Goal: Task Accomplishment & Management: Manage account settings

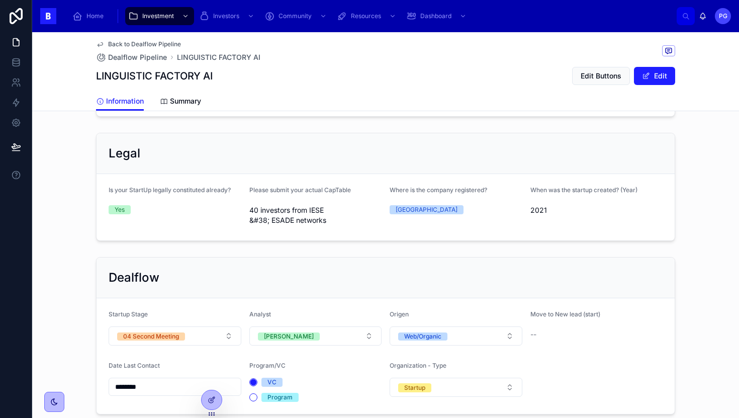
scroll to position [621, 0]
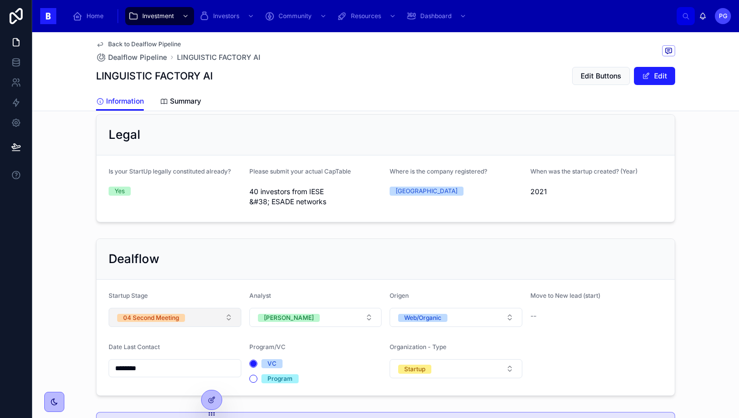
click at [227, 316] on button "04 Second Meeting" at bounding box center [175, 317] width 133 height 19
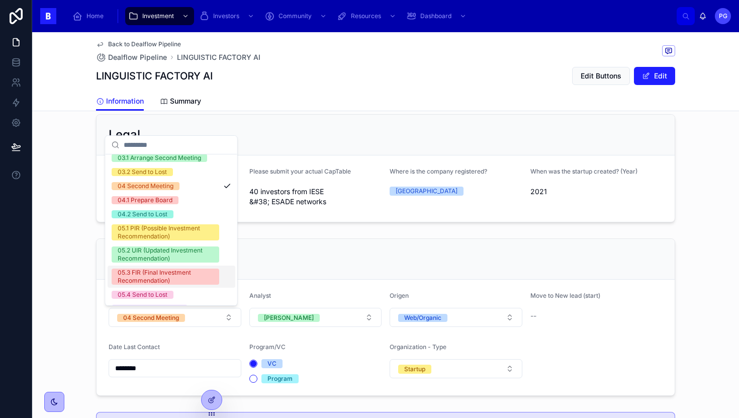
scroll to position [114, 0]
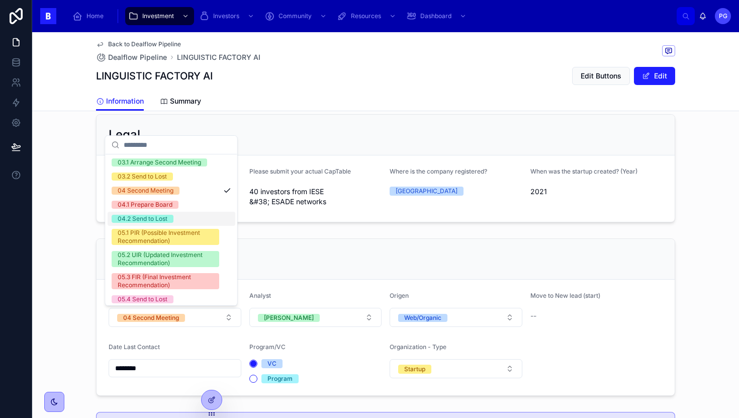
click at [170, 219] on span "04.2 Send to Lost" at bounding box center [143, 219] width 62 height 8
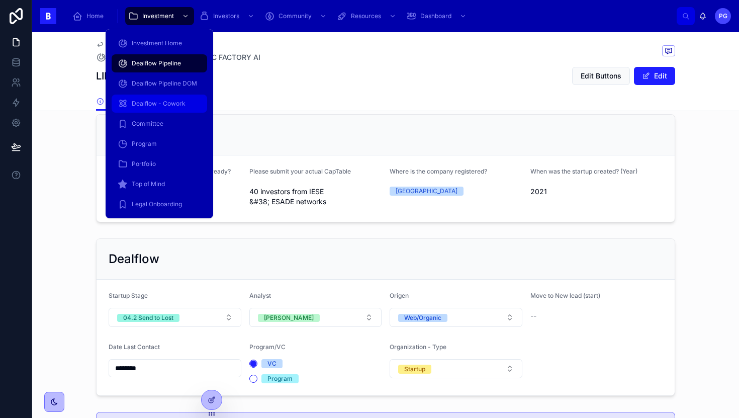
click at [164, 104] on span "Dealflow - Cowork" at bounding box center [159, 104] width 54 height 8
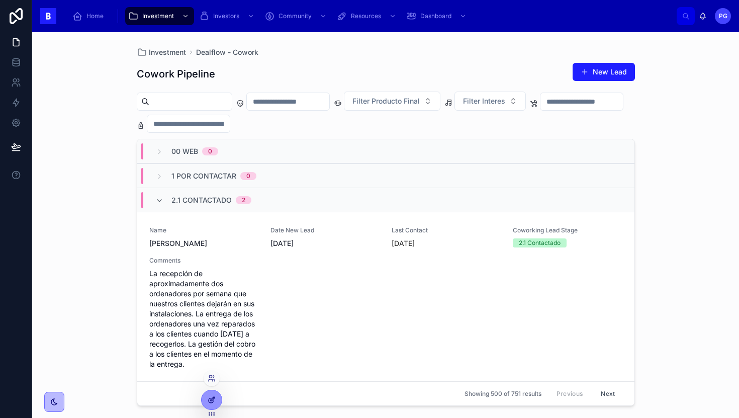
click at [210, 395] on div at bounding box center [212, 399] width 20 height 19
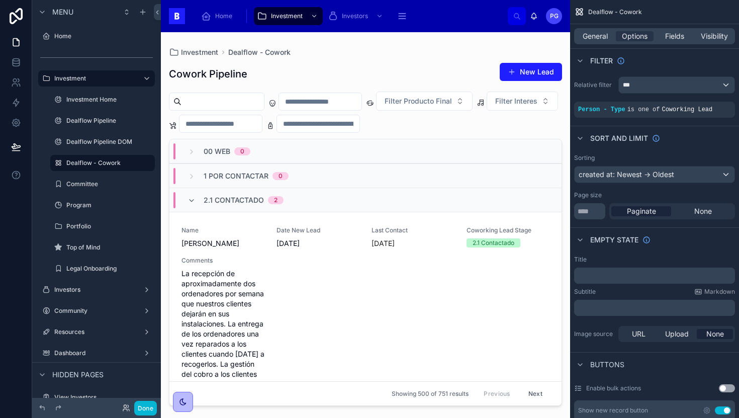
click at [370, 286] on div at bounding box center [365, 219] width 409 height 374
click at [351, 290] on div "Name Carlos Date New Lead 9/2/2025 Last Contact Today Coworking Lead Stage 2.1 …" at bounding box center [366, 312] width 368 height 173
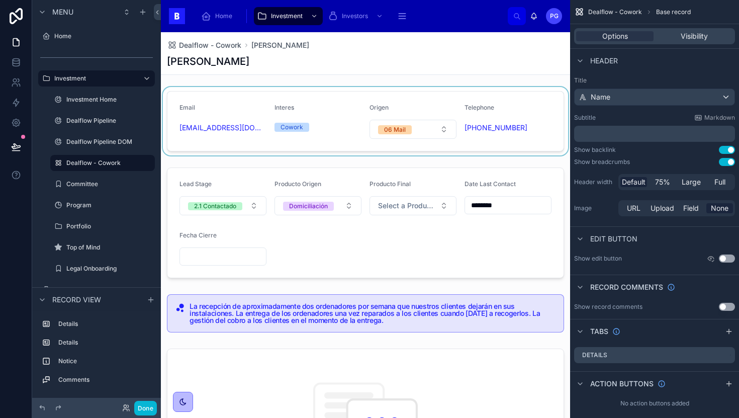
click at [524, 126] on div at bounding box center [365, 121] width 409 height 68
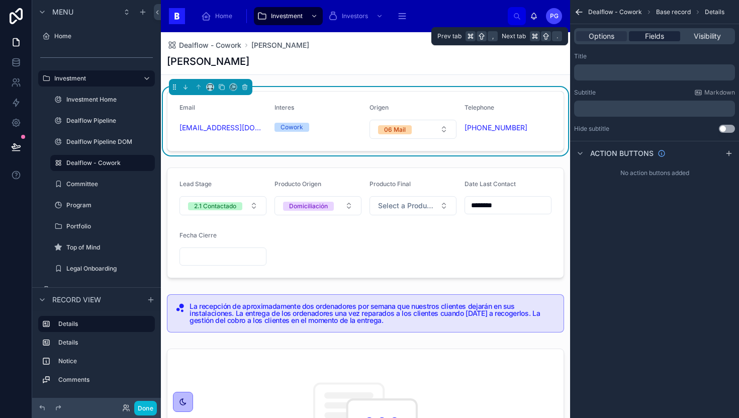
click at [651, 38] on span "Fields" at bounding box center [654, 36] width 19 height 10
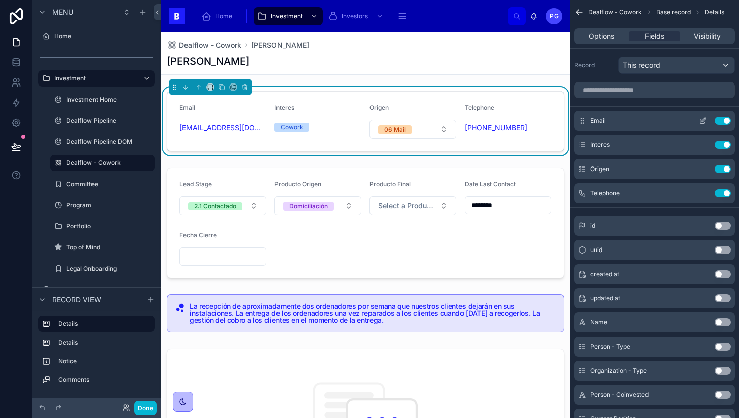
click at [703, 123] on icon "scrollable content" at bounding box center [703, 121] width 8 height 8
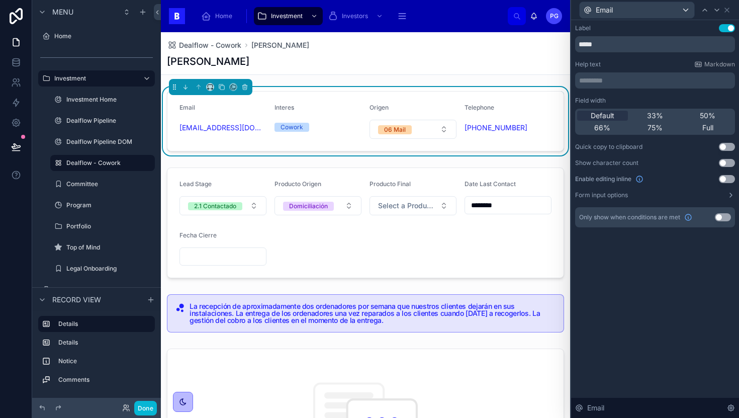
click at [729, 181] on button "Use setting" at bounding box center [727, 179] width 16 height 8
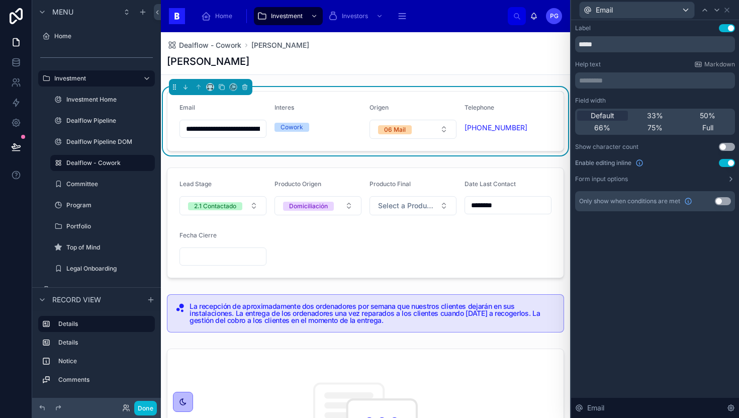
click at [730, 163] on button "Use setting" at bounding box center [727, 163] width 16 height 8
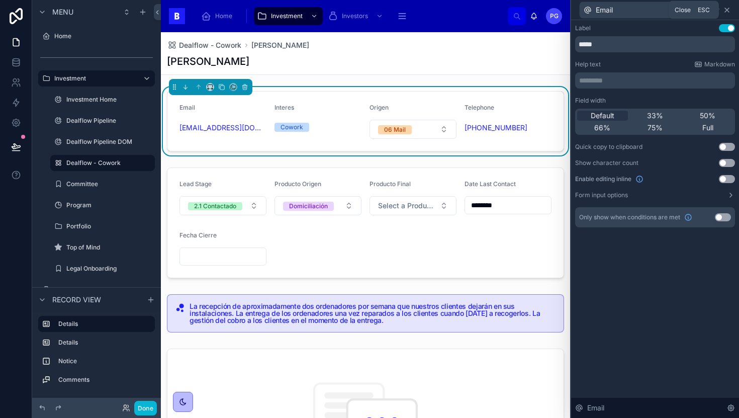
click at [728, 11] on icon at bounding box center [727, 10] width 8 height 8
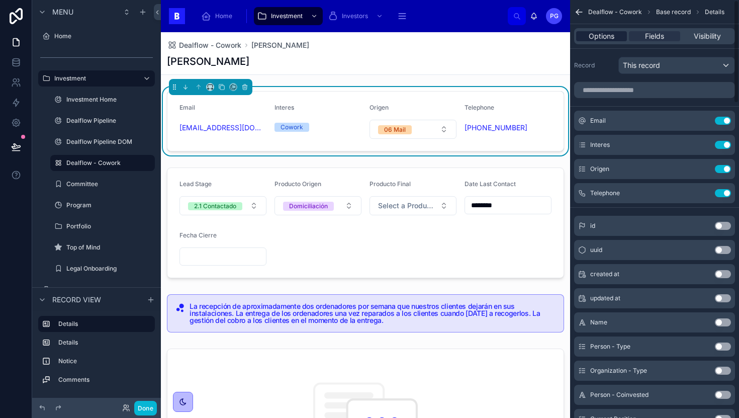
click at [605, 39] on span "Options" at bounding box center [602, 36] width 26 height 10
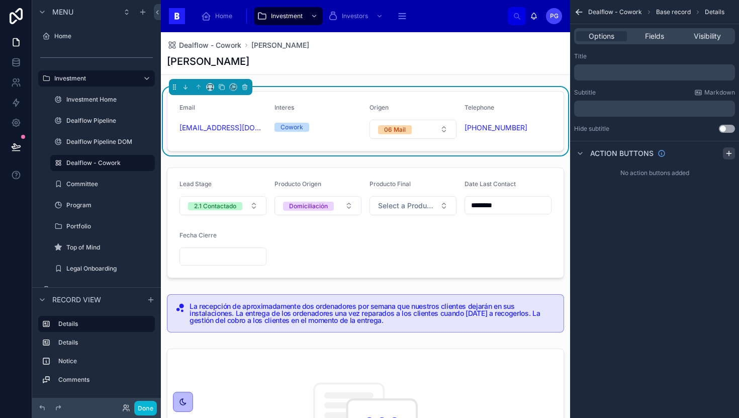
click at [729, 153] on icon "scrollable content" at bounding box center [729, 153] width 0 height 5
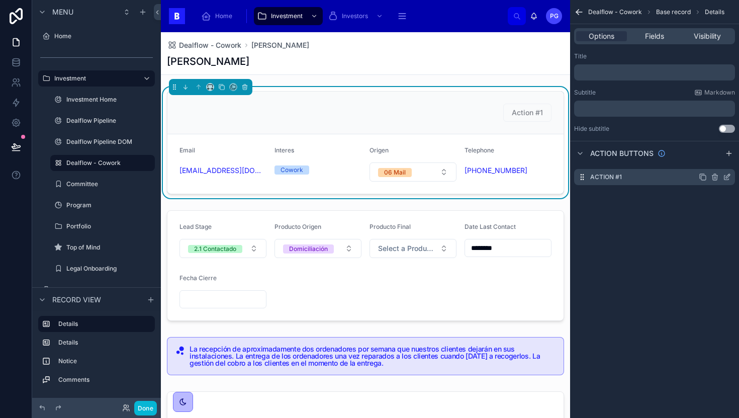
click at [633, 179] on div "Action #1" at bounding box center [654, 177] width 161 height 16
click at [726, 178] on icon "scrollable content" at bounding box center [728, 176] width 4 height 4
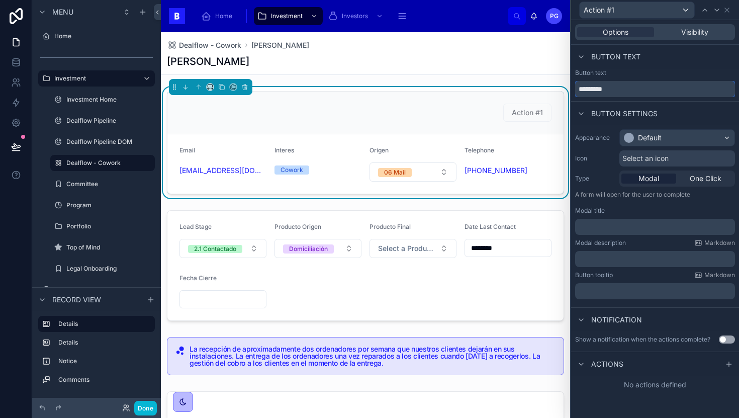
click at [625, 88] on input "*********" at bounding box center [655, 89] width 160 height 16
type input "****"
click at [727, 366] on icon at bounding box center [729, 364] width 8 height 8
click at [694, 179] on span "One Click" at bounding box center [706, 178] width 32 height 10
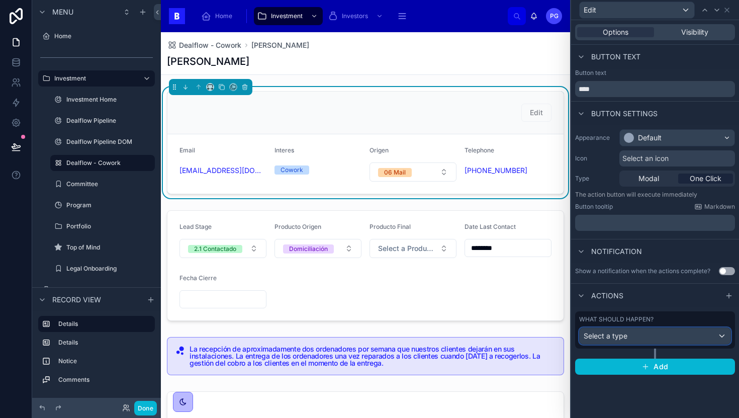
click at [700, 338] on div "Select a type" at bounding box center [655, 336] width 151 height 16
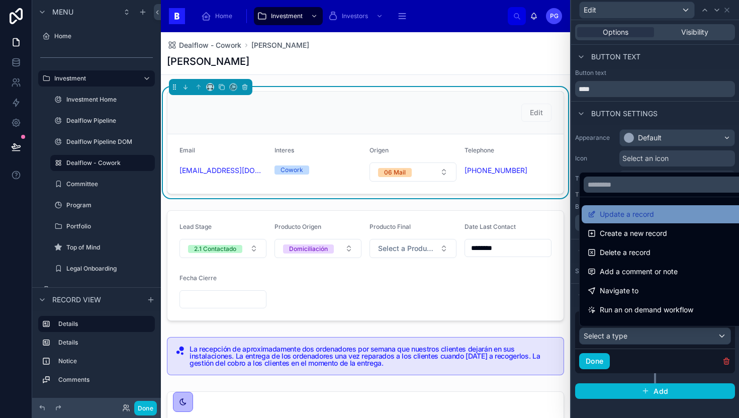
click at [662, 221] on div "Update a record" at bounding box center [667, 214] width 170 height 18
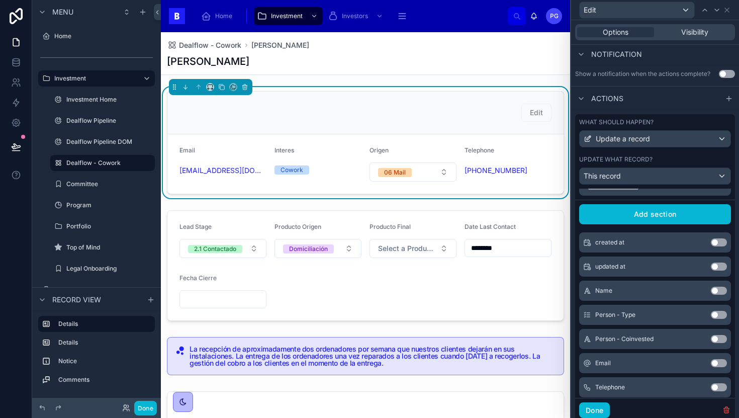
scroll to position [15, 0]
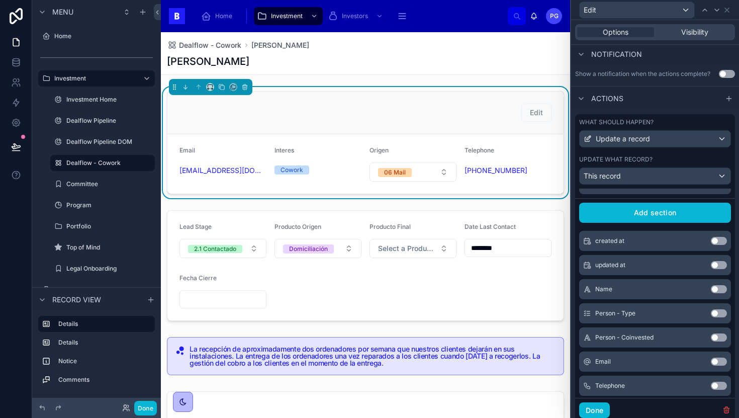
click at [711, 364] on button "Use setting" at bounding box center [719, 362] width 16 height 8
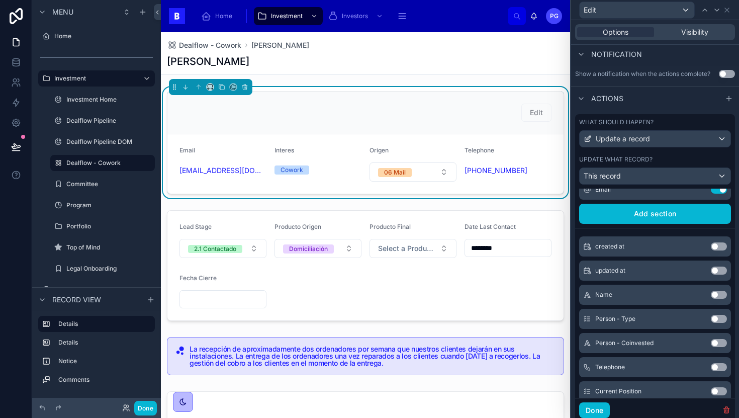
scroll to position [45, 0]
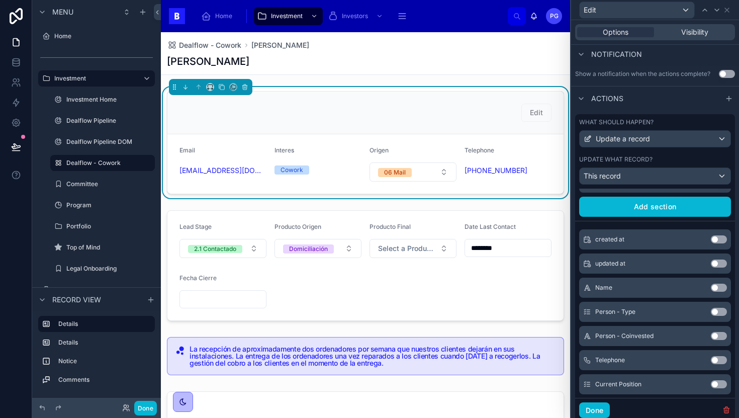
click at [711, 360] on button "Use setting" at bounding box center [719, 360] width 16 height 8
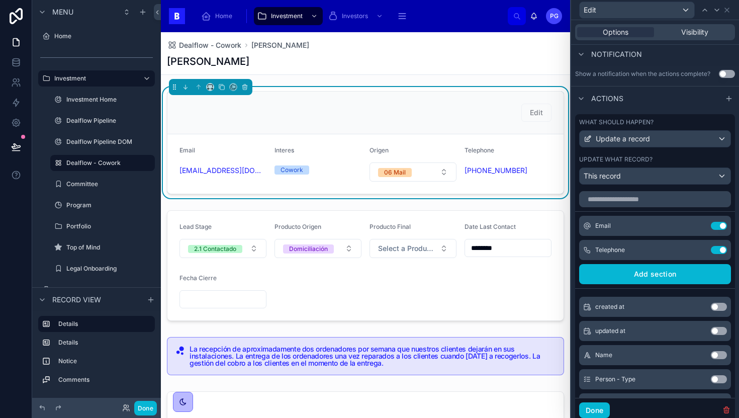
scroll to position [0, 0]
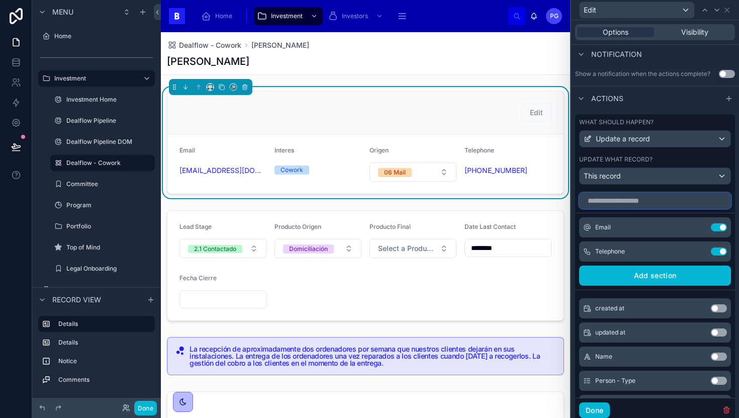
click at [647, 205] on input "text" at bounding box center [655, 201] width 152 height 16
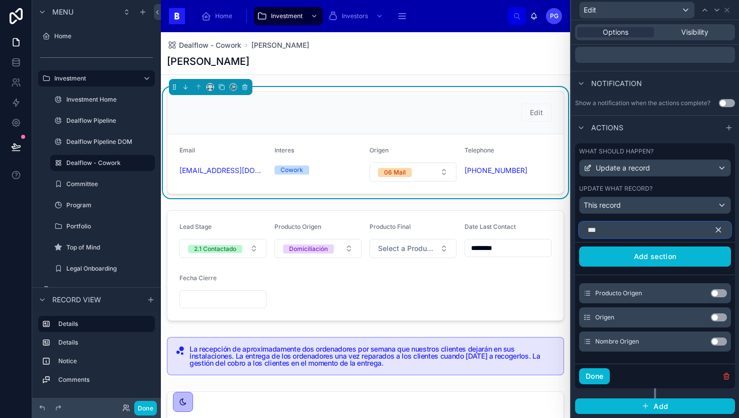
scroll to position [168, 0]
type input "******"
click at [714, 229] on icon "button" at bounding box center [718, 229] width 9 height 9
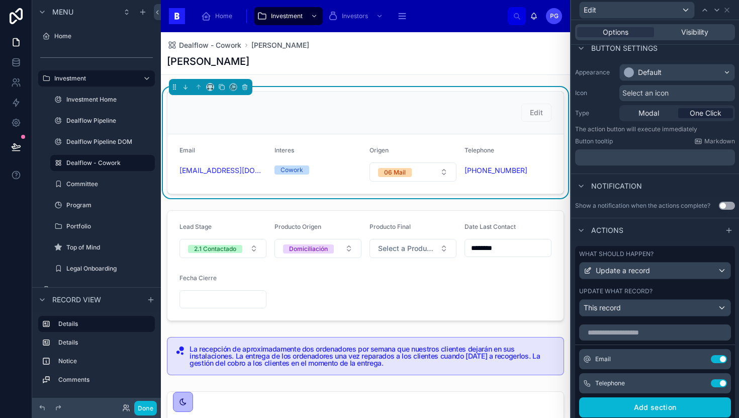
scroll to position [0, 0]
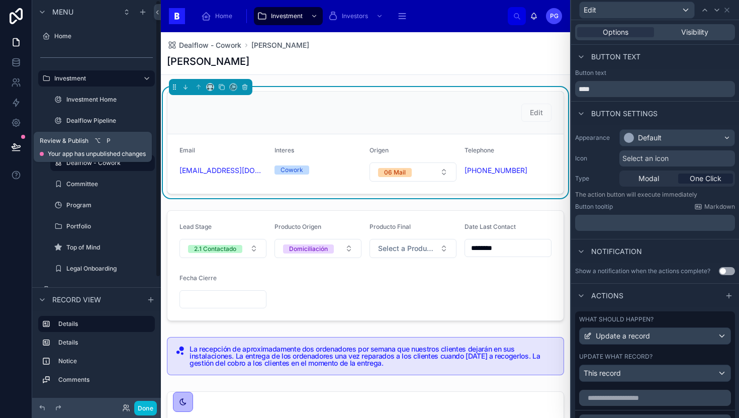
click at [19, 147] on icon at bounding box center [16, 146] width 9 height 5
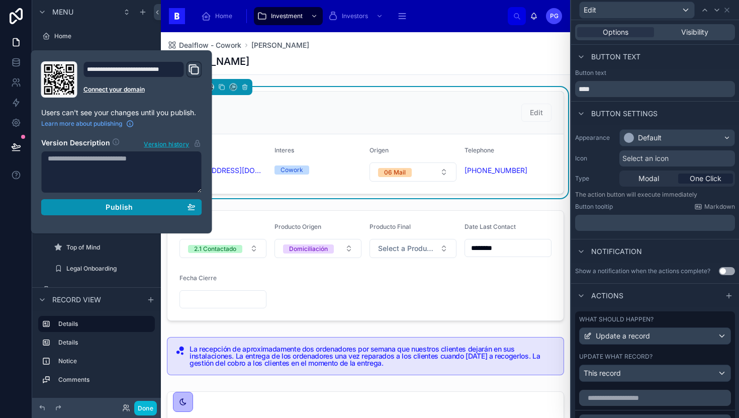
click at [91, 206] on div "Publish" at bounding box center [122, 207] width 148 height 9
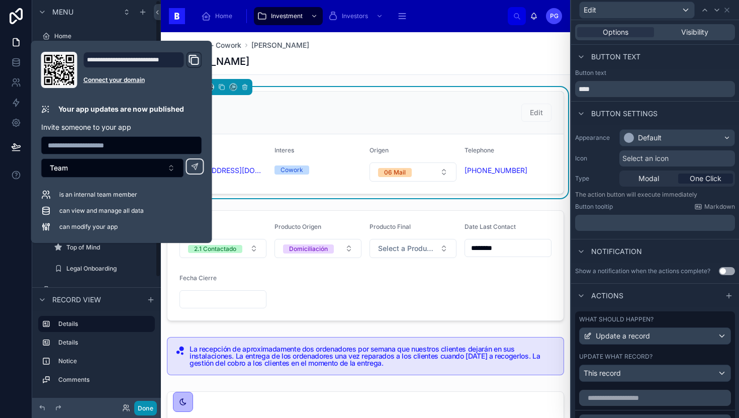
click at [142, 410] on button "Done" at bounding box center [145, 408] width 23 height 15
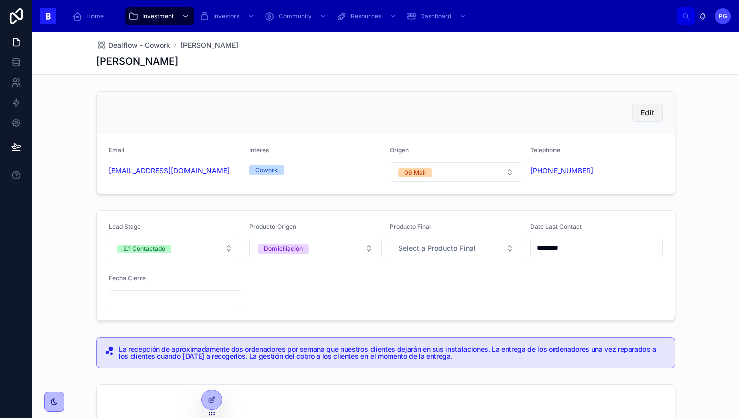
click at [646, 116] on span "Edit" at bounding box center [647, 113] width 13 height 10
click at [212, 398] on icon at bounding box center [212, 400] width 8 height 8
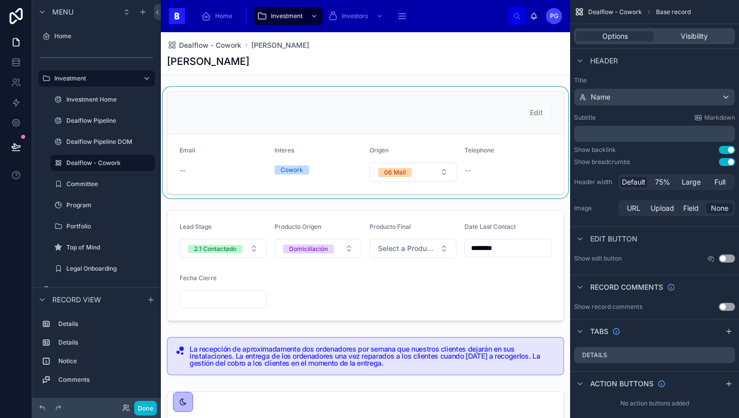
click at [463, 125] on div at bounding box center [365, 142] width 409 height 111
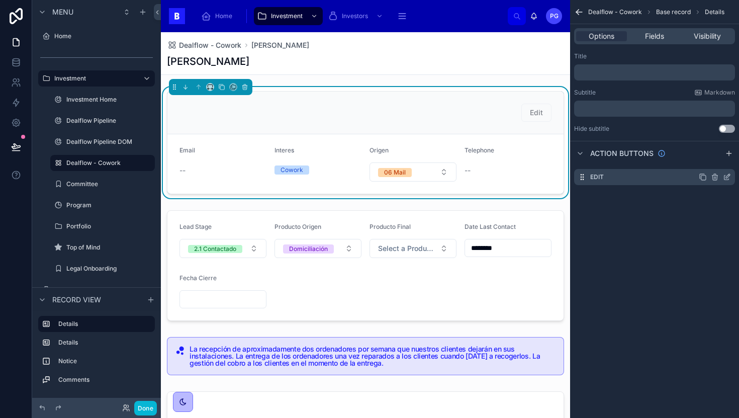
click at [727, 178] on icon "scrollable content" at bounding box center [727, 177] width 8 height 8
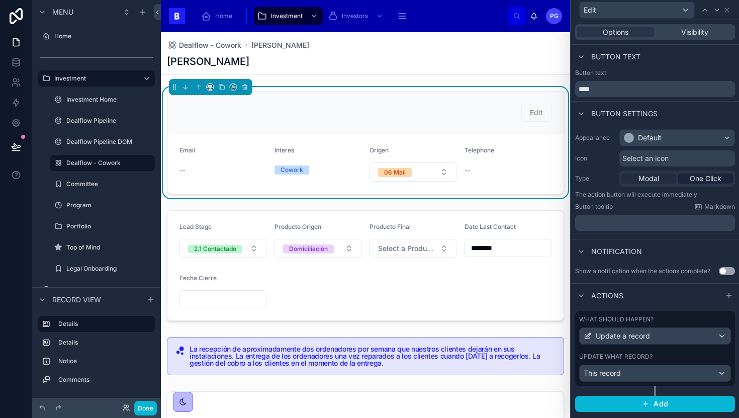
click at [650, 179] on span "Modal" at bounding box center [649, 178] width 21 height 10
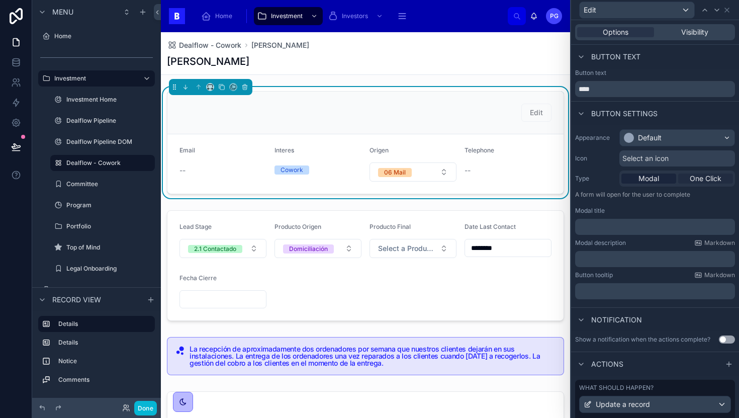
click at [702, 176] on span "One Click" at bounding box center [706, 178] width 32 height 10
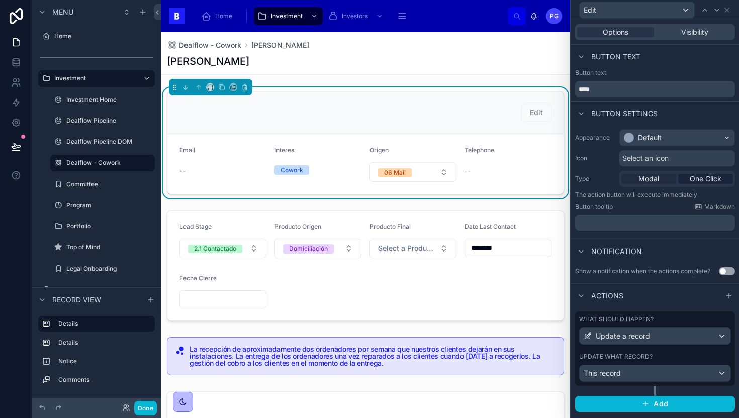
click at [647, 178] on span "Modal" at bounding box center [649, 178] width 21 height 10
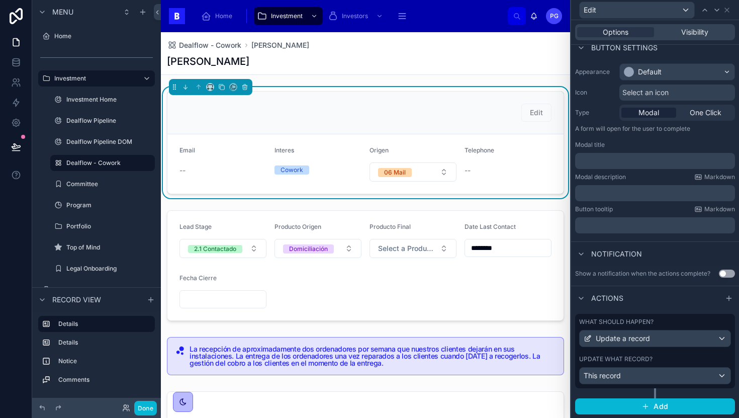
scroll to position [66, 0]
click at [654, 405] on span "Add" at bounding box center [661, 406] width 15 height 9
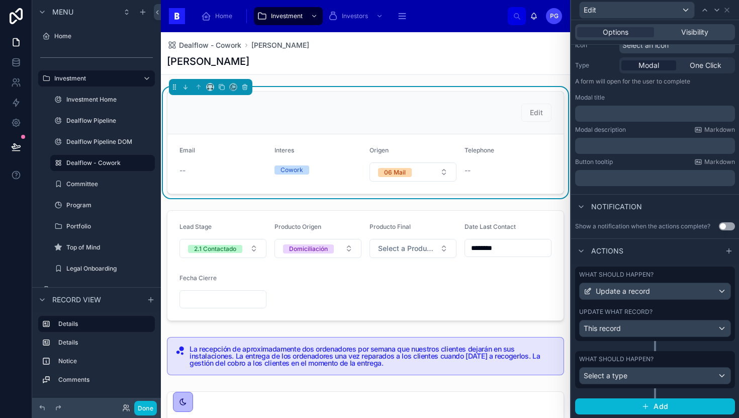
click at [697, 255] on div "Actions" at bounding box center [655, 250] width 168 height 24
click at [715, 359] on div "What should happen?" at bounding box center [655, 359] width 152 height 8
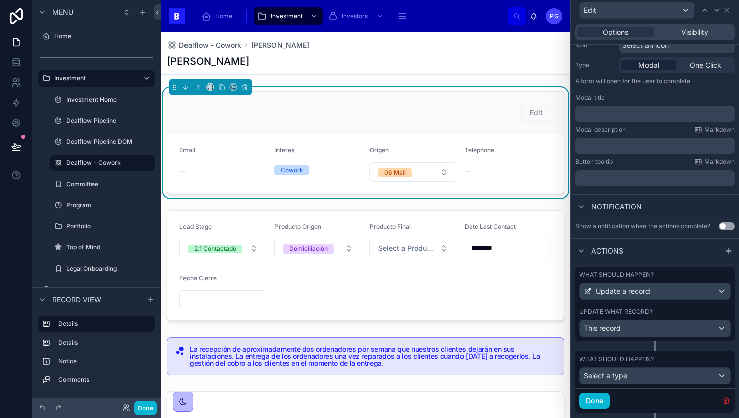
click at [722, 404] on button "button" at bounding box center [726, 400] width 9 height 9
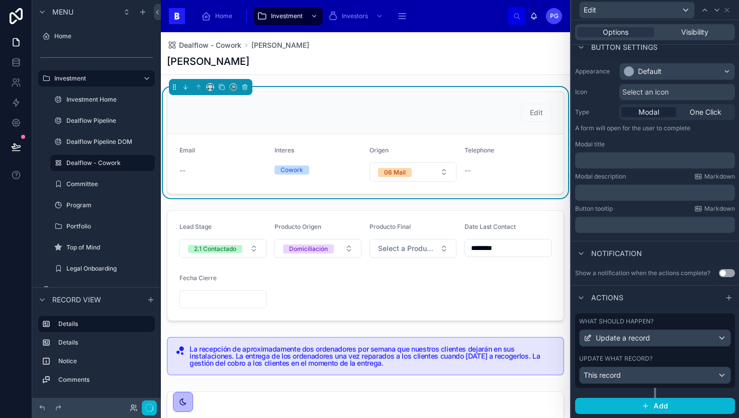
scroll to position [66, 0]
click at [713, 376] on div "This record" at bounding box center [655, 376] width 151 height 16
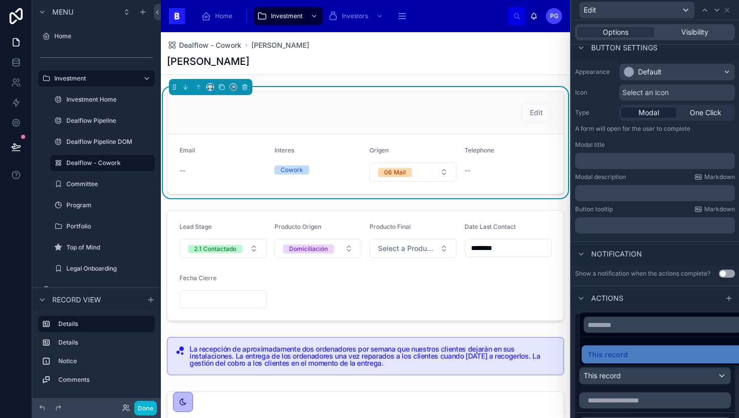
click at [676, 295] on div at bounding box center [655, 209] width 168 height 418
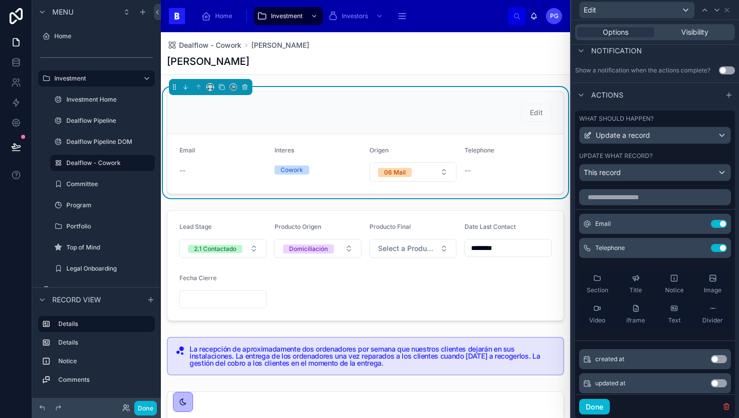
scroll to position [299, 0]
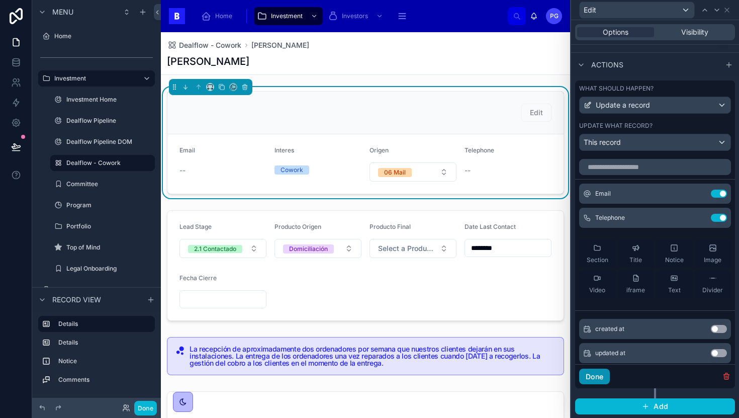
click at [592, 379] on button "Done" at bounding box center [594, 377] width 31 height 16
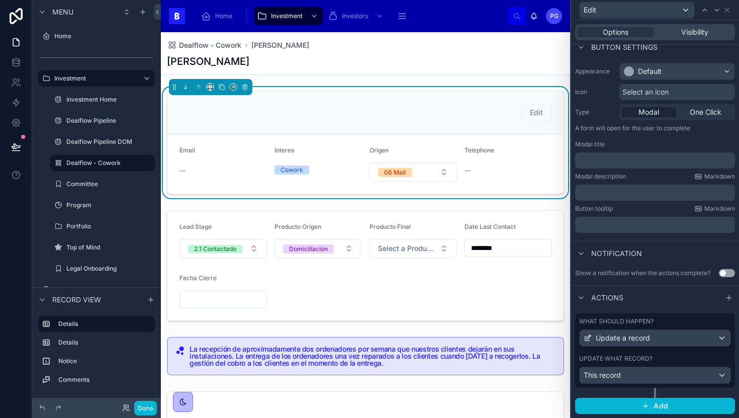
scroll to position [66, 0]
click at [148, 405] on button "Done" at bounding box center [145, 408] width 23 height 15
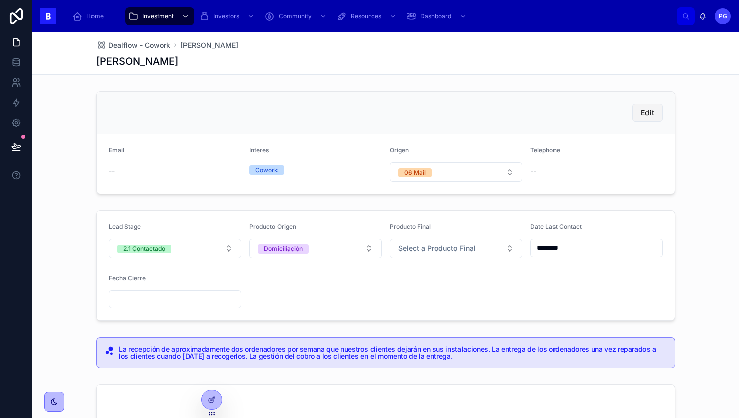
click at [643, 112] on span "Edit" at bounding box center [647, 113] width 13 height 10
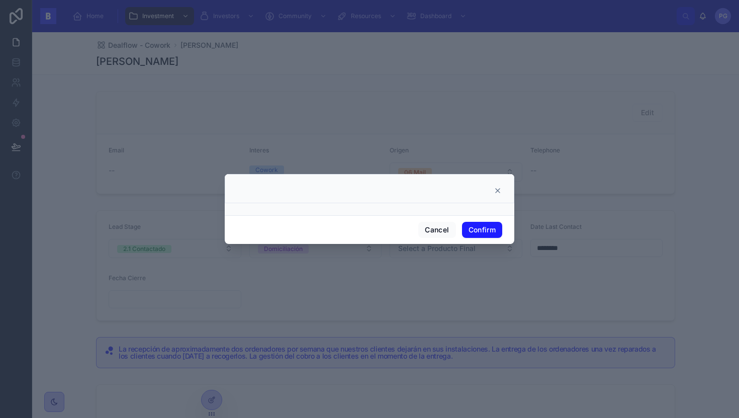
click at [493, 189] on div at bounding box center [369, 191] width 265 height 8
click at [497, 190] on icon at bounding box center [498, 191] width 4 height 4
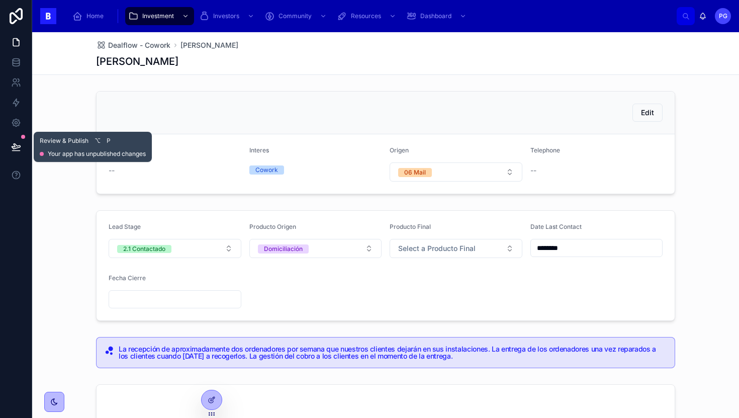
click at [16, 146] on icon at bounding box center [16, 146] width 9 height 5
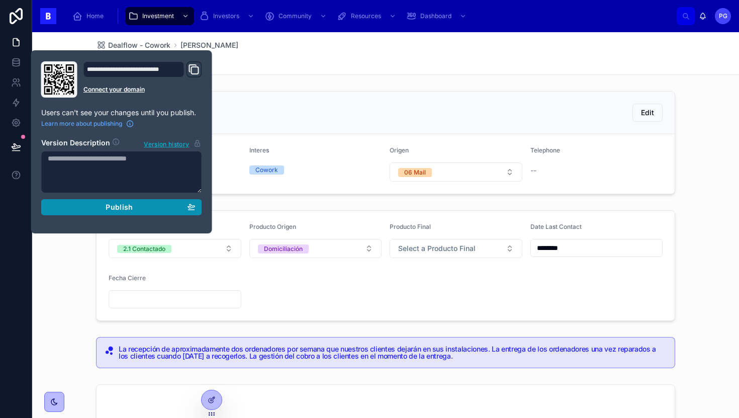
click at [99, 208] on div "Publish" at bounding box center [122, 207] width 148 height 9
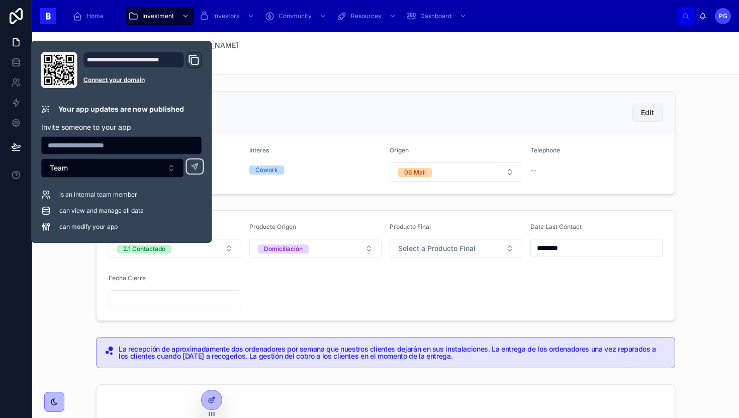
click at [636, 116] on button "Edit" at bounding box center [648, 113] width 30 height 18
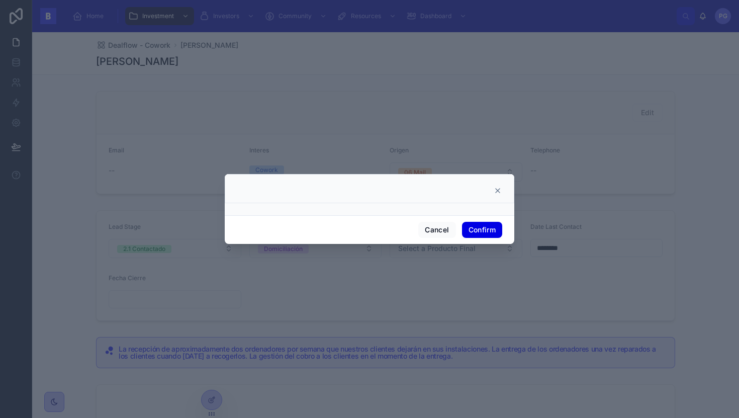
click at [476, 234] on button "Confirm" at bounding box center [482, 230] width 40 height 16
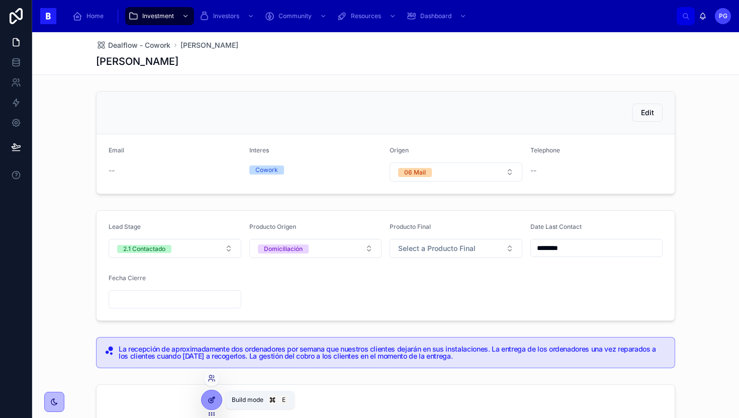
click at [210, 401] on icon at bounding box center [212, 400] width 8 height 8
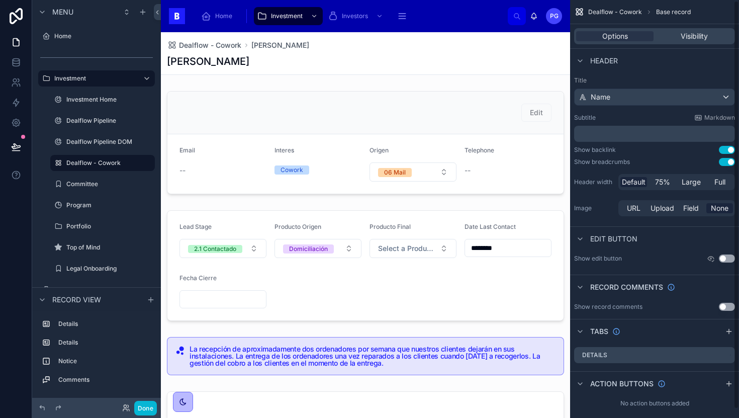
scroll to position [10, 0]
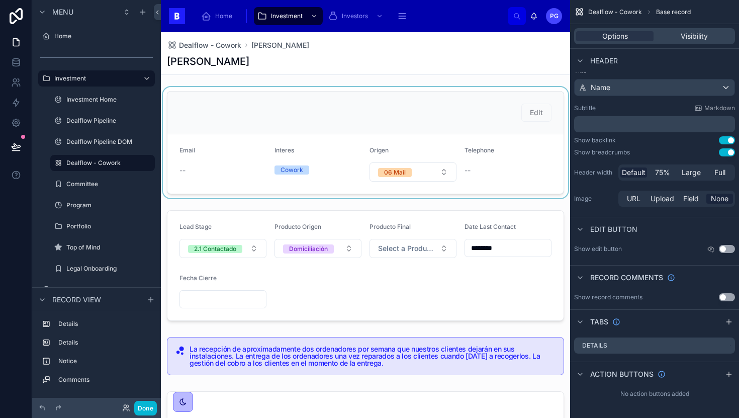
click at [466, 140] on div at bounding box center [365, 142] width 409 height 111
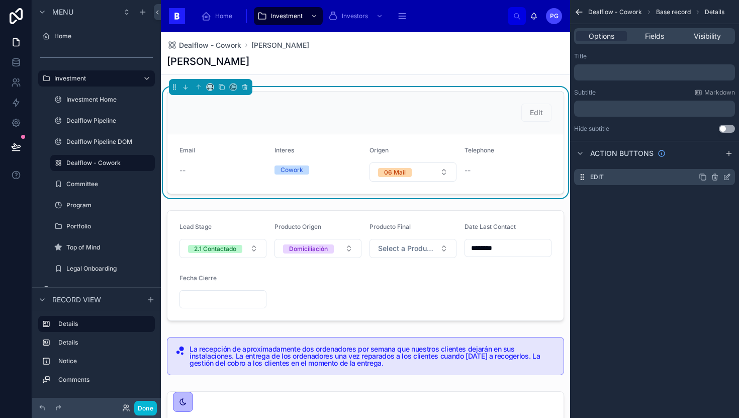
click at [727, 178] on icon "scrollable content" at bounding box center [728, 176] width 4 height 4
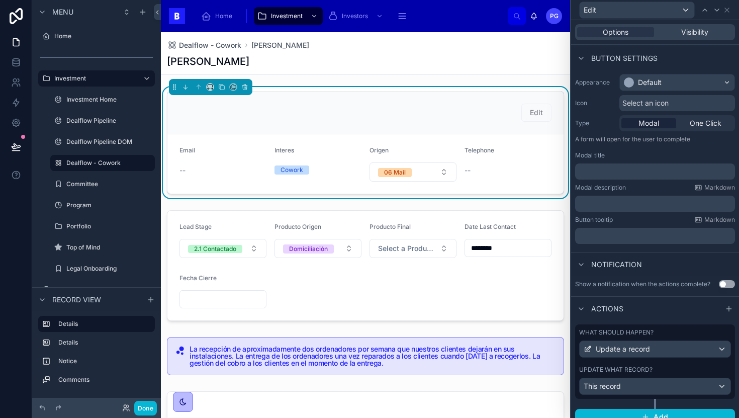
scroll to position [66, 0]
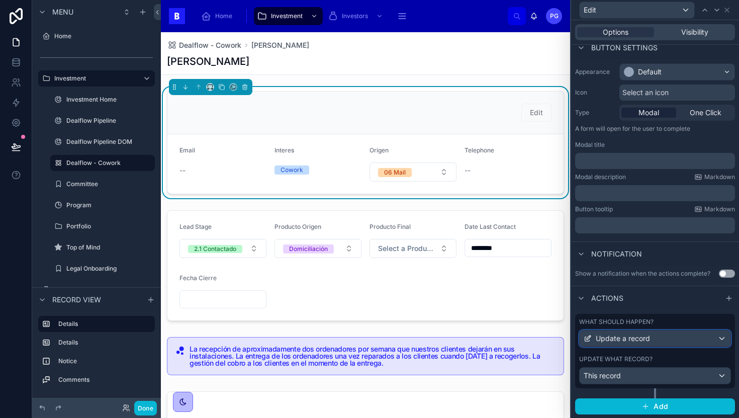
click at [715, 340] on div "Update a record" at bounding box center [655, 338] width 151 height 16
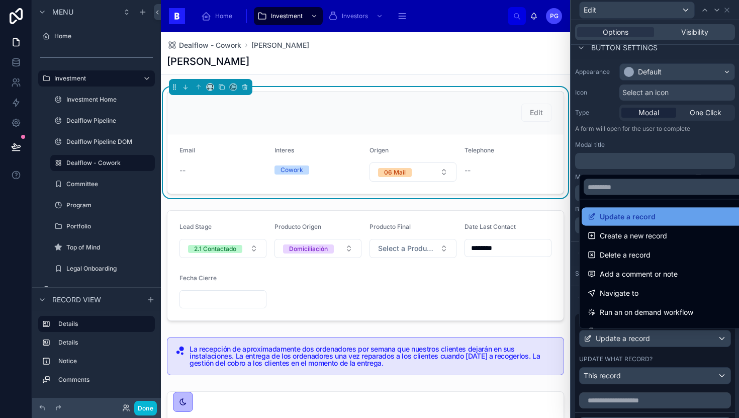
click at [659, 216] on div "Update a record" at bounding box center [663, 217] width 150 height 12
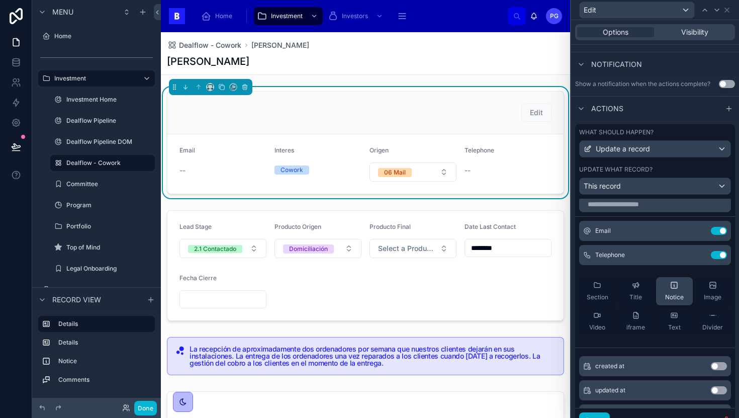
scroll to position [0, 0]
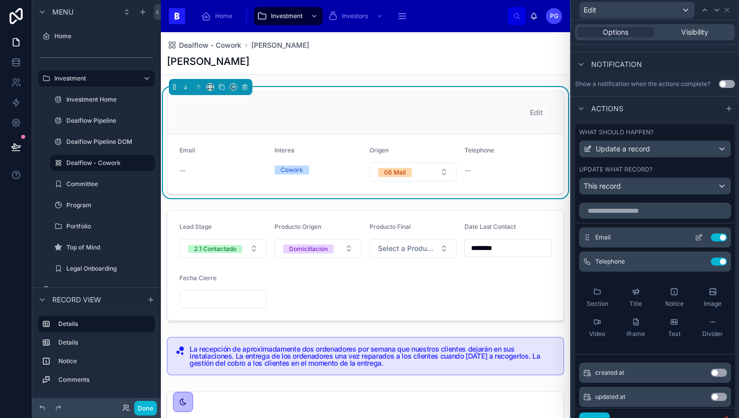
click at [695, 235] on icon at bounding box center [699, 237] width 8 height 8
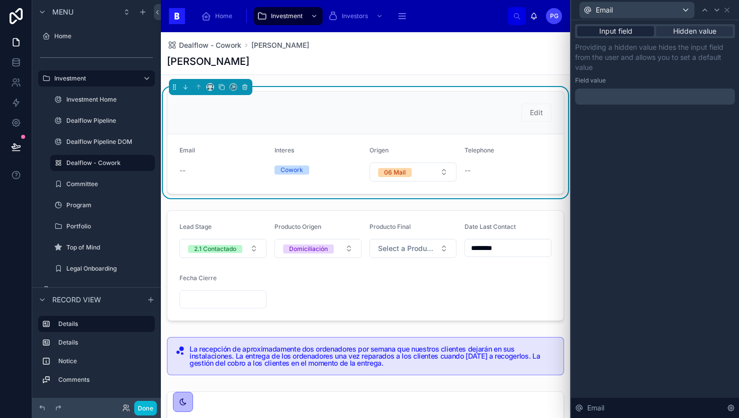
click at [638, 34] on div "Input field" at bounding box center [615, 31] width 77 height 10
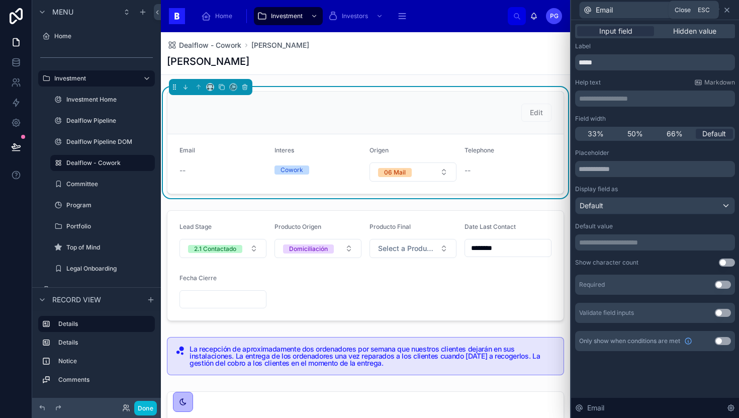
click at [729, 8] on icon at bounding box center [727, 10] width 8 height 8
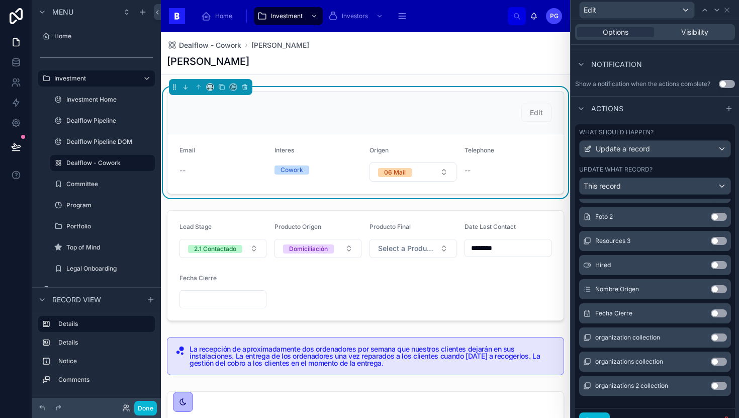
scroll to position [299, 0]
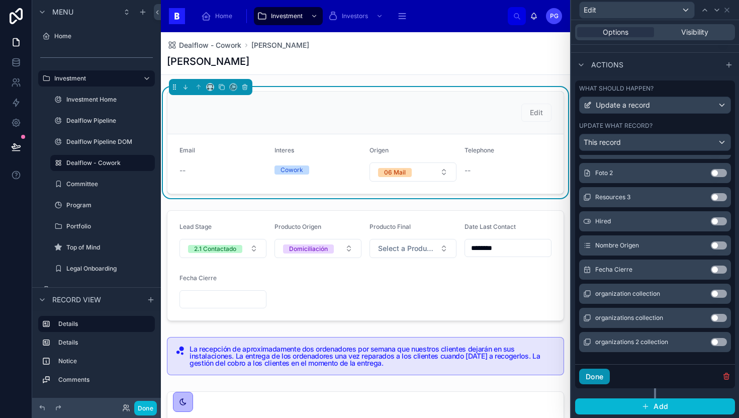
click at [599, 378] on button "Done" at bounding box center [594, 377] width 31 height 16
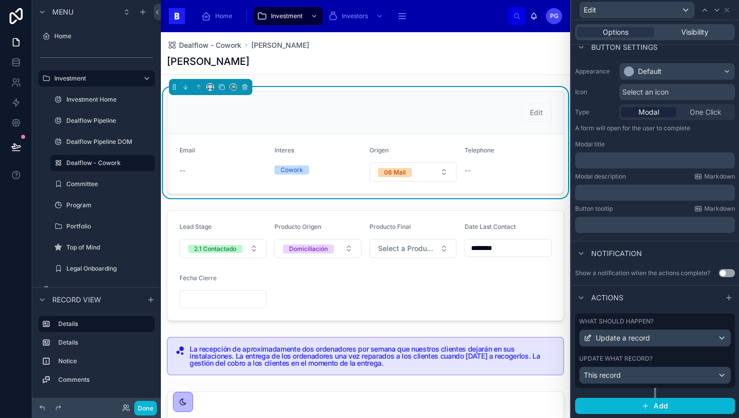
scroll to position [66, 0]
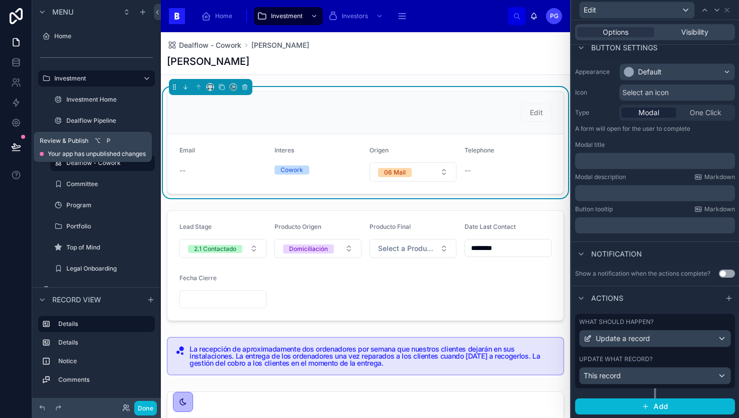
click at [17, 147] on icon at bounding box center [16, 147] width 10 height 10
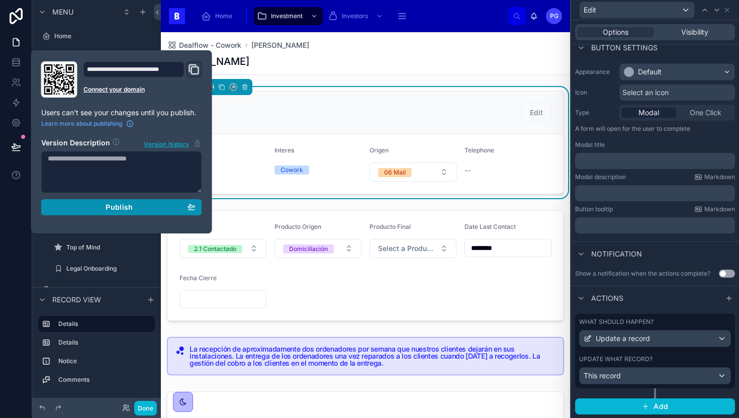
click at [92, 210] on div "Publish" at bounding box center [122, 207] width 148 height 9
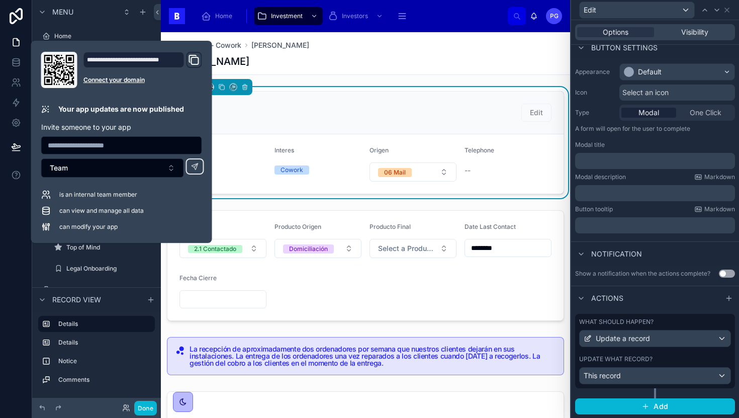
click at [525, 119] on div "Edit" at bounding box center [536, 113] width 30 height 18
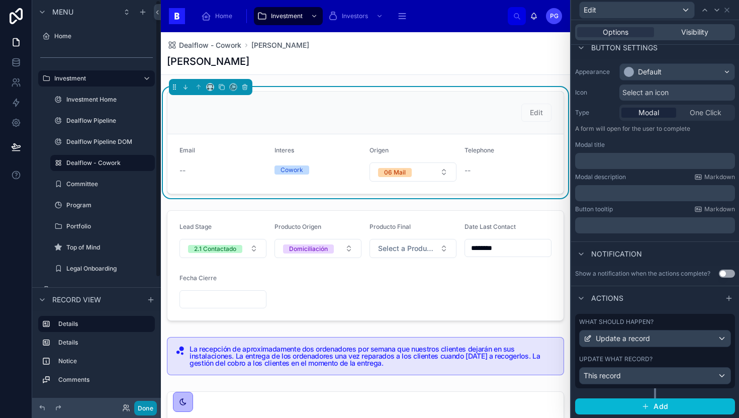
click at [140, 407] on button "Done" at bounding box center [145, 408] width 23 height 15
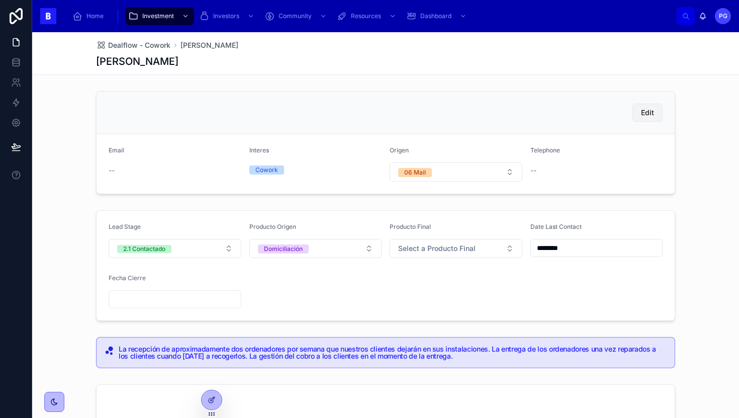
click at [641, 114] on span "Edit" at bounding box center [647, 113] width 13 height 10
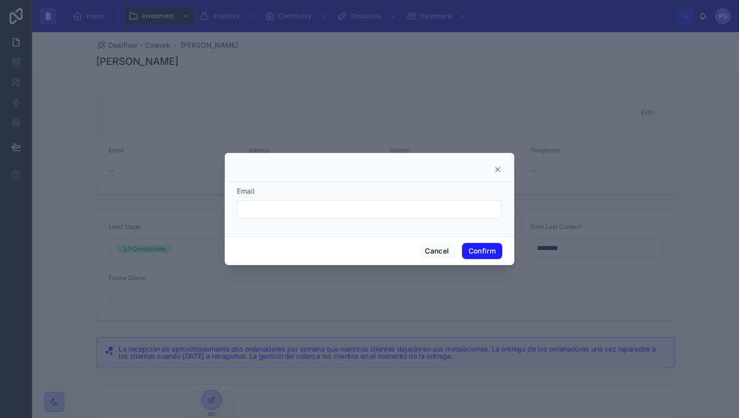
click at [499, 169] on icon at bounding box center [498, 169] width 8 height 8
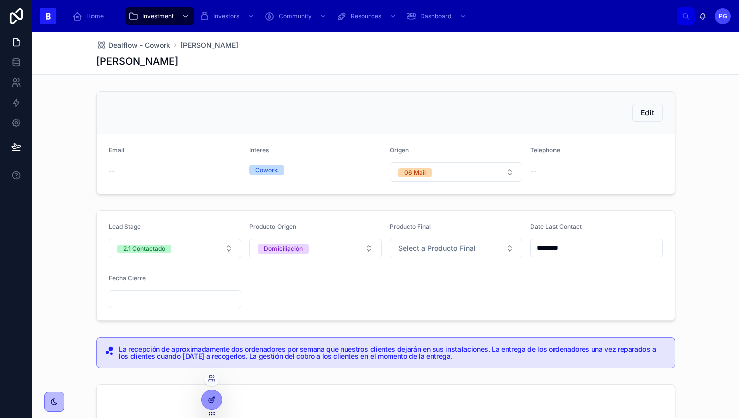
click at [213, 397] on icon at bounding box center [213, 397] width 1 height 1
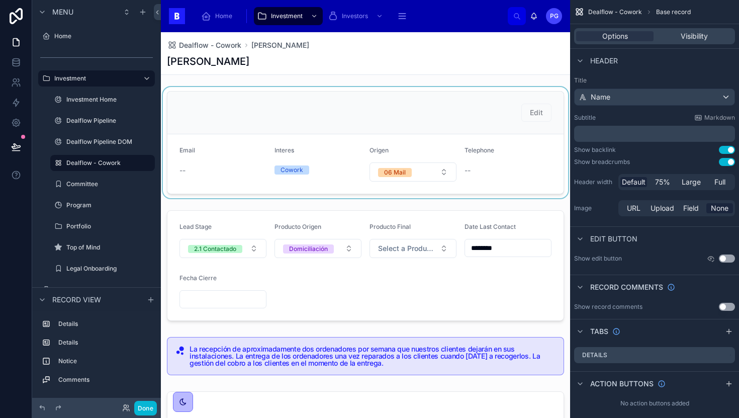
click at [486, 113] on div at bounding box center [365, 142] width 409 height 111
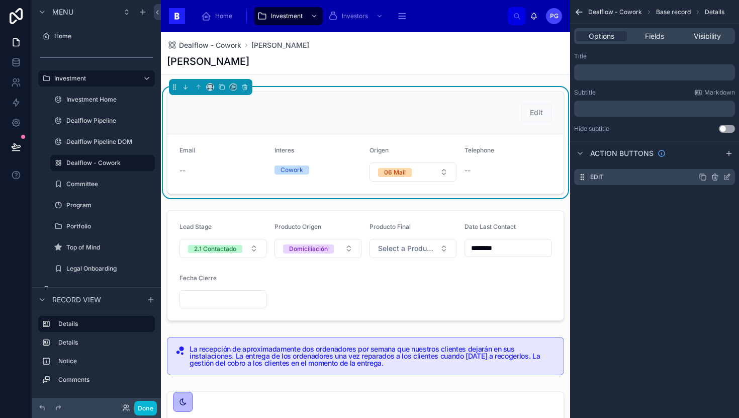
click at [728, 179] on icon "scrollable content" at bounding box center [727, 177] width 8 height 8
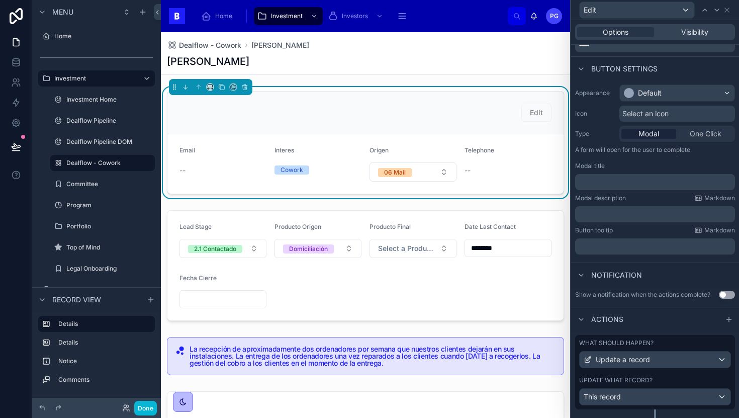
scroll to position [66, 0]
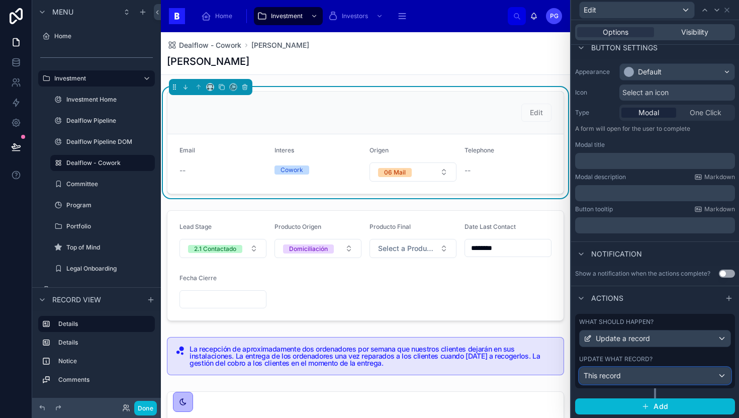
click at [713, 376] on div "This record" at bounding box center [655, 376] width 151 height 16
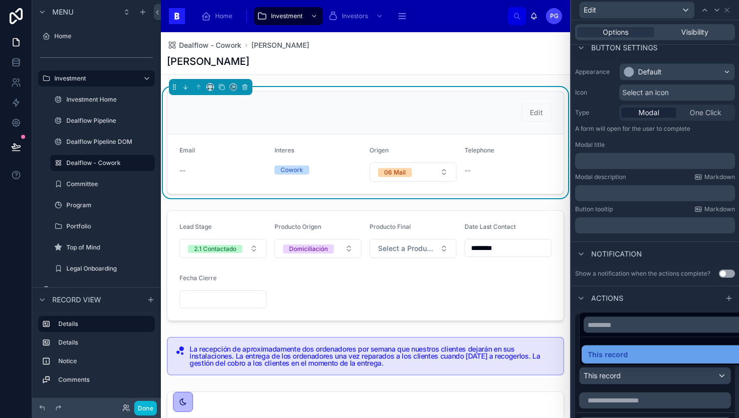
click at [640, 354] on div "This record" at bounding box center [663, 355] width 150 height 12
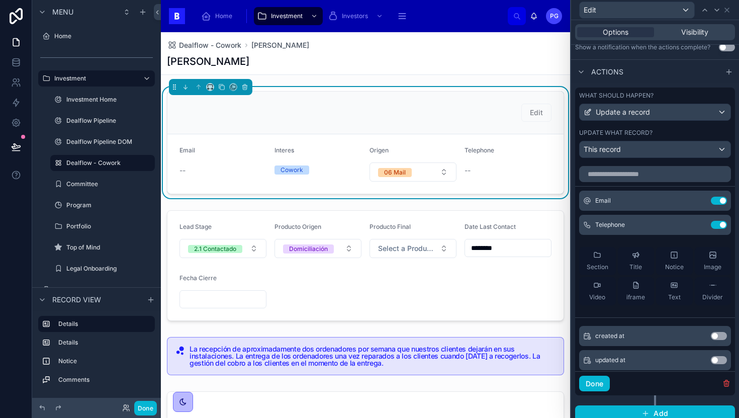
scroll to position [299, 0]
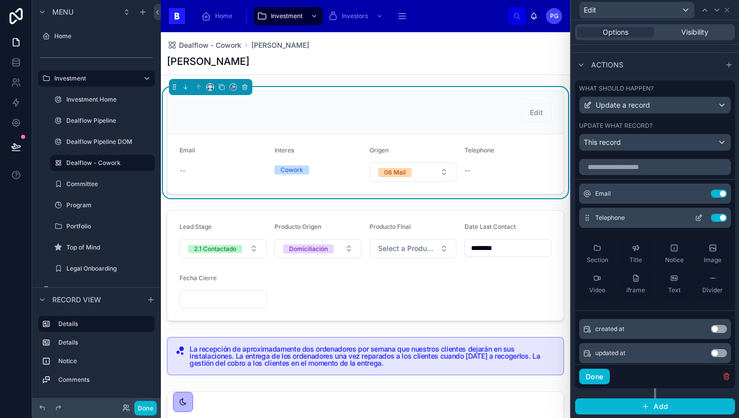
click at [698, 216] on icon at bounding box center [700, 217] width 4 height 4
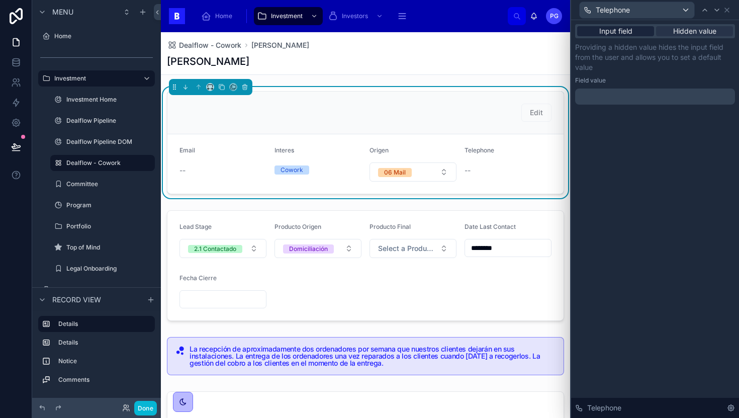
click at [630, 31] on span "Input field" at bounding box center [615, 31] width 33 height 10
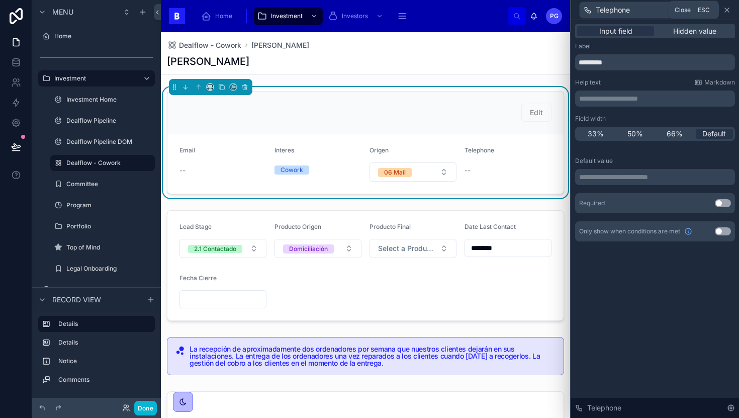
click at [726, 11] on icon at bounding box center [727, 10] width 8 height 8
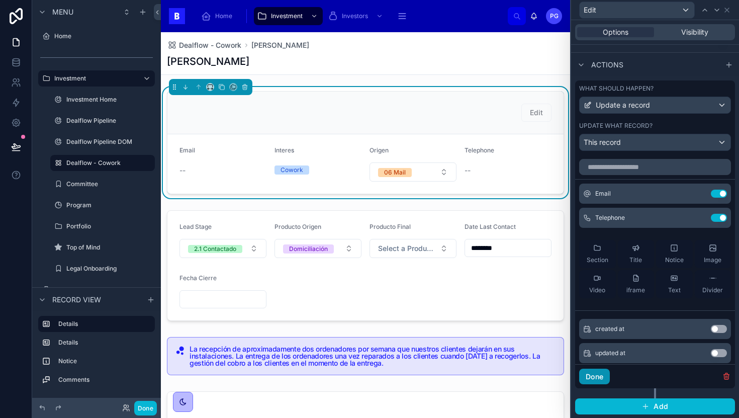
click at [598, 379] on button "Done" at bounding box center [594, 377] width 31 height 16
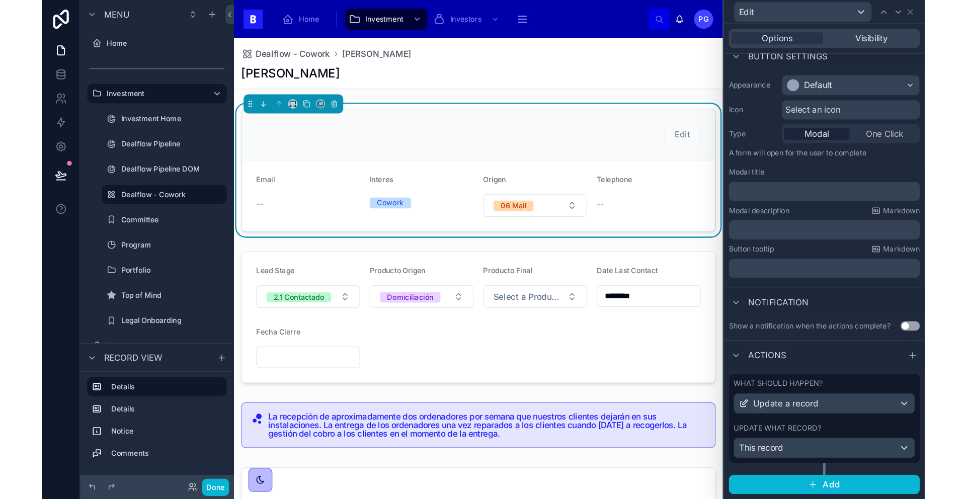
scroll to position [66, 0]
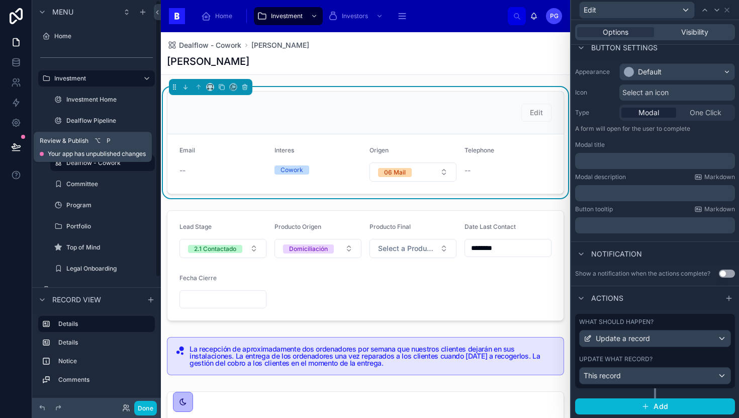
click at [17, 148] on icon at bounding box center [16, 147] width 10 height 10
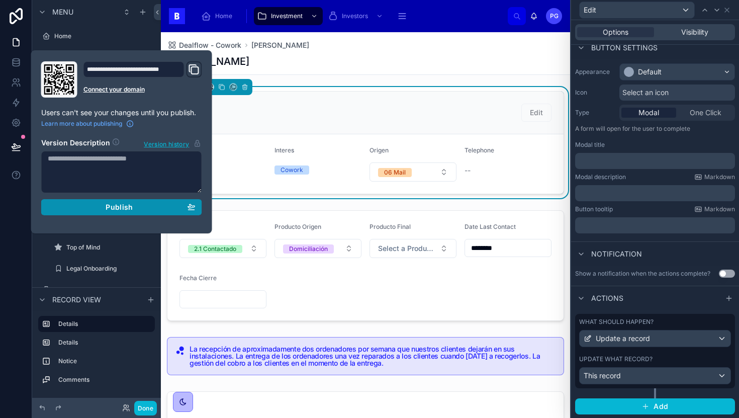
click at [89, 211] on div "Publish" at bounding box center [122, 207] width 148 height 9
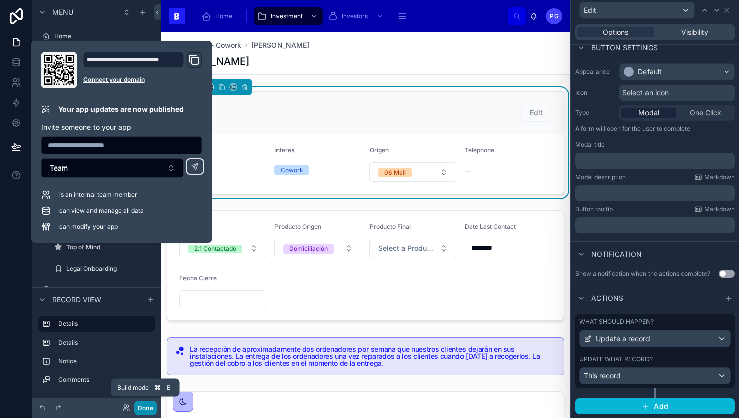
click at [148, 409] on button "Done" at bounding box center [145, 408] width 23 height 15
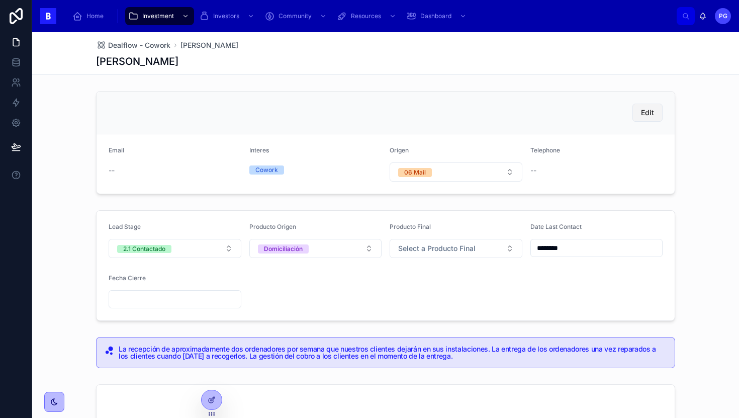
click at [637, 117] on button "Edit" at bounding box center [648, 113] width 30 height 18
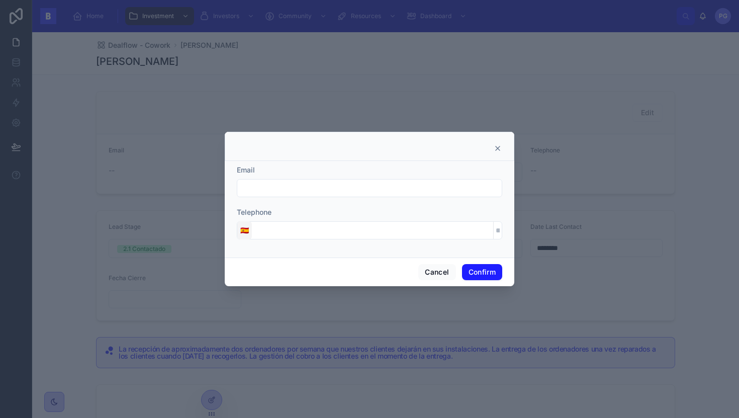
click at [243, 234] on span "🇪🇸" at bounding box center [244, 230] width 9 height 10
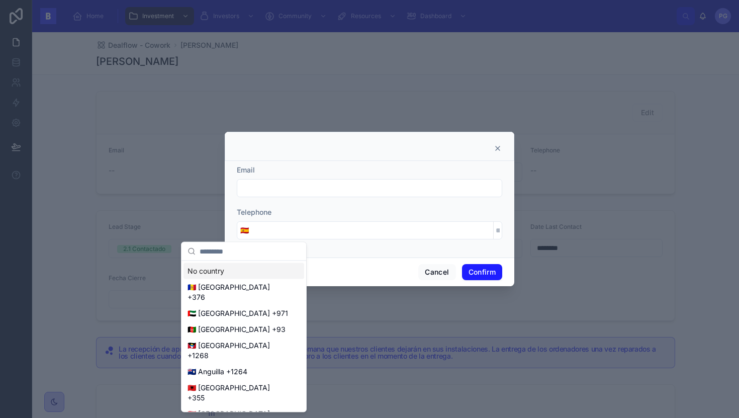
click at [500, 149] on icon at bounding box center [498, 148] width 8 height 8
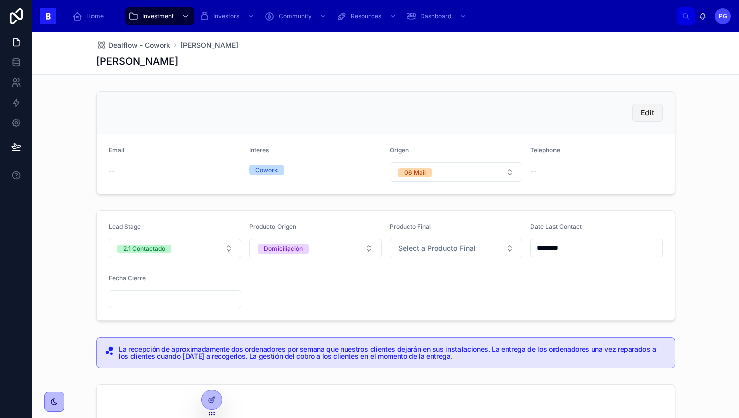
click at [645, 113] on span "Edit" at bounding box center [647, 113] width 13 height 10
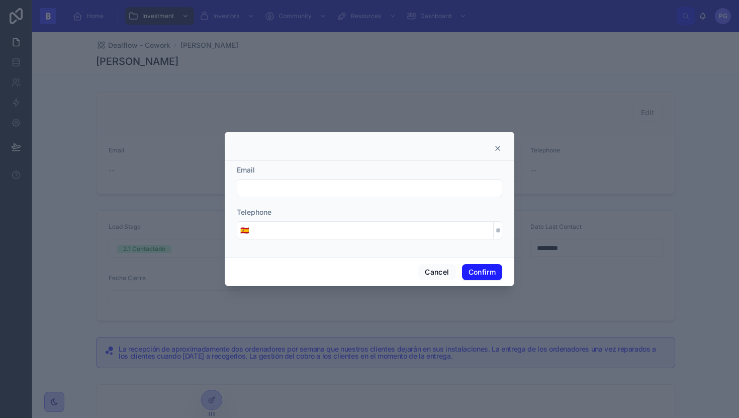
click at [497, 148] on icon at bounding box center [498, 148] width 4 height 4
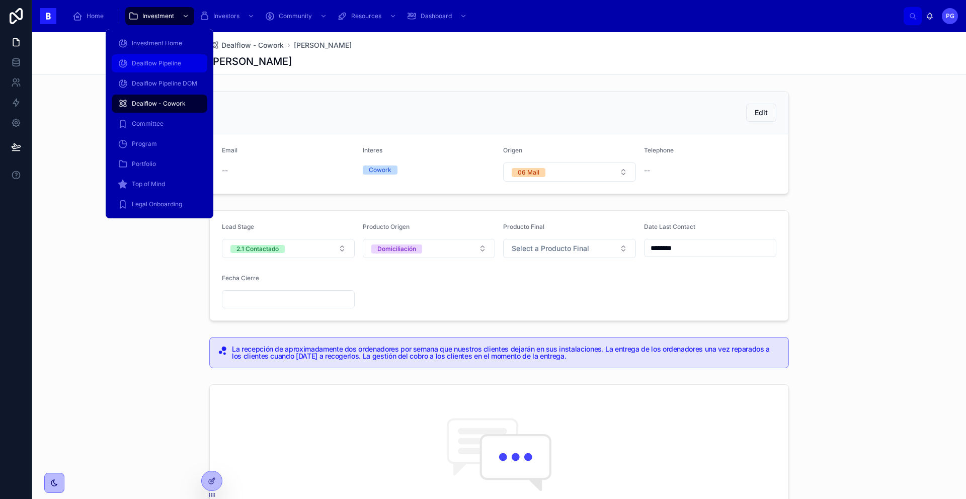
click at [164, 66] on span "Dealflow Pipeline" at bounding box center [156, 63] width 49 height 8
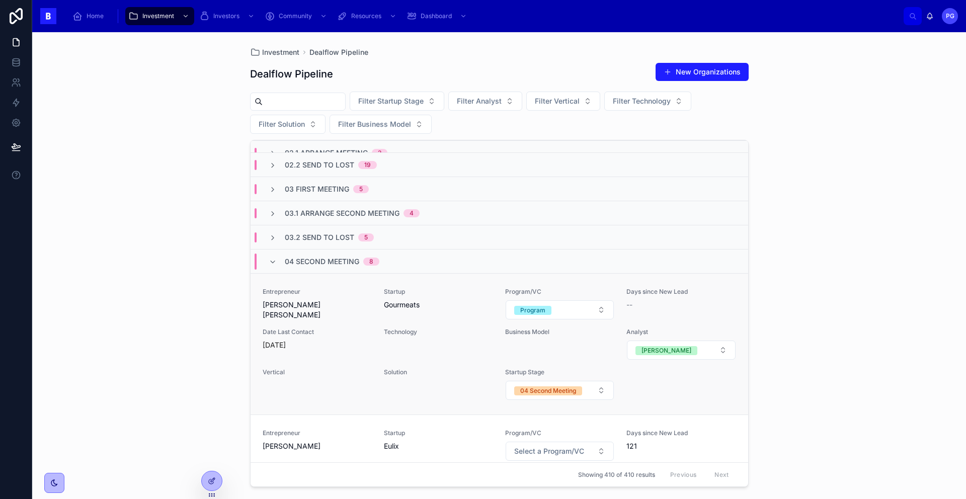
scroll to position [85, 0]
click at [211, 417] on icon at bounding box center [212, 481] width 8 height 8
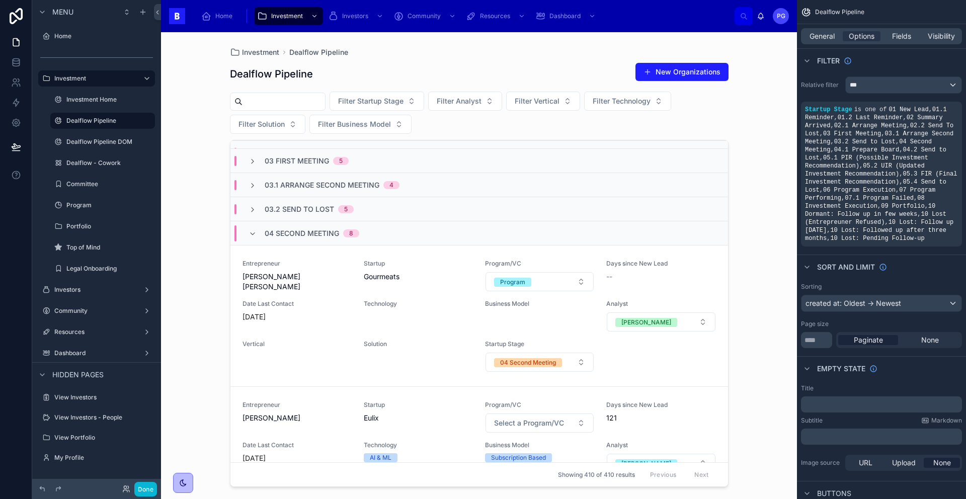
scroll to position [115, 0]
click at [409, 275] on div at bounding box center [479, 259] width 514 height 455
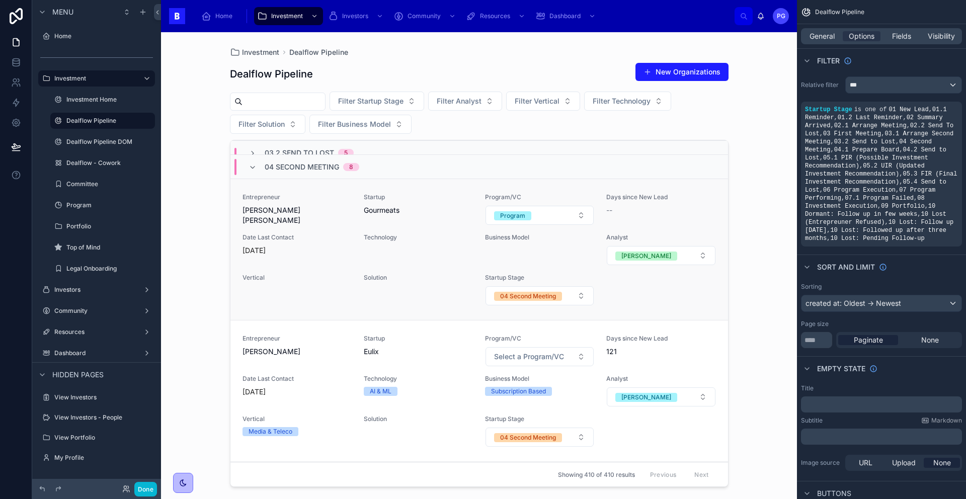
scroll to position [181, 0]
click at [432, 240] on div "Technology" at bounding box center [418, 238] width 109 height 12
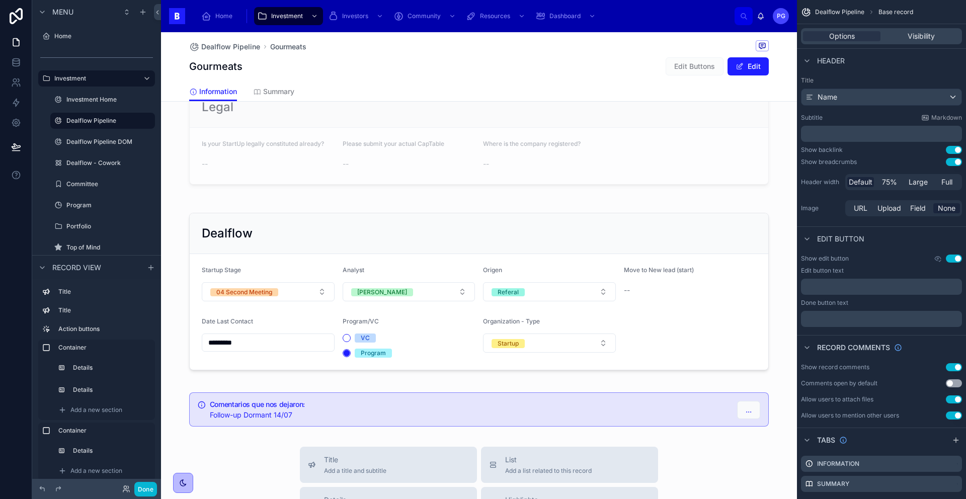
scroll to position [592, 0]
click at [694, 327] on div at bounding box center [479, 291] width 636 height 178
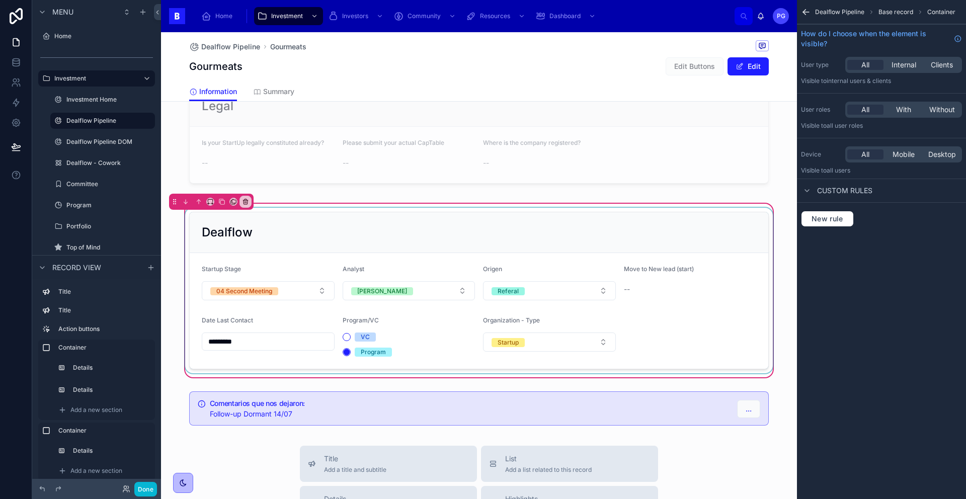
click at [722, 288] on div at bounding box center [478, 290] width 591 height 165
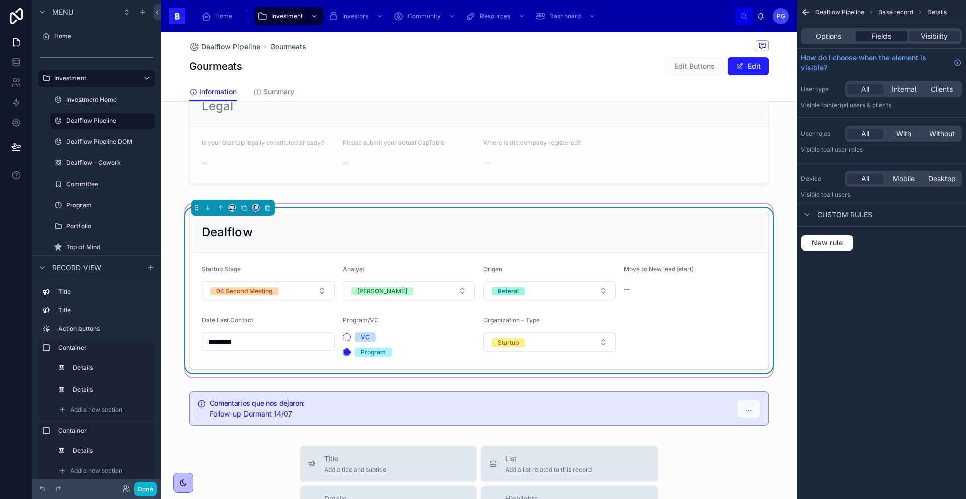
click at [739, 38] on span "Fields" at bounding box center [881, 36] width 19 height 10
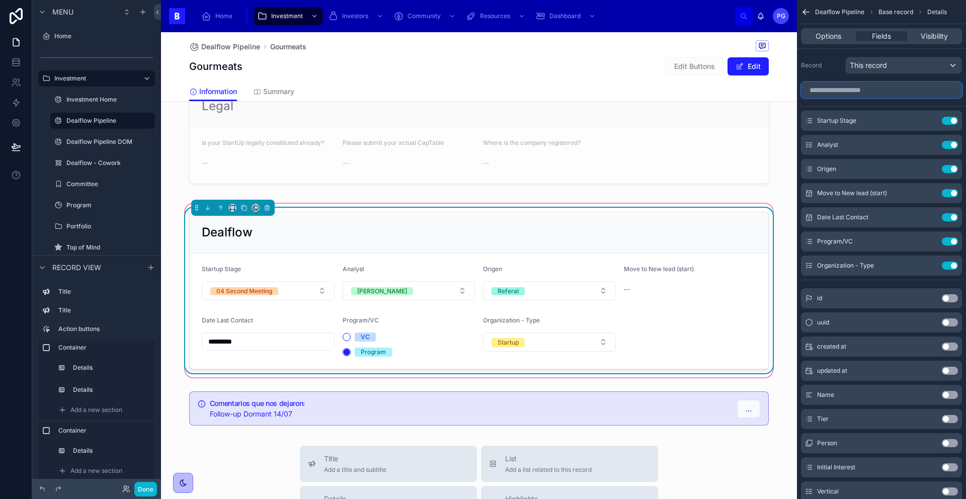
click at [739, 90] on input "scrollable content" at bounding box center [881, 90] width 161 height 16
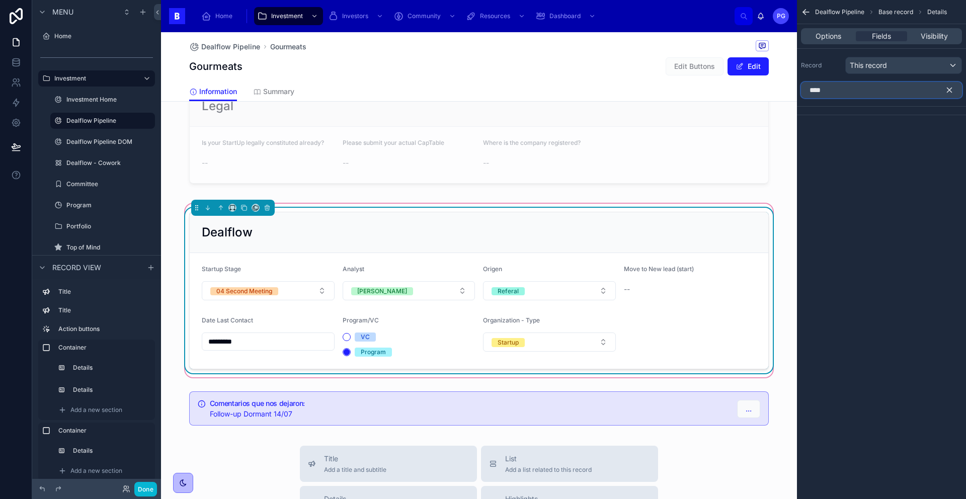
type input "****"
click at [739, 89] on icon "scrollable content" at bounding box center [948, 89] width 9 height 9
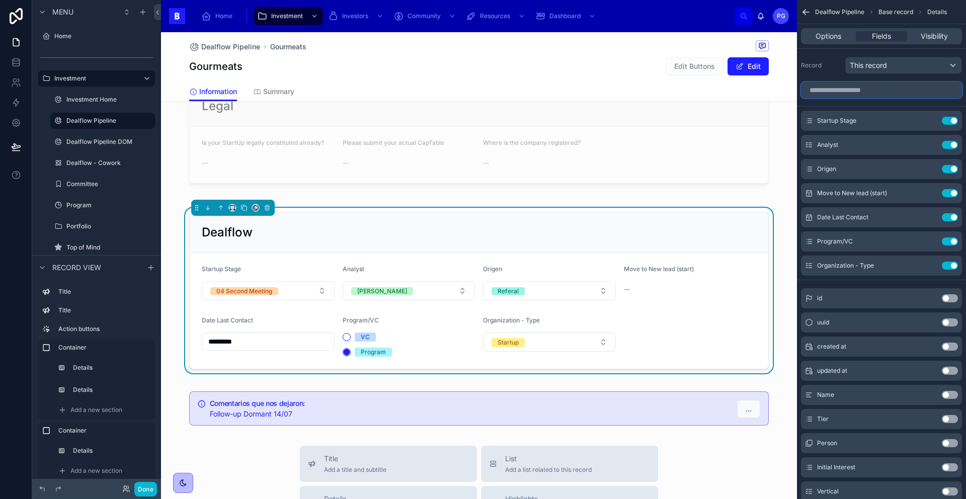
click at [739, 93] on input "scrollable content" at bounding box center [881, 90] width 161 height 16
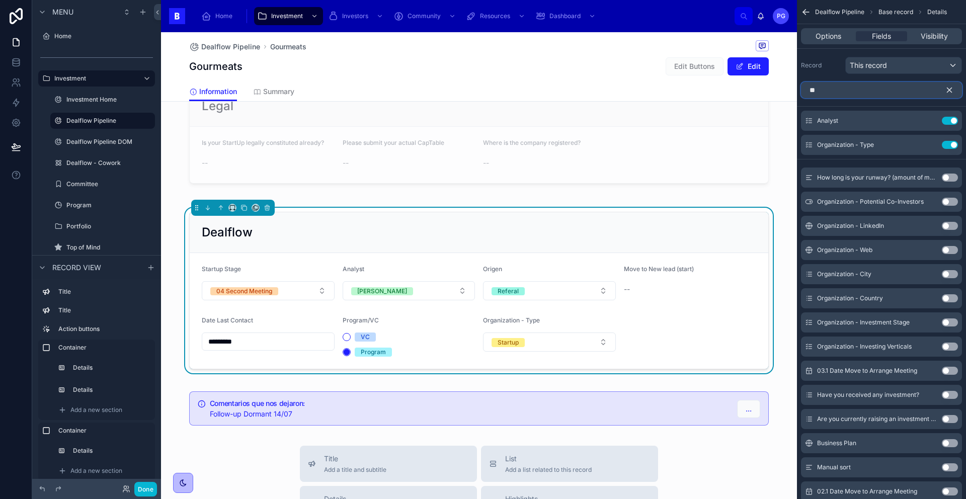
type input "*"
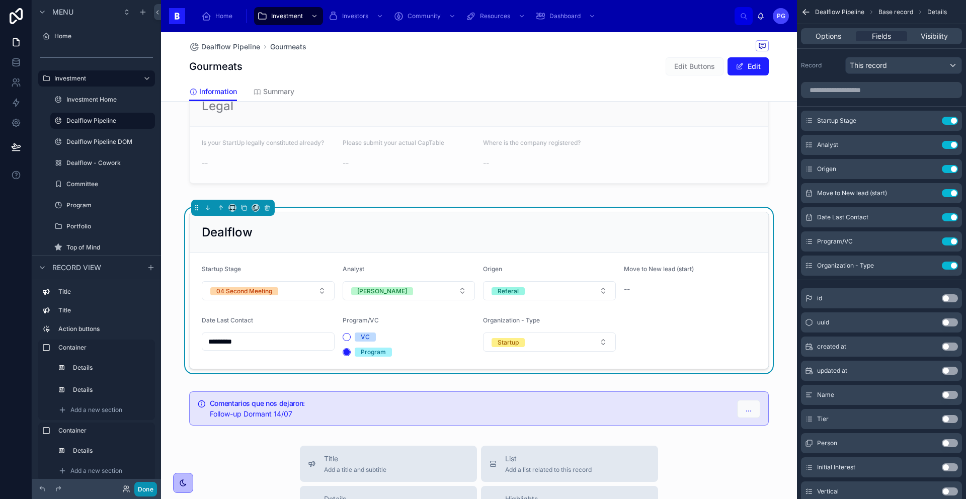
click at [147, 417] on button "Done" at bounding box center [145, 489] width 23 height 15
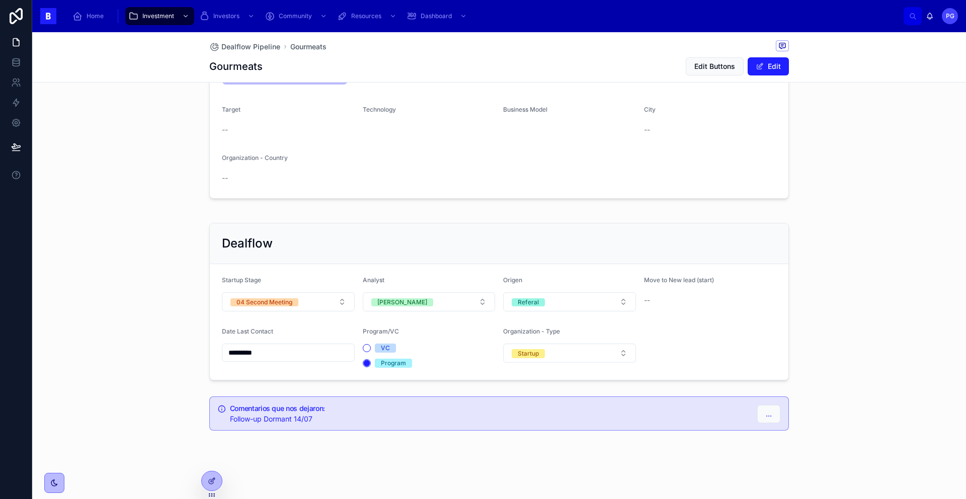
scroll to position [174, 0]
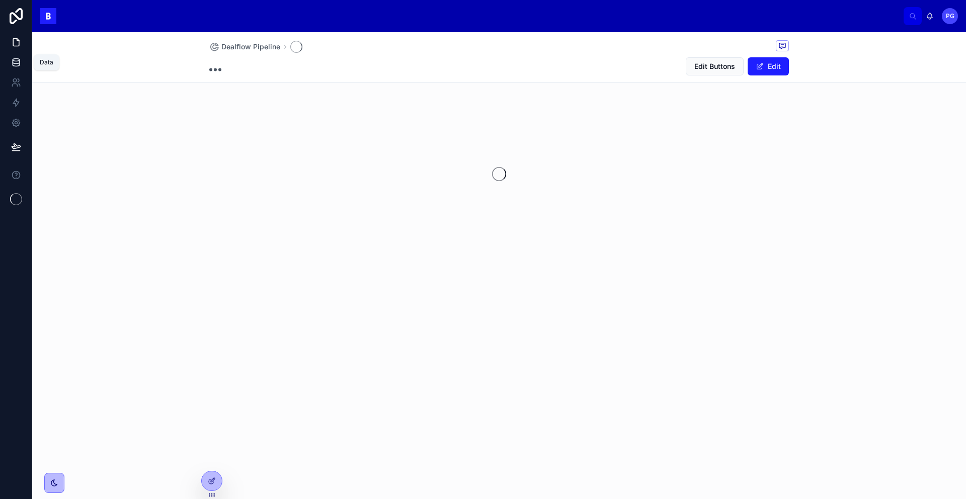
click at [19, 65] on icon at bounding box center [16, 64] width 7 height 4
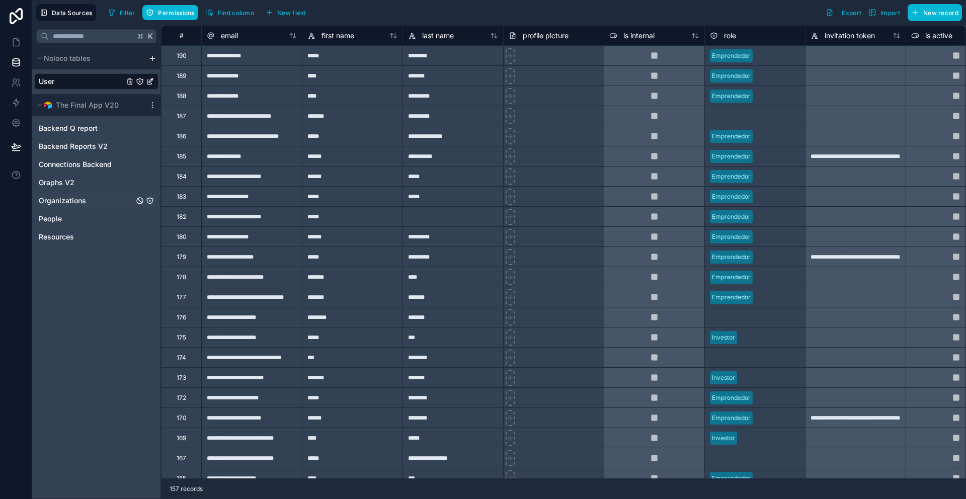
drag, startPoint x: 78, startPoint y: 200, endPoint x: 604, endPoint y: 162, distance: 526.9
click at [78, 200] on span "Organizations" at bounding box center [62, 201] width 47 height 10
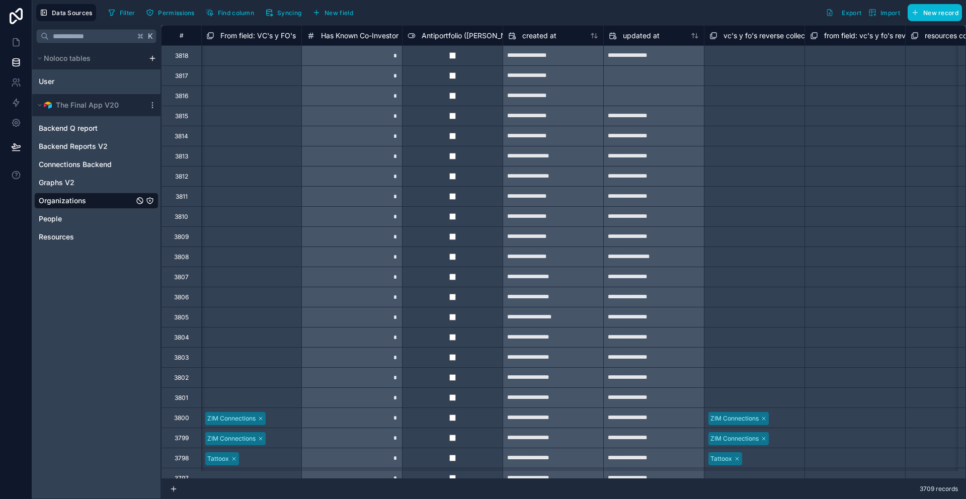
scroll to position [0, 24137]
drag, startPoint x: 21, startPoint y: 43, endPoint x: 30, endPoint y: 46, distance: 9.4
click at [21, 43] on link at bounding box center [16, 42] width 32 height 20
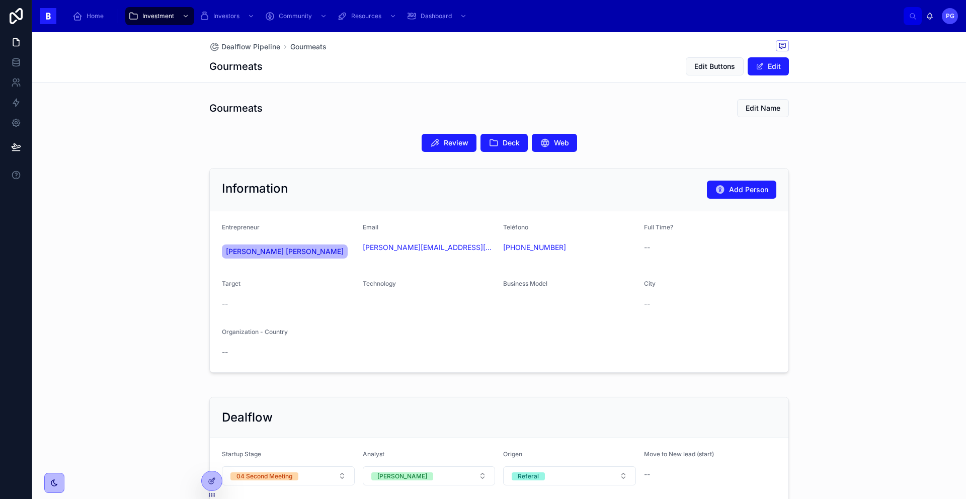
drag, startPoint x: 214, startPoint y: 477, endPoint x: 472, endPoint y: 372, distance: 278.4
click at [222, 471] on div "Home Investment Investors Community Resources Dashboard PG Pedro Gil Dealflow P…" at bounding box center [498, 249] width 933 height 499
click at [210, 478] on icon at bounding box center [212, 481] width 8 height 8
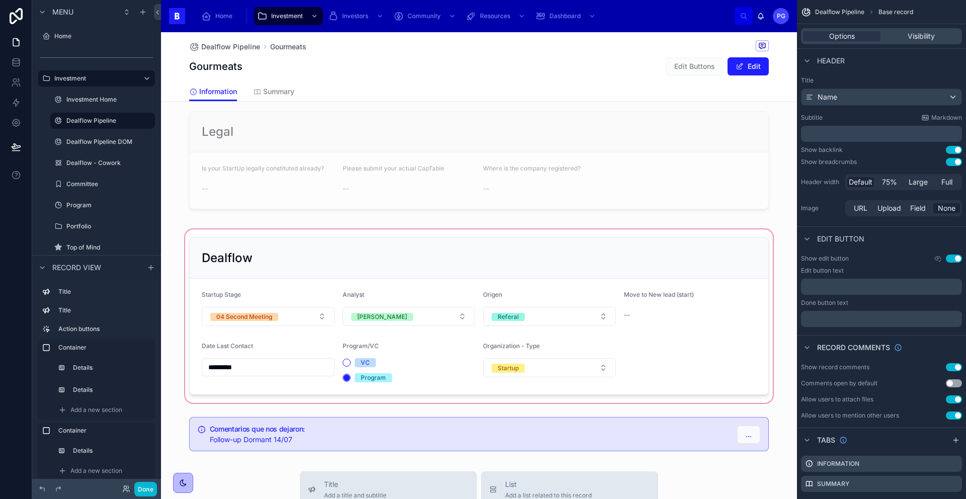
click at [716, 316] on div at bounding box center [479, 316] width 636 height 178
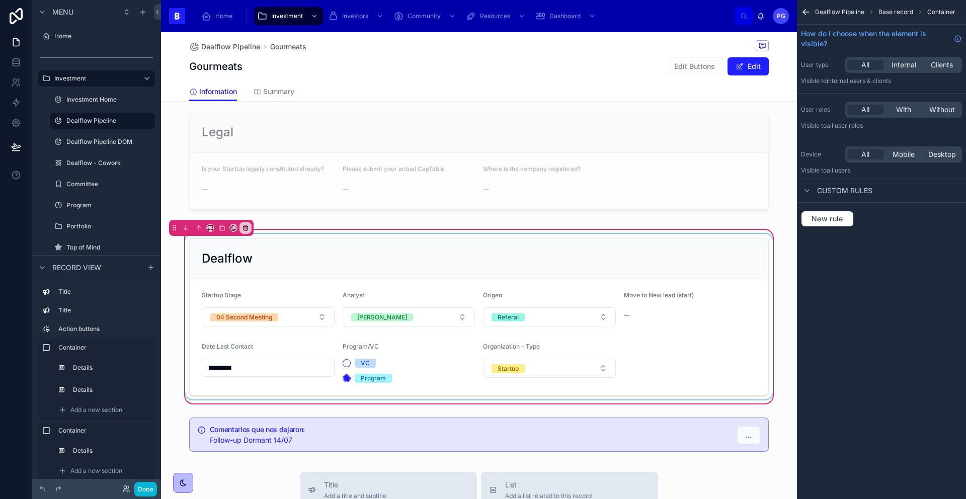
click at [715, 316] on div at bounding box center [478, 316] width 591 height 165
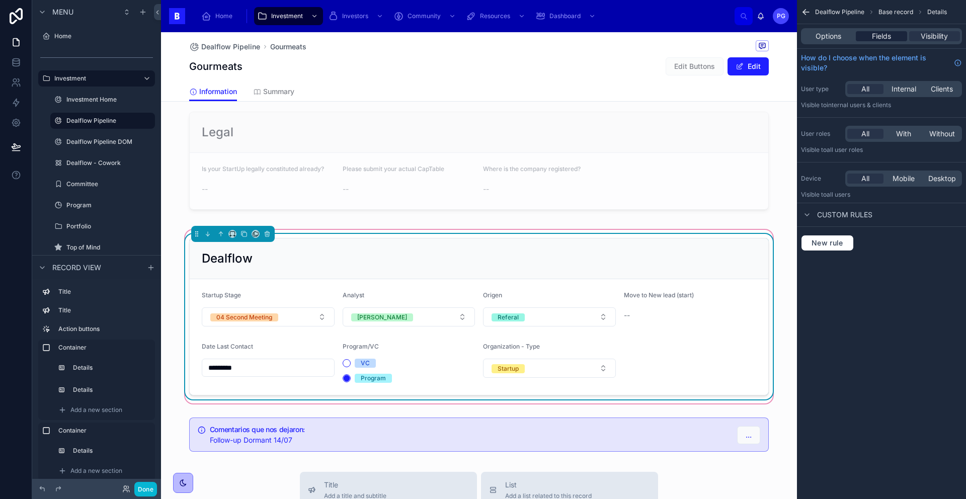
click at [880, 38] on span "Fields" at bounding box center [881, 36] width 19 height 10
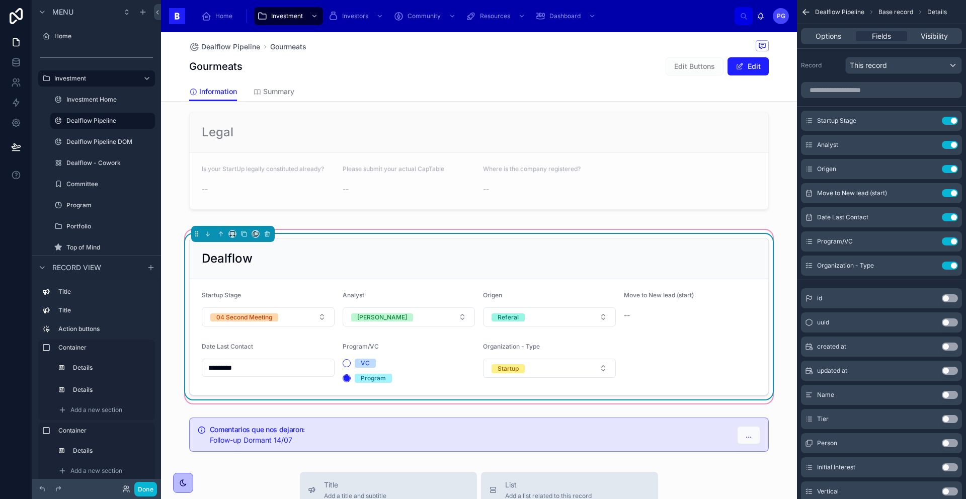
click at [701, 344] on form "Startup Stage 04 Second Meeting Analyst Pedro Origen Referal Move to New lead (…" at bounding box center [479, 337] width 578 height 116
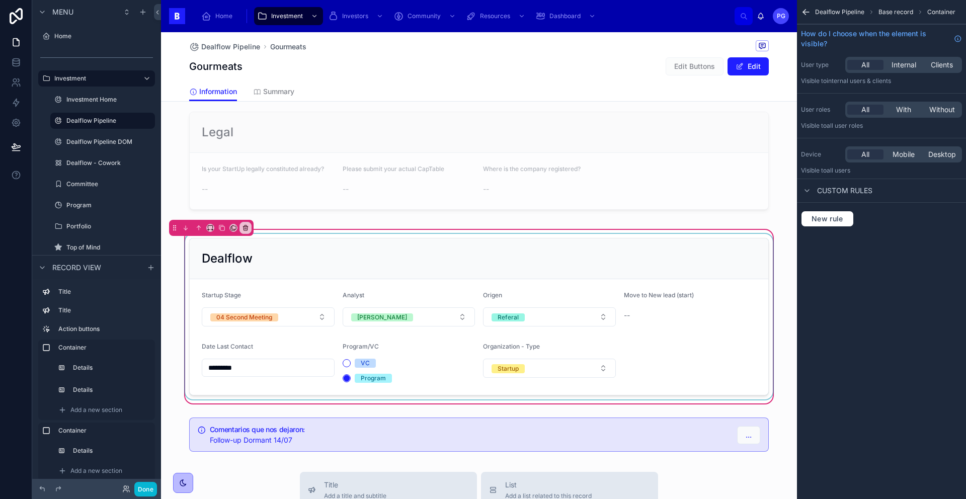
click at [701, 344] on div at bounding box center [478, 316] width 591 height 165
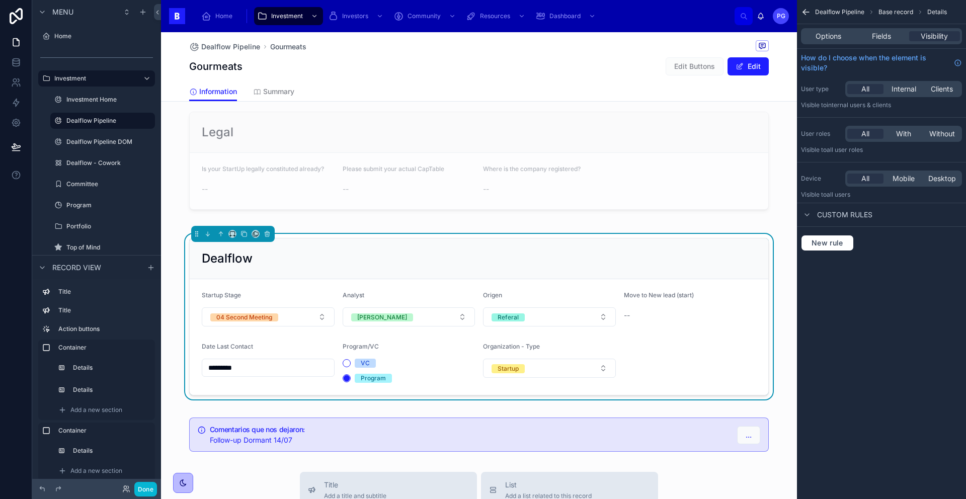
drag, startPoint x: 875, startPoint y: 36, endPoint x: 877, endPoint y: 47, distance: 11.7
click at [875, 36] on span "Fields" at bounding box center [881, 36] width 19 height 10
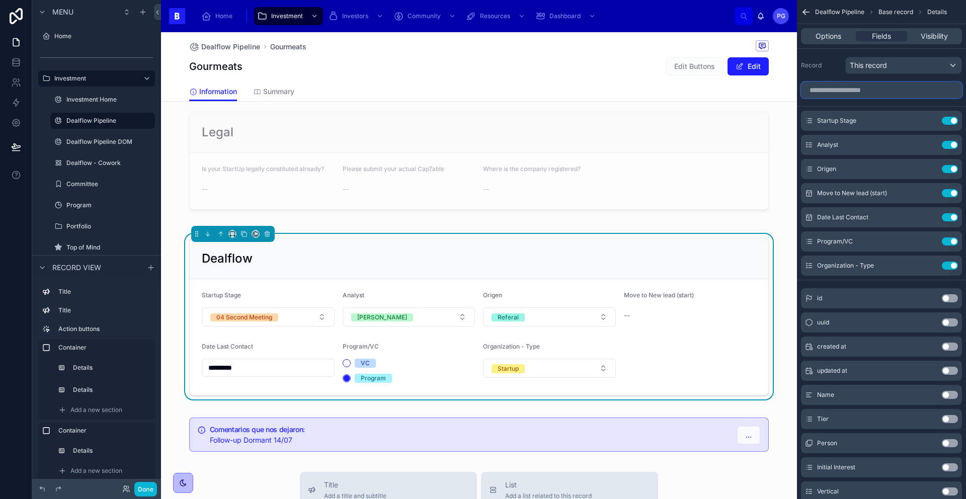
click at [858, 87] on input "scrollable content" at bounding box center [881, 90] width 161 height 16
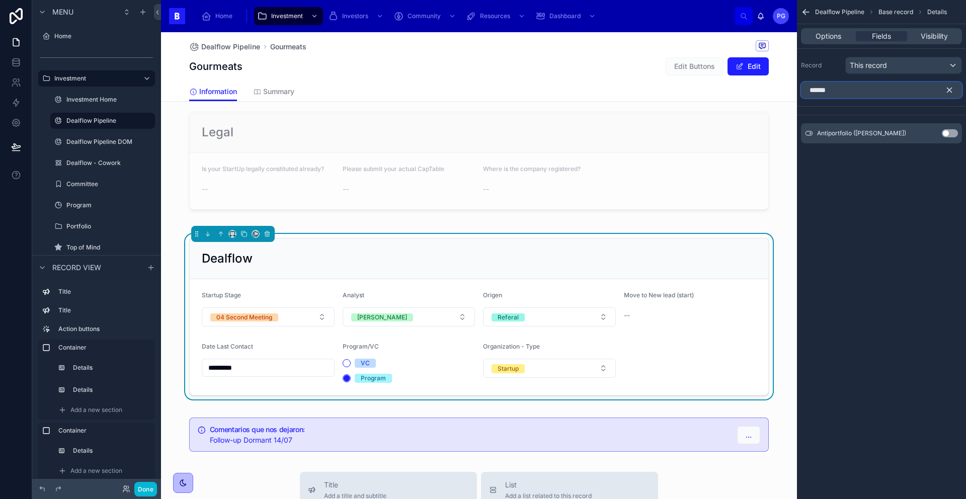
type input "******"
click at [950, 134] on button "Use setting" at bounding box center [949, 133] width 16 height 8
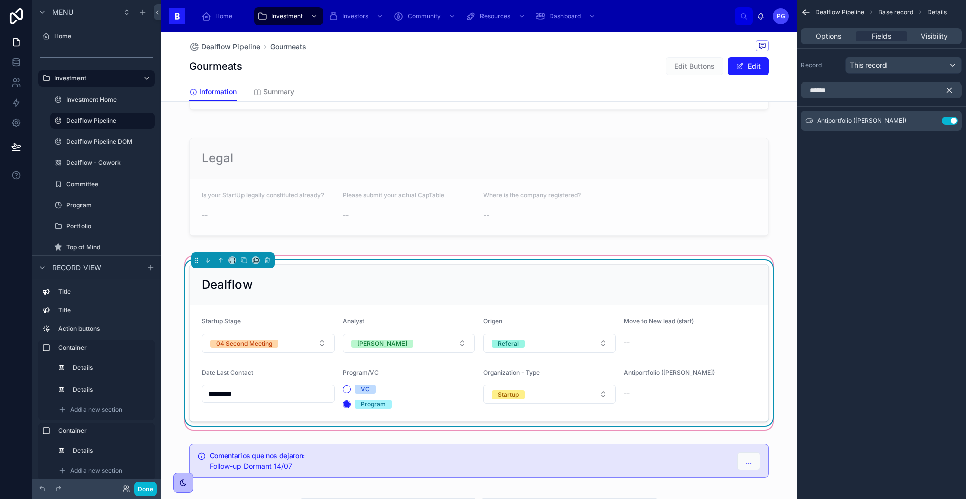
scroll to position [541, 0]
click at [928, 121] on icon "scrollable content" at bounding box center [930, 120] width 4 height 4
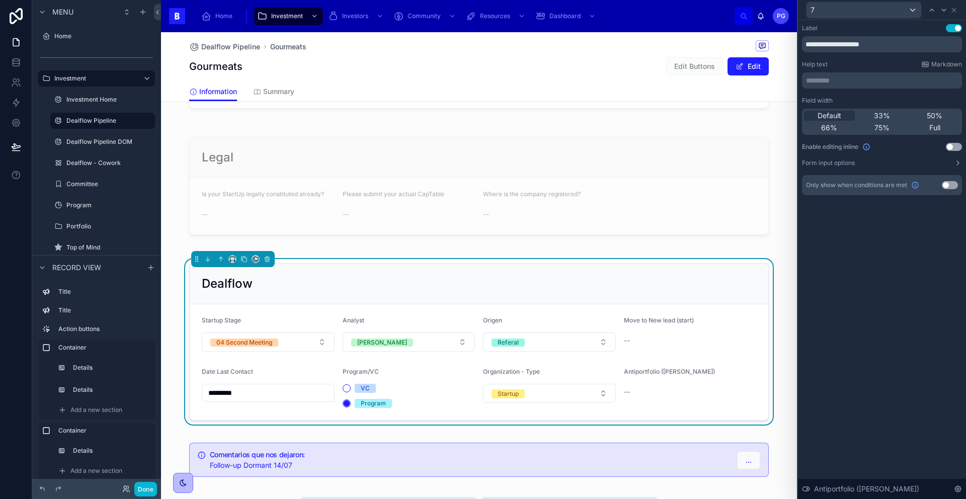
click at [952, 147] on button "Use setting" at bounding box center [953, 147] width 16 height 8
click at [949, 186] on button "Use setting" at bounding box center [949, 185] width 16 height 8
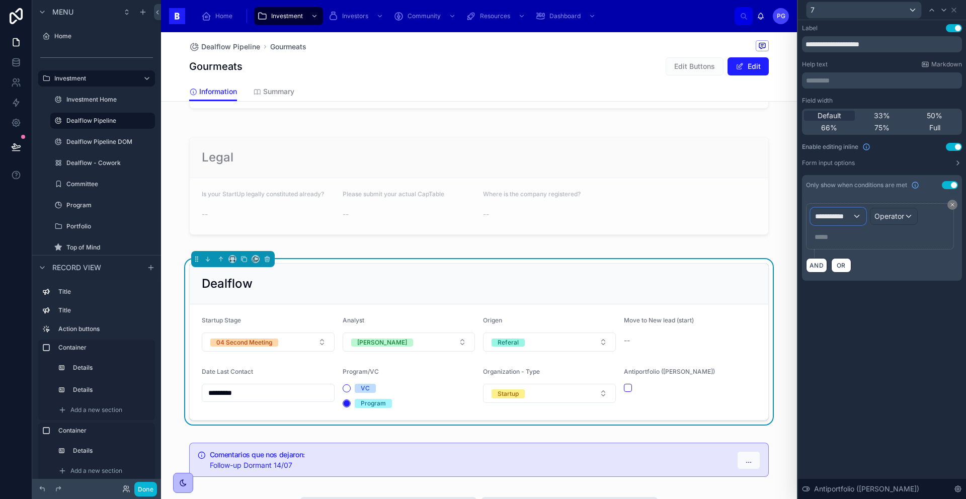
click at [858, 217] on div "**********" at bounding box center [838, 216] width 54 height 16
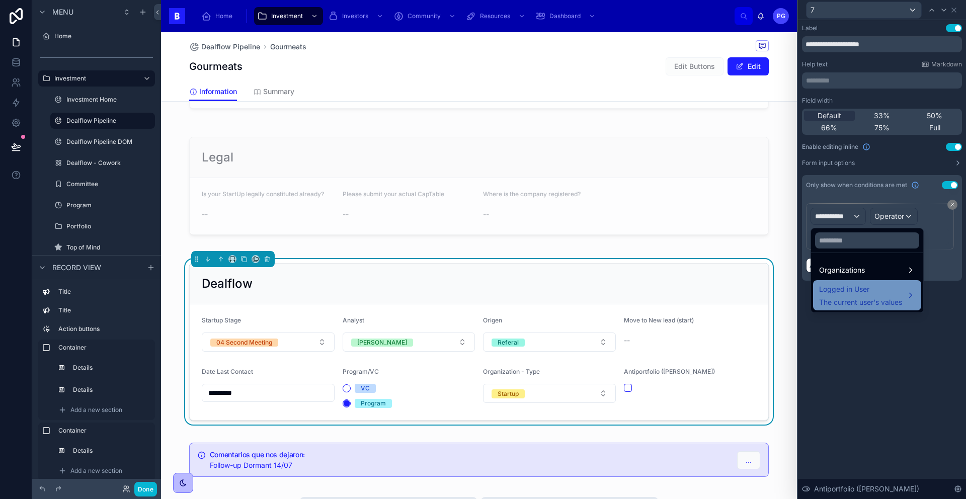
click at [862, 290] on span "Logged in User" at bounding box center [860, 289] width 83 height 12
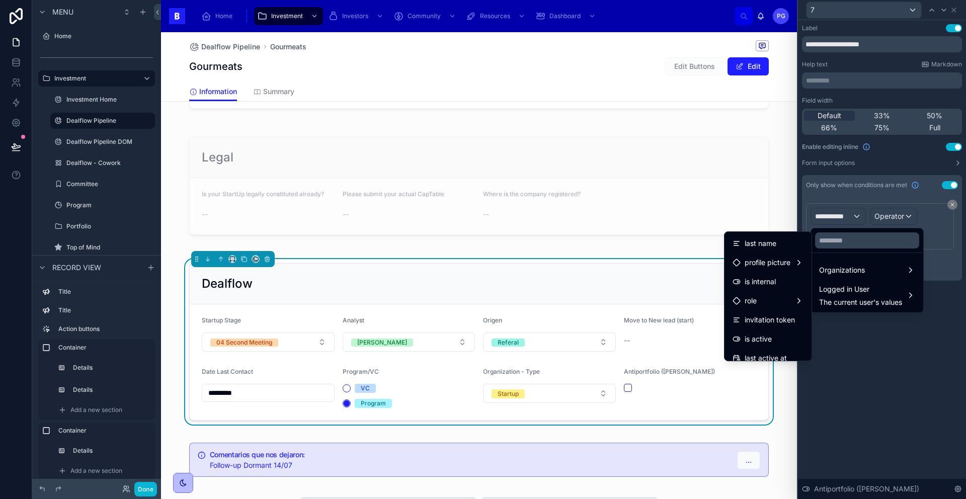
scroll to position [0, 0]
click at [865, 345] on div at bounding box center [882, 249] width 168 height 499
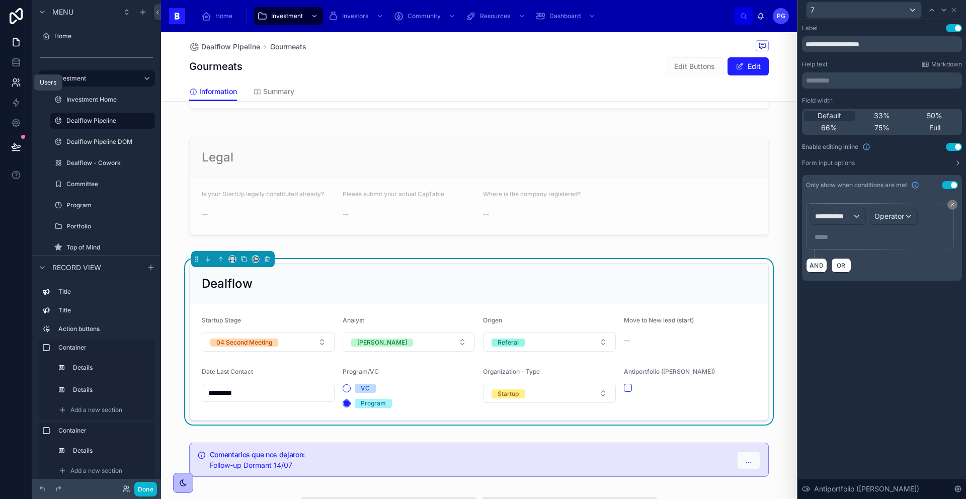
drag, startPoint x: 14, startPoint y: 82, endPoint x: 20, endPoint y: 82, distance: 6.1
click at [14, 82] on icon at bounding box center [15, 81] width 4 height 4
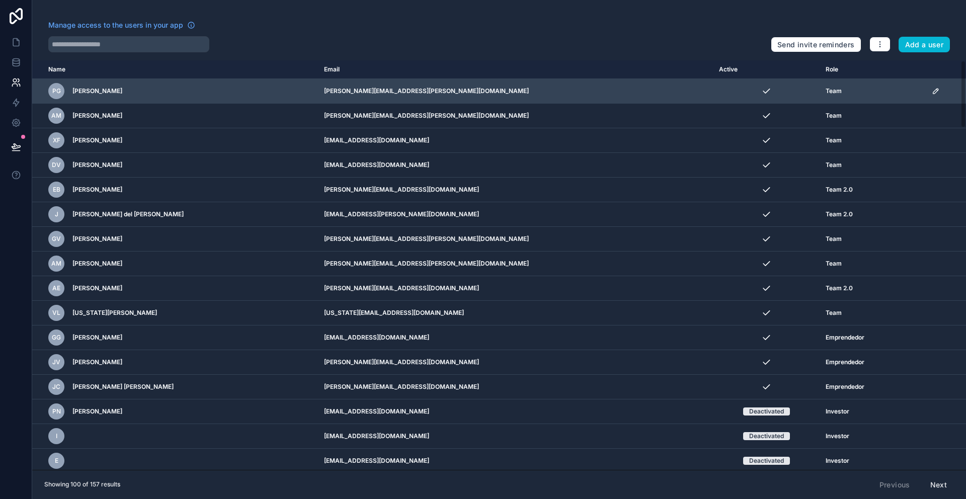
click at [467, 84] on td "pedro.gil@bcombinator.com" at bounding box center [515, 91] width 395 height 25
drag, startPoint x: 405, startPoint y: 90, endPoint x: 366, endPoint y: 96, distance: 40.2
click at [389, 94] on td "pedro.gil@bcombinator.com" at bounding box center [515, 91] width 395 height 25
click at [61, 92] on div "PG" at bounding box center [56, 91] width 16 height 16
click at [91, 89] on span "[PERSON_NAME]" at bounding box center [97, 91] width 50 height 8
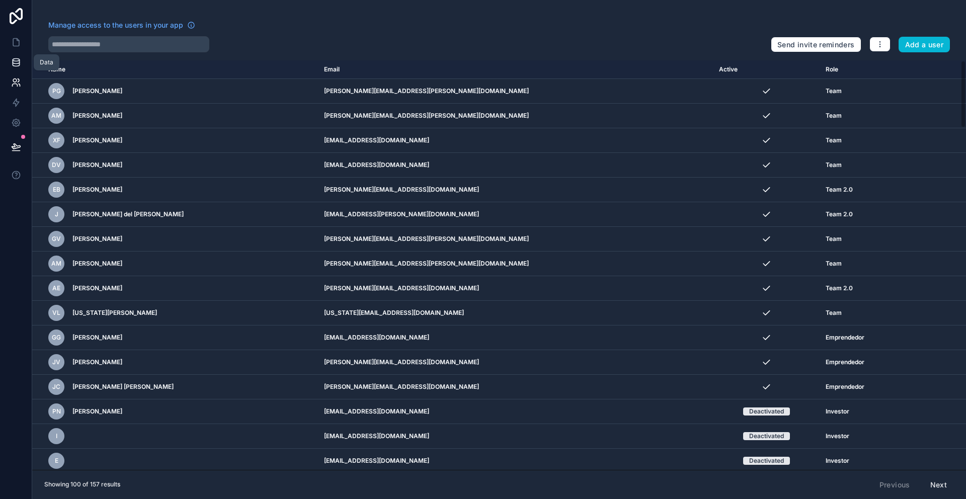
click at [20, 61] on icon at bounding box center [16, 62] width 10 height 10
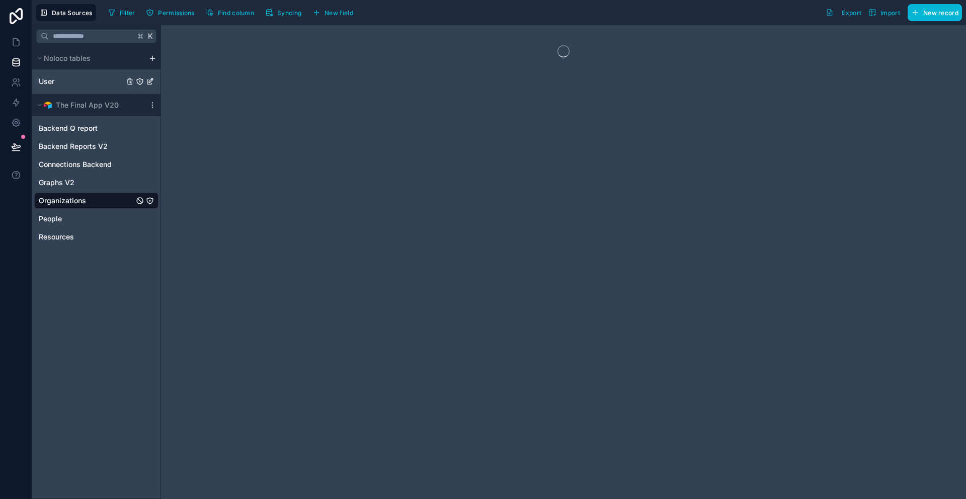
click at [68, 81] on link "User" at bounding box center [81, 81] width 85 height 10
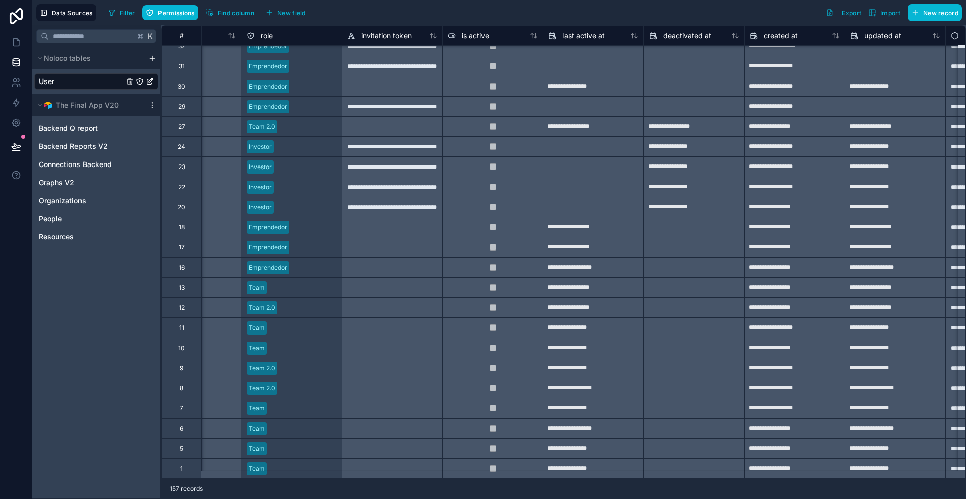
scroll to position [2733, 551]
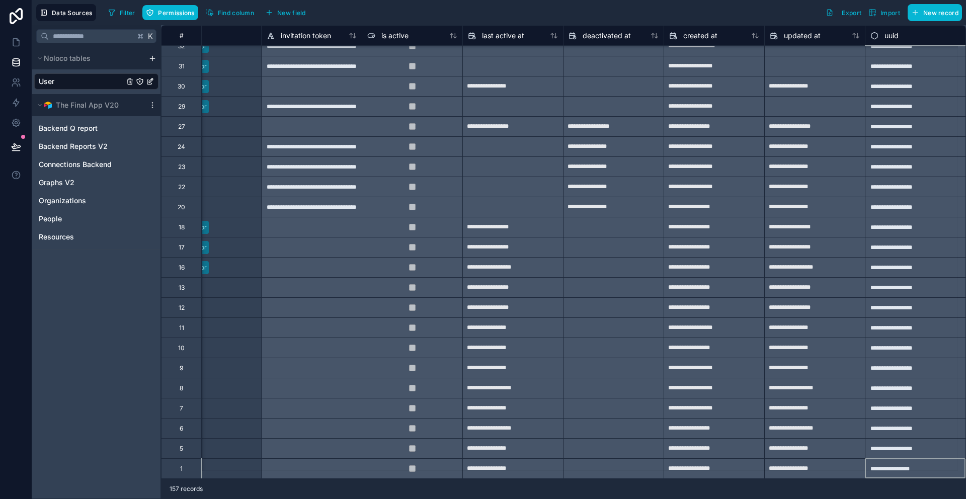
click at [918, 464] on div "**********" at bounding box center [914, 468] width 101 height 20
click at [909, 463] on div "**********" at bounding box center [914, 468] width 101 height 20
click at [16, 42] on icon at bounding box center [16, 42] width 10 height 10
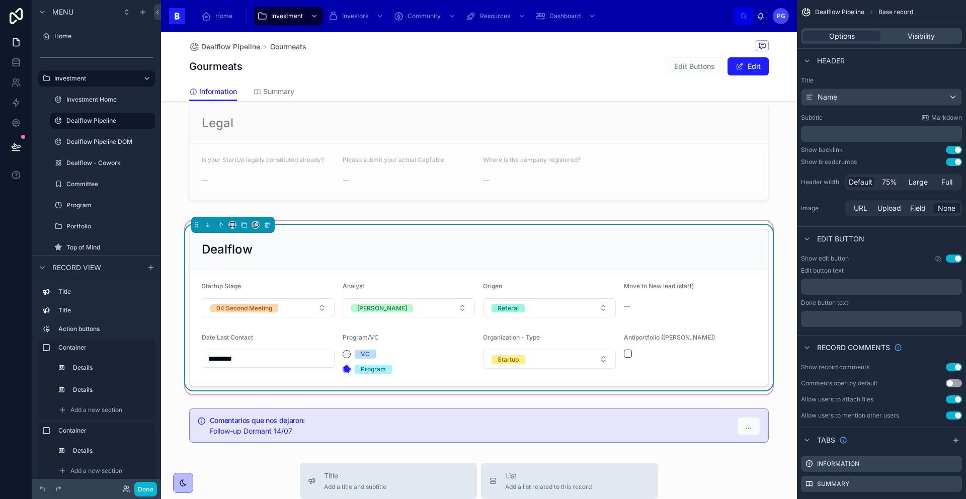
scroll to position [577, 0]
click at [721, 369] on div "Antiportfolio ([PERSON_NAME])" at bounding box center [690, 352] width 133 height 40
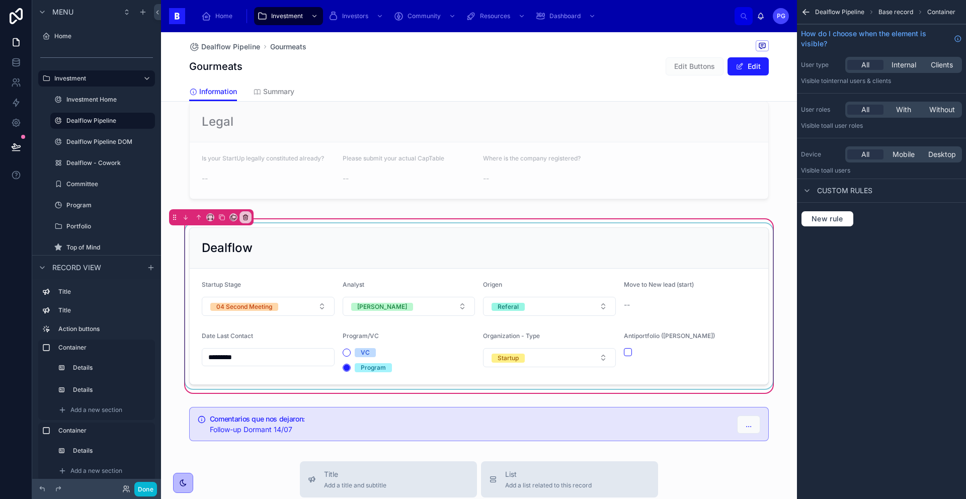
click at [711, 361] on div at bounding box center [478, 305] width 591 height 165
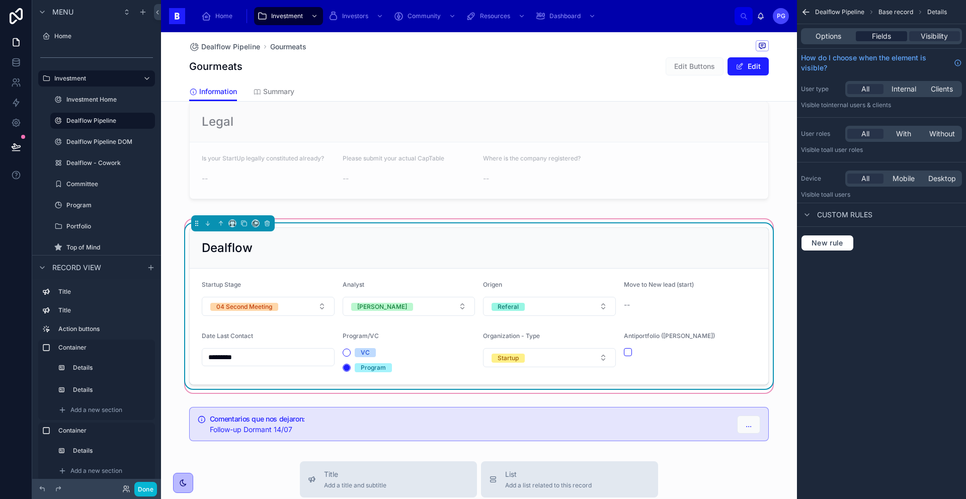
click at [885, 38] on span "Fields" at bounding box center [881, 36] width 19 height 10
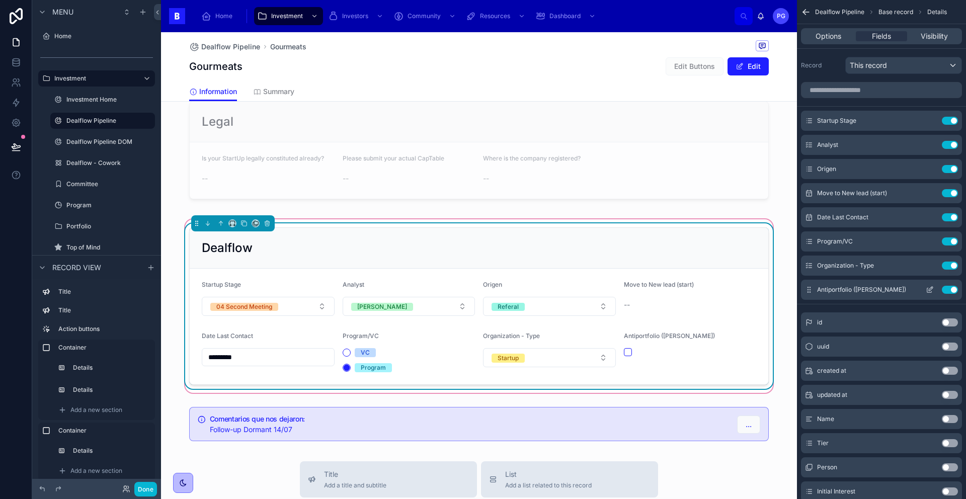
click at [929, 291] on icon "scrollable content" at bounding box center [930, 289] width 4 height 4
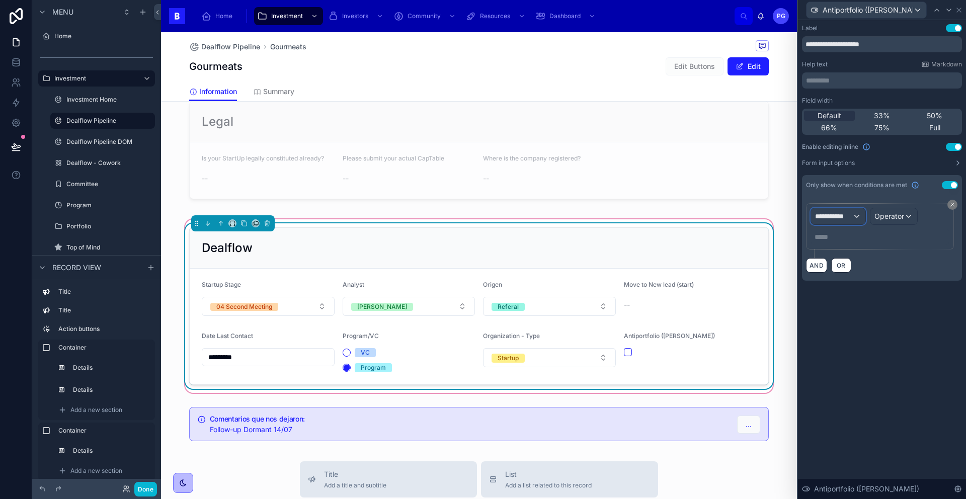
click at [857, 216] on div "**********" at bounding box center [838, 216] width 54 height 16
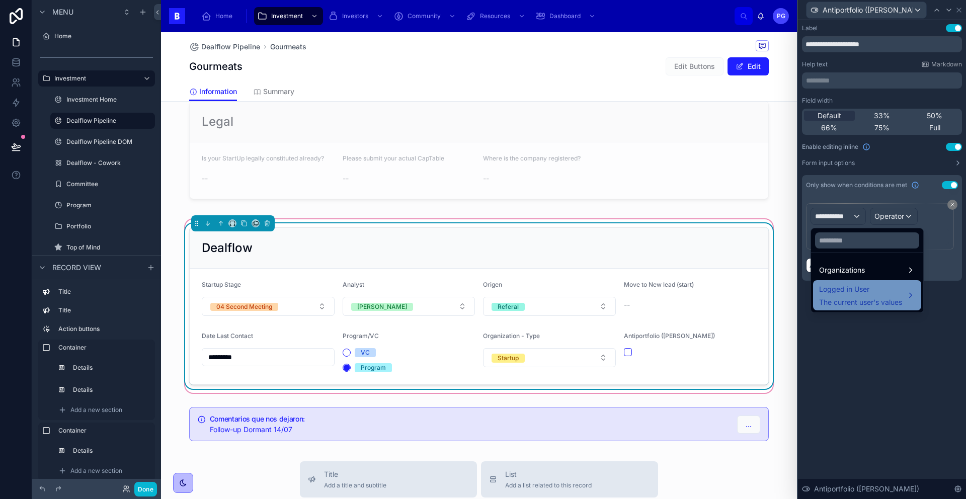
click at [859, 293] on span "Logged in User" at bounding box center [860, 289] width 83 height 12
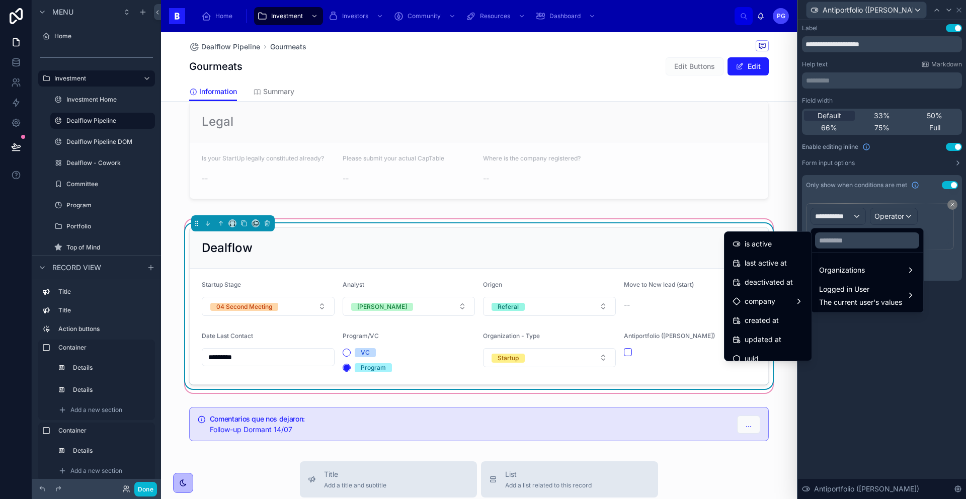
scroll to position [161, 0]
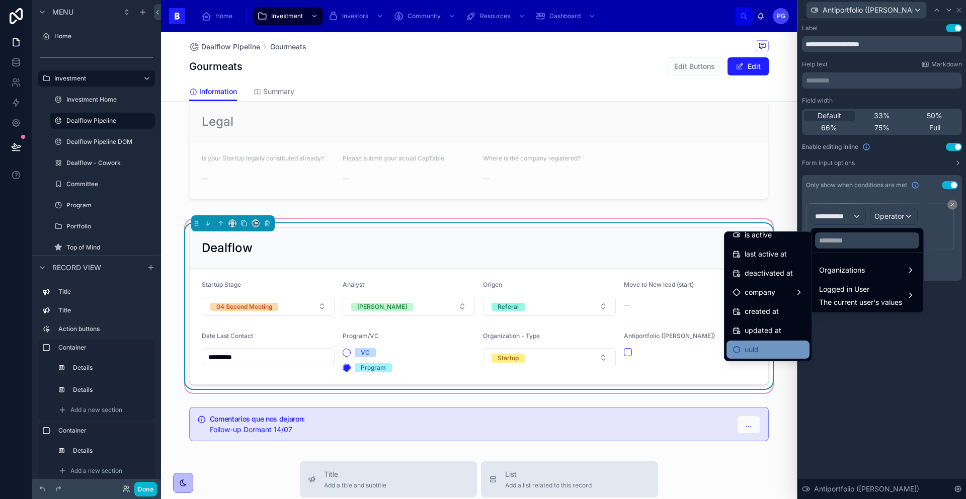
click at [766, 347] on div "uuid" at bounding box center [767, 349] width 71 height 12
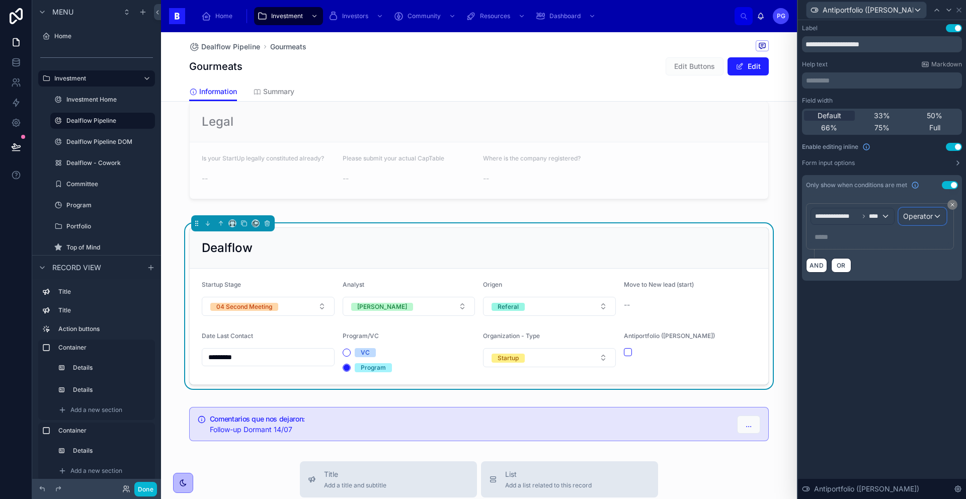
click at [930, 217] on span "Operator" at bounding box center [918, 216] width 30 height 9
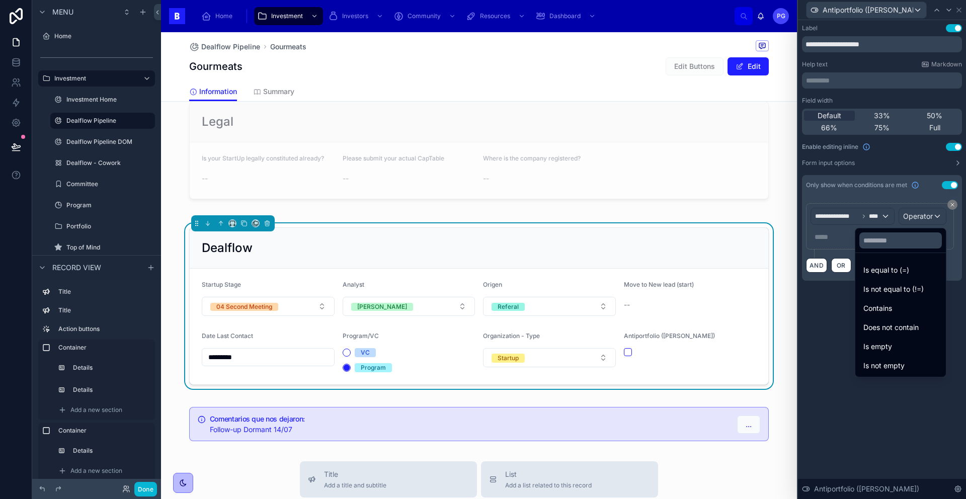
click at [897, 269] on div "Is equal to (=)" at bounding box center [900, 270] width 74 height 12
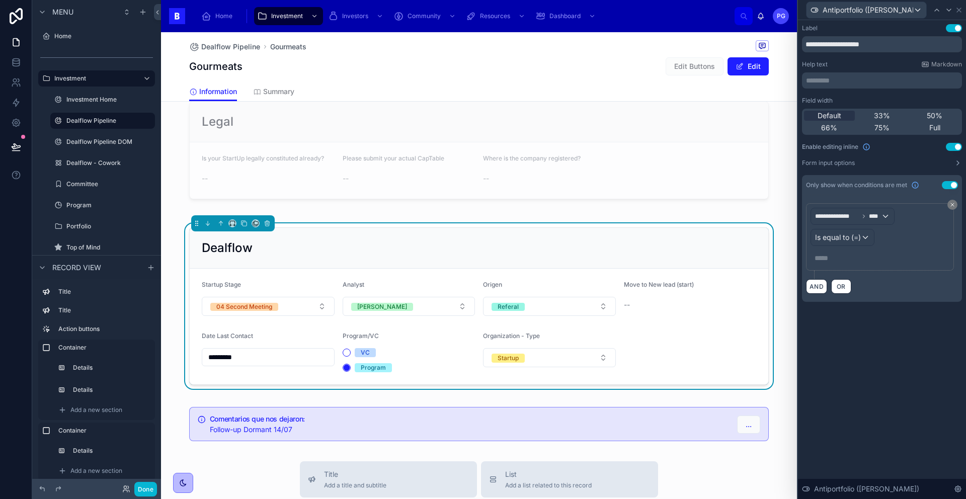
click at [832, 263] on p "***** ﻿" at bounding box center [880, 258] width 133 height 10
click at [854, 356] on div "**********" at bounding box center [882, 259] width 168 height 479
click at [21, 145] on button at bounding box center [16, 147] width 22 height 28
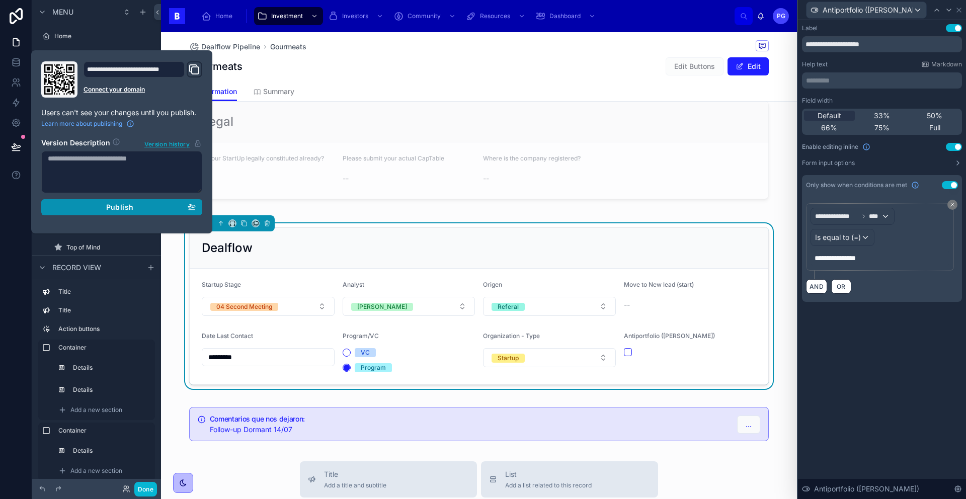
click at [124, 204] on span "Publish" at bounding box center [119, 207] width 27 height 9
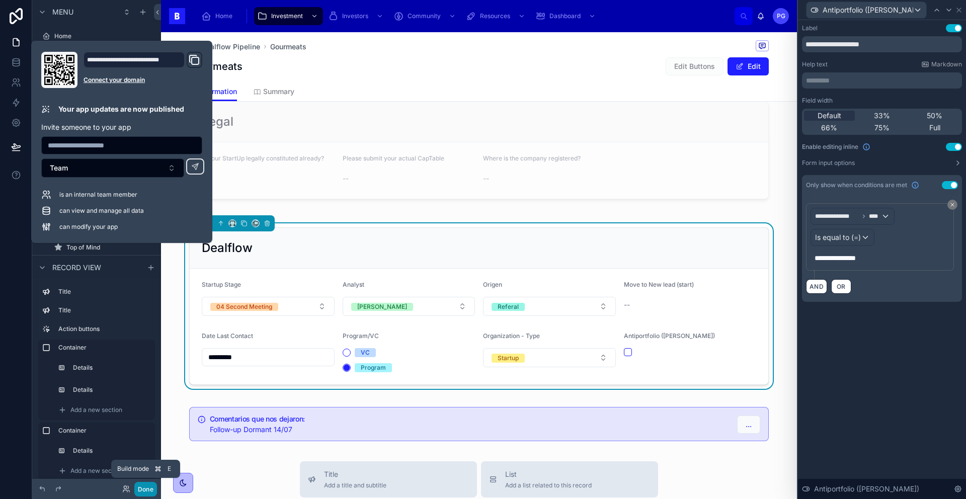
click at [146, 487] on button "Done" at bounding box center [145, 489] width 23 height 15
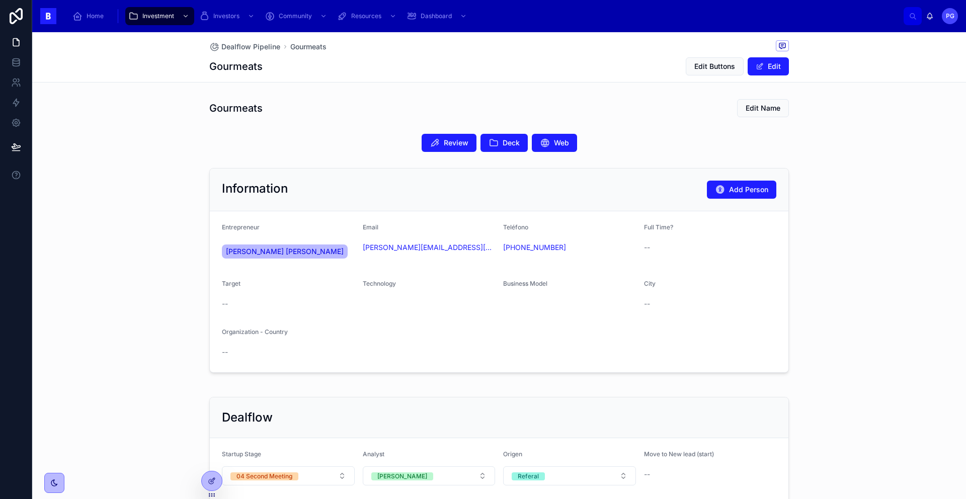
scroll to position [174, 0]
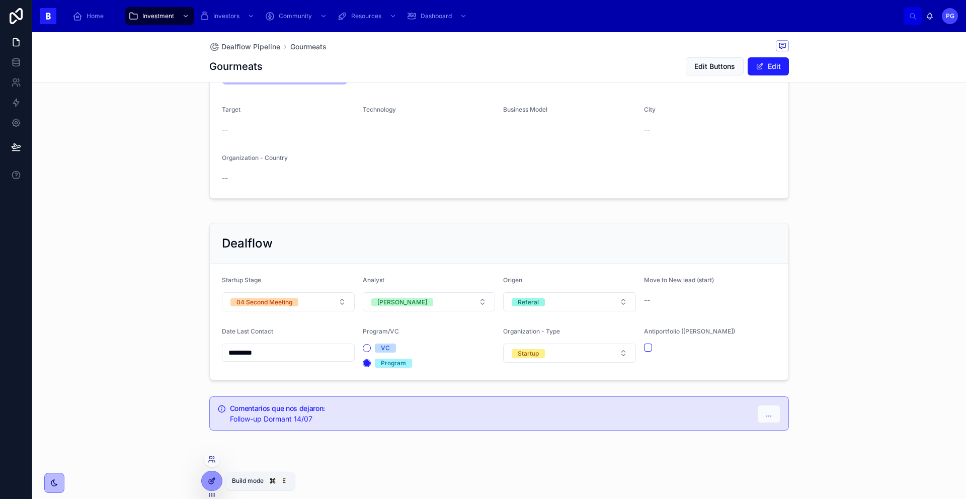
click at [208, 478] on icon at bounding box center [212, 481] width 8 height 8
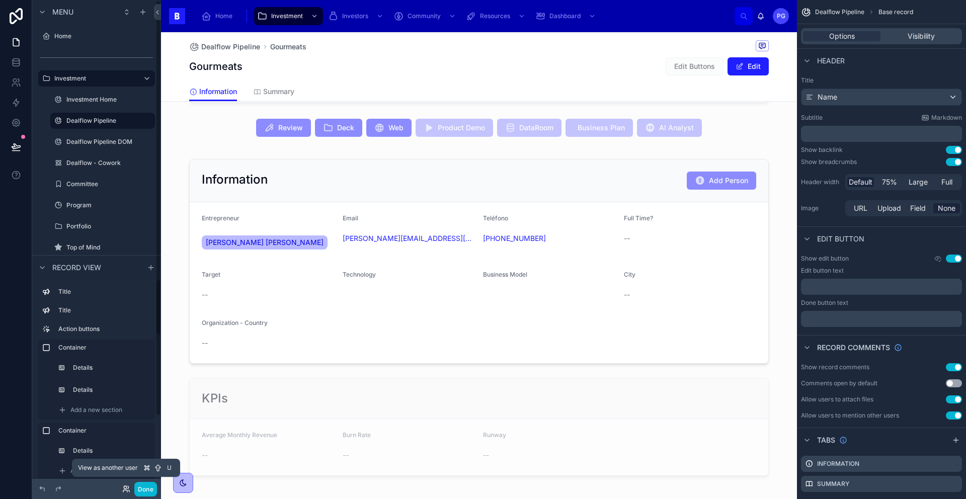
click at [124, 490] on icon at bounding box center [126, 489] width 8 height 8
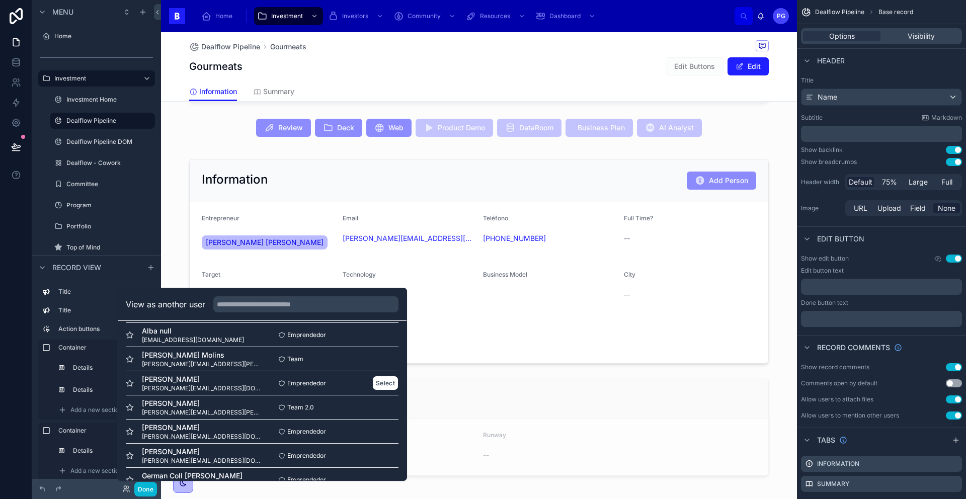
scroll to position [1165, 0]
click at [376, 360] on button "Select" at bounding box center [385, 359] width 26 height 15
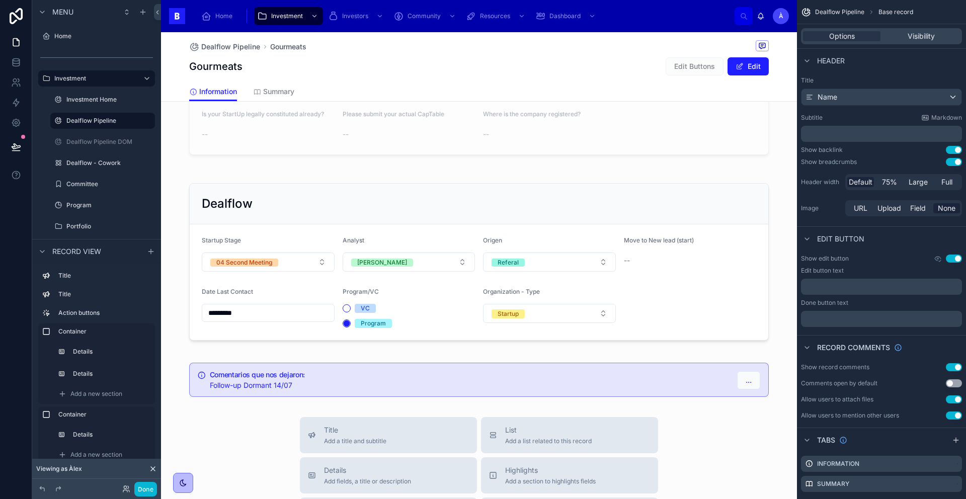
scroll to position [611, 0]
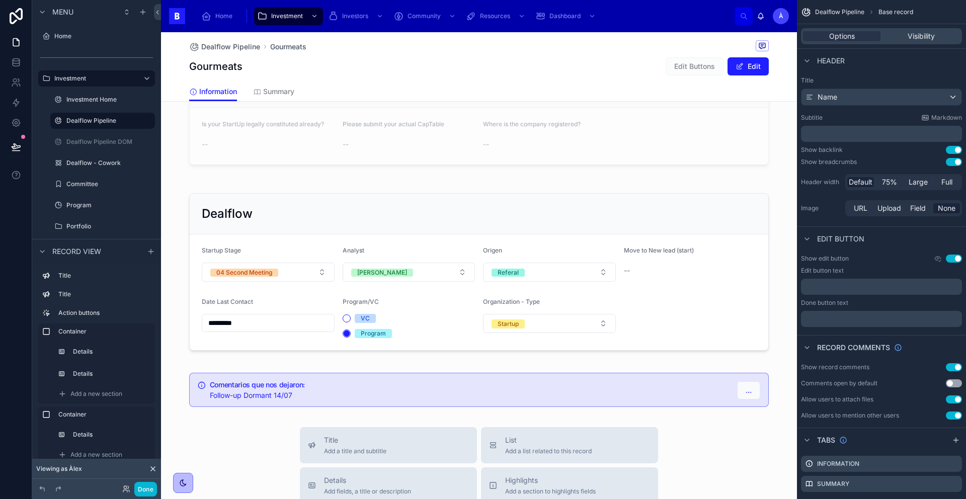
click at [153, 468] on icon at bounding box center [153, 469] width 4 height 4
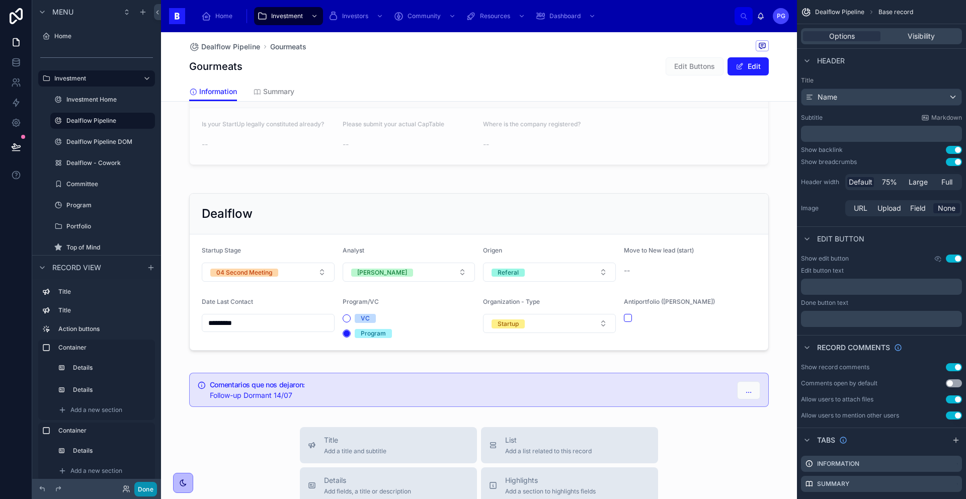
click at [149, 489] on button "Done" at bounding box center [145, 489] width 23 height 15
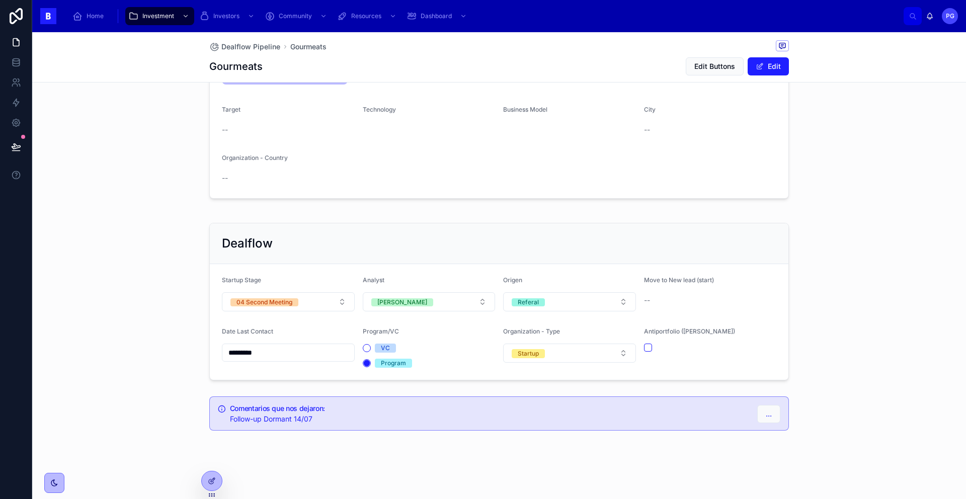
scroll to position [174, 0]
click at [15, 147] on icon at bounding box center [16, 147] width 10 height 10
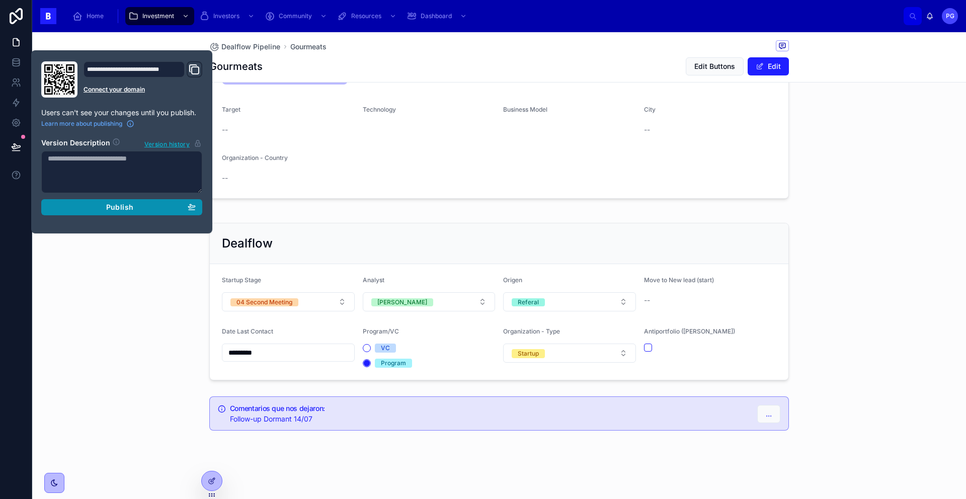
click at [87, 209] on div "Publish" at bounding box center [122, 207] width 148 height 9
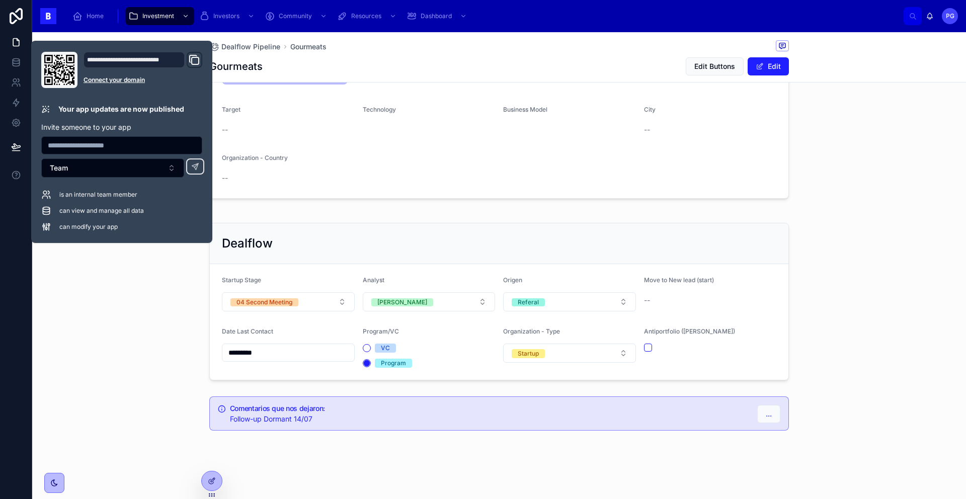
click at [848, 237] on div "Dealflow Startup Stage 04 Second Meeting Analyst Pedro Origen Referal Move to N…" at bounding box center [498, 301] width 933 height 165
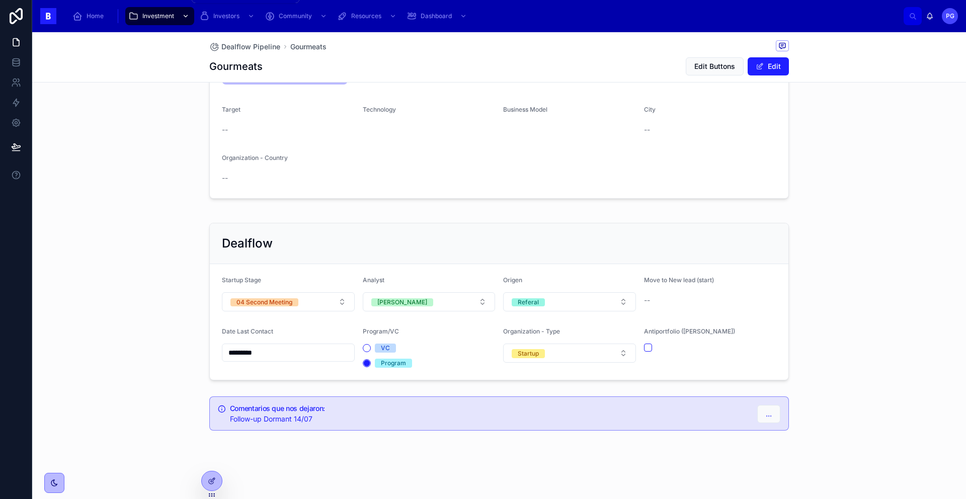
click at [172, 21] on div "Investment" at bounding box center [159, 16] width 63 height 16
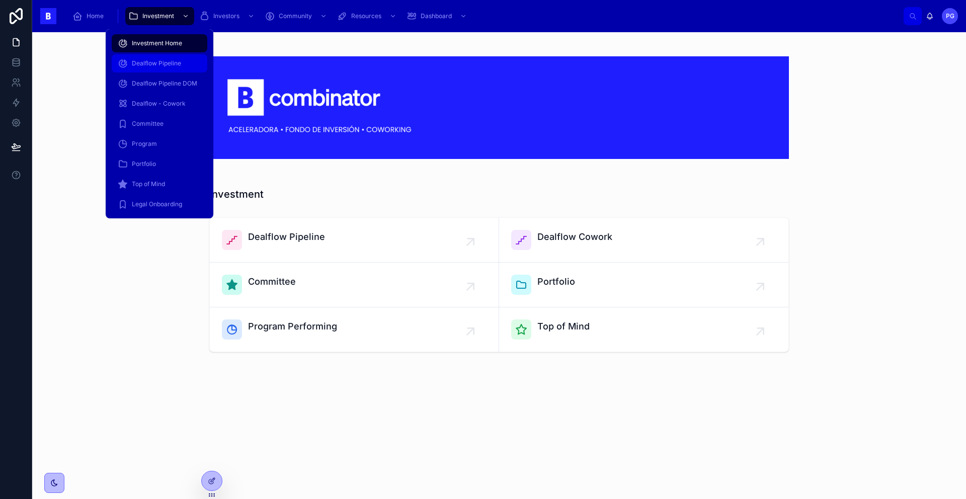
click at [175, 64] on span "Dealflow Pipeline" at bounding box center [156, 63] width 49 height 8
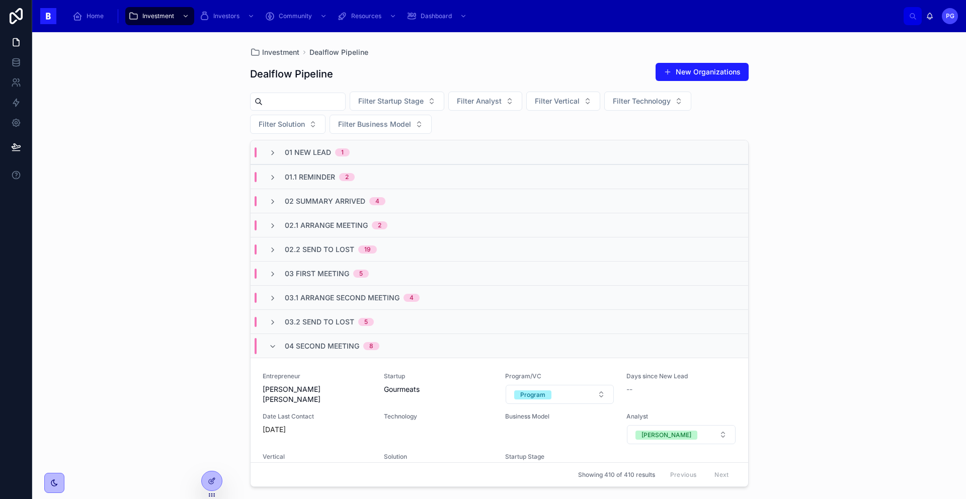
click at [293, 99] on input "text" at bounding box center [304, 102] width 82 height 14
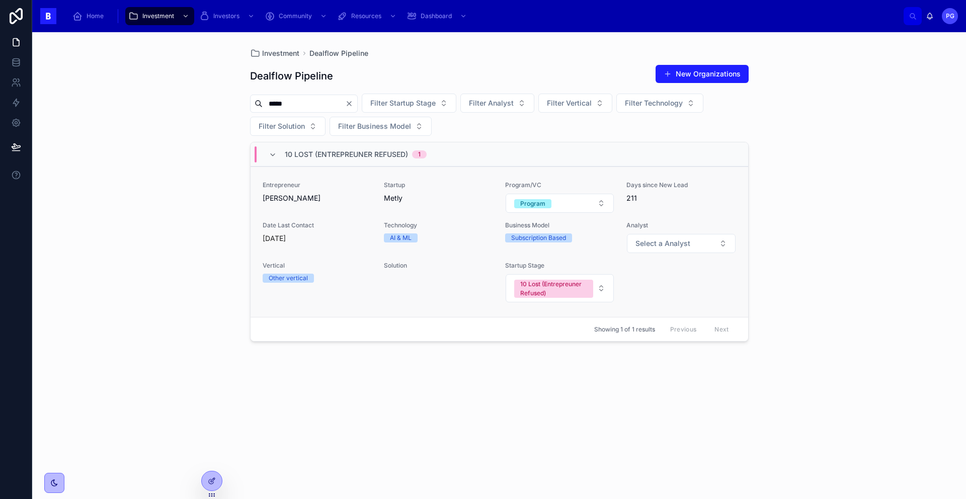
type input "*****"
click at [458, 197] on span "Metly" at bounding box center [438, 198] width 109 height 10
drag, startPoint x: 364, startPoint y: 105, endPoint x: 305, endPoint y: 100, distance: 59.1
click at [353, 105] on icon "Clear" at bounding box center [349, 104] width 8 height 8
click at [299, 104] on input "text" at bounding box center [304, 104] width 82 height 14
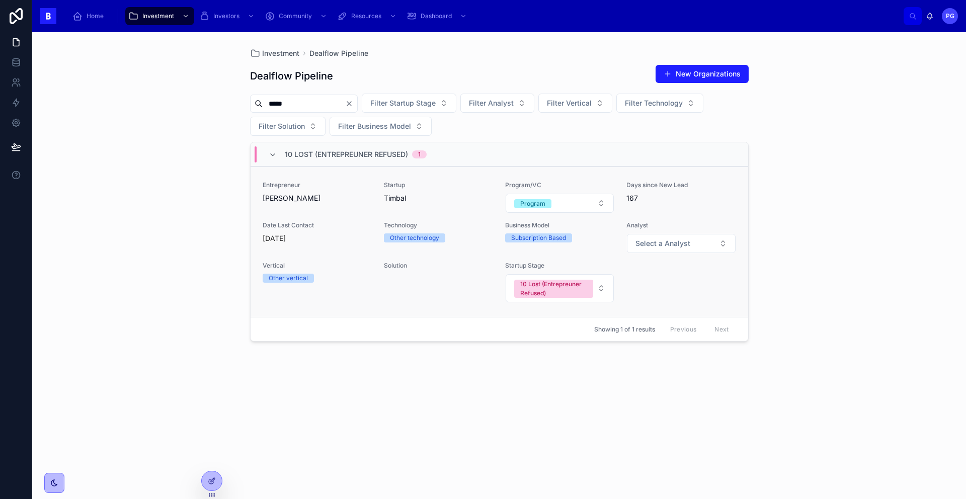
type input "*****"
click at [656, 277] on div "Entrepreneur Martí Norberto Startup Timbal Program/VC Program Days since New Le…" at bounding box center [499, 242] width 473 height 122
click at [353, 102] on icon "Clear" at bounding box center [349, 104] width 8 height 8
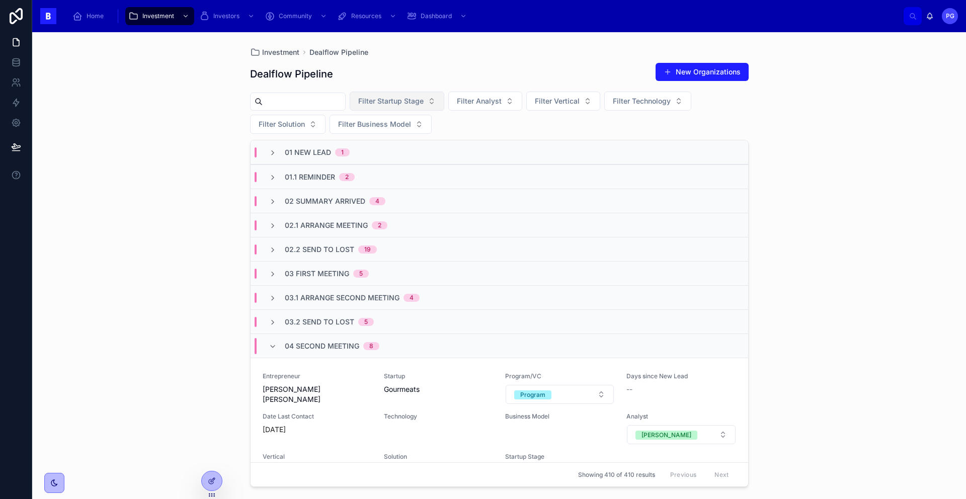
click at [441, 100] on button "Filter Startup Stage" at bounding box center [397, 101] width 95 height 19
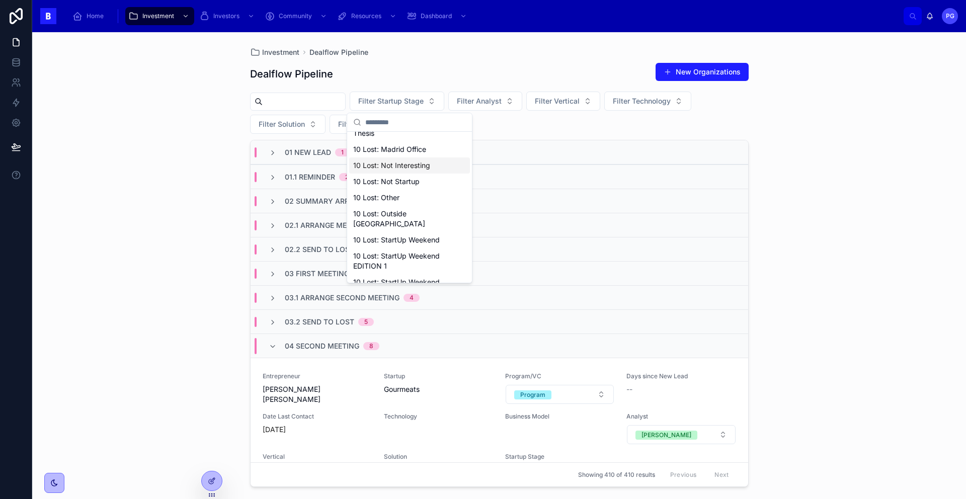
scroll to position [654, 0]
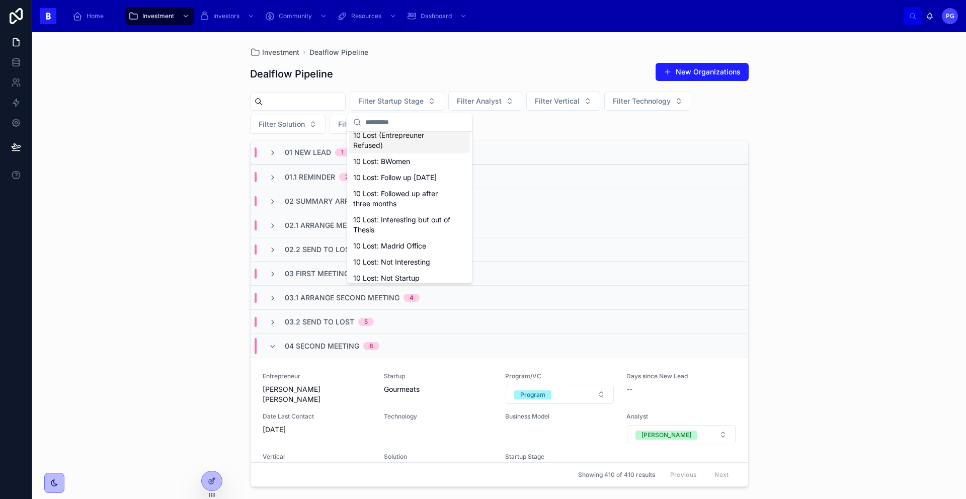
click at [404, 153] on div "10 Lost (Entrepreuner Refused)" at bounding box center [409, 140] width 121 height 26
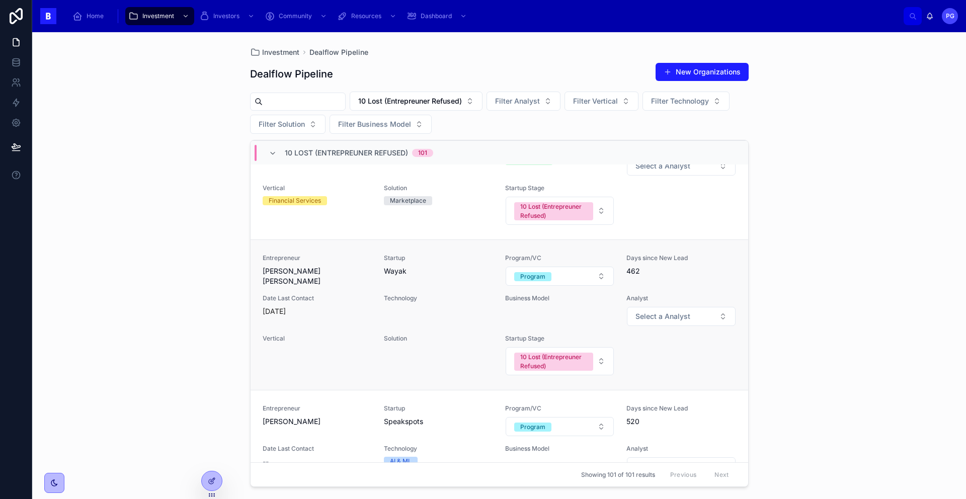
scroll to position [8240, 0]
click at [443, 292] on div "Entrepreneur Alex Navarro Gomez Startup Wayak Program/VC Program Days since New…" at bounding box center [499, 314] width 473 height 122
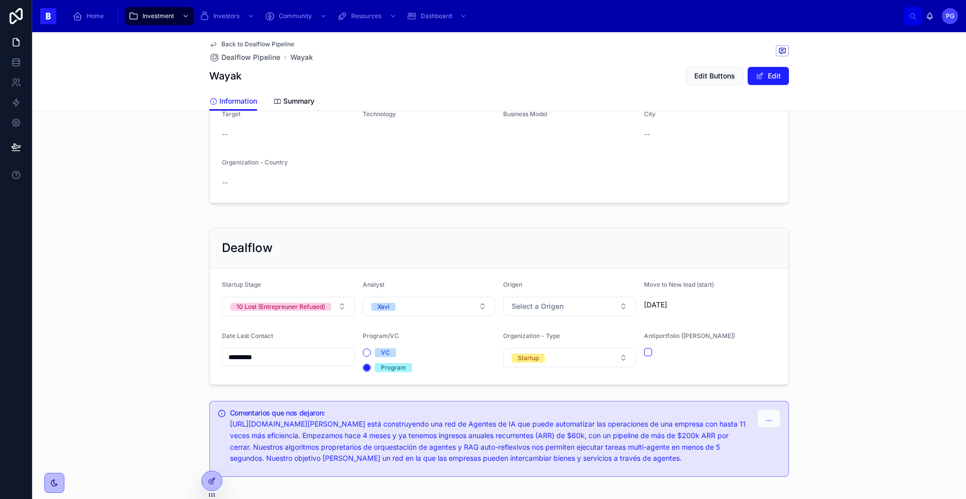
scroll to position [423, 0]
click at [644, 353] on button "button" at bounding box center [648, 351] width 8 height 8
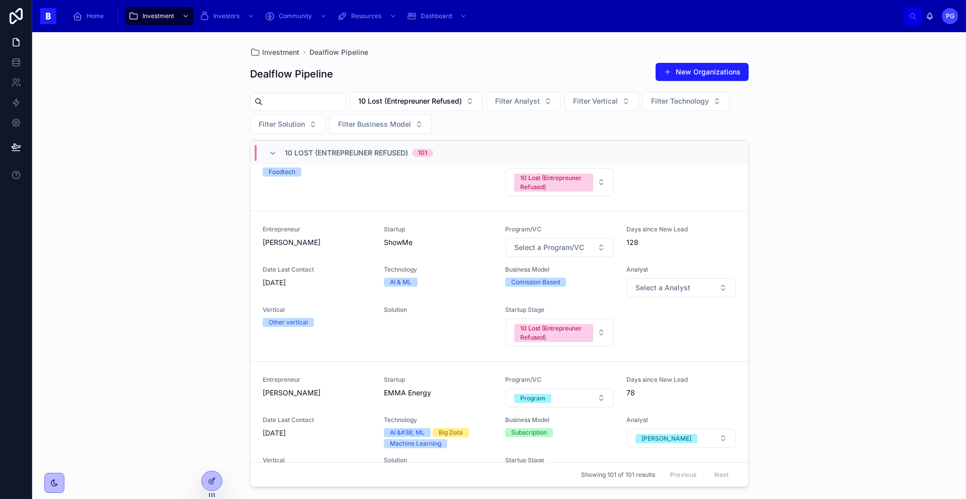
scroll to position [14933, 0]
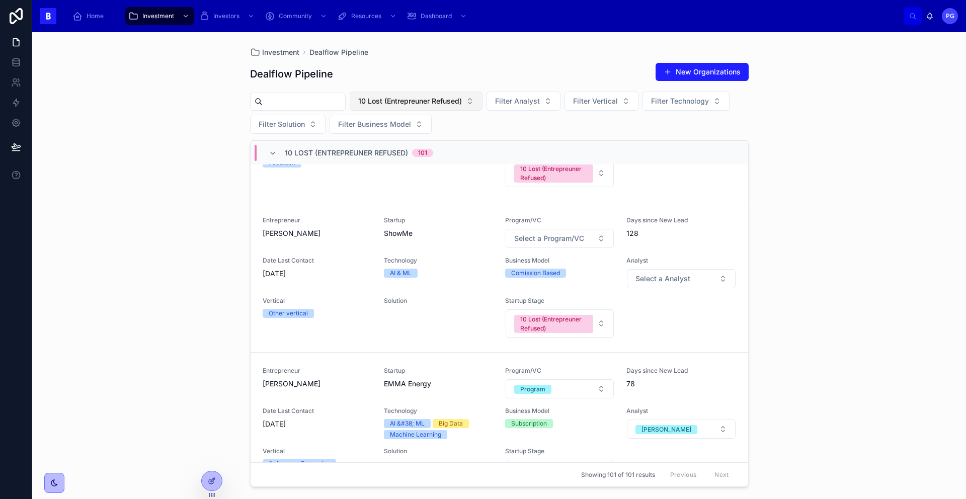
click at [479, 100] on button "10 Lost (Entrepreuner Refused)" at bounding box center [416, 101] width 133 height 19
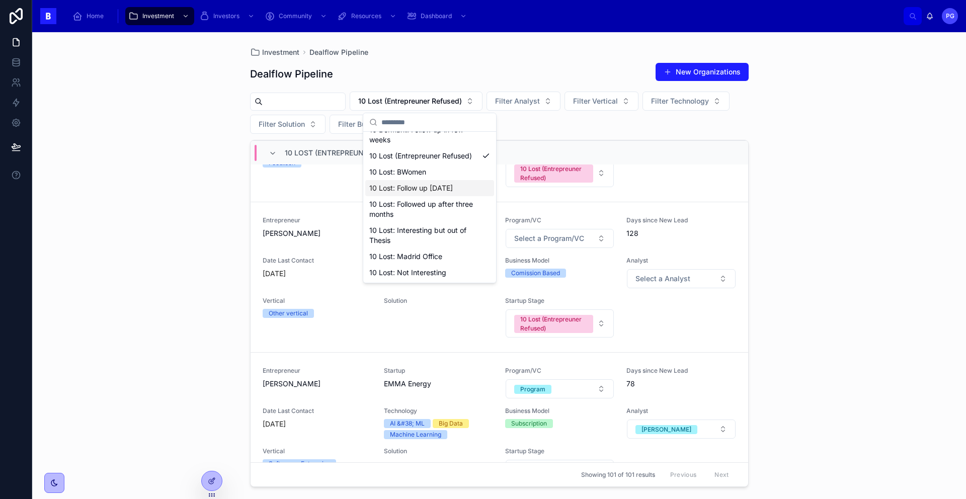
scroll to position [398, 0]
click at [438, 247] on div "10 Lost: Interesting but out of Thesis" at bounding box center [429, 234] width 129 height 26
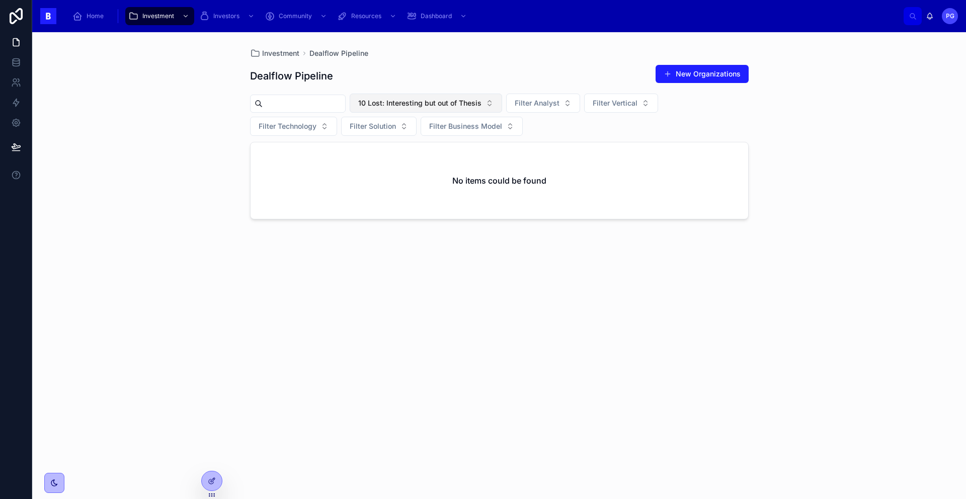
click at [498, 102] on button "10 Lost: Interesting but out of Thesis" at bounding box center [426, 103] width 152 height 19
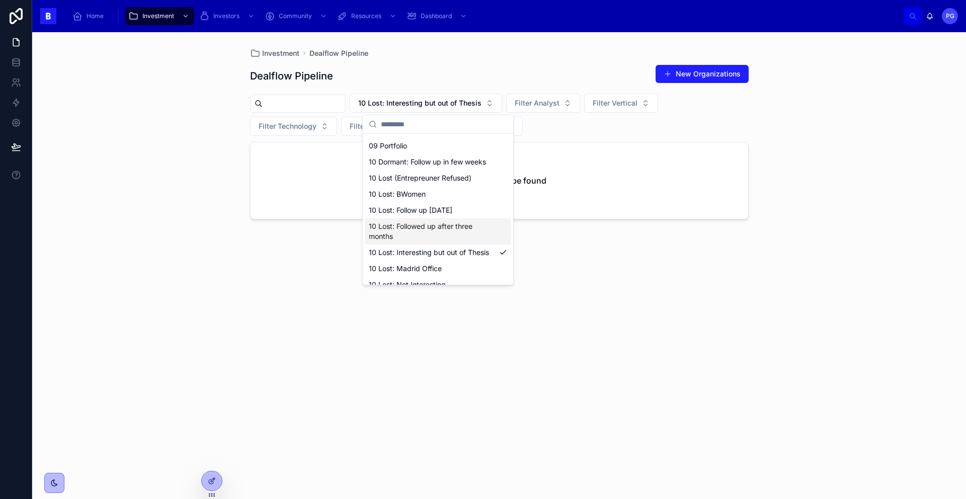
scroll to position [366, 0]
click at [443, 219] on div "10 Lost: Follow up in three months" at bounding box center [438, 211] width 146 height 16
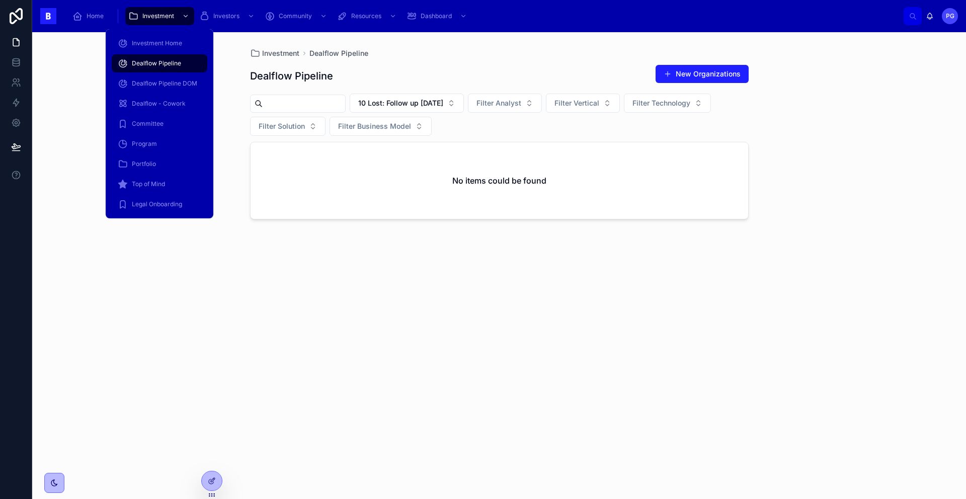
click at [180, 63] on span "Dealflow Pipeline" at bounding box center [156, 63] width 49 height 8
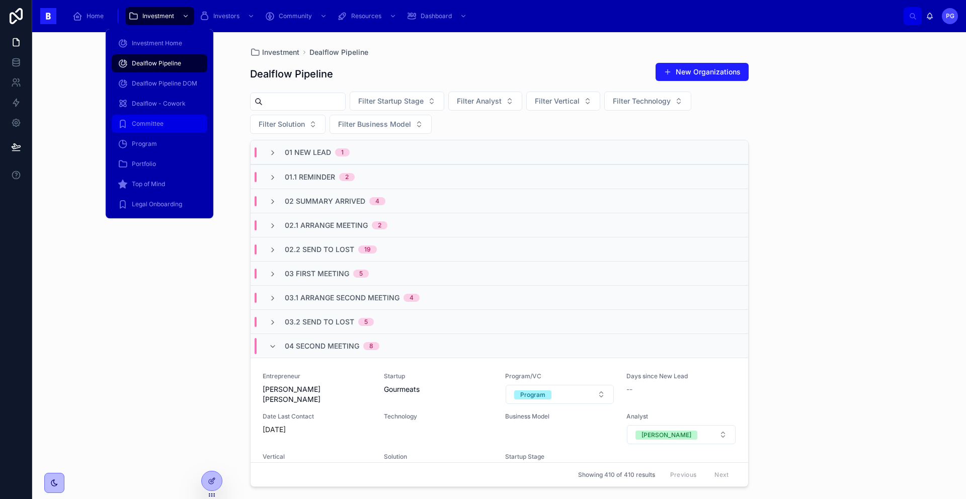
click at [163, 122] on div "Committee" at bounding box center [159, 124] width 83 height 16
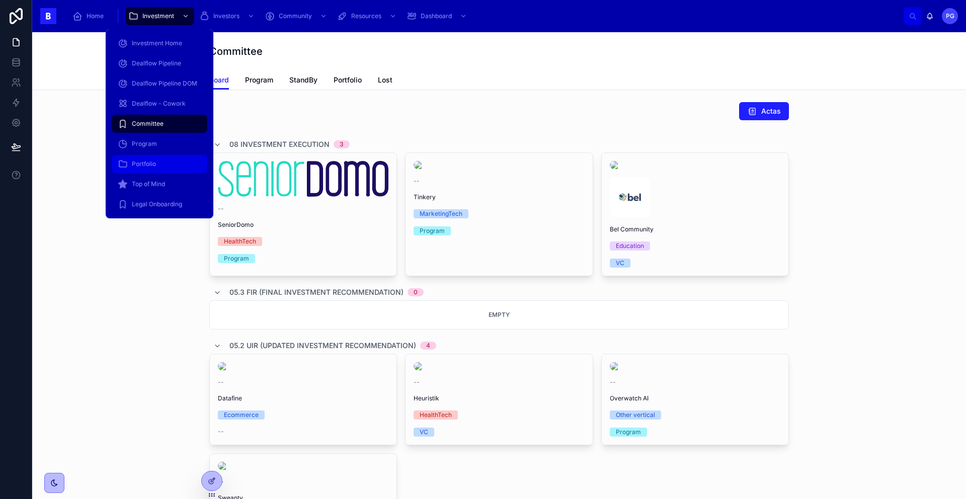
click at [159, 159] on div "Portfolio" at bounding box center [159, 164] width 83 height 16
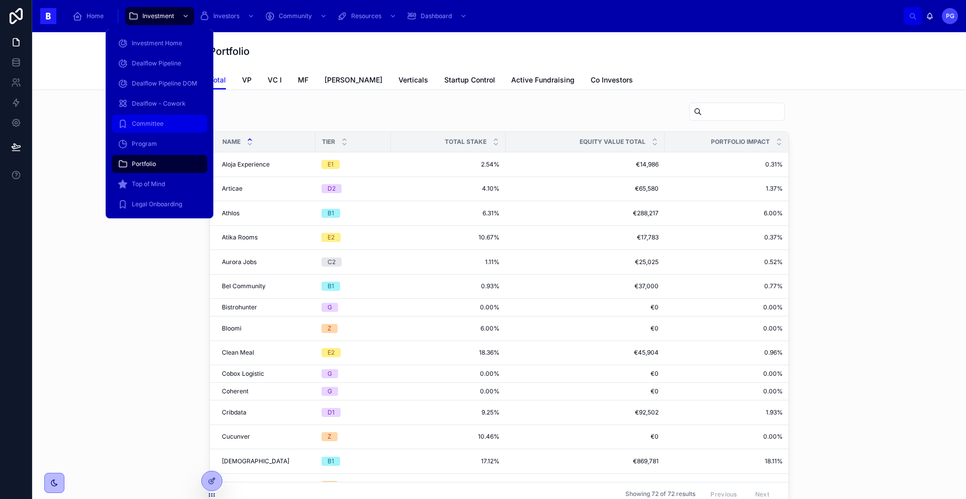
click at [154, 121] on span "Committee" at bounding box center [148, 124] width 32 height 8
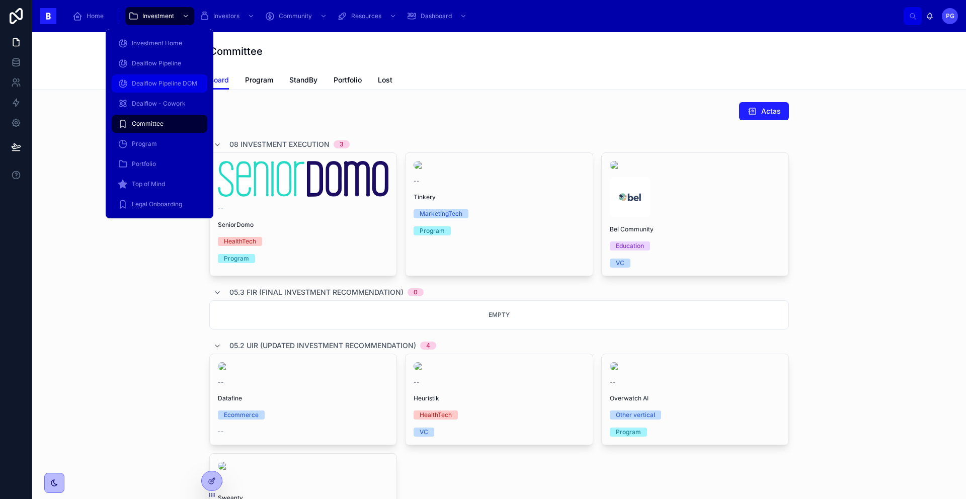
click at [164, 83] on span "Dealflow Pipeline DOM" at bounding box center [164, 83] width 65 height 8
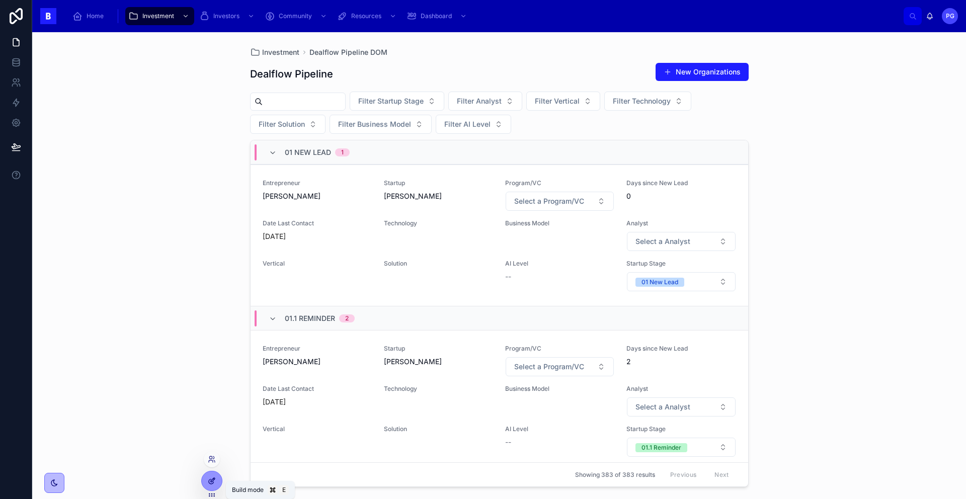
click at [214, 483] on icon at bounding box center [212, 481] width 8 height 8
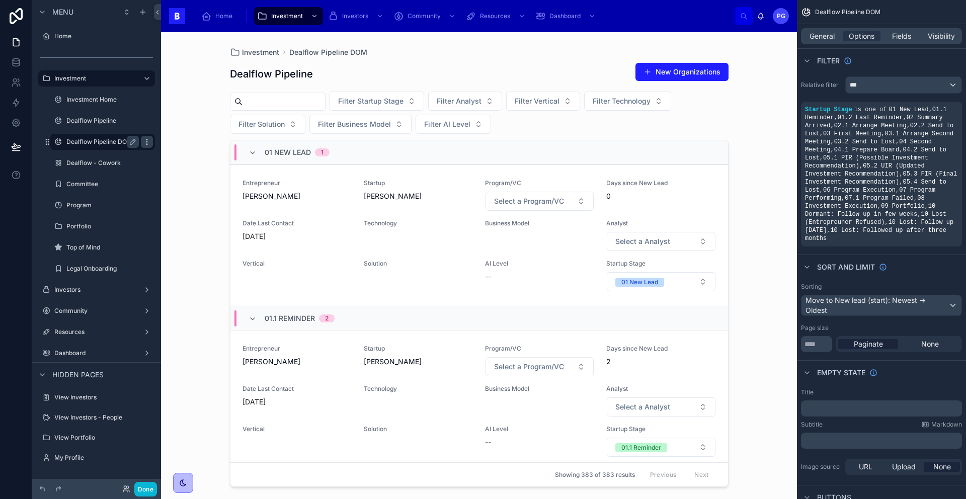
click at [145, 141] on icon "scrollable content" at bounding box center [147, 142] width 8 height 8
click at [190, 151] on span "Remove" at bounding box center [192, 149] width 27 height 10
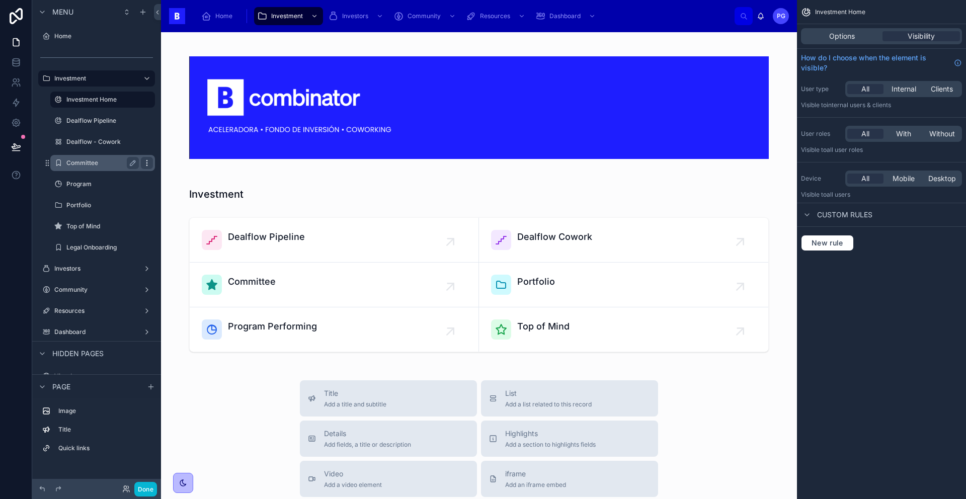
click at [149, 163] on icon "scrollable content" at bounding box center [147, 163] width 8 height 8
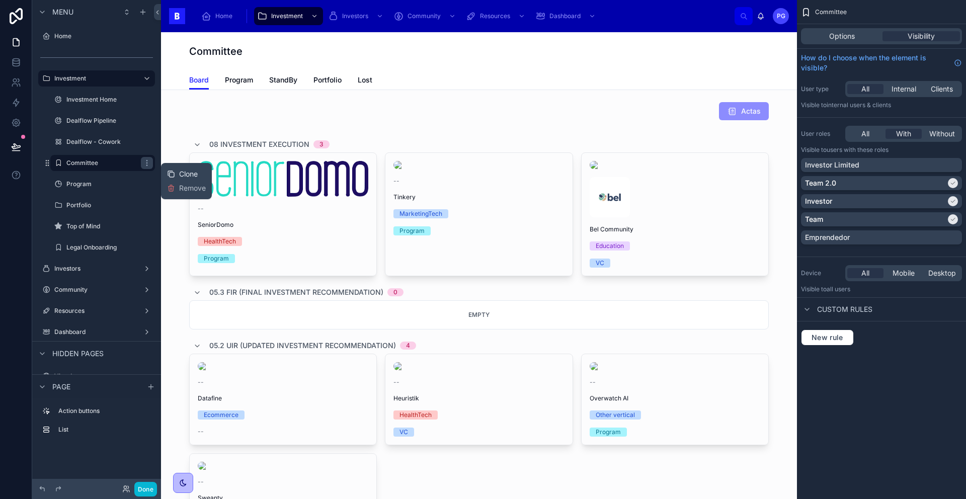
click at [181, 173] on span "Clone" at bounding box center [188, 174] width 19 height 10
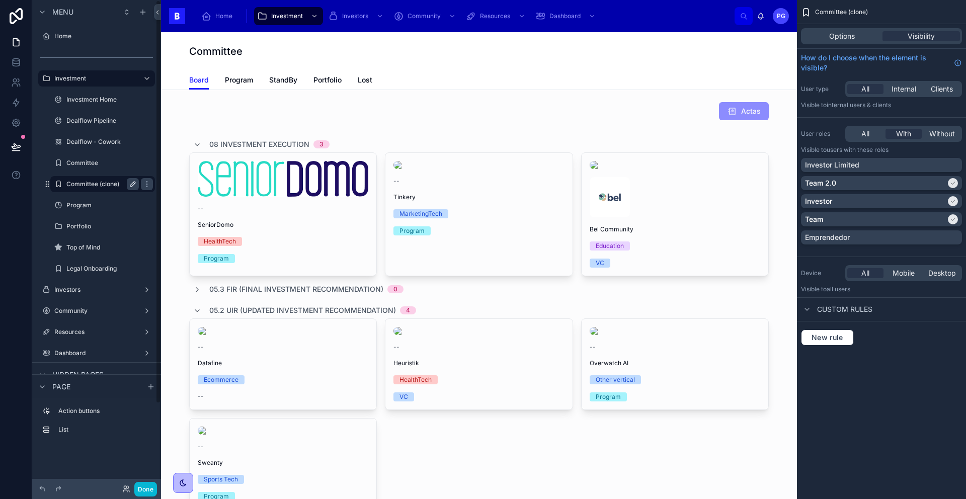
click at [131, 183] on icon "scrollable content" at bounding box center [133, 184] width 8 height 8
click at [107, 186] on input "**********" at bounding box center [94, 184] width 56 height 12
type input "*****"
click at [872, 132] on div "All" at bounding box center [865, 134] width 36 height 10
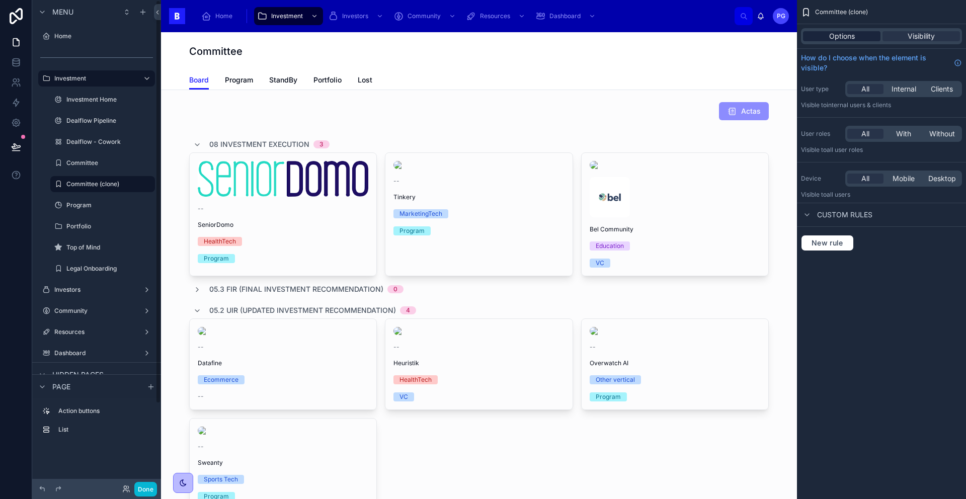
click at [846, 37] on span "Options" at bounding box center [842, 36] width 26 height 10
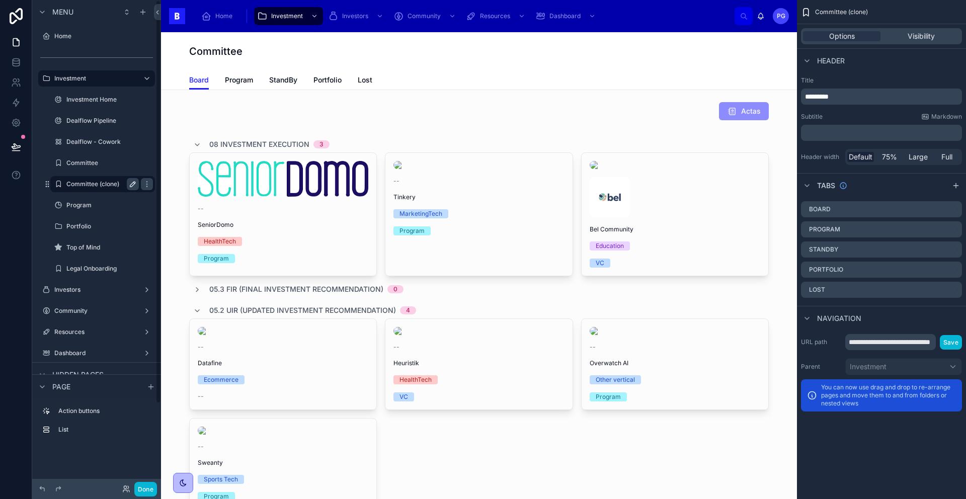
click at [132, 183] on icon "scrollable content" at bounding box center [132, 184] width 5 height 5
click at [113, 183] on input "**********" at bounding box center [94, 184] width 56 height 12
type input "*****"
click at [143, 183] on icon "scrollable content" at bounding box center [147, 184] width 8 height 8
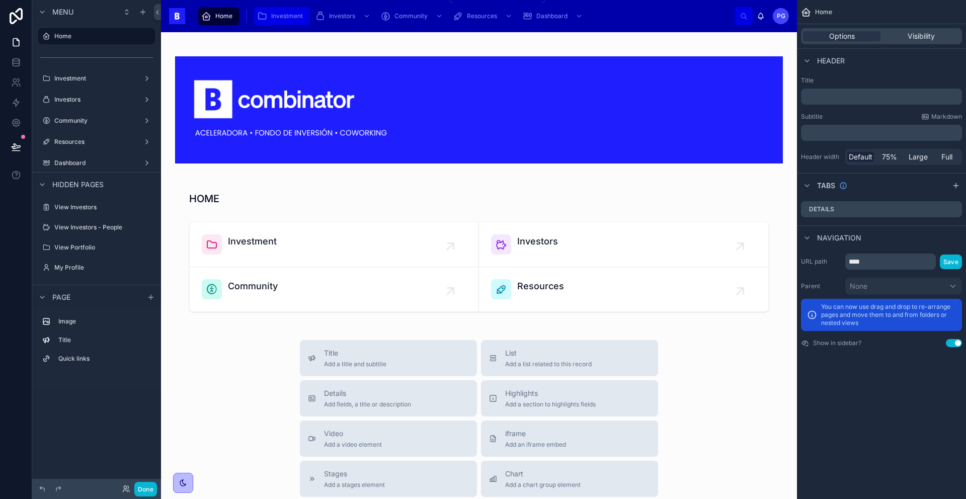
click at [281, 19] on span "Investment" at bounding box center [287, 16] width 32 height 8
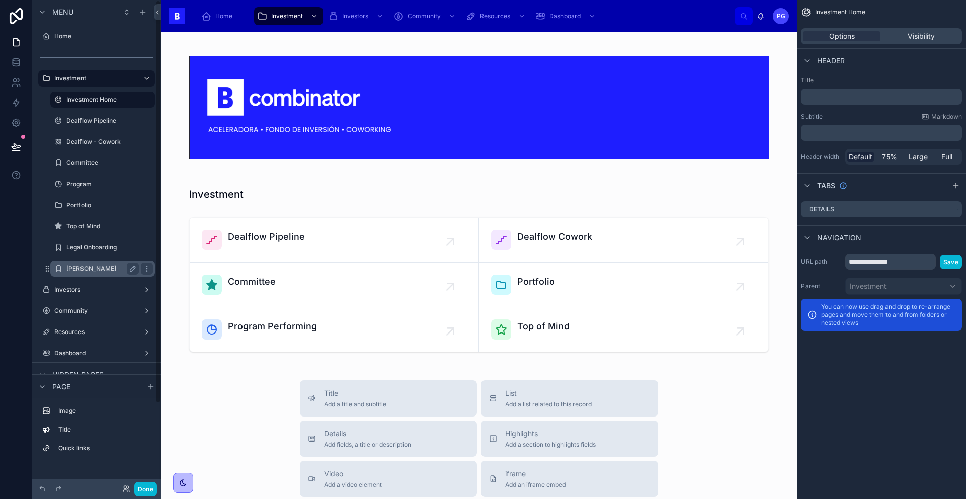
click at [88, 267] on label "[PERSON_NAME]" at bounding box center [100, 269] width 68 height 8
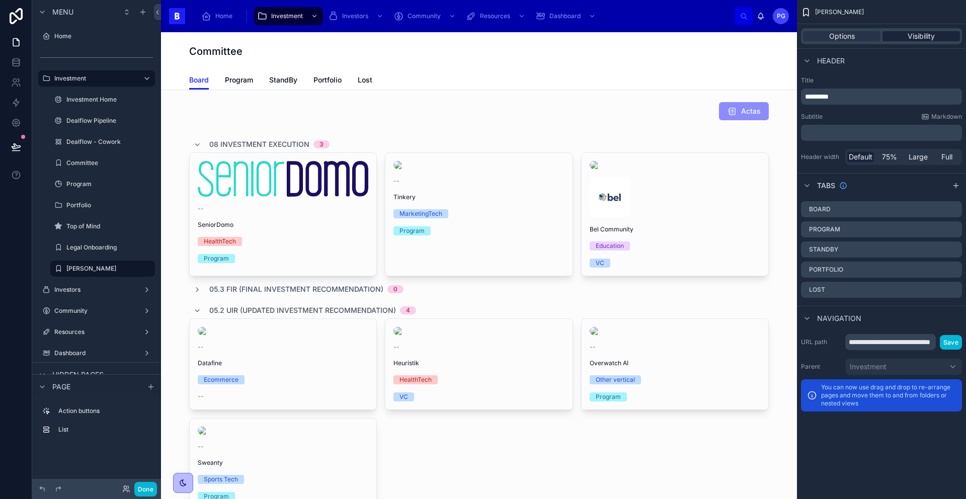
click at [915, 40] on span "Visibility" at bounding box center [920, 36] width 27 height 10
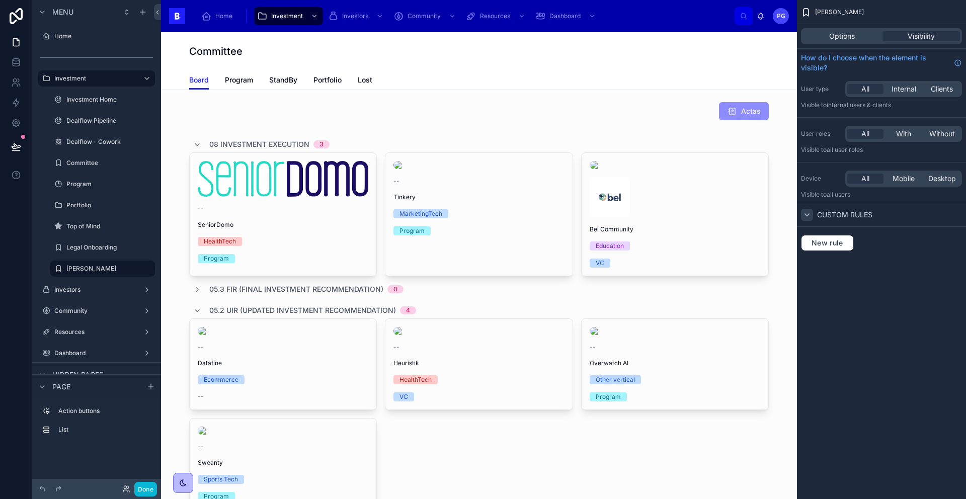
click at [806, 218] on icon "scrollable content" at bounding box center [807, 215] width 8 height 8
click at [831, 242] on span "New rule" at bounding box center [827, 242] width 40 height 9
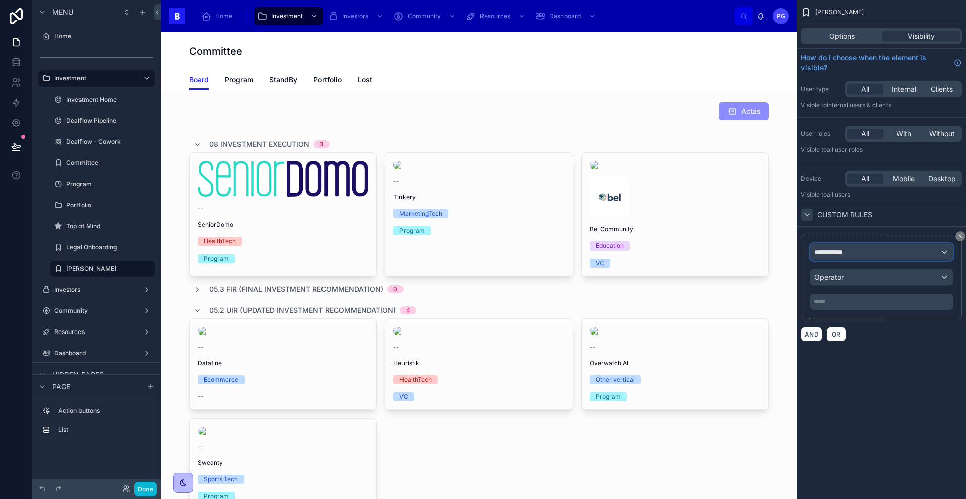
click at [875, 251] on div "**********" at bounding box center [881, 252] width 143 height 16
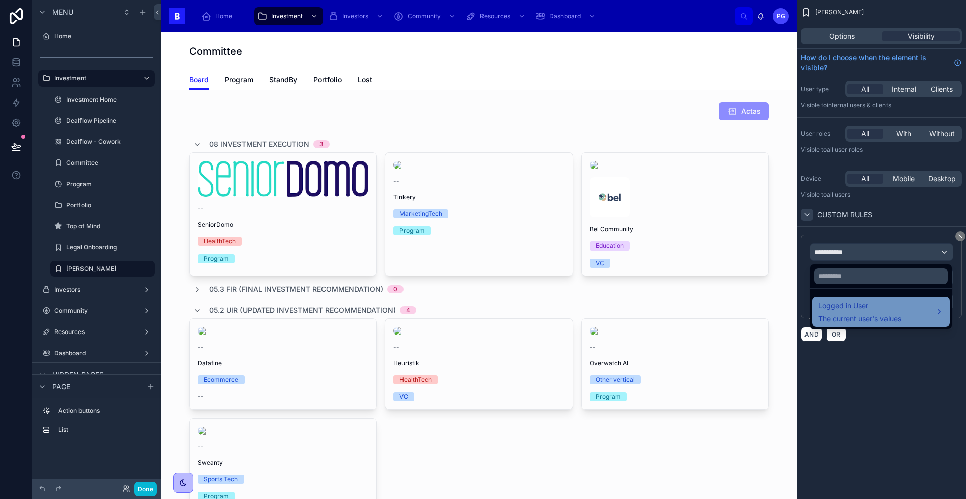
click at [875, 310] on span "Logged in User" at bounding box center [859, 306] width 83 height 12
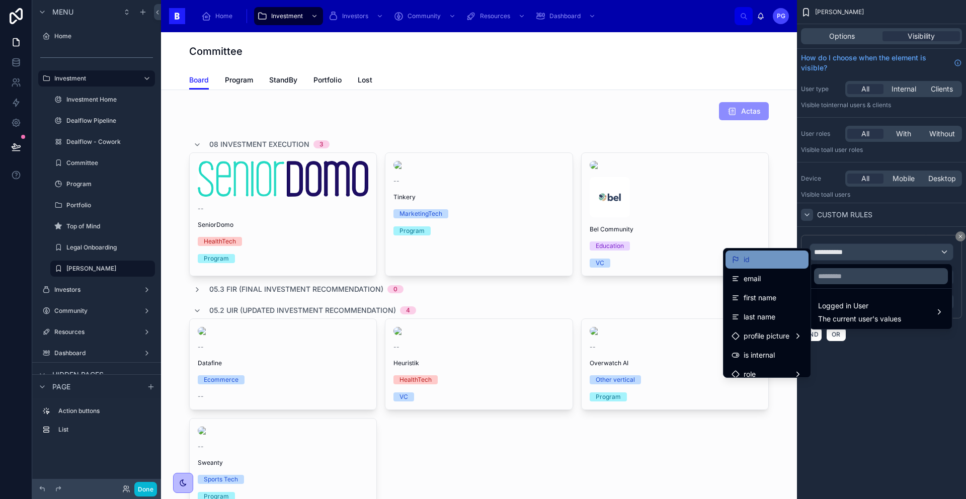
click at [751, 258] on div "id" at bounding box center [766, 259] width 71 height 12
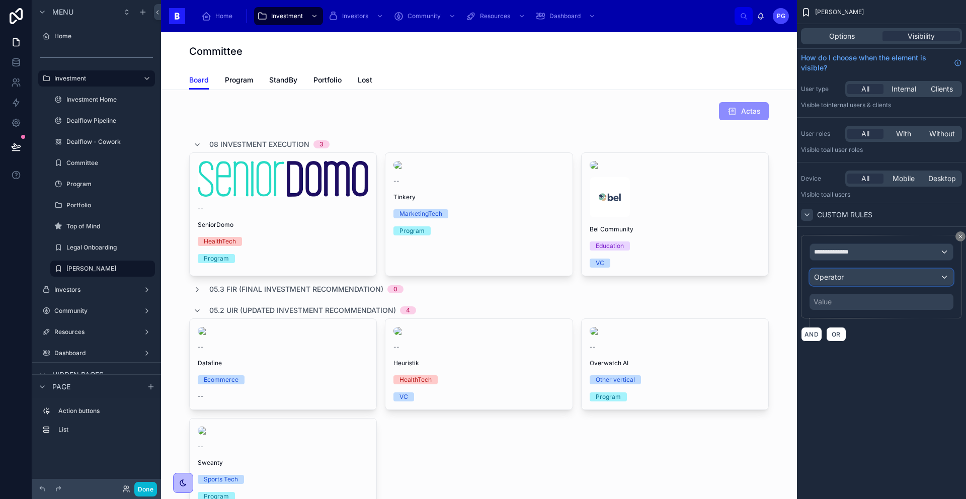
click at [850, 279] on div "Operator" at bounding box center [881, 277] width 143 height 16
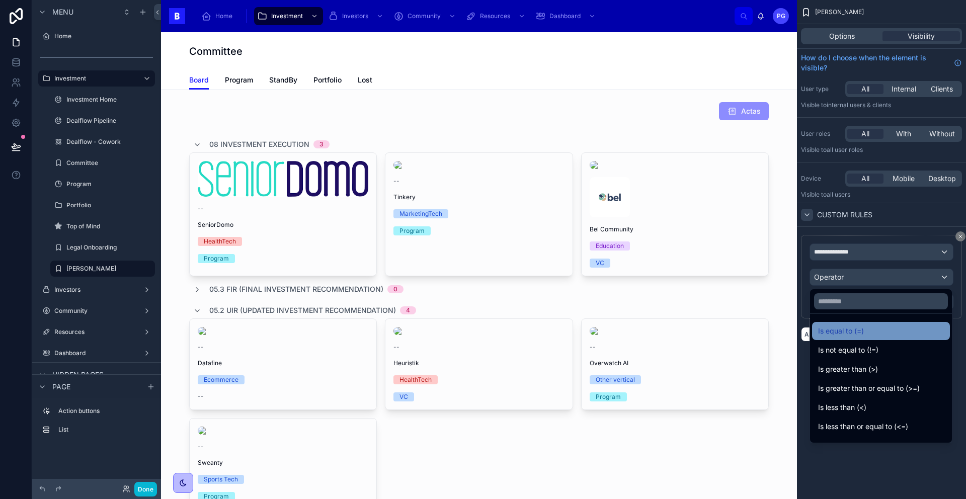
click at [855, 326] on span "Is equal to (=)" at bounding box center [841, 331] width 46 height 12
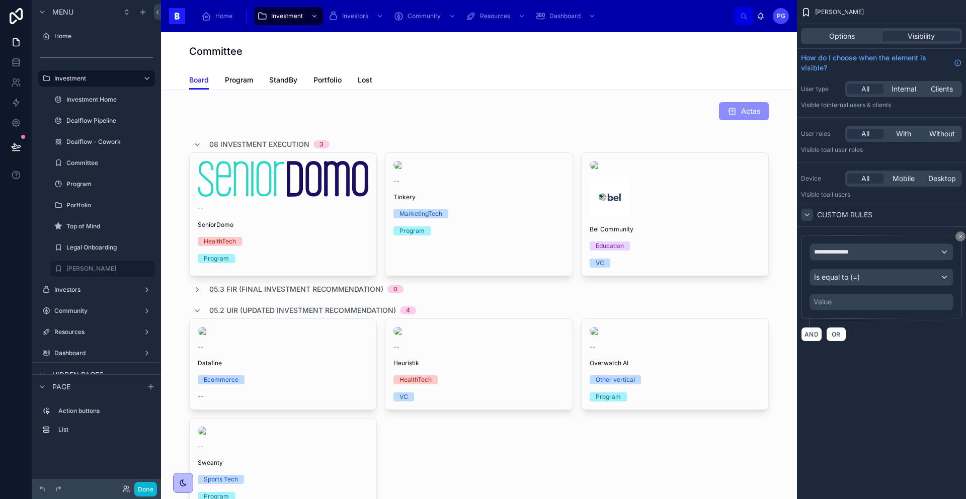
click at [830, 304] on div "Value" at bounding box center [822, 302] width 18 height 10
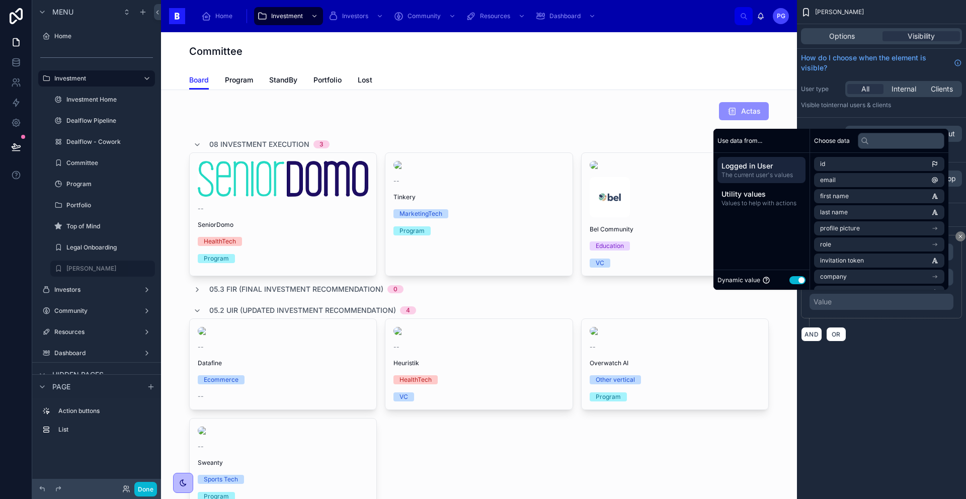
click at [793, 282] on button "Use setting" at bounding box center [797, 280] width 16 height 8
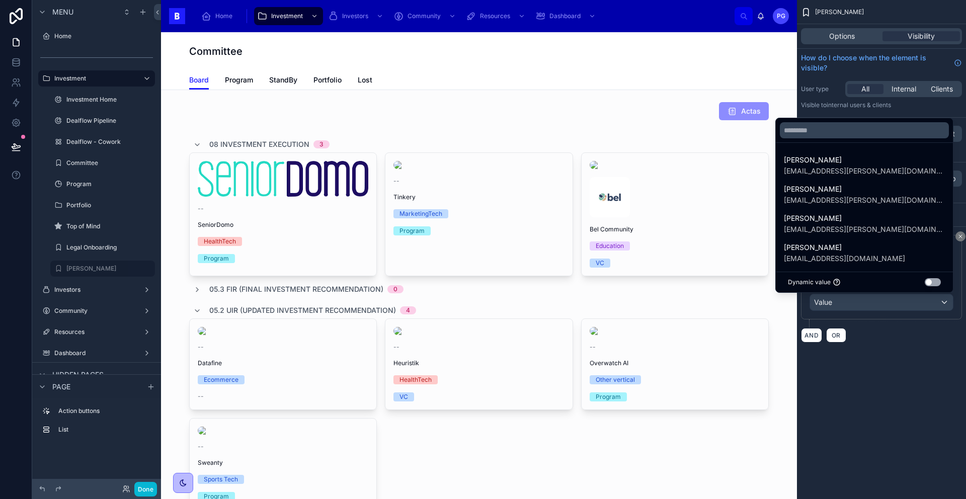
click at [828, 304] on div "scrollable content" at bounding box center [483, 249] width 966 height 499
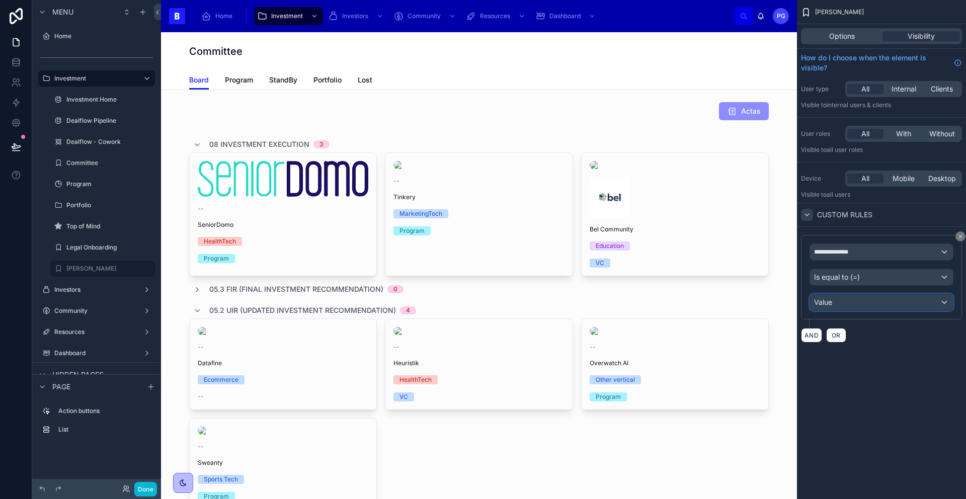
click at [830, 305] on span "Value" at bounding box center [823, 302] width 18 height 9
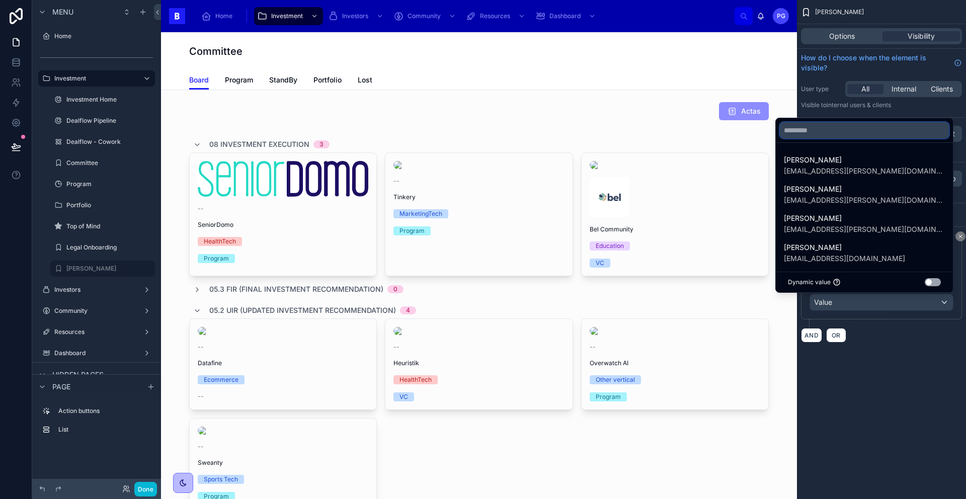
click at [808, 131] on input "text" at bounding box center [863, 130] width 169 height 16
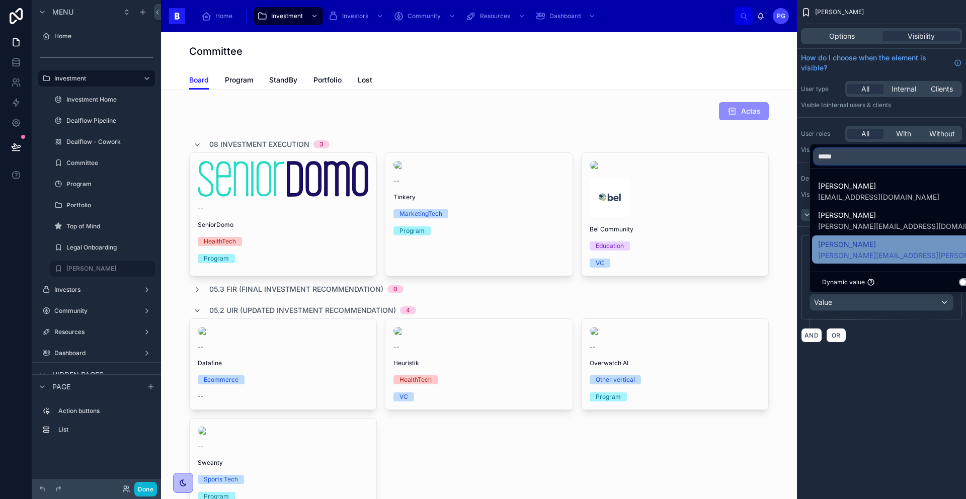
type input "*****"
click at [859, 250] on span "[PERSON_NAME][EMAIL_ADDRESS][PERSON_NAME][DOMAIN_NAME]" at bounding box center [898, 255] width 161 height 10
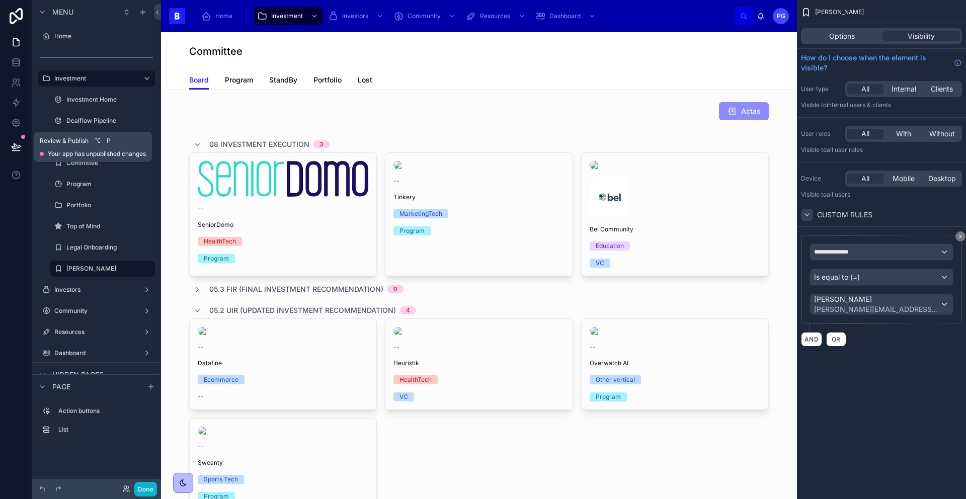
click at [12, 145] on icon at bounding box center [16, 147] width 10 height 10
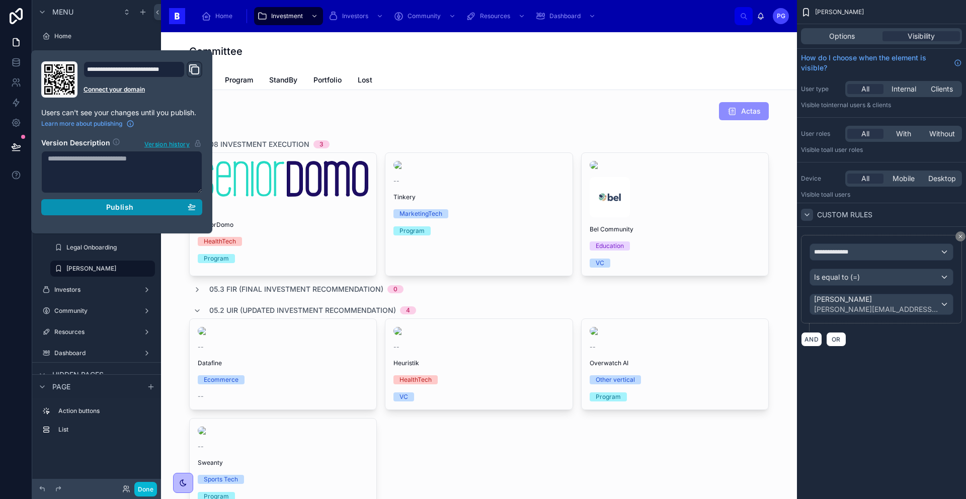
click at [116, 206] on span "Publish" at bounding box center [119, 207] width 27 height 9
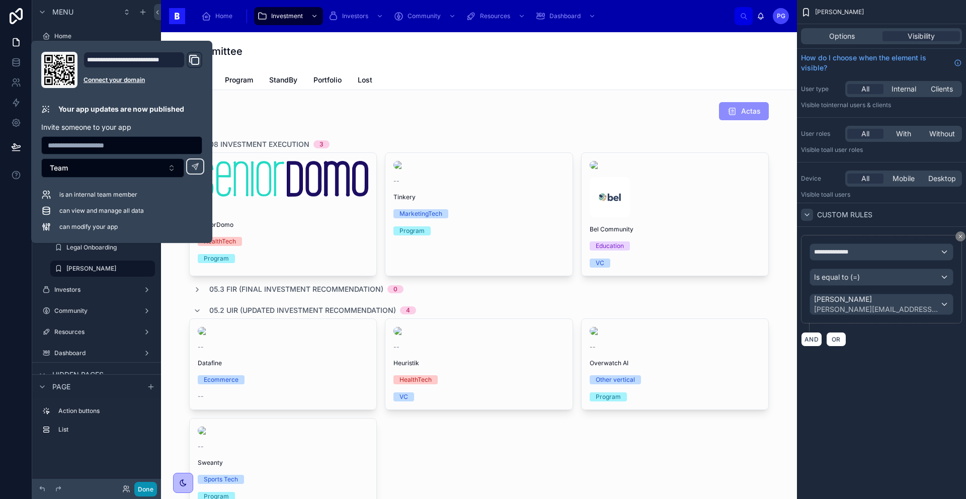
click at [150, 491] on button "Done" at bounding box center [145, 489] width 23 height 15
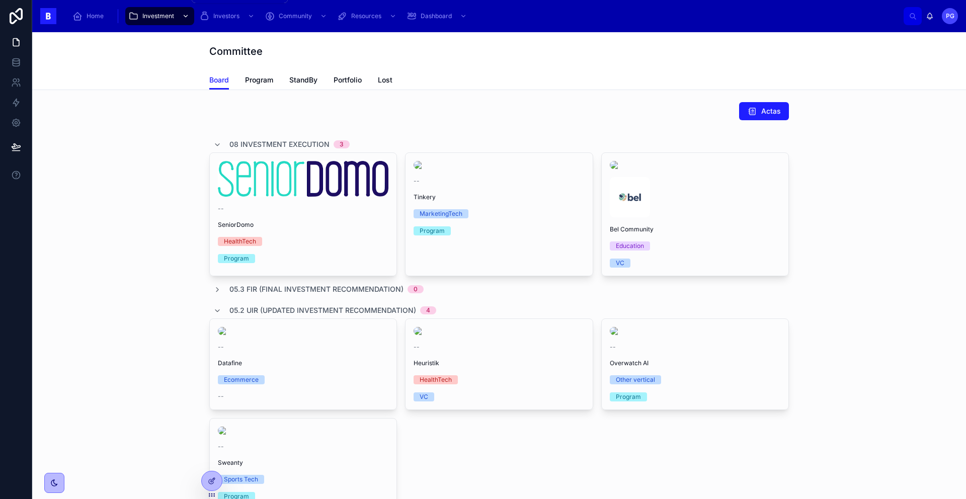
click at [173, 17] on span "Investment" at bounding box center [158, 16] width 32 height 8
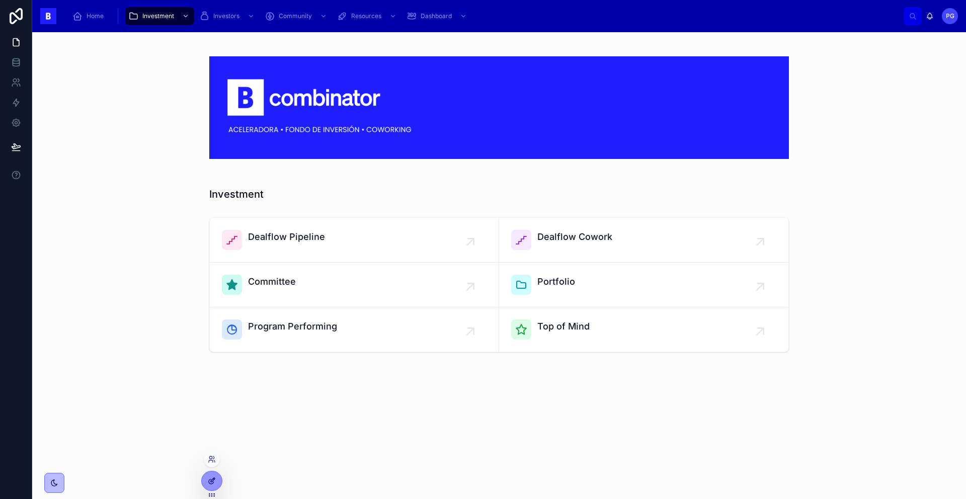
click at [216, 477] on div at bounding box center [212, 480] width 20 height 19
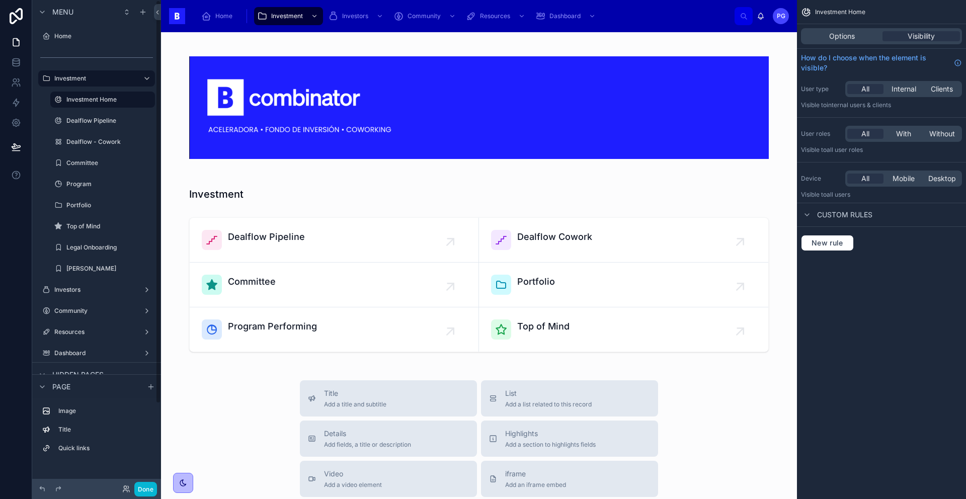
click at [121, 489] on div "Done" at bounding box center [137, 489] width 40 height 15
click at [125, 490] on icon at bounding box center [126, 489] width 8 height 8
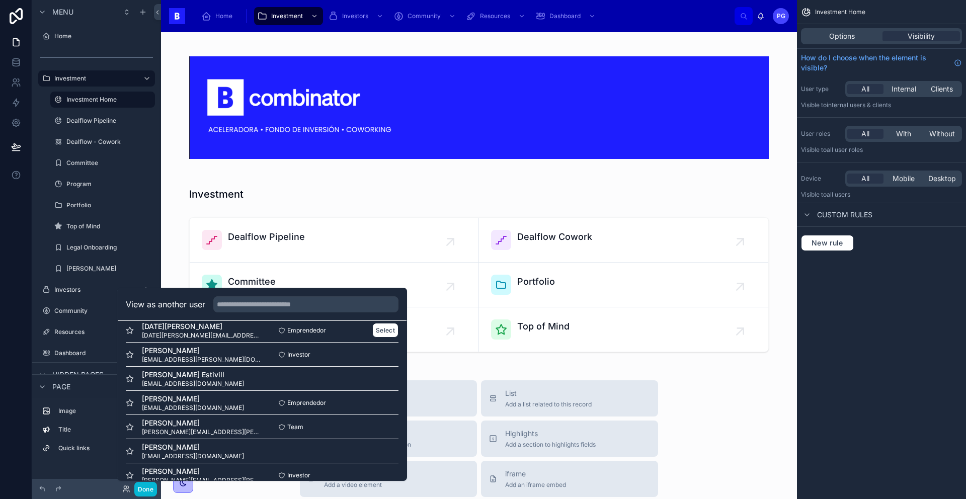
scroll to position [446, 0]
click at [258, 304] on input "text" at bounding box center [305, 304] width 185 height 16
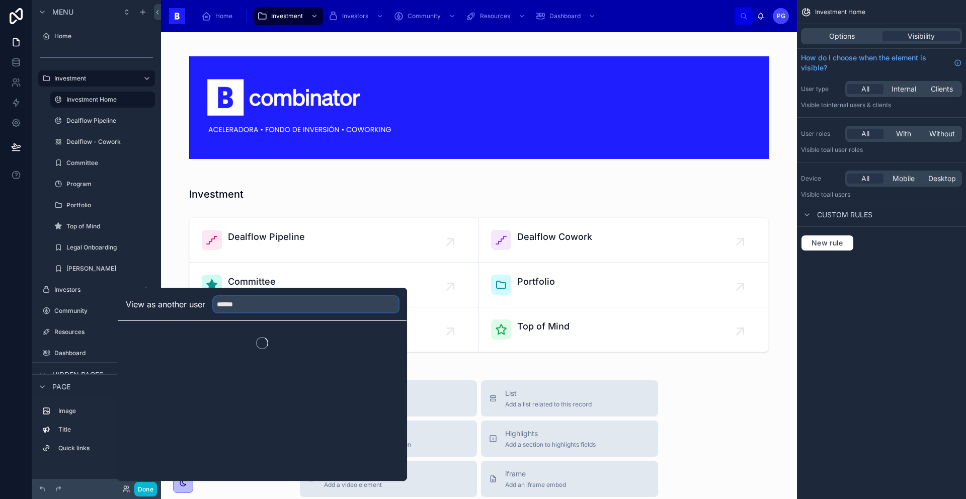
scroll to position [0, 0]
type input "******"
click at [387, 340] on button "Select" at bounding box center [385, 341] width 26 height 15
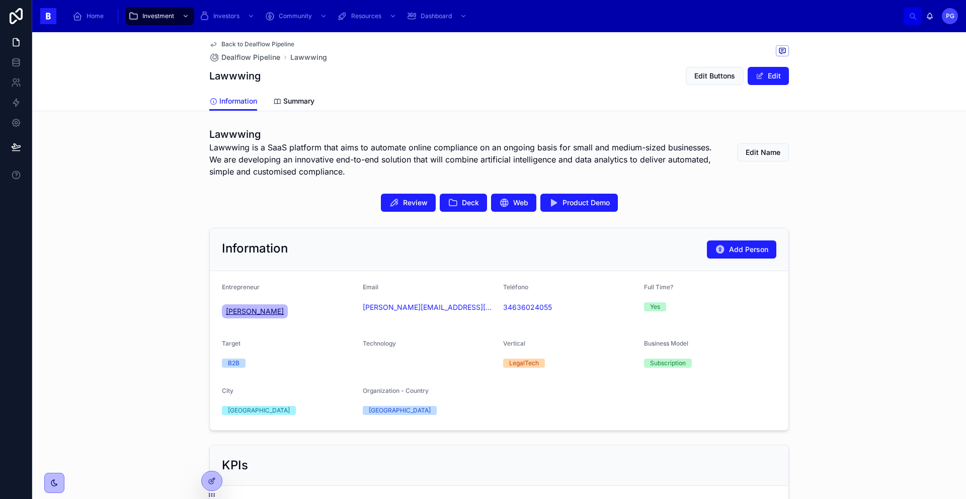
click at [272, 308] on span "[PERSON_NAME]" at bounding box center [255, 311] width 58 height 10
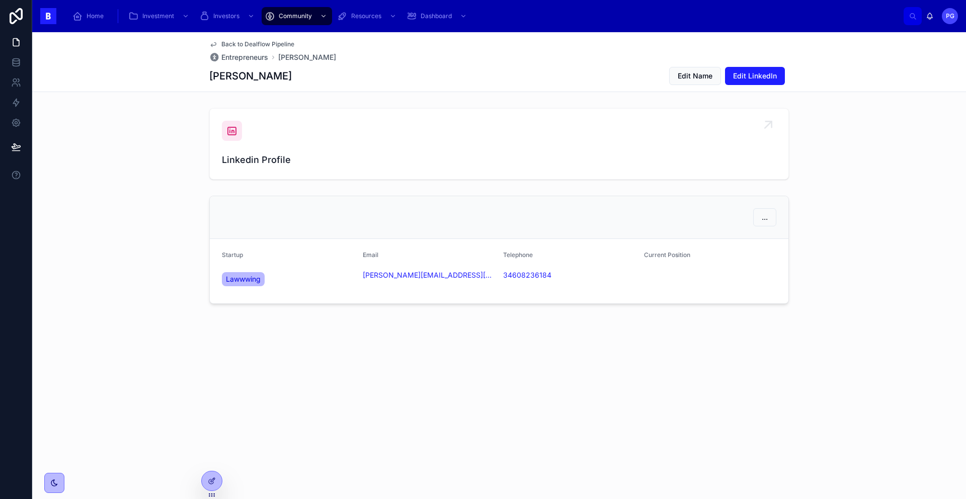
drag, startPoint x: 263, startPoint y: 154, endPoint x: 250, endPoint y: 158, distance: 12.7
click at [250, 158] on span "Linkedin Profile" at bounding box center [499, 160] width 554 height 14
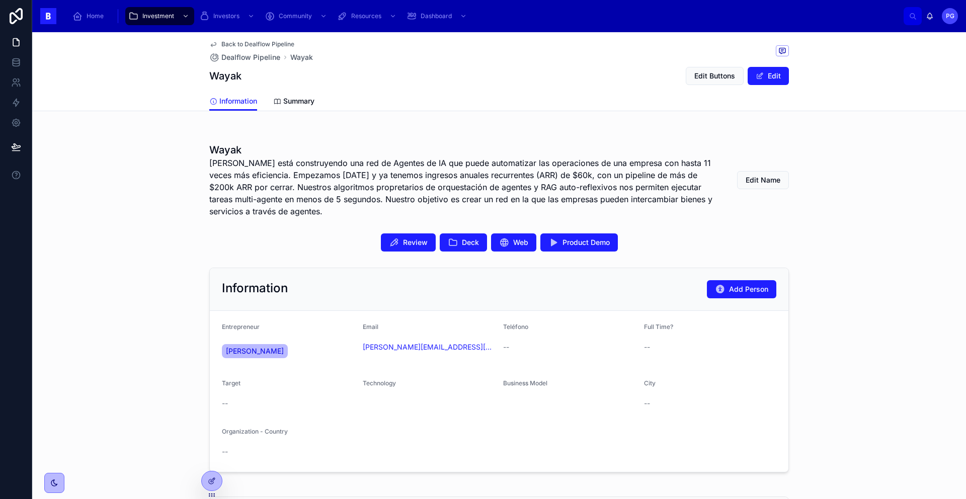
scroll to position [156, 0]
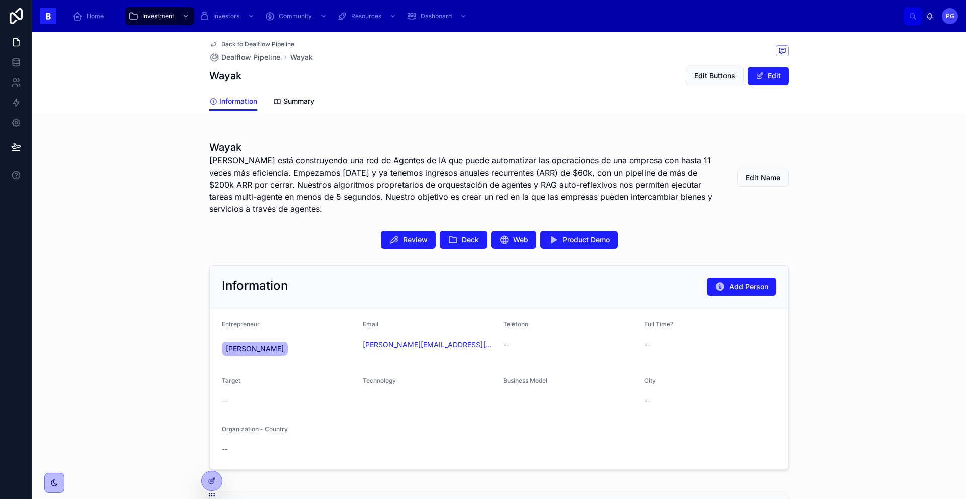
click at [284, 346] on span "[PERSON_NAME]" at bounding box center [255, 348] width 58 height 10
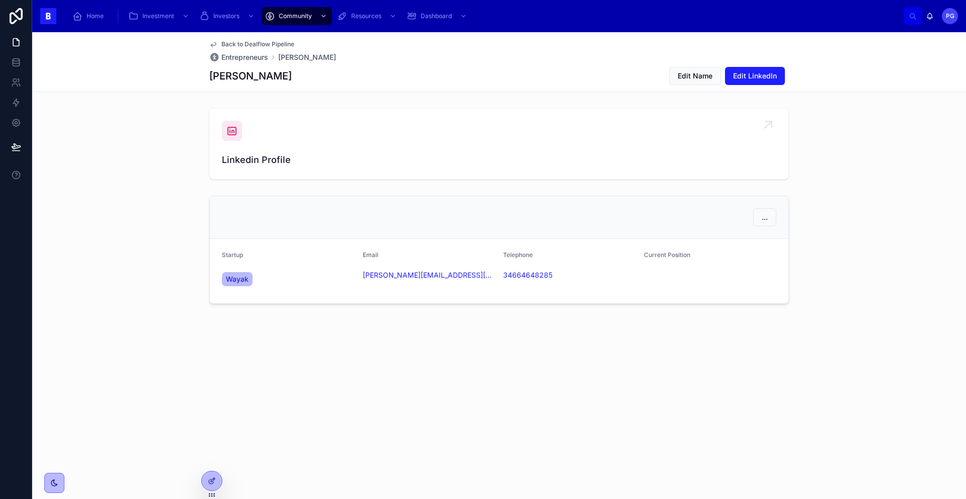
click at [335, 150] on div "Linkedin Profile" at bounding box center [499, 144] width 554 height 46
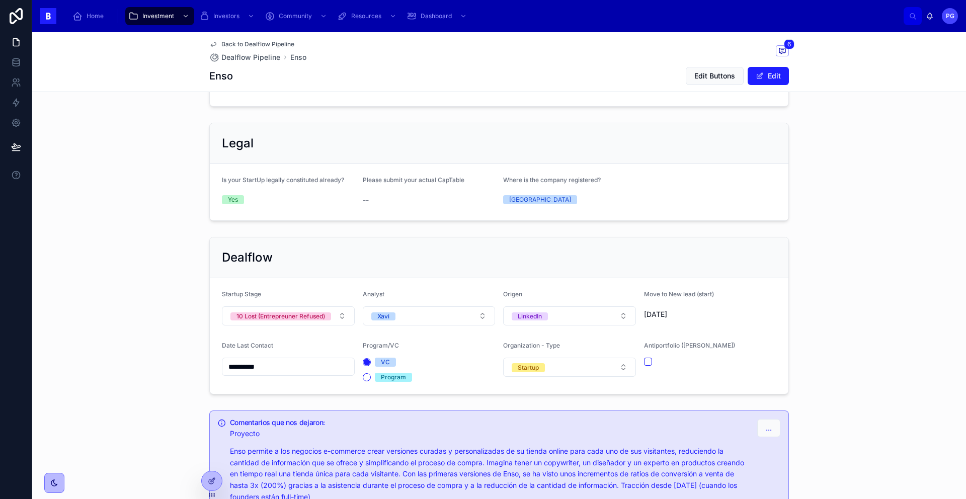
scroll to position [790, 0]
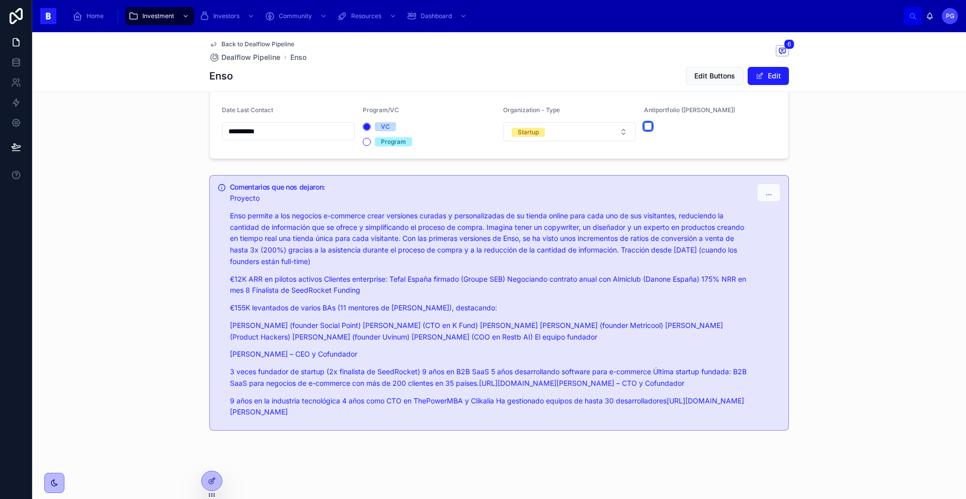
click at [644, 127] on button "button" at bounding box center [648, 126] width 8 height 8
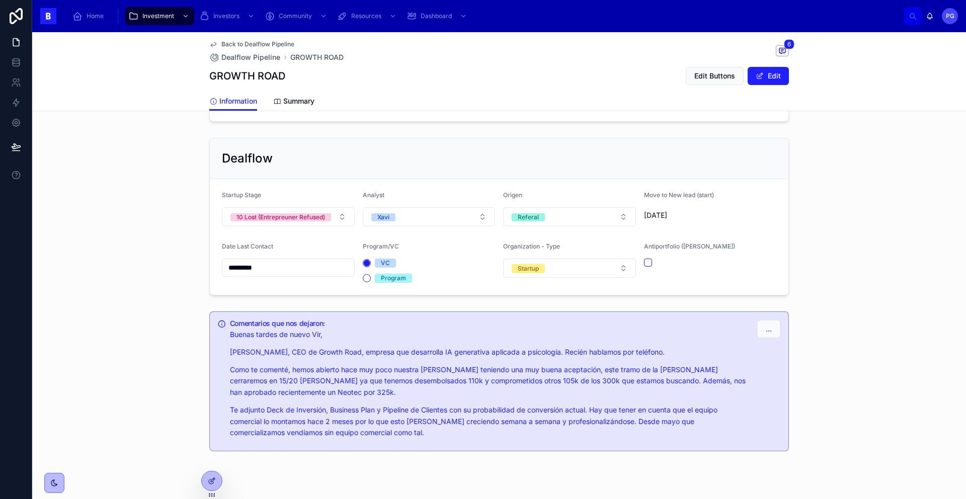
scroll to position [1079, 0]
click at [645, 256] on button "button" at bounding box center [648, 260] width 8 height 8
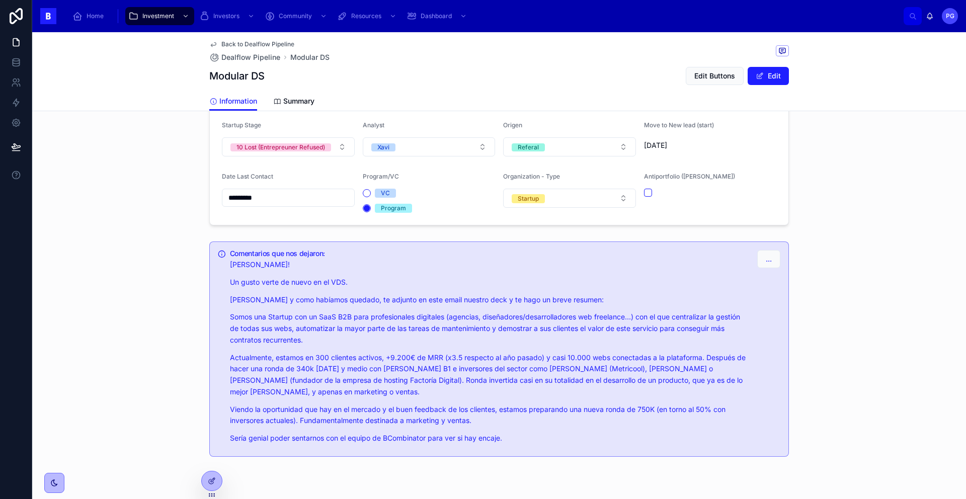
scroll to position [848, 0]
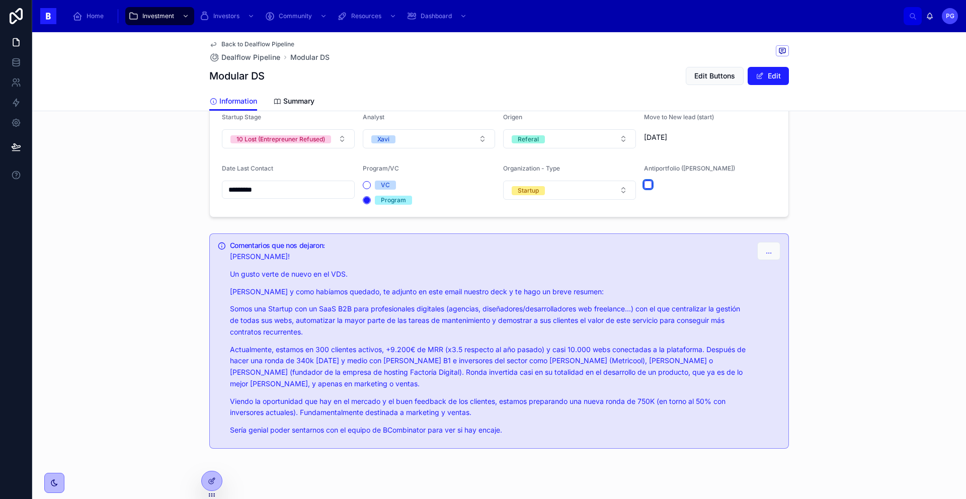
drag, startPoint x: 643, startPoint y: 166, endPoint x: 647, endPoint y: 173, distance: 8.3
click at [644, 181] on button "button" at bounding box center [648, 185] width 8 height 8
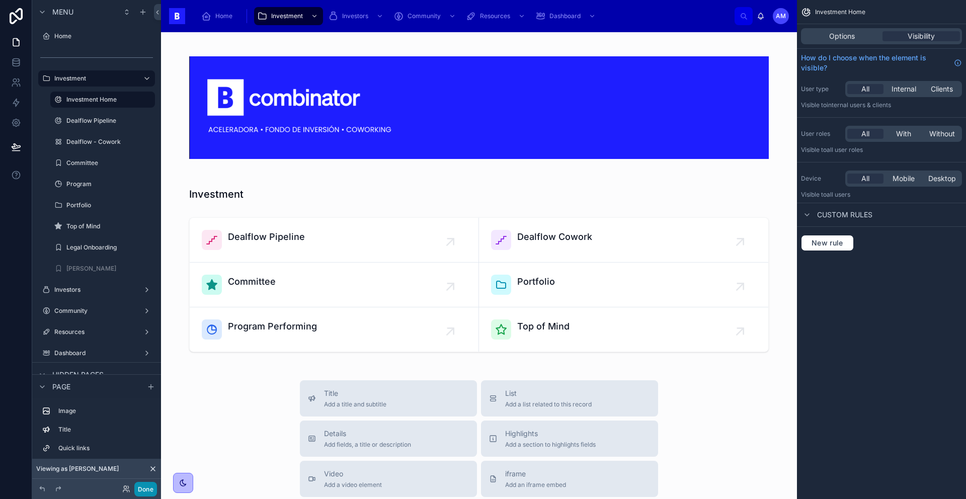
click at [145, 489] on button "Done" at bounding box center [145, 489] width 23 height 15
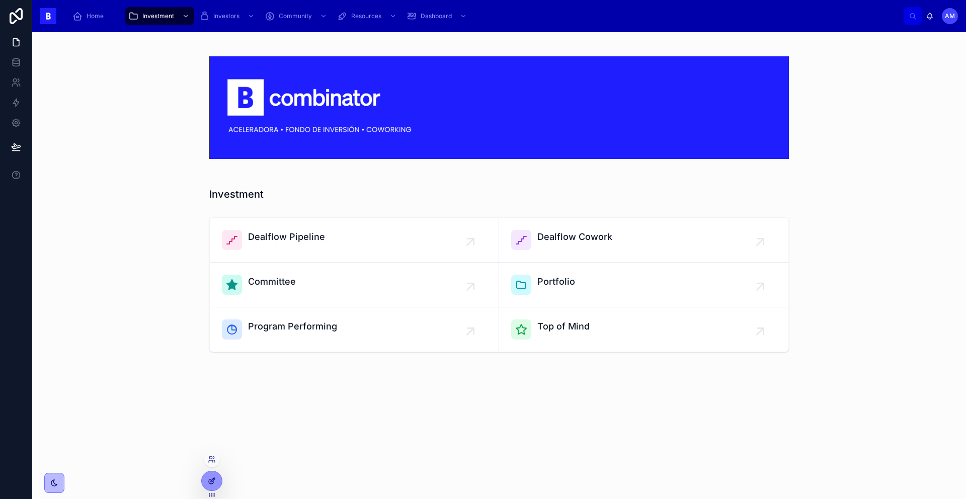
click at [208, 482] on icon at bounding box center [212, 481] width 8 height 8
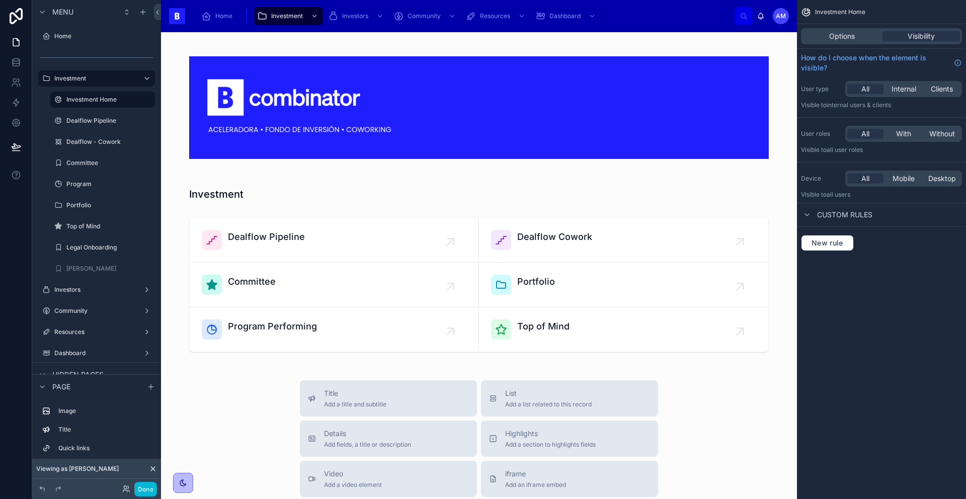
click at [152, 470] on icon at bounding box center [153, 469] width 8 height 8
click at [148, 487] on button "Done" at bounding box center [145, 489] width 23 height 15
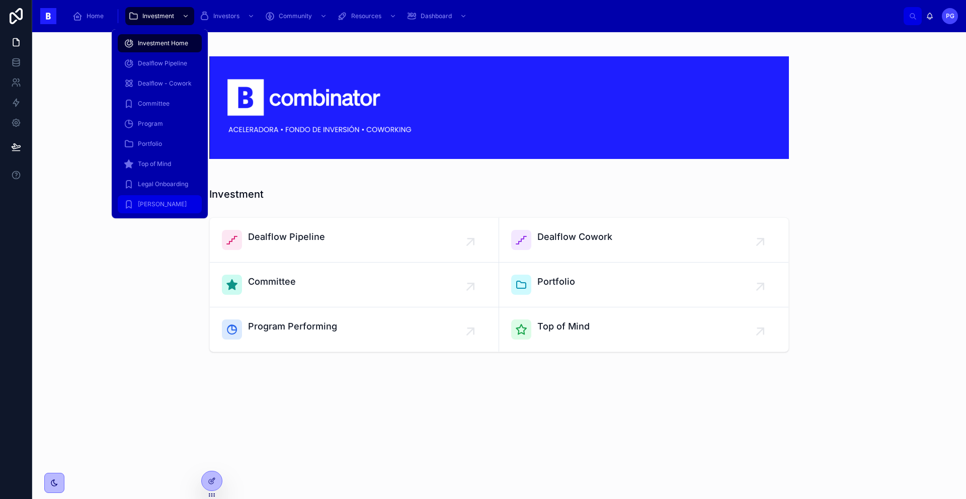
click at [162, 209] on div "[PERSON_NAME]" at bounding box center [160, 204] width 72 height 16
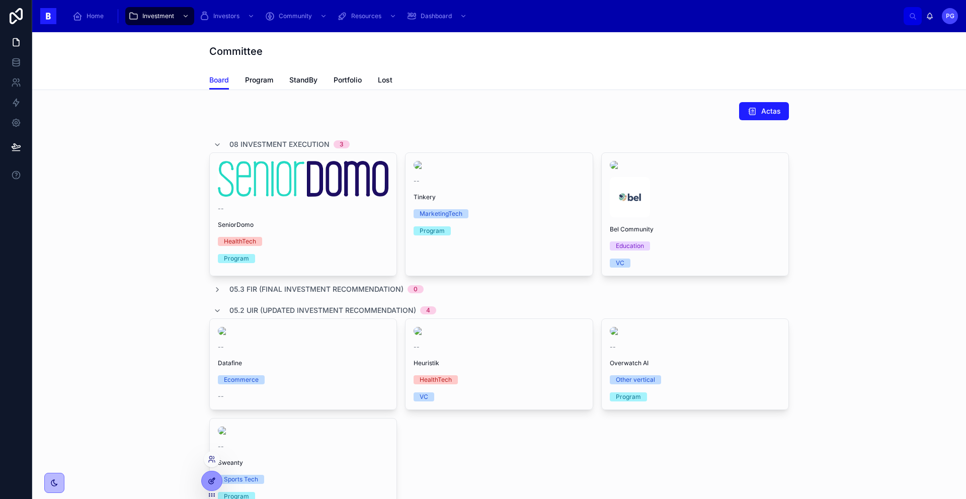
click at [213, 481] on icon at bounding box center [212, 481] width 8 height 8
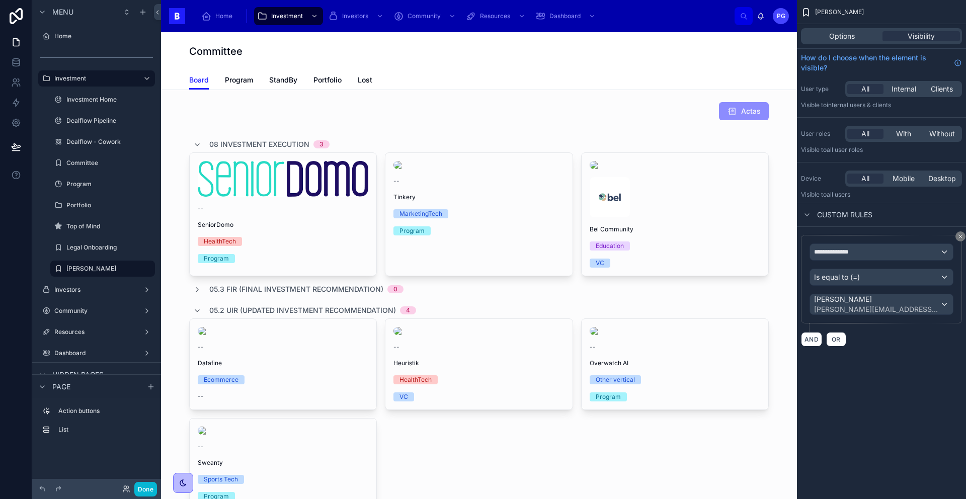
click at [823, 44] on div "Options Visibility" at bounding box center [881, 36] width 169 height 24
click at [838, 38] on span "Options" at bounding box center [842, 36] width 26 height 10
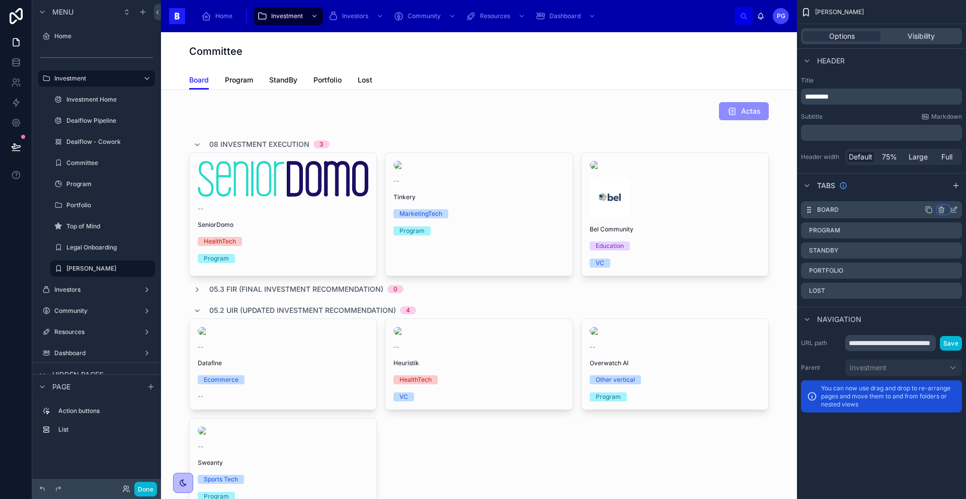
click at [943, 211] on icon "scrollable content" at bounding box center [941, 210] width 8 height 8
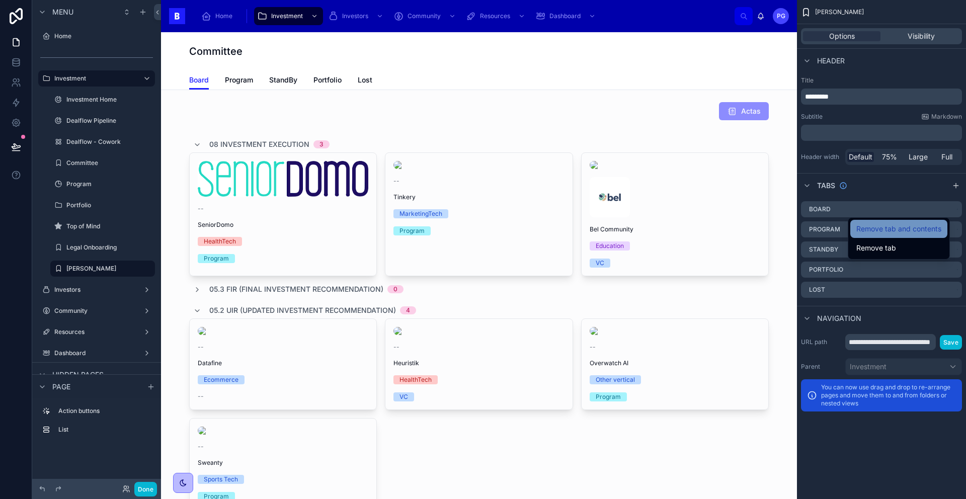
click at [929, 231] on span "Remove tab and contents" at bounding box center [898, 229] width 85 height 12
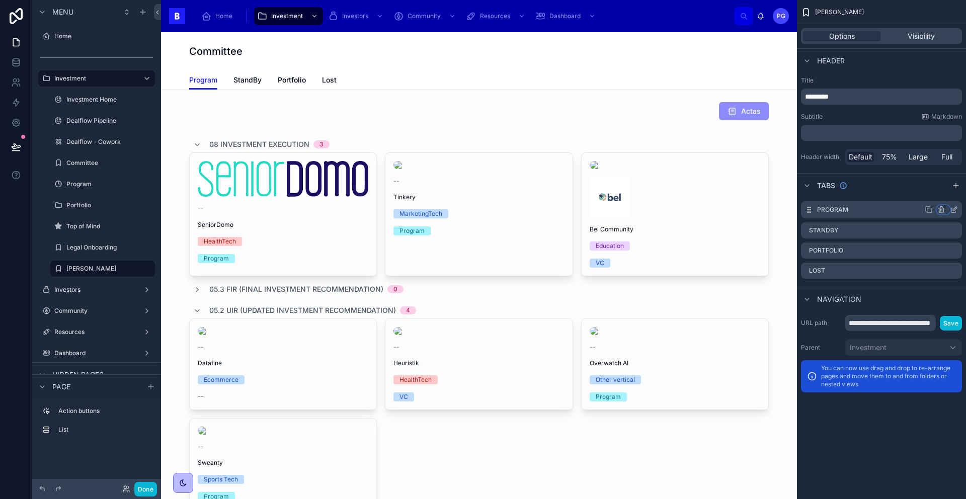
click at [942, 210] on icon "scrollable content" at bounding box center [940, 210] width 5 height 5
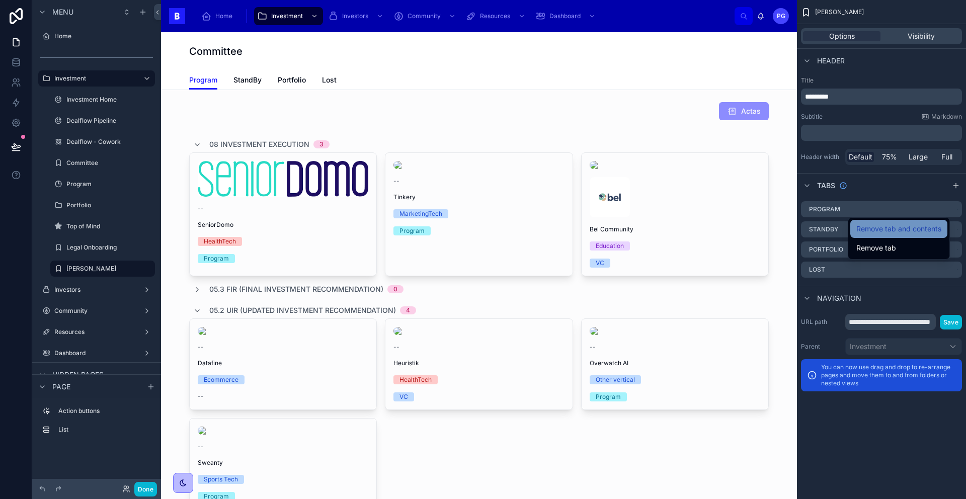
click at [921, 230] on span "Remove tab and contents" at bounding box center [898, 229] width 85 height 12
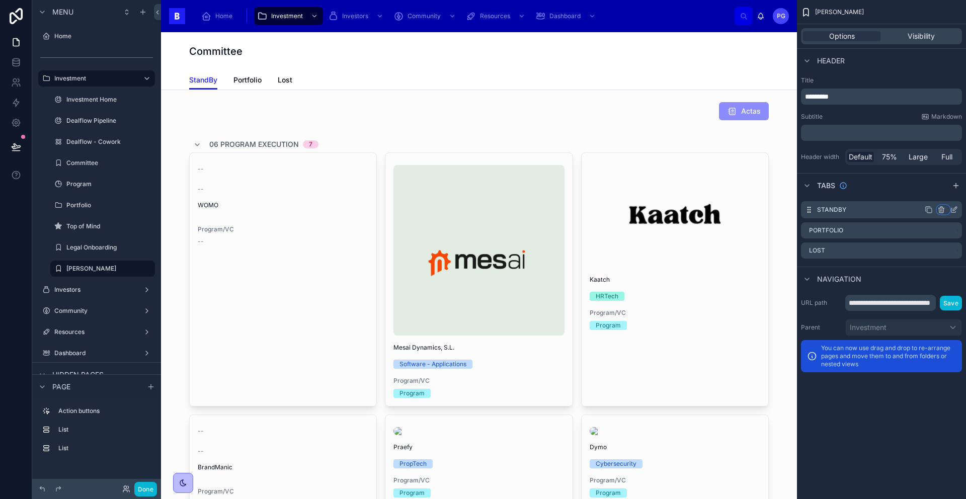
click at [941, 210] on icon "scrollable content" at bounding box center [941, 210] width 0 height 2
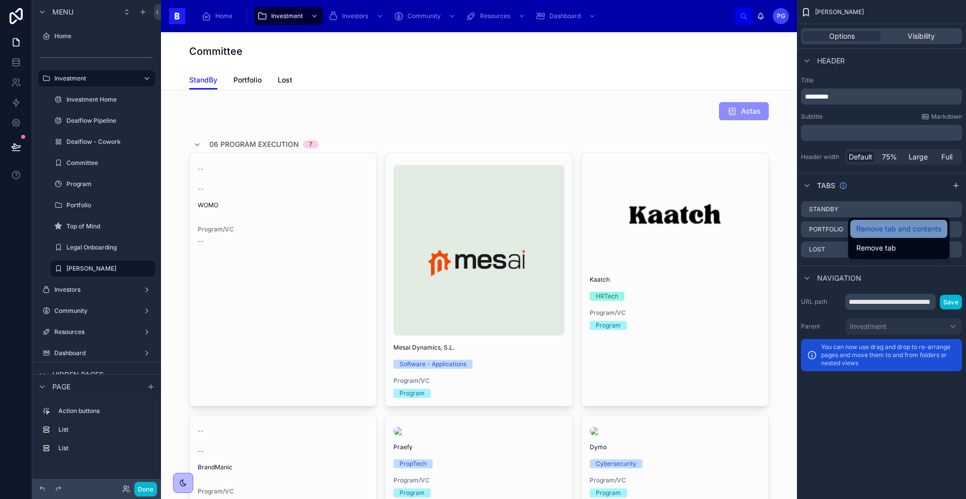
click at [924, 228] on span "Remove tab and contents" at bounding box center [898, 229] width 85 height 12
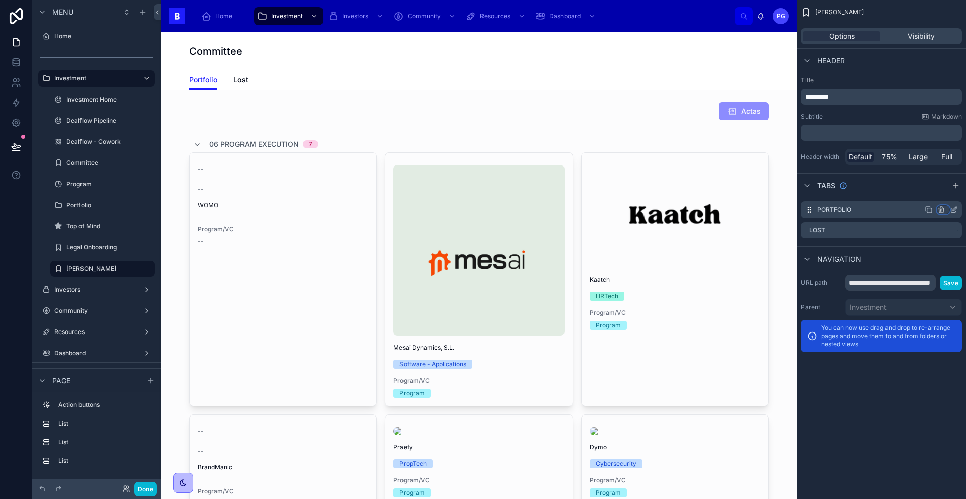
click at [941, 212] on icon "scrollable content" at bounding box center [941, 210] width 8 height 8
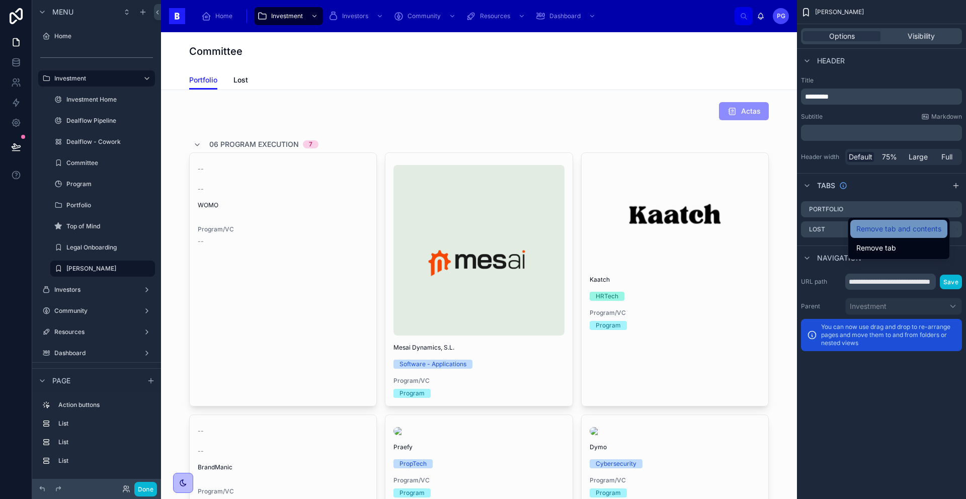
click at [931, 227] on span "Remove tab and contents" at bounding box center [898, 229] width 85 height 12
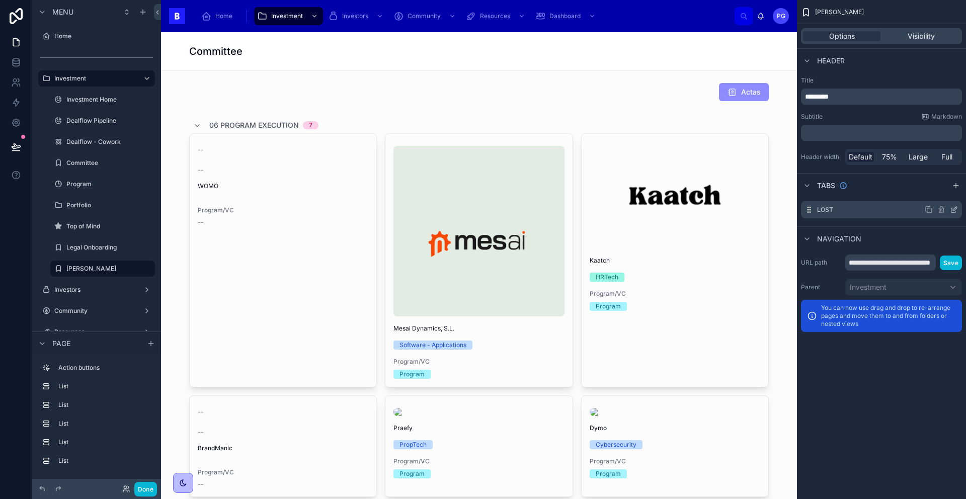
click at [951, 210] on icon "scrollable content" at bounding box center [953, 210] width 8 height 8
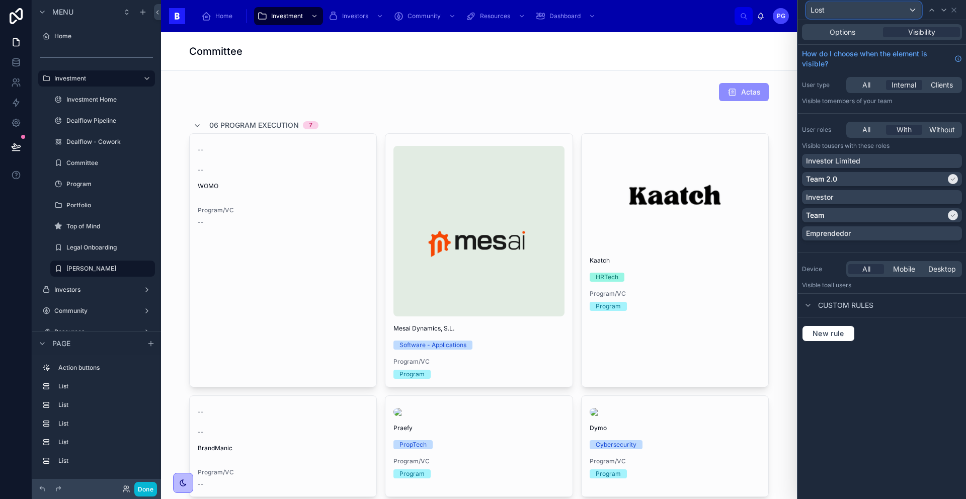
click at [834, 10] on div "Lost" at bounding box center [863, 10] width 115 height 16
click at [910, 342] on div at bounding box center [882, 249] width 168 height 499
click at [431, 98] on div at bounding box center [479, 92] width 620 height 26
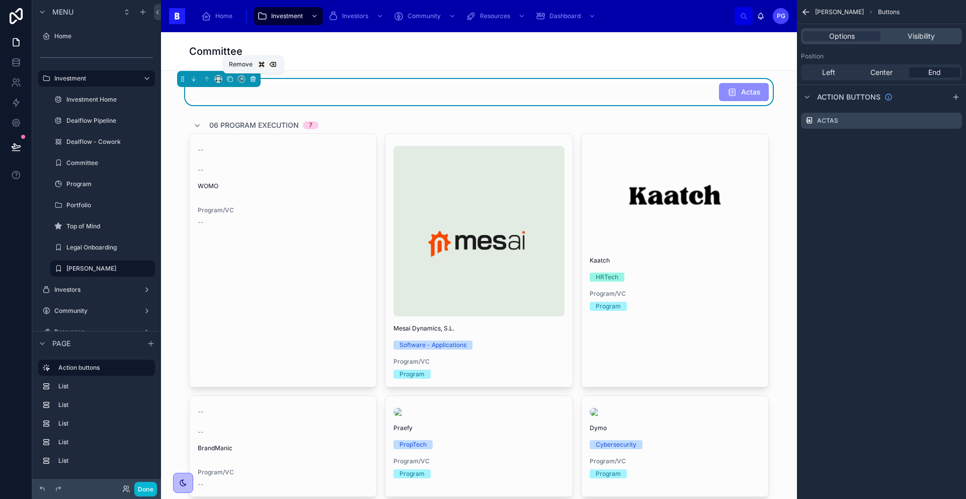
click at [253, 77] on icon at bounding box center [252, 78] width 7 height 7
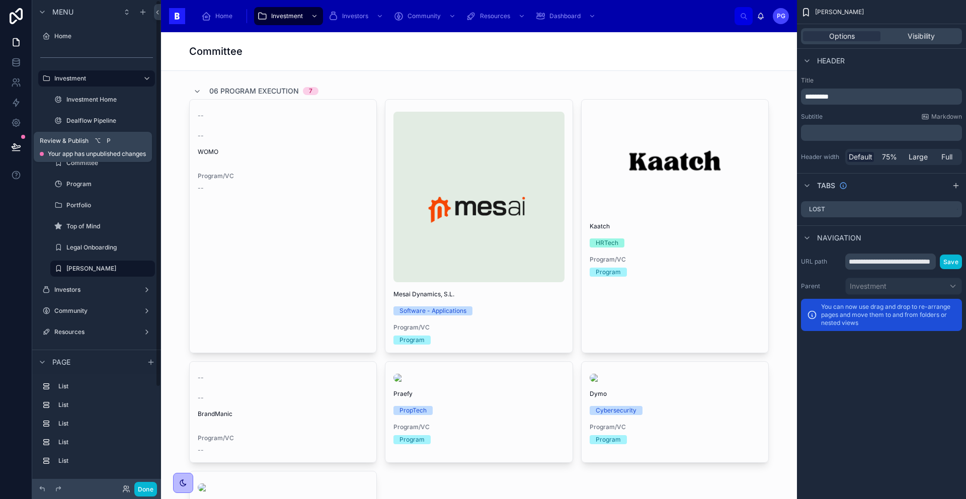
click at [13, 150] on icon at bounding box center [16, 147] width 10 height 10
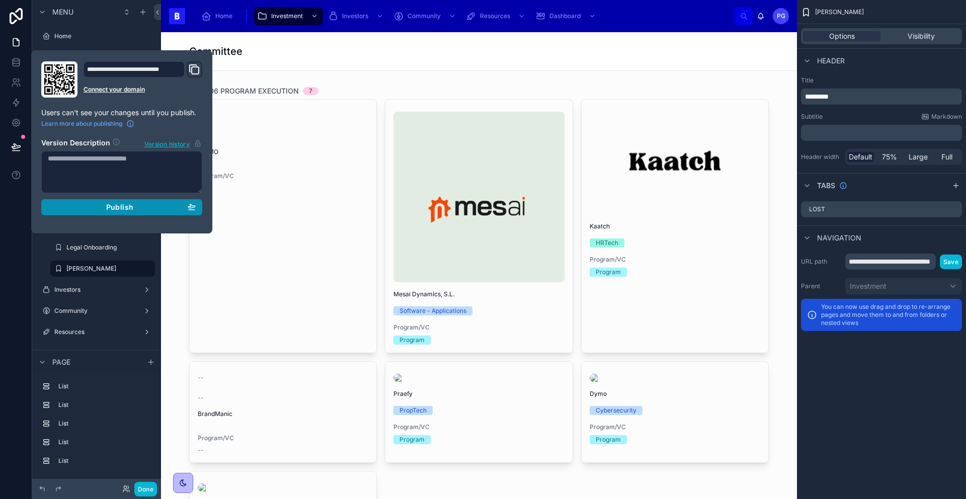
click at [115, 205] on span "Publish" at bounding box center [119, 207] width 27 height 9
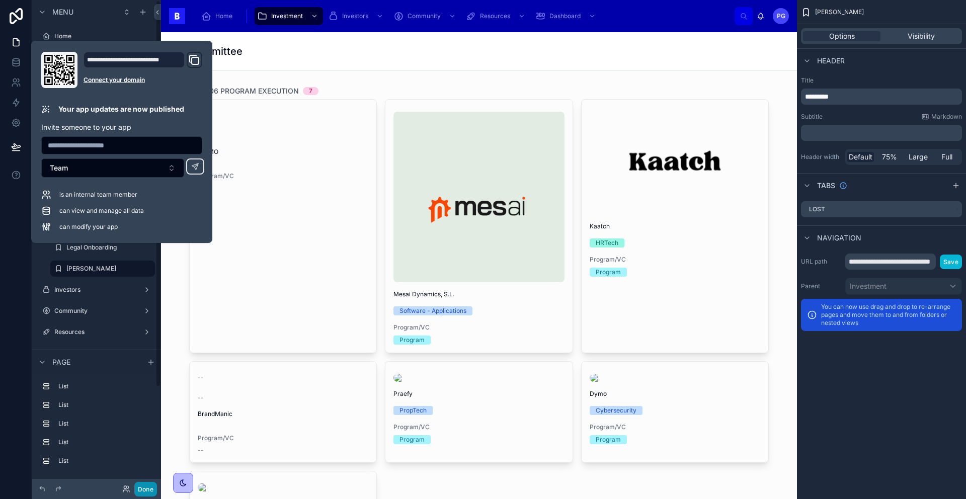
click at [148, 488] on button "Done" at bounding box center [145, 489] width 23 height 15
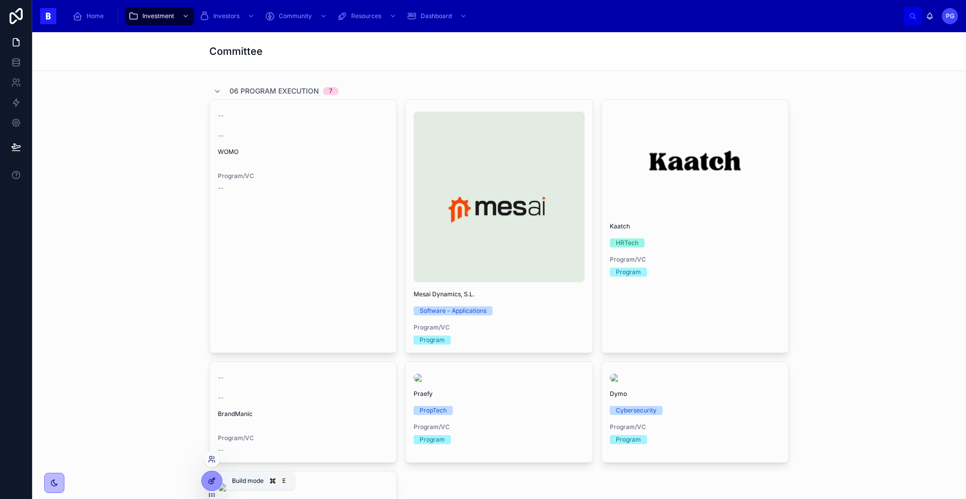
click at [212, 479] on icon at bounding box center [213, 480] width 4 height 4
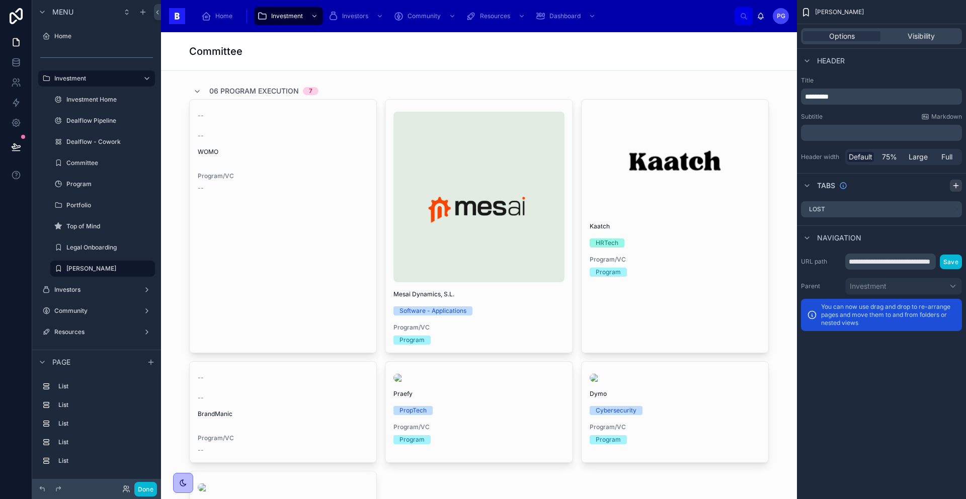
click at [954, 185] on icon "scrollable content" at bounding box center [955, 186] width 8 height 8
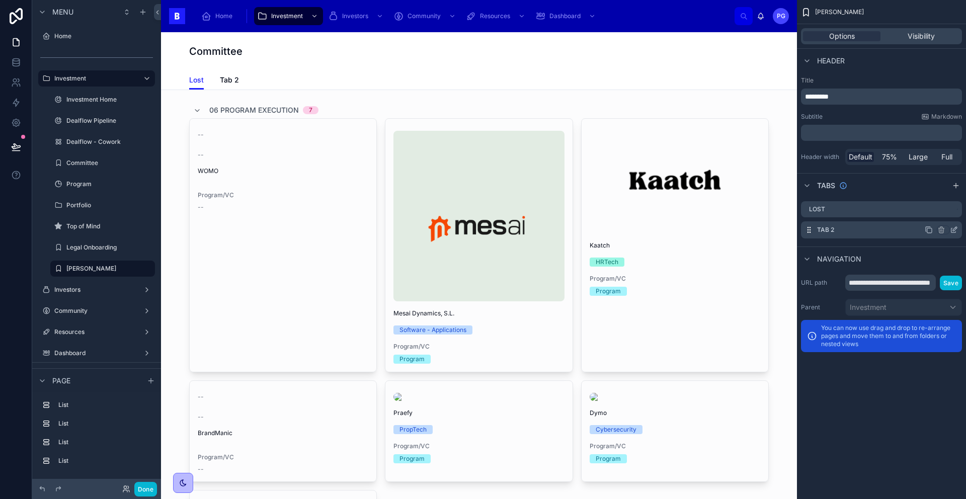
click at [956, 231] on icon "scrollable content" at bounding box center [953, 230] width 8 height 8
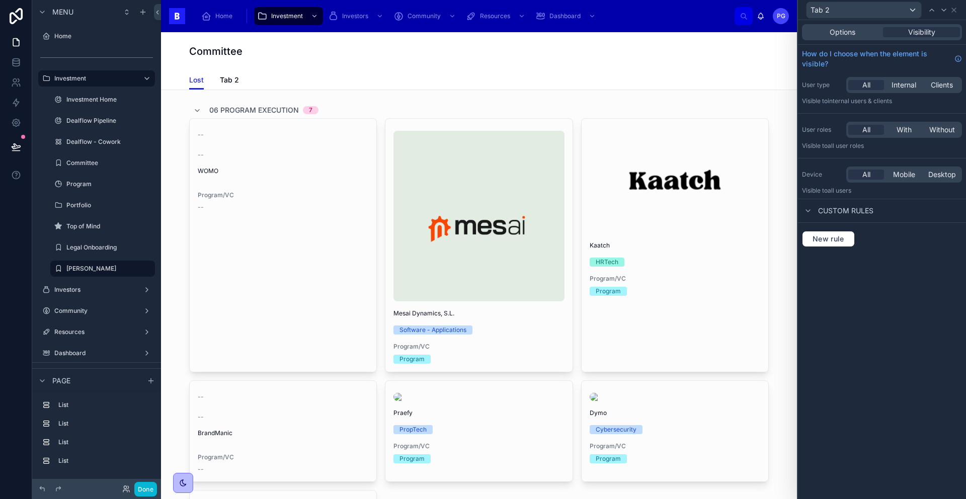
click at [959, 10] on div "Tab 2" at bounding box center [882, 10] width 160 height 20
drag, startPoint x: 954, startPoint y: 11, endPoint x: 953, endPoint y: 41, distance: 30.2
click at [953, 11] on icon at bounding box center [953, 10] width 8 height 8
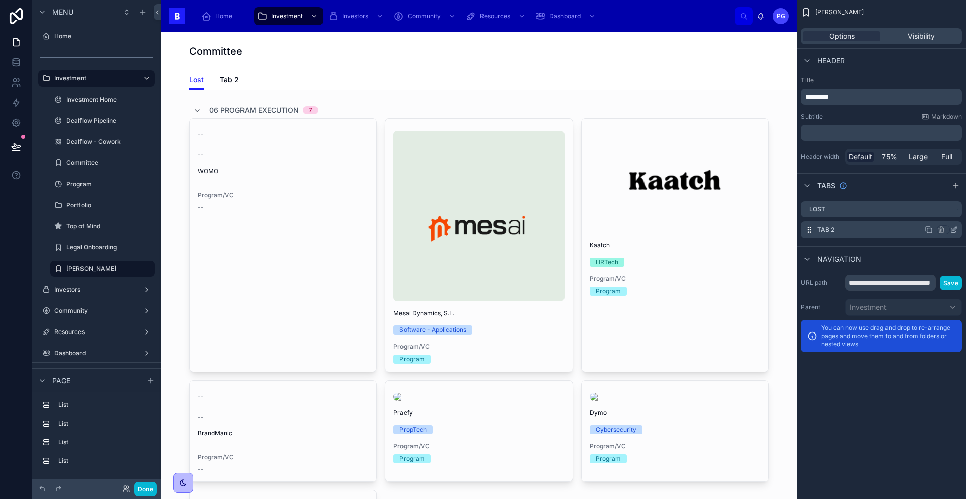
click at [862, 229] on div "Tab 2" at bounding box center [881, 229] width 161 height 17
click at [952, 230] on icon "scrollable content" at bounding box center [954, 229] width 4 height 4
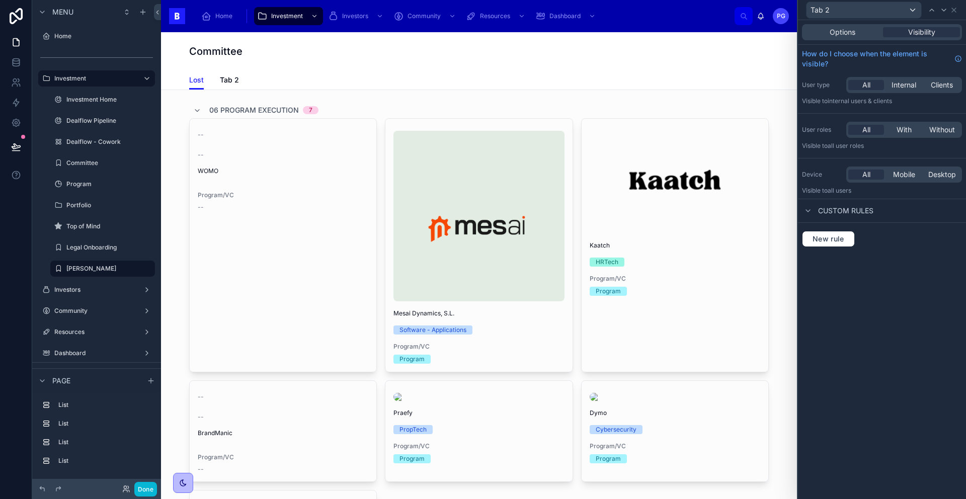
drag, startPoint x: 851, startPoint y: 30, endPoint x: 850, endPoint y: 41, distance: 11.6
click at [851, 30] on span "Options" at bounding box center [842, 32] width 26 height 10
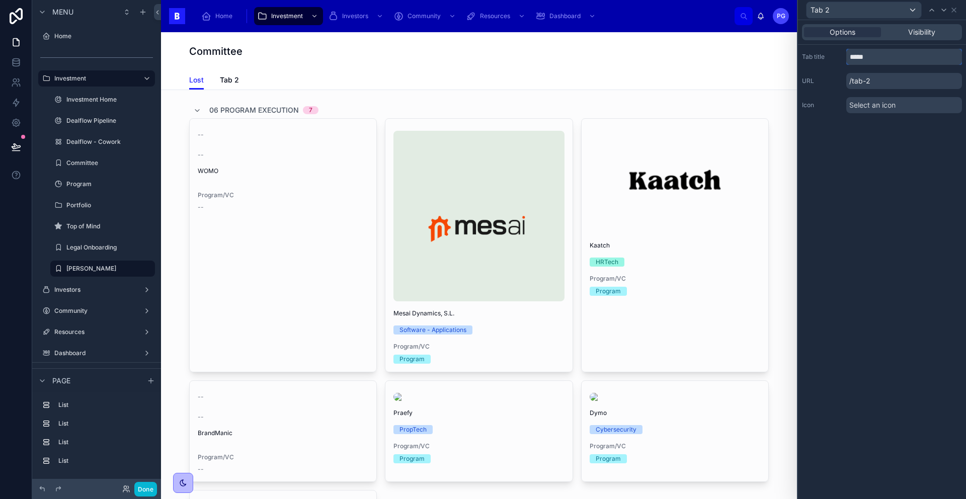
drag, startPoint x: 878, startPoint y: 59, endPoint x: 838, endPoint y: 60, distance: 39.2
click at [838, 60] on div "Tab title *****" at bounding box center [882, 57] width 160 height 16
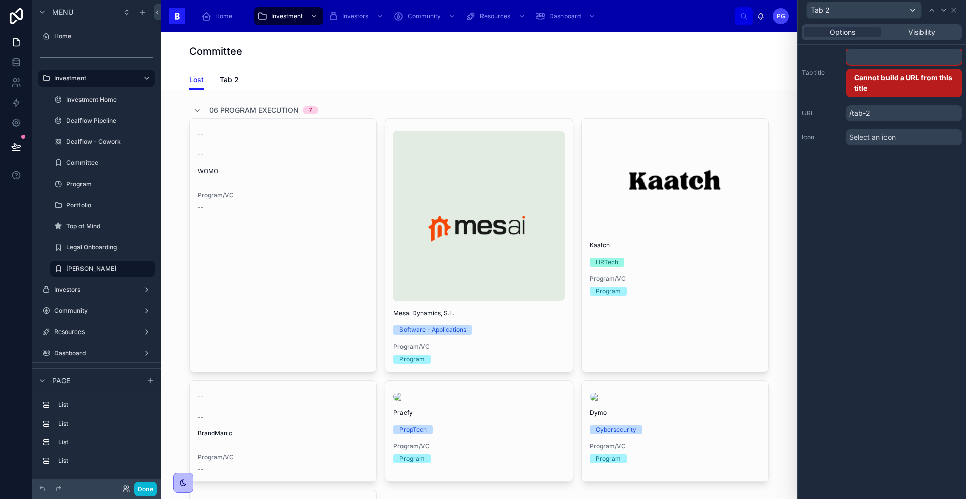
type input "*"
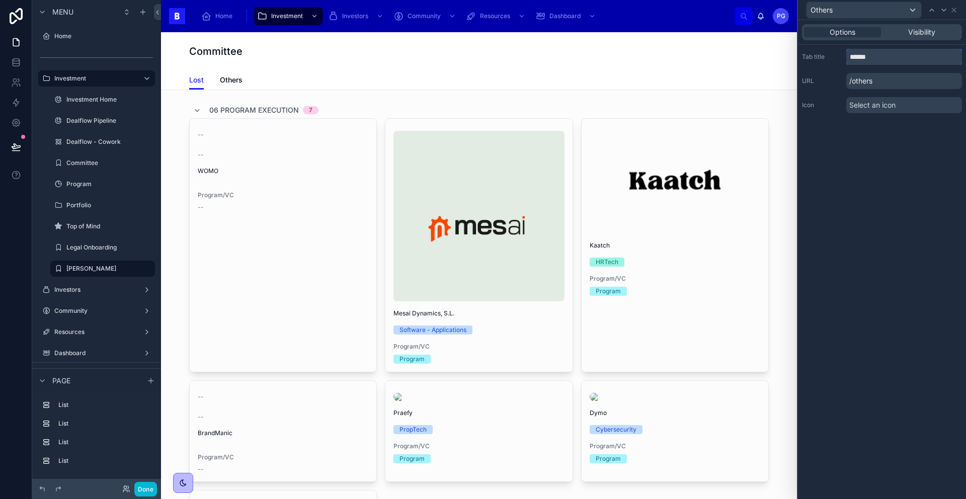
type input "******"
click at [891, 210] on div "Options Visibility Tab title ****** URL /others Icon Select an icon" at bounding box center [882, 259] width 168 height 479
click at [952, 8] on icon at bounding box center [953, 10] width 4 height 4
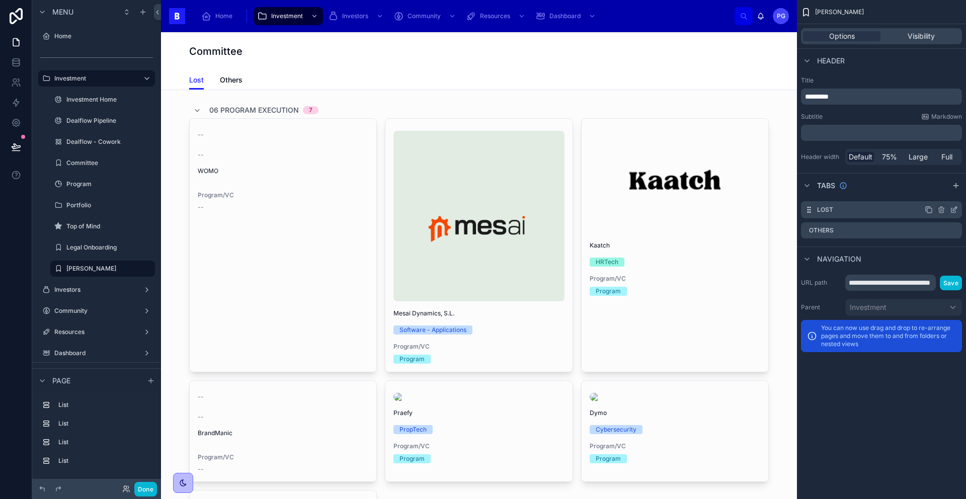
click at [954, 211] on icon "scrollable content" at bounding box center [953, 210] width 8 height 8
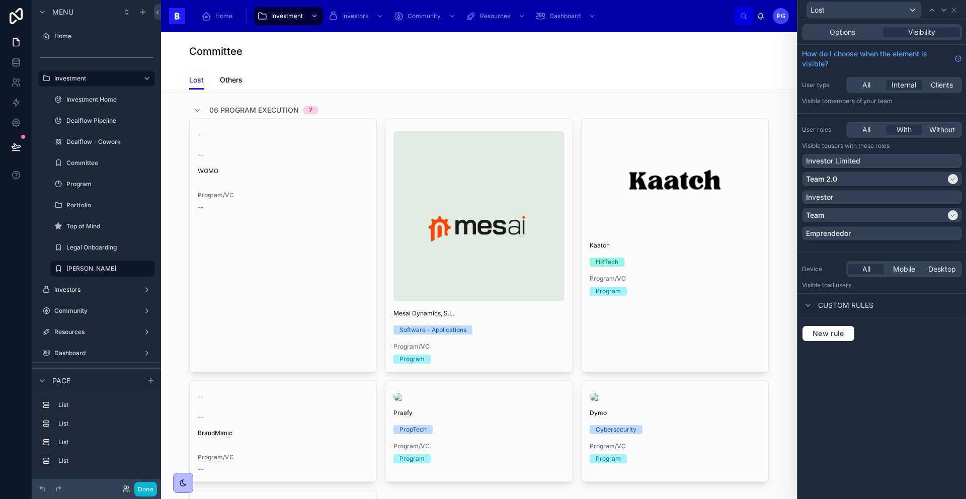
drag, startPoint x: 845, startPoint y: 34, endPoint x: 849, endPoint y: 42, distance: 9.7
click at [845, 34] on span "Options" at bounding box center [842, 32] width 26 height 10
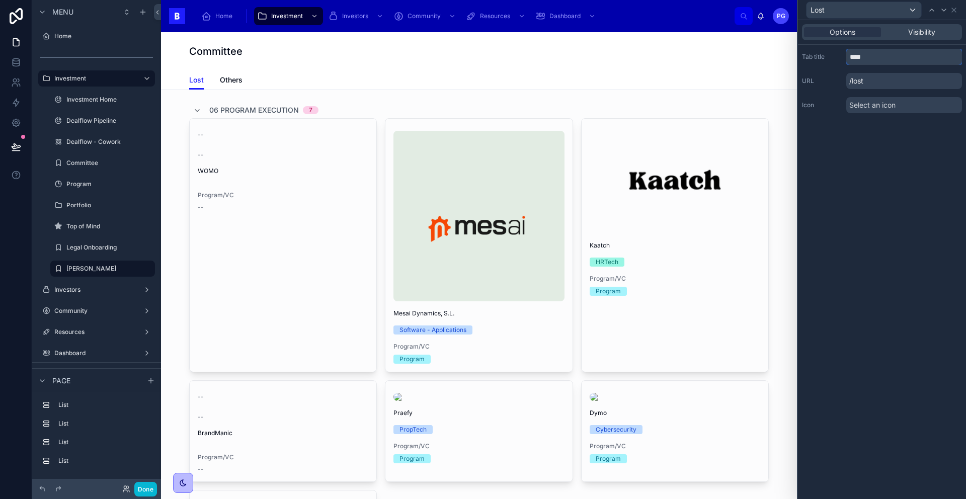
drag, startPoint x: 869, startPoint y: 58, endPoint x: 832, endPoint y: 60, distance: 36.7
click at [833, 60] on div "Tab title ****" at bounding box center [882, 57] width 160 height 16
type input "**********"
click at [872, 159] on div "**********" at bounding box center [882, 259] width 168 height 479
click at [913, 33] on span "Visibility" at bounding box center [921, 32] width 27 height 10
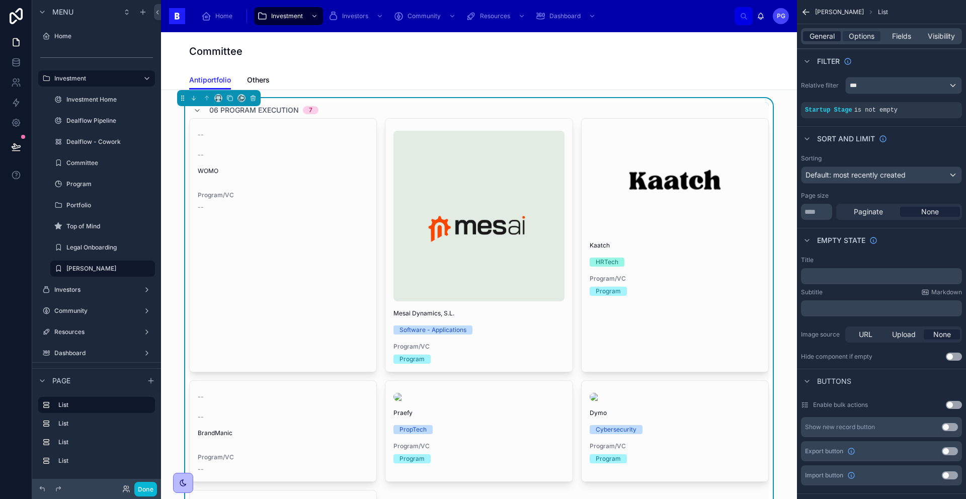
click at [818, 38] on span "General" at bounding box center [821, 36] width 25 height 10
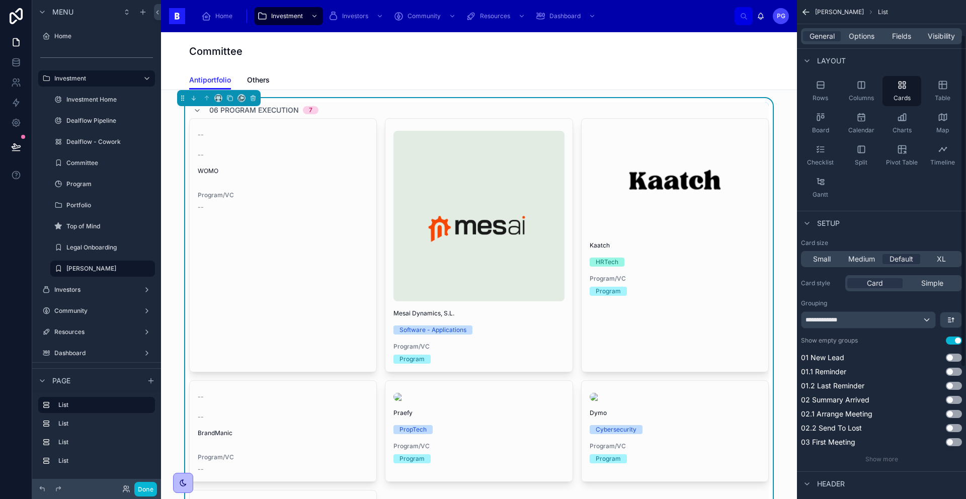
scroll to position [54, 0]
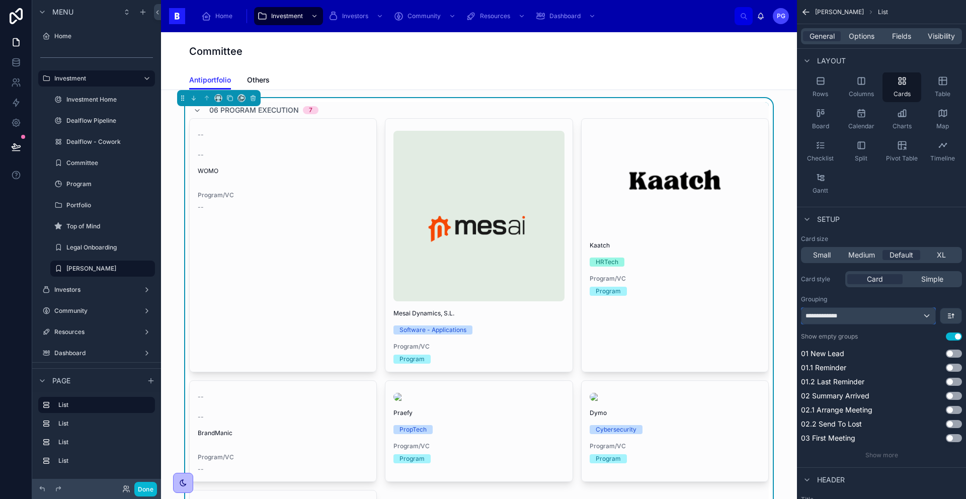
click at [928, 315] on div "**********" at bounding box center [868, 316] width 134 height 16
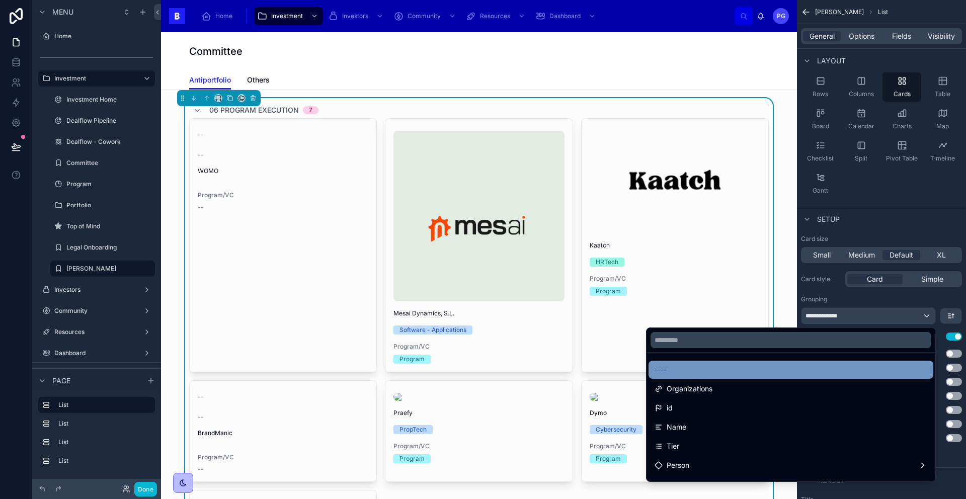
click at [779, 367] on div "----" at bounding box center [790, 370] width 273 height 12
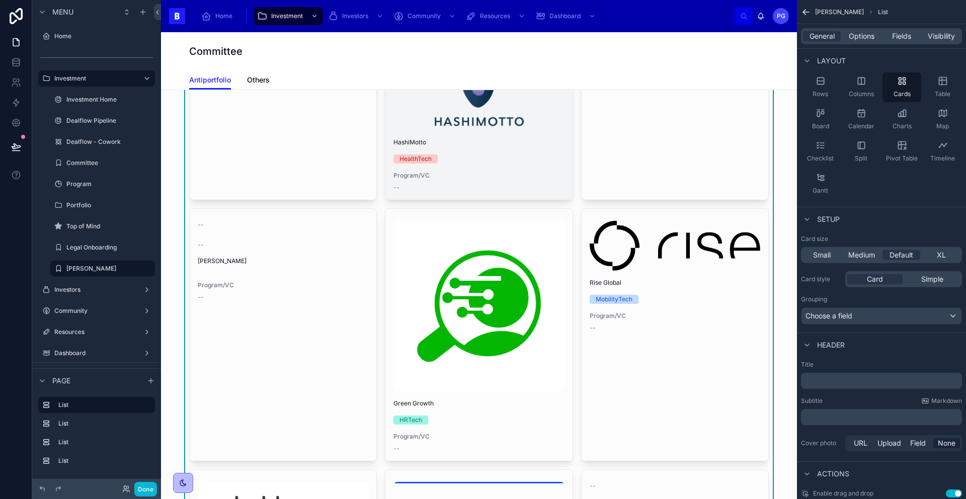
scroll to position [0, 0]
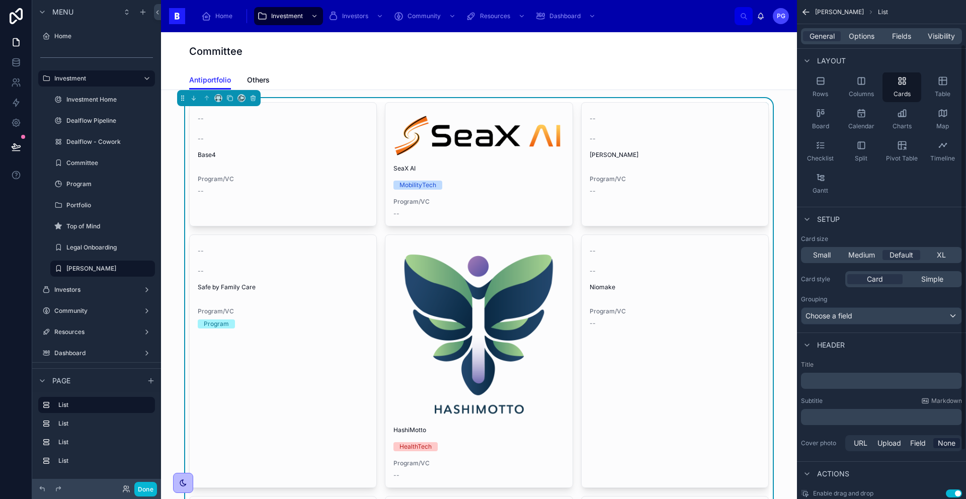
click at [819, 84] on icon "scrollable content" at bounding box center [820, 80] width 7 height 7
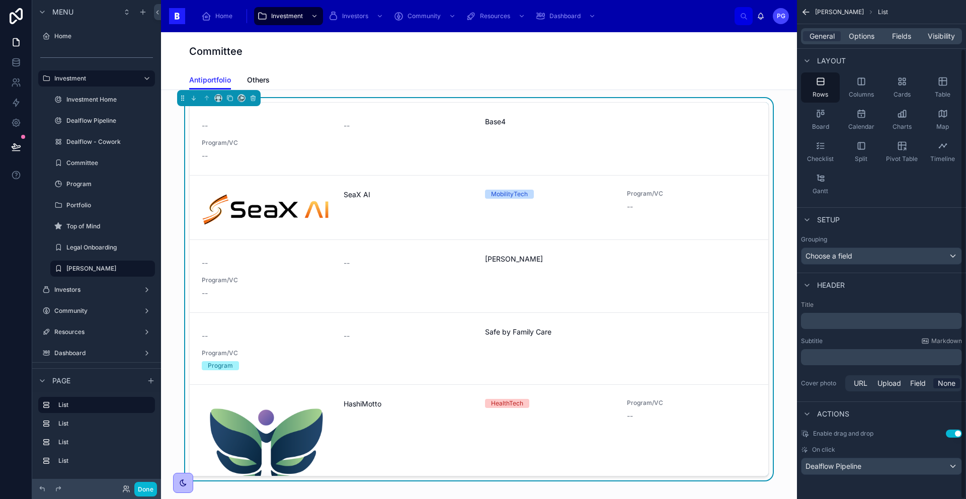
scroll to position [54, 0]
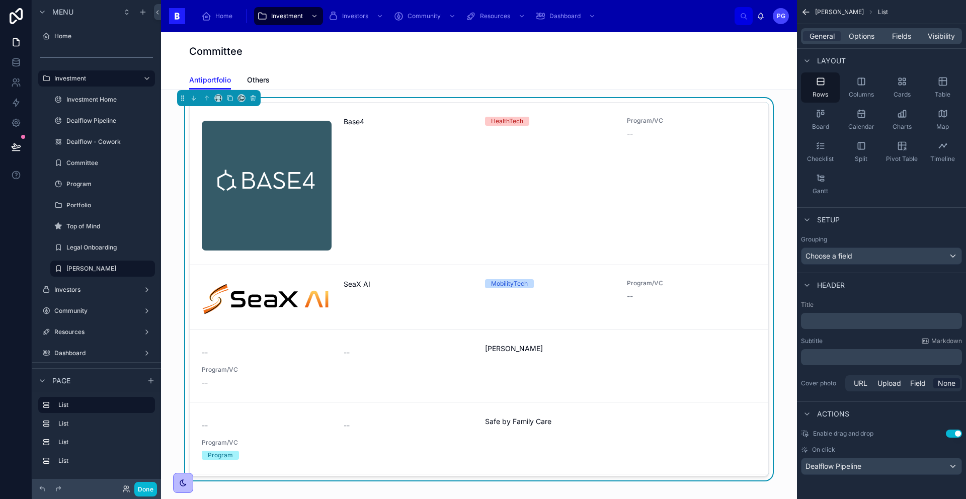
drag, startPoint x: 859, startPoint y: 88, endPoint x: 908, endPoint y: 302, distance: 219.6
click at [859, 88] on div "Columns" at bounding box center [860, 87] width 39 height 30
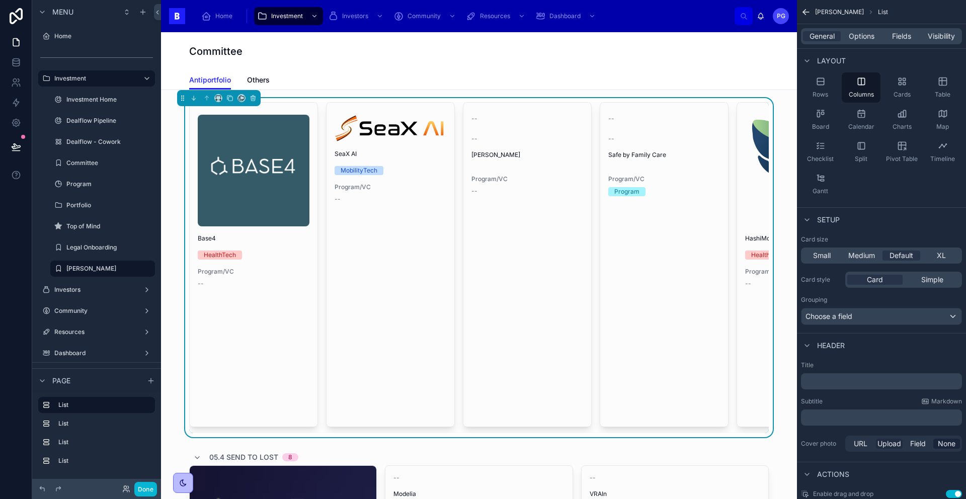
click at [946, 84] on icon "scrollable content" at bounding box center [942, 81] width 10 height 10
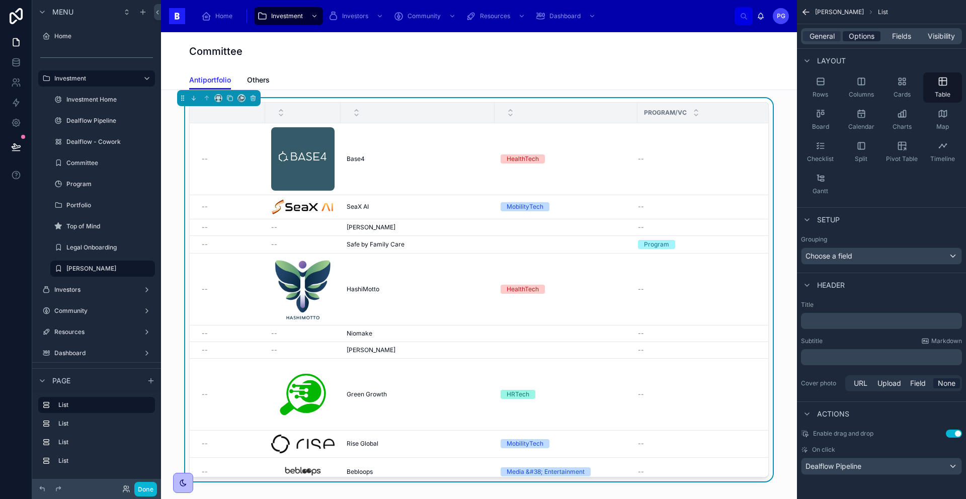
click at [863, 40] on span "Options" at bounding box center [861, 36] width 26 height 10
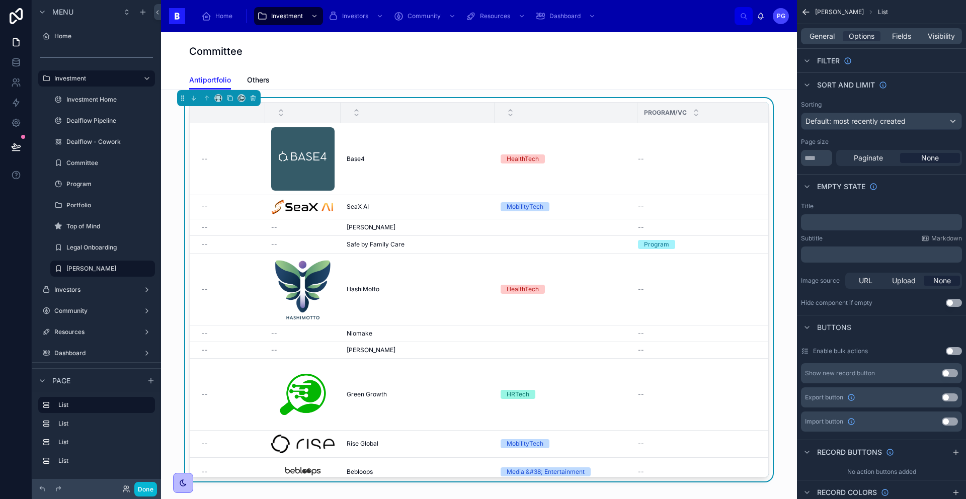
drag, startPoint x: 804, startPoint y: 57, endPoint x: 816, endPoint y: 68, distance: 16.7
click at [804, 57] on icon "scrollable content" at bounding box center [807, 61] width 8 height 8
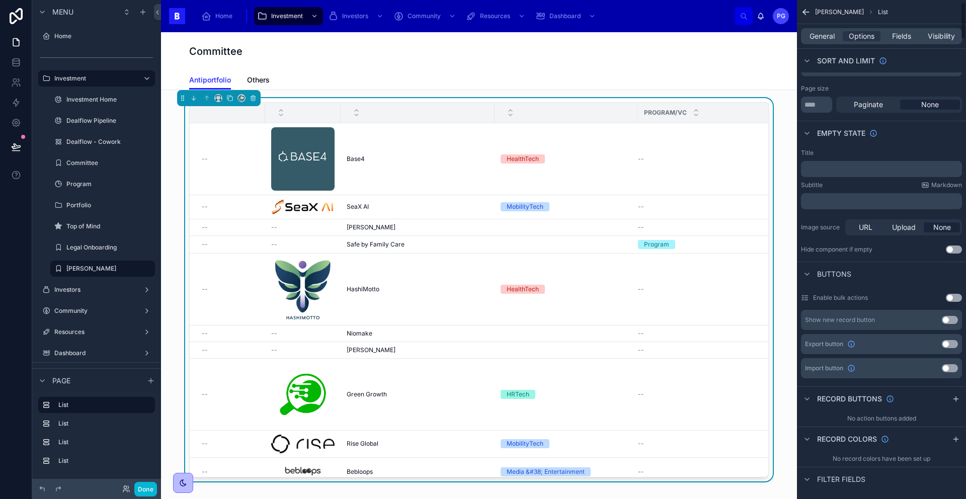
scroll to position [0, 0]
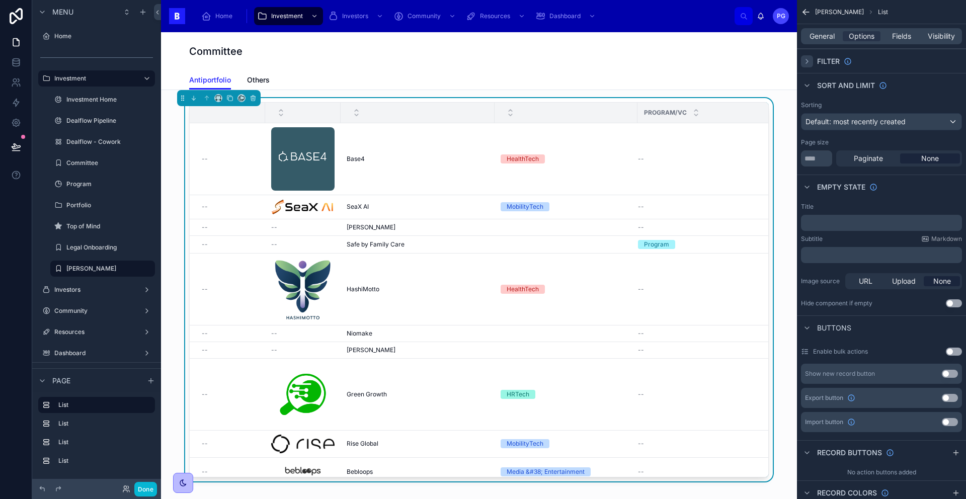
click at [808, 61] on icon "scrollable content" at bounding box center [807, 61] width 8 height 8
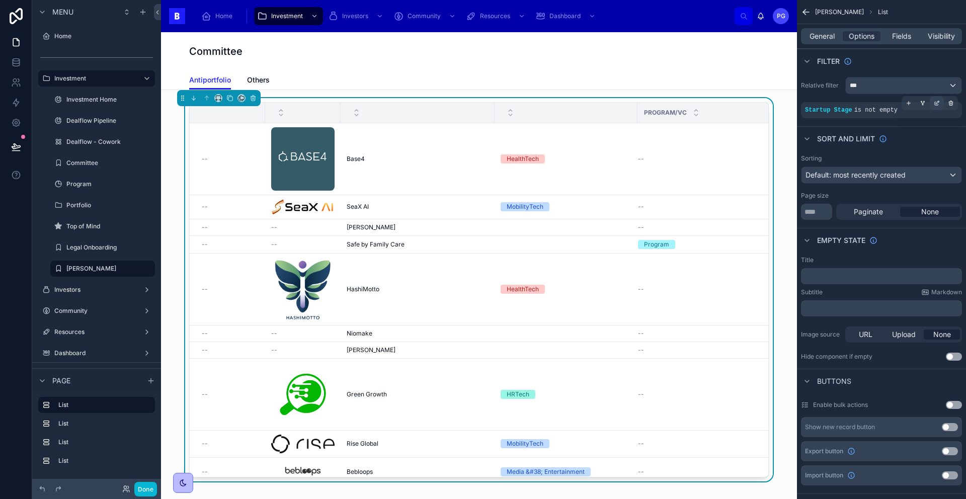
click at [936, 100] on icon "scrollable content" at bounding box center [936, 103] width 6 height 6
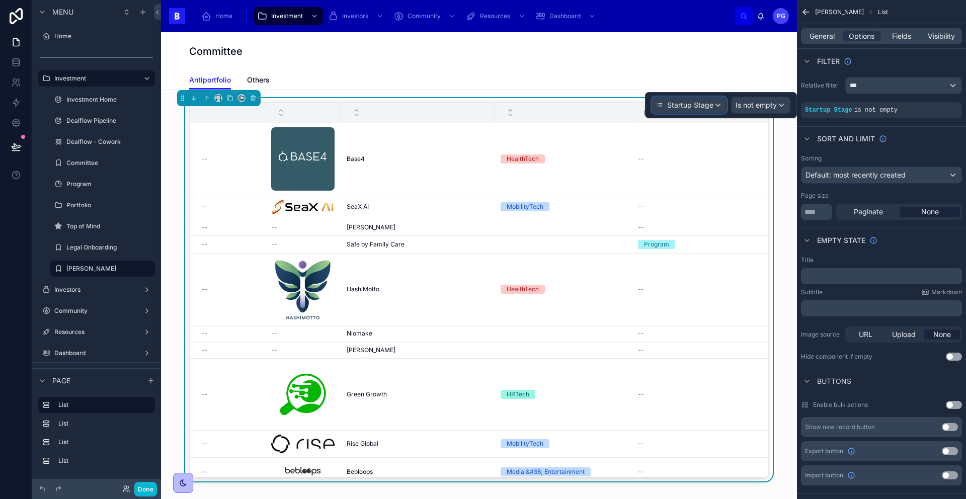
click at [717, 106] on div "Startup Stage" at bounding box center [689, 105] width 74 height 16
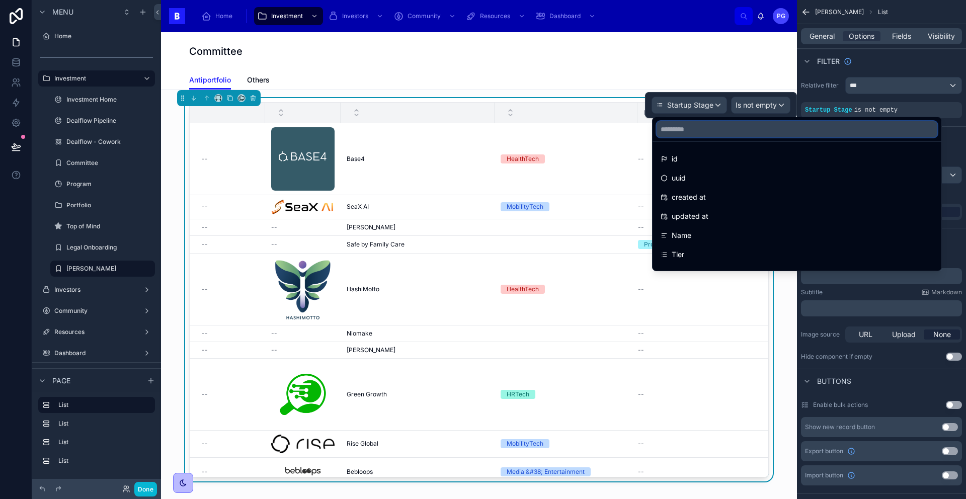
click at [708, 129] on input "text" at bounding box center [796, 129] width 281 height 16
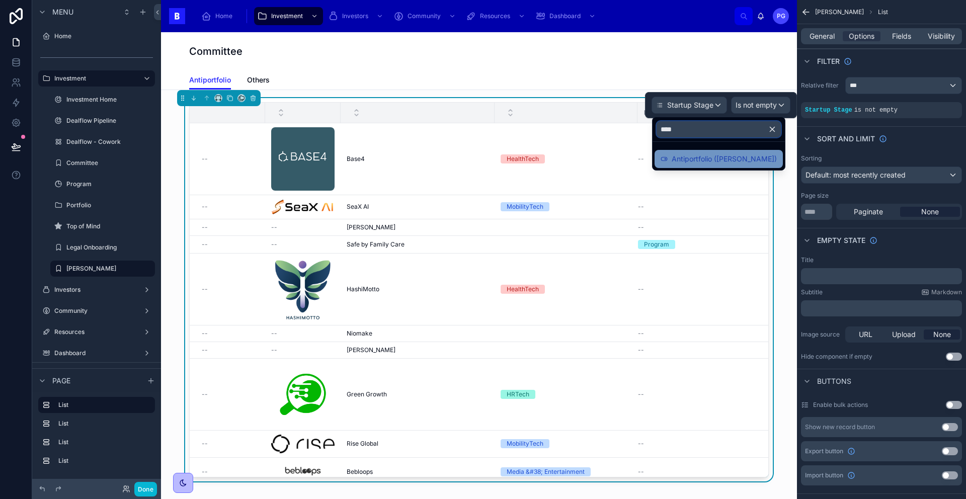
type input "****"
click at [710, 157] on span "Antiportfolio ([PERSON_NAME])" at bounding box center [723, 159] width 105 height 12
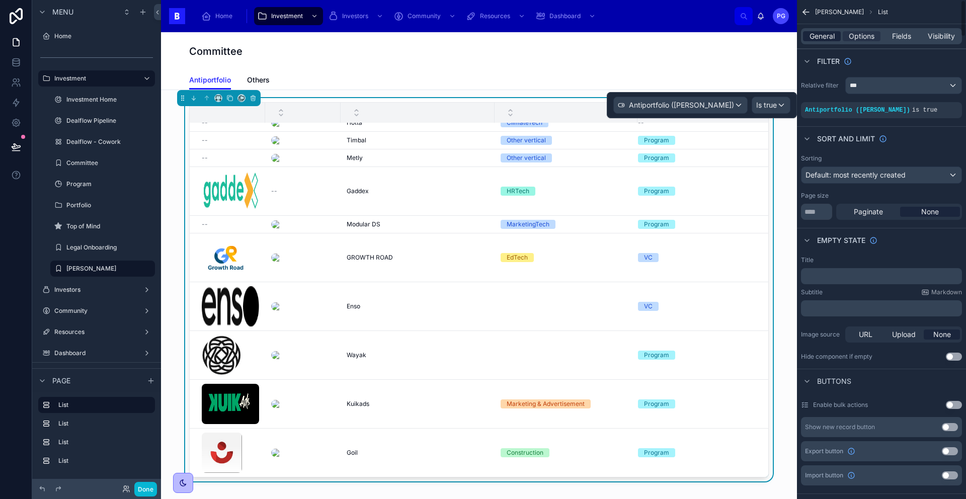
click at [828, 35] on span "General" at bounding box center [821, 36] width 25 height 10
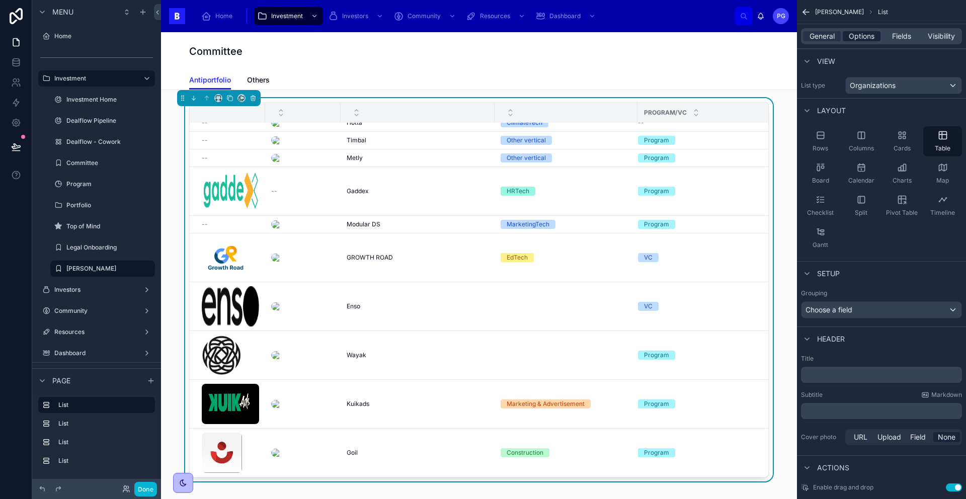
click at [866, 36] on span "Options" at bounding box center [861, 36] width 26 height 10
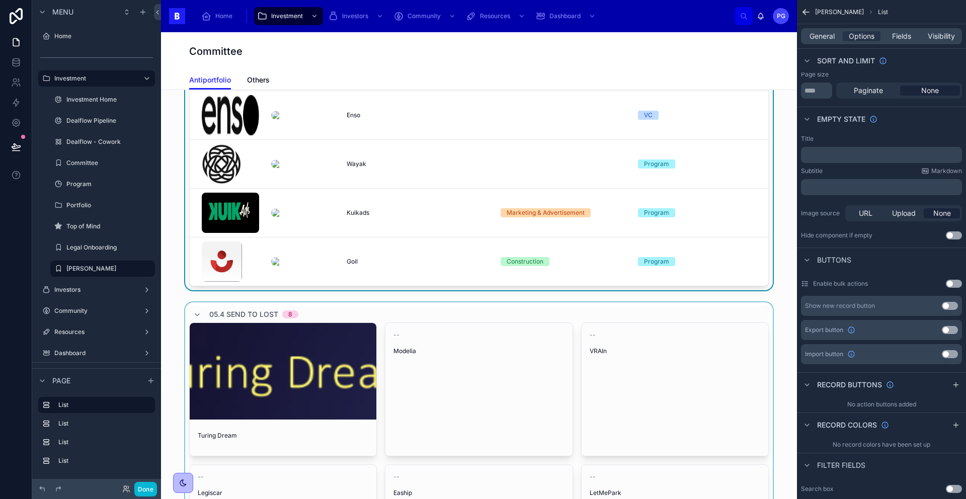
scroll to position [193, 0]
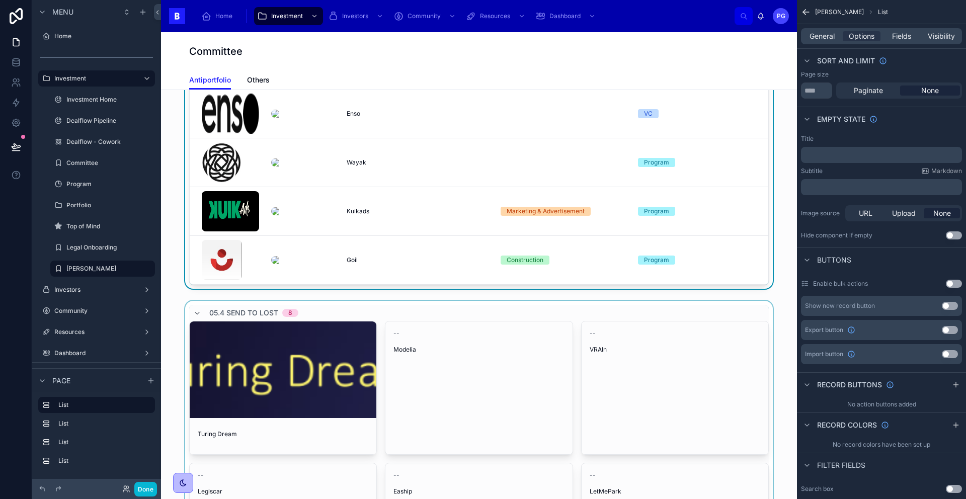
click at [726, 318] on div at bounding box center [479, 442] width 620 height 282
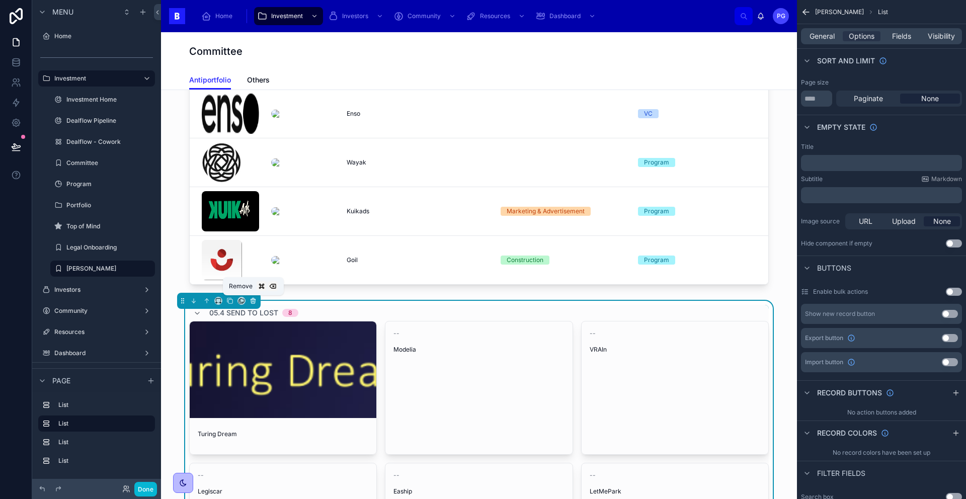
click at [253, 301] on icon at bounding box center [253, 301] width 0 height 2
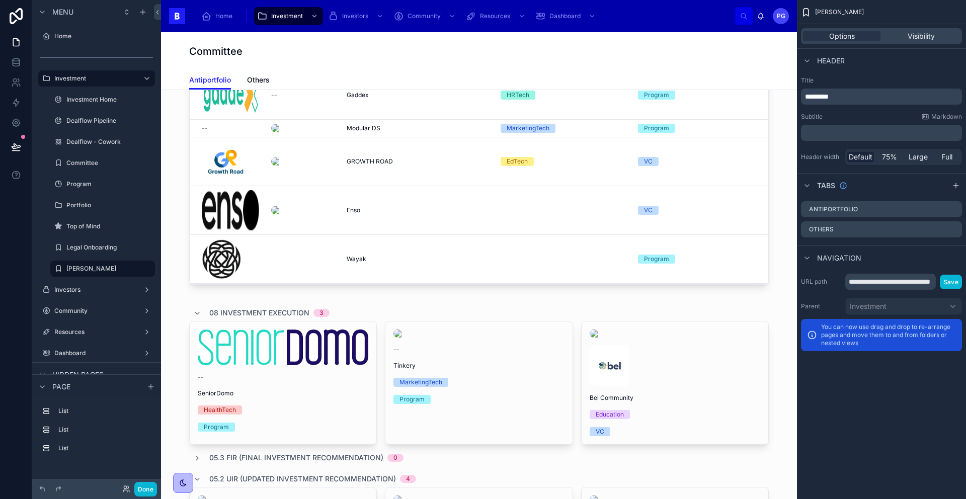
scroll to position [0, 0]
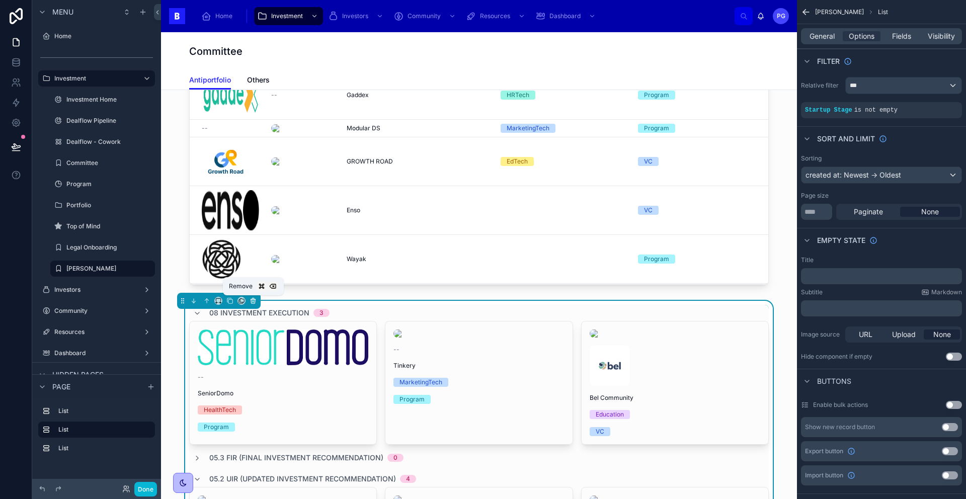
click at [252, 300] on icon at bounding box center [252, 301] width 0 height 2
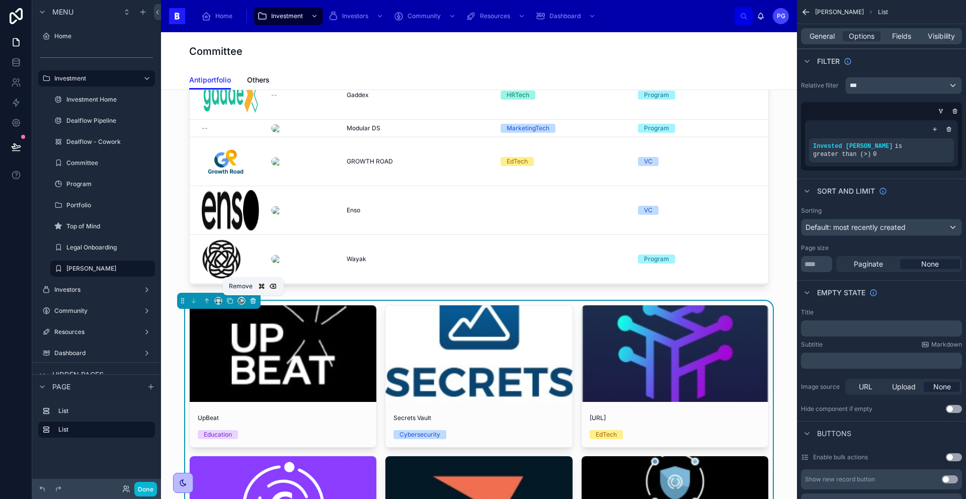
click at [254, 302] on icon at bounding box center [252, 300] width 7 height 7
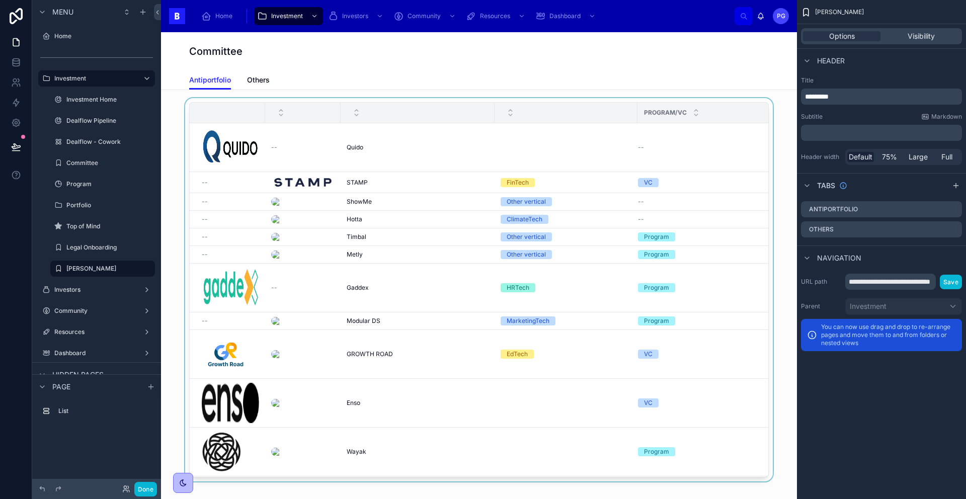
click at [685, 134] on div at bounding box center [479, 291] width 620 height 387
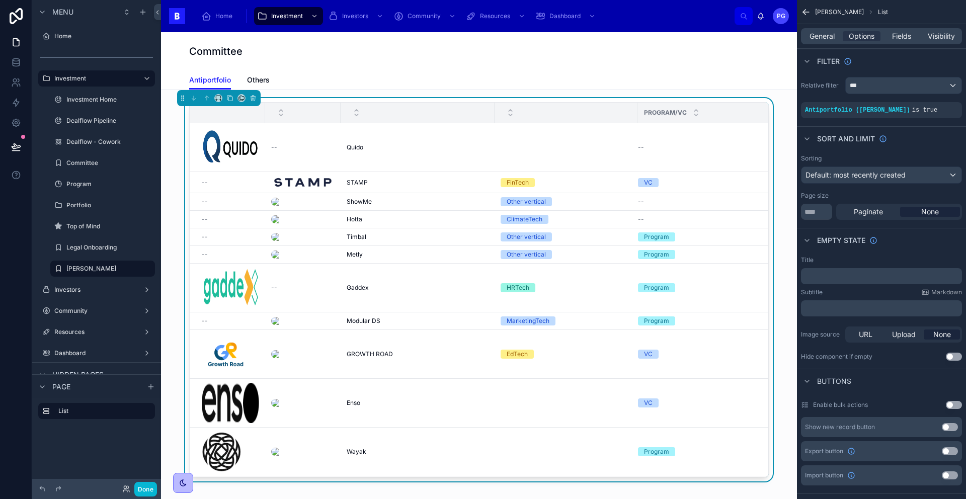
drag, startPoint x: 824, startPoint y: 37, endPoint x: 826, endPoint y: 46, distance: 9.3
click at [823, 37] on span "General" at bounding box center [821, 36] width 25 height 10
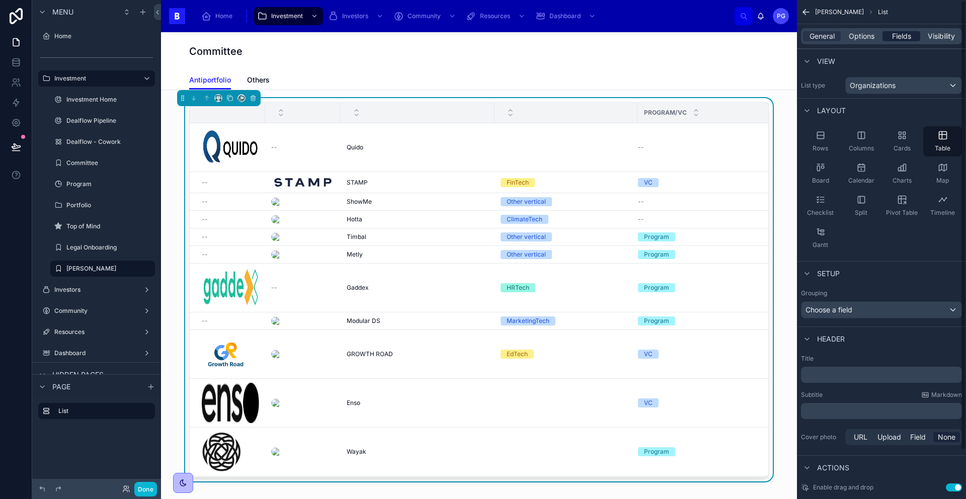
click at [904, 35] on span "Fields" at bounding box center [901, 36] width 19 height 10
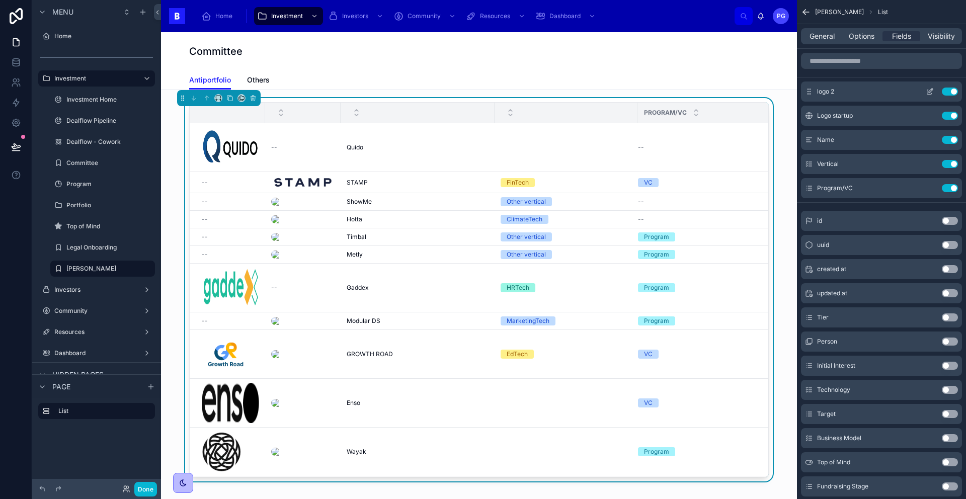
click at [945, 92] on button "Use setting" at bounding box center [949, 92] width 16 height 8
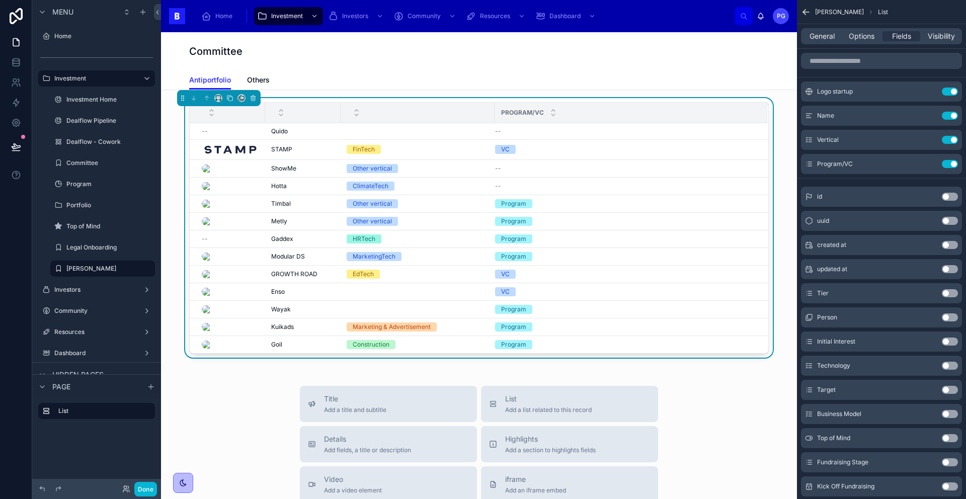
click at [945, 92] on button "Use setting" at bounding box center [949, 92] width 16 height 8
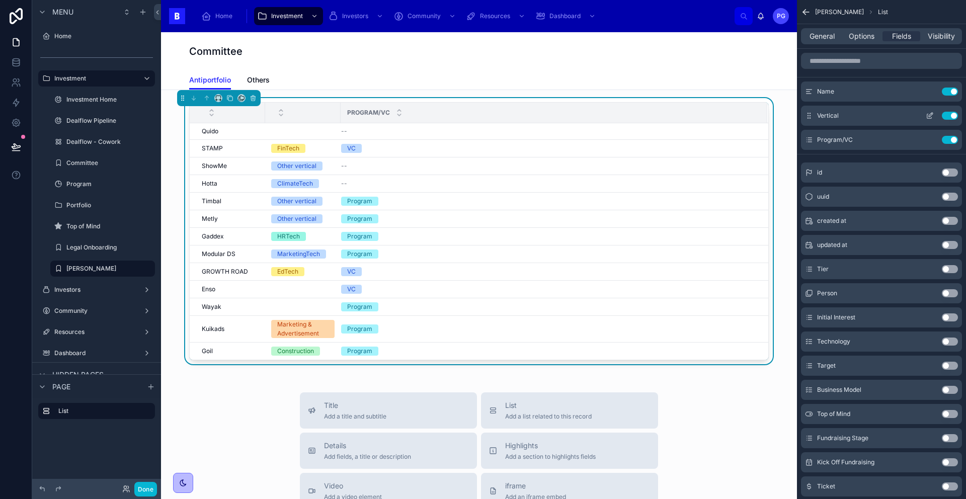
click at [949, 116] on button "Use setting" at bounding box center [949, 116] width 16 height 8
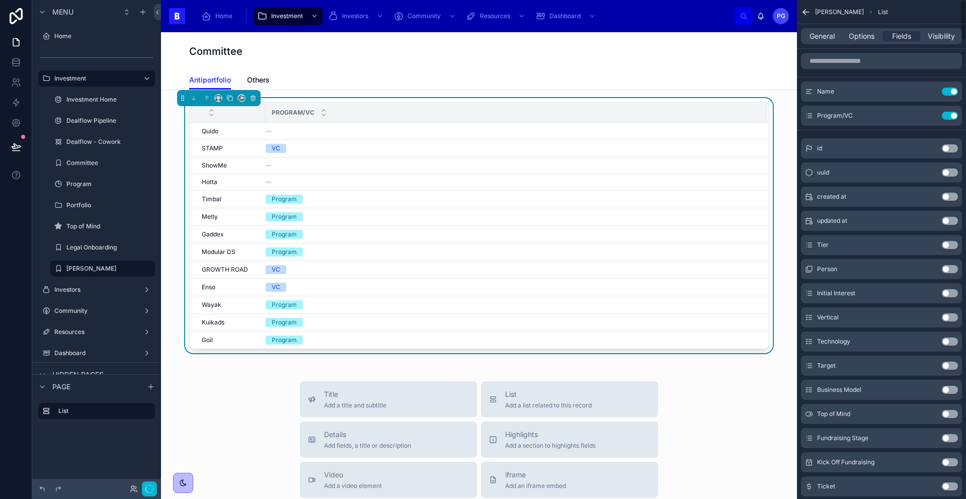
click at [949, 116] on button "Use setting" at bounding box center [949, 116] width 16 height 8
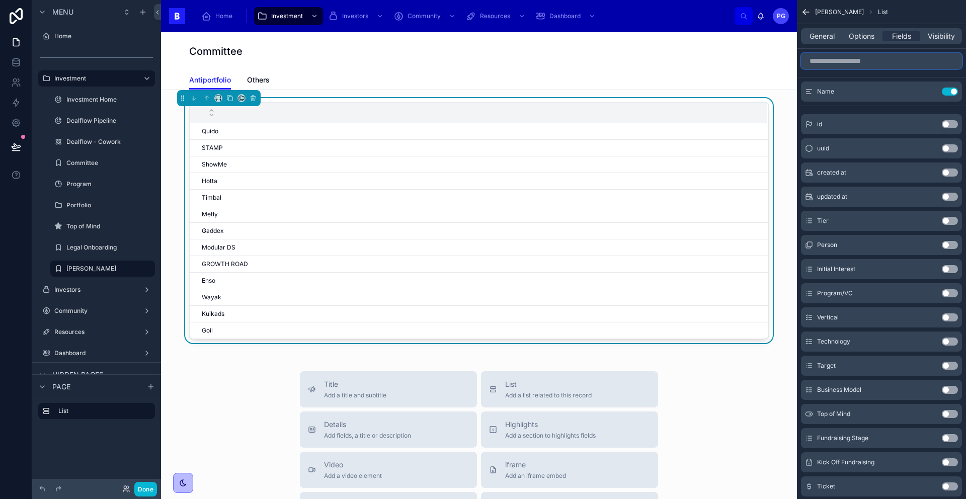
click at [846, 60] on input "scrollable content" at bounding box center [881, 61] width 161 height 16
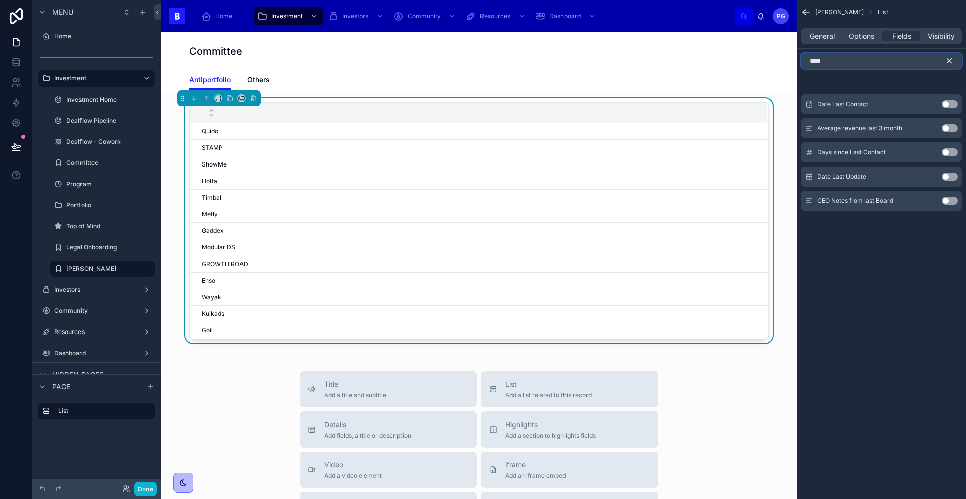
type input "****"
click at [949, 105] on button "Use setting" at bounding box center [949, 104] width 16 height 8
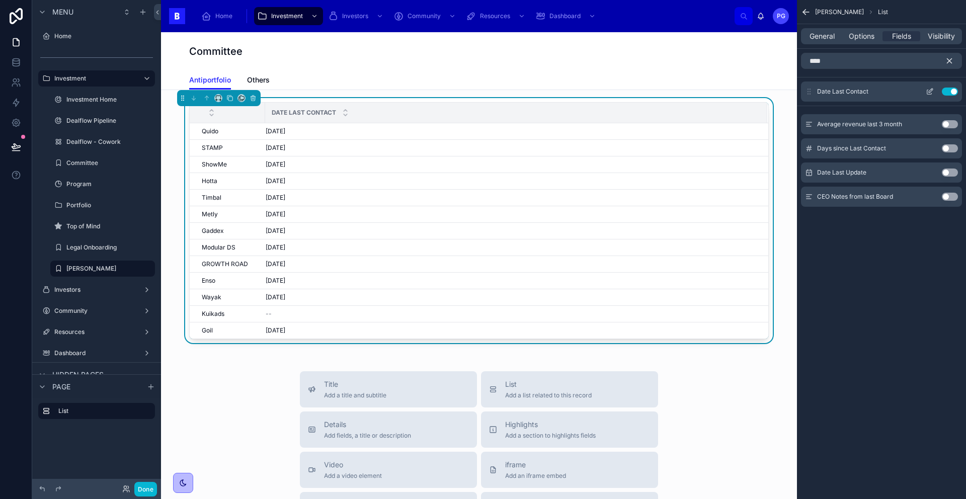
click at [929, 91] on icon "scrollable content" at bounding box center [929, 92] width 8 height 8
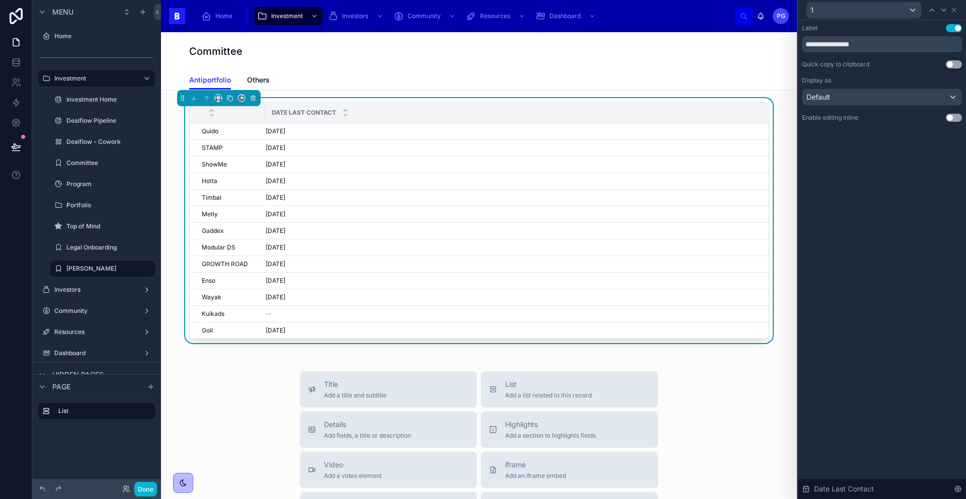
click at [954, 118] on button "Use setting" at bounding box center [953, 118] width 16 height 8
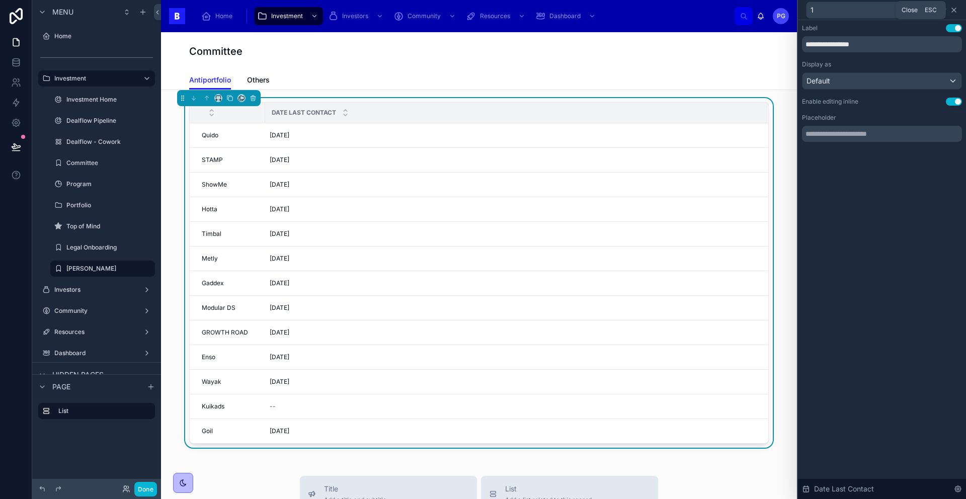
click at [954, 12] on icon at bounding box center [953, 10] width 8 height 8
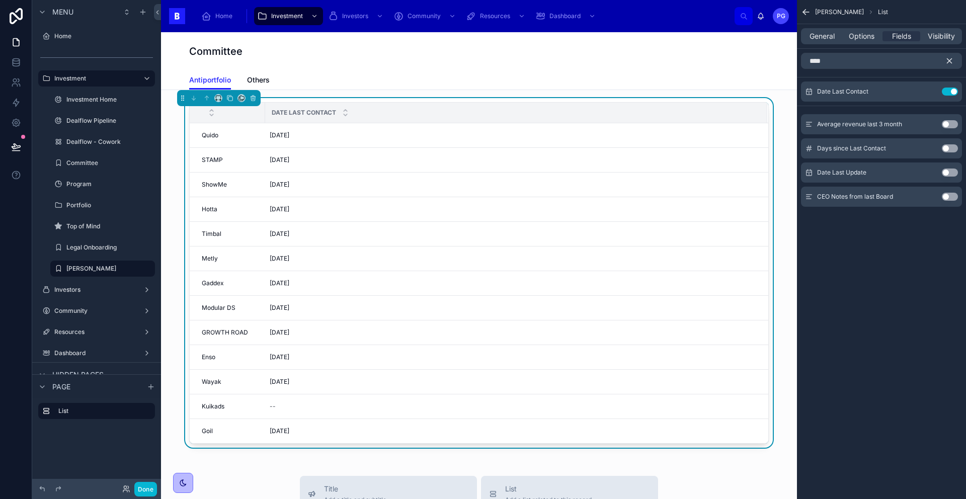
drag, startPoint x: 948, startPoint y: 60, endPoint x: 877, endPoint y: 61, distance: 71.9
click at [948, 60] on icon "scrollable content" at bounding box center [949, 61] width 5 height 5
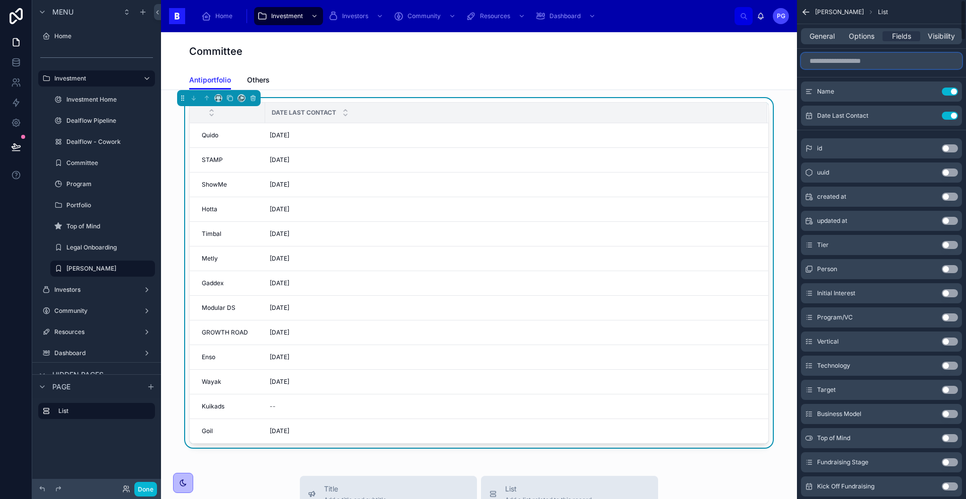
click at [862, 62] on input "scrollable content" at bounding box center [881, 61] width 161 height 16
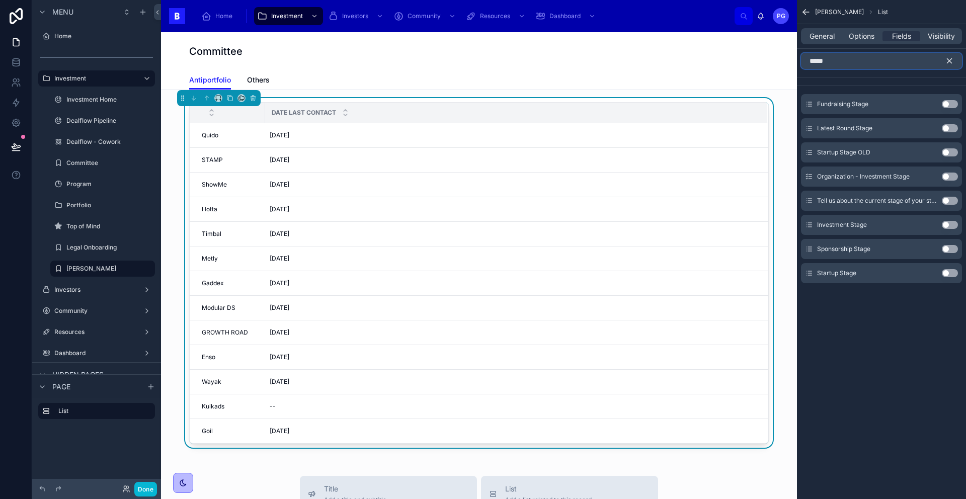
type input "*****"
click at [948, 275] on button "Use setting" at bounding box center [949, 273] width 16 height 8
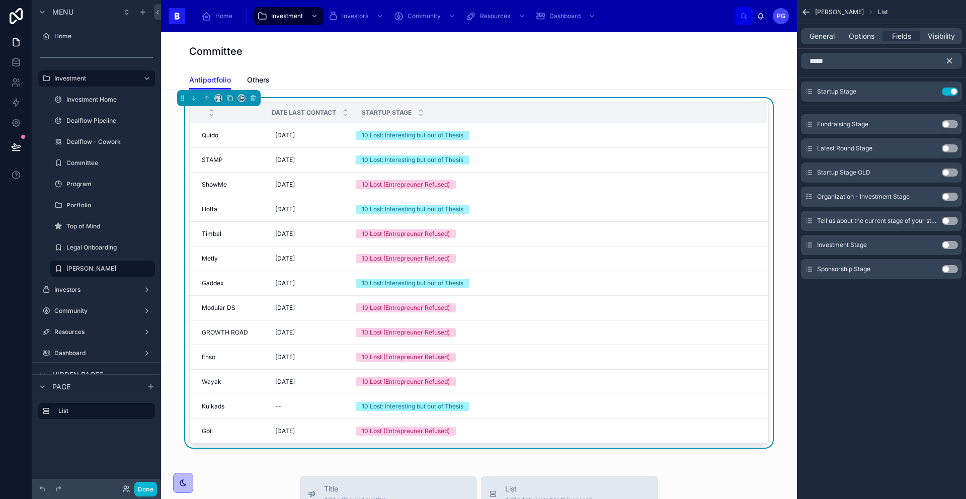
drag, startPoint x: 953, startPoint y: 63, endPoint x: 917, endPoint y: 59, distance: 36.5
click at [953, 63] on button "scrollable content" at bounding box center [952, 61] width 17 height 16
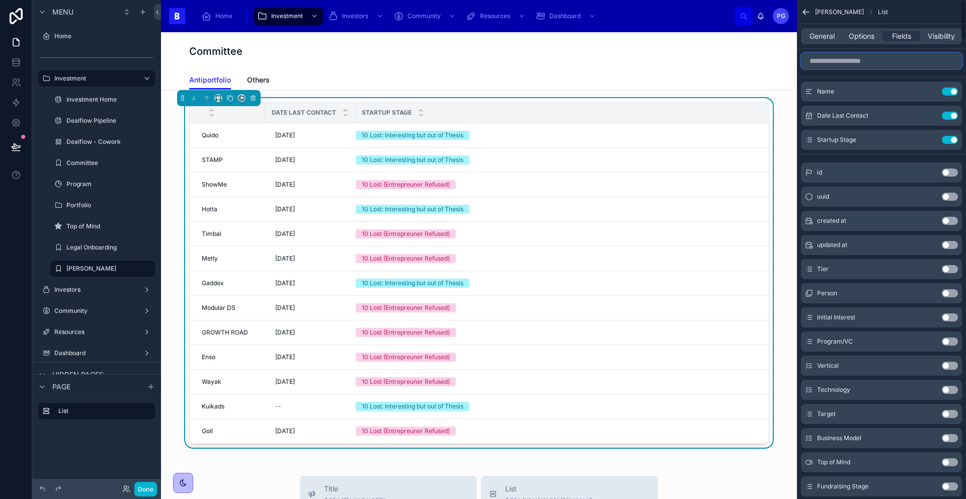
click at [902, 61] on input "scrollable content" at bounding box center [881, 61] width 161 height 16
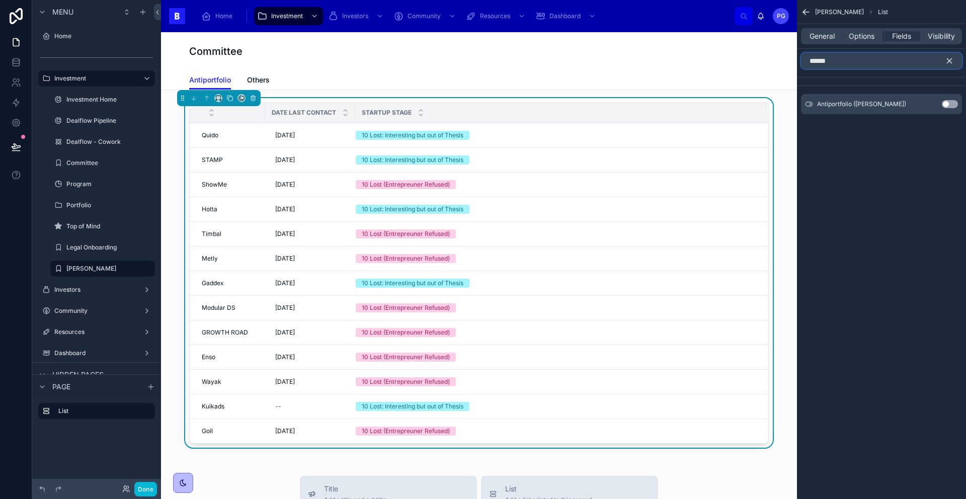
type input "******"
click at [950, 105] on button "Use setting" at bounding box center [949, 104] width 16 height 8
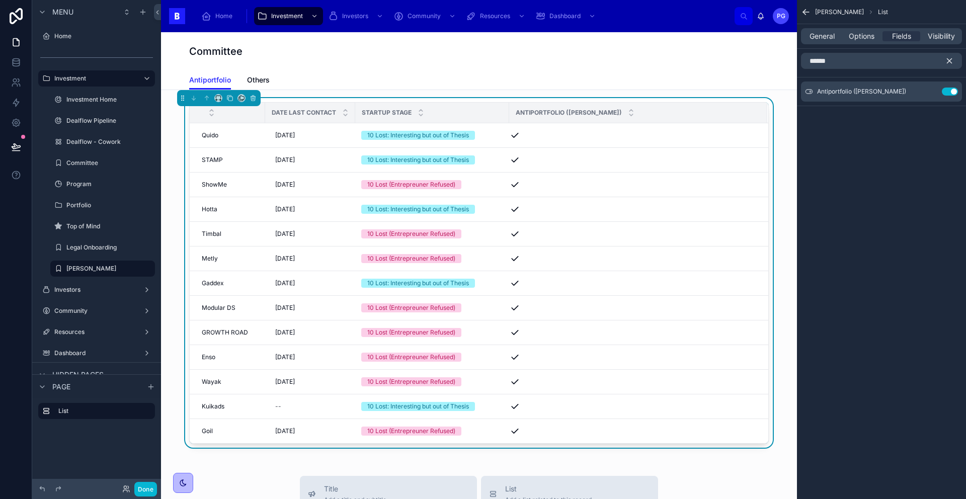
click at [951, 62] on icon "scrollable content" at bounding box center [948, 60] width 9 height 9
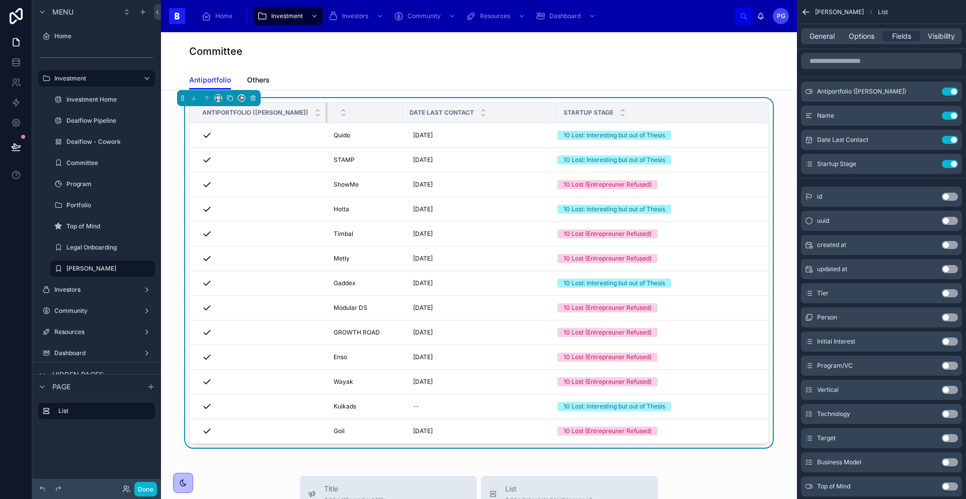
click at [261, 112] on th "Antiportfolio ([PERSON_NAME])" at bounding box center [259, 113] width 138 height 21
click at [927, 92] on icon "scrollable content" at bounding box center [929, 92] width 8 height 8
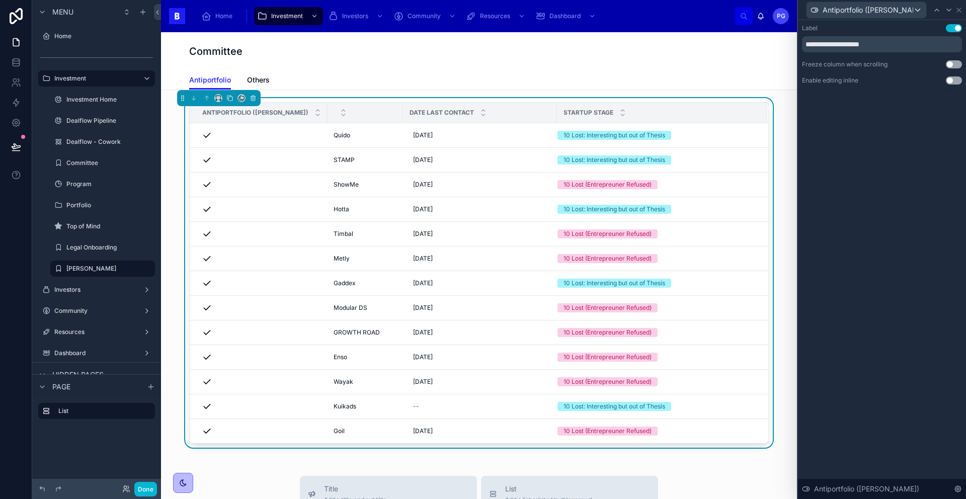
click at [954, 80] on button "Use setting" at bounding box center [953, 80] width 16 height 8
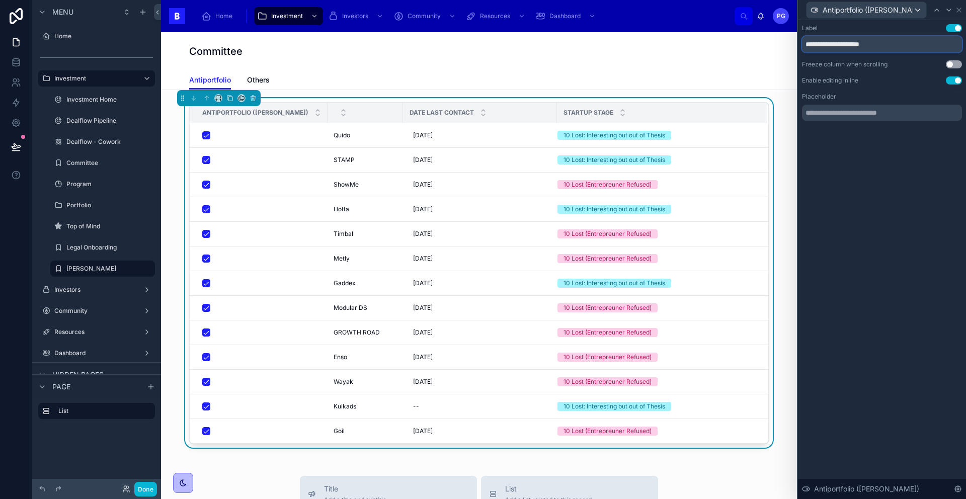
drag, startPoint x: 887, startPoint y: 47, endPoint x: 795, endPoint y: 47, distance: 92.0
click at [795, 47] on div "**********" at bounding box center [483, 249] width 966 height 499
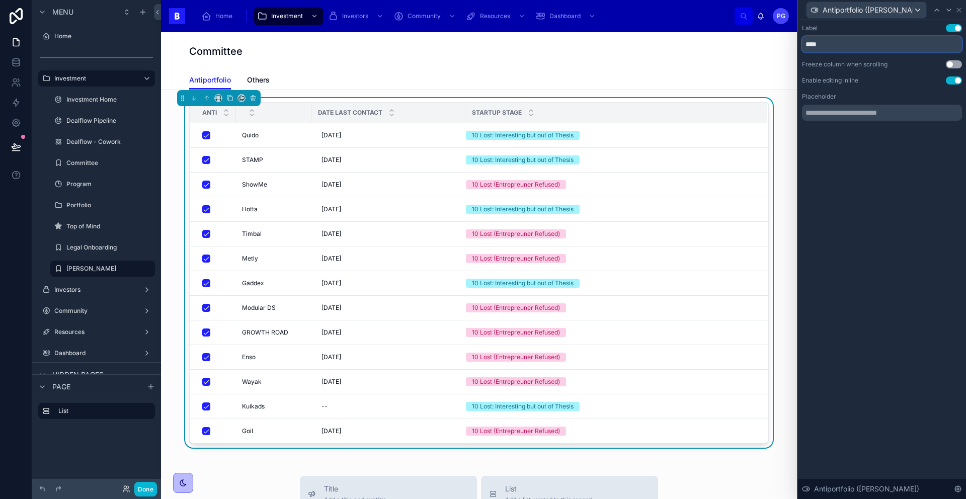
type input "****"
click at [748, 51] on div "Committee" at bounding box center [478, 51] width 579 height 14
click at [262, 138] on div "Quido Quido" at bounding box center [273, 135] width 63 height 8
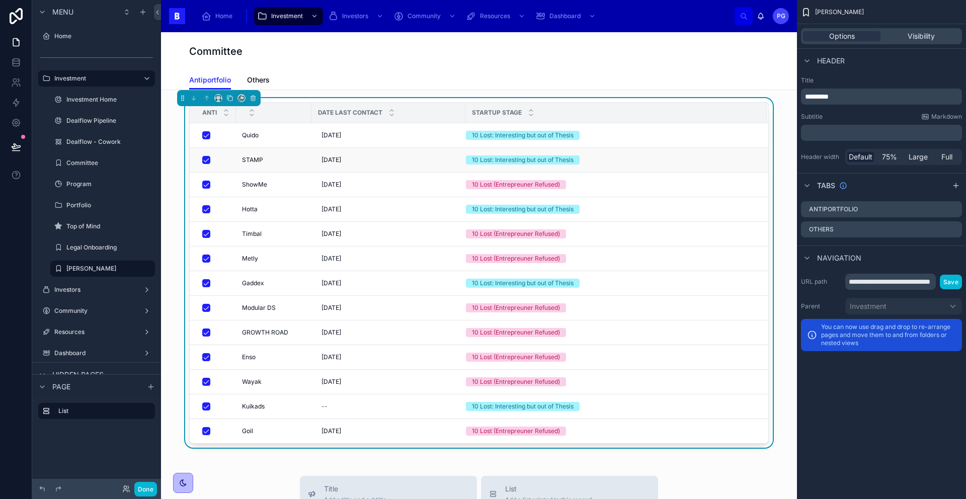
click at [761, 152] on td "10 Lost: Interesting but out of Thesis" at bounding box center [616, 160] width 302 height 25
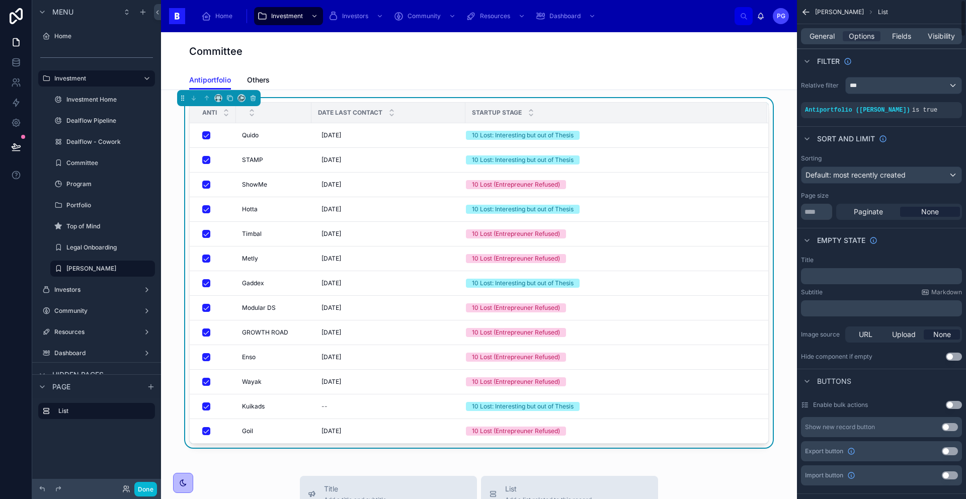
drag, startPoint x: 897, startPoint y: 38, endPoint x: 898, endPoint y: 46, distance: 8.6
click at [897, 38] on span "Fields" at bounding box center [901, 36] width 19 height 10
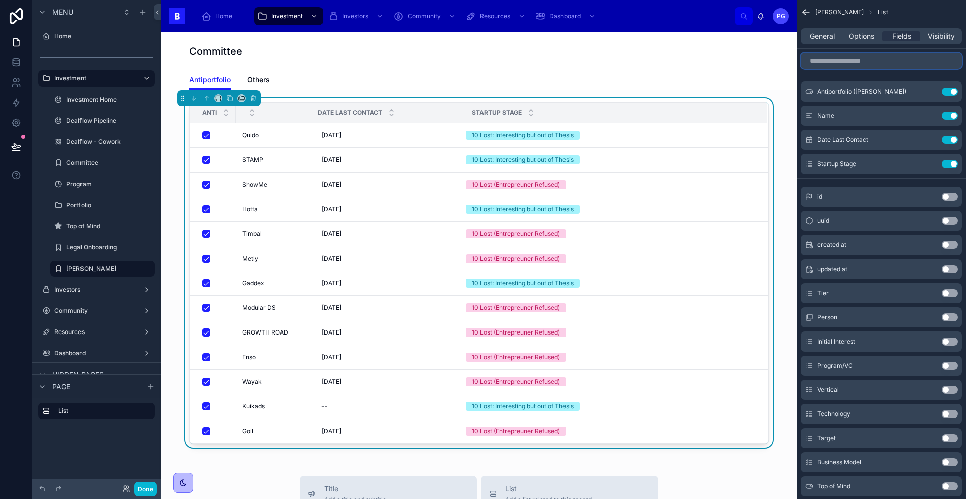
click at [861, 64] on input "scrollable content" at bounding box center [881, 61] width 161 height 16
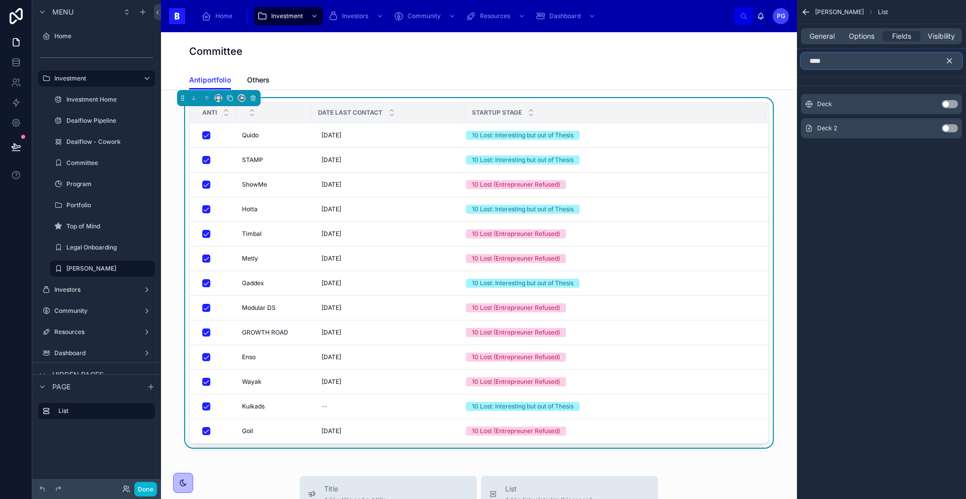
type input "****"
click at [951, 105] on button "Use setting" at bounding box center [949, 104] width 16 height 8
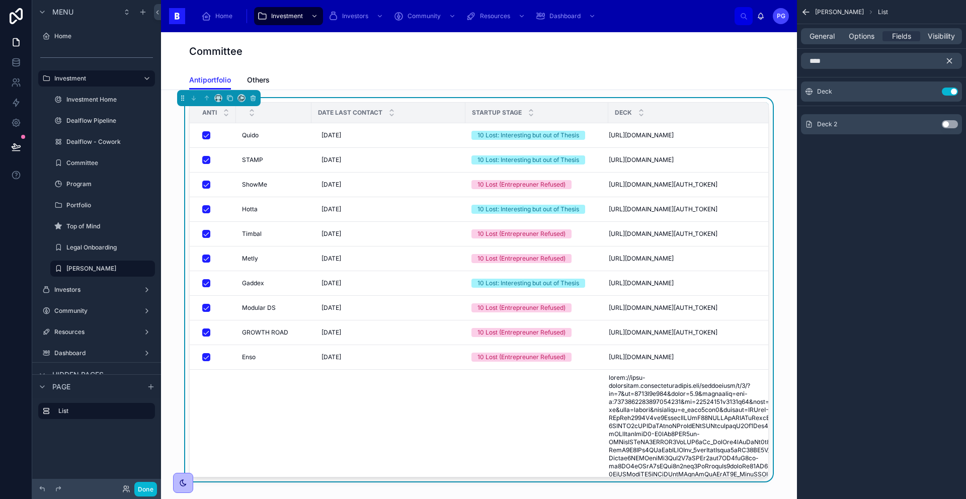
click at [952, 60] on icon "scrollable content" at bounding box center [948, 60] width 9 height 9
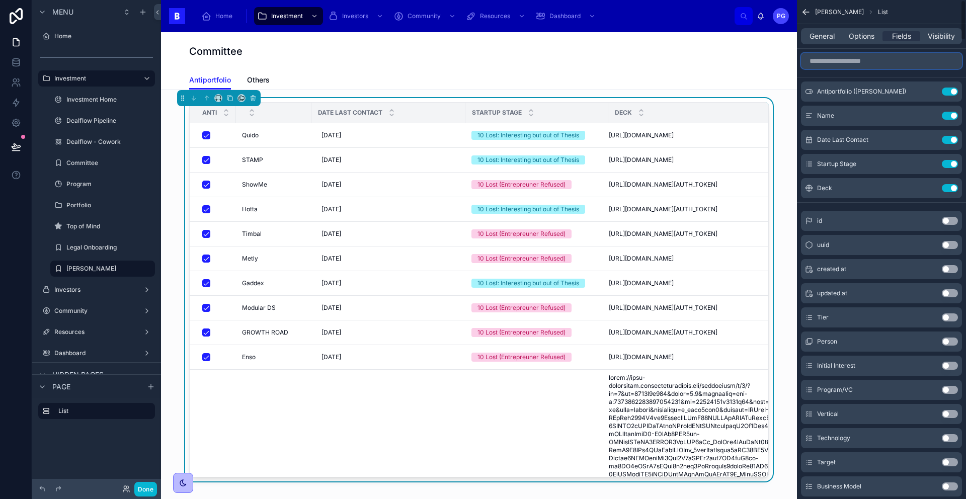
click at [878, 62] on input "scrollable content" at bounding box center [881, 61] width 161 height 16
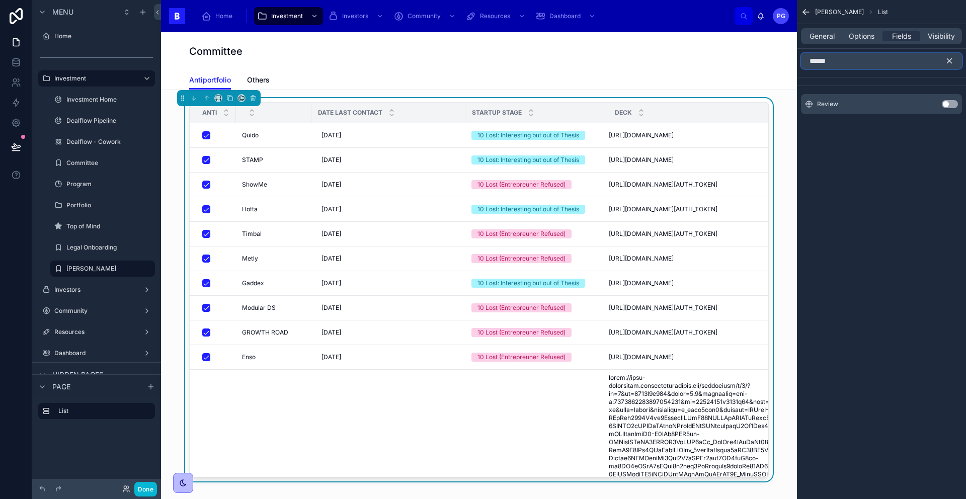
type input "******"
click at [950, 104] on button "Use setting" at bounding box center [949, 104] width 16 height 8
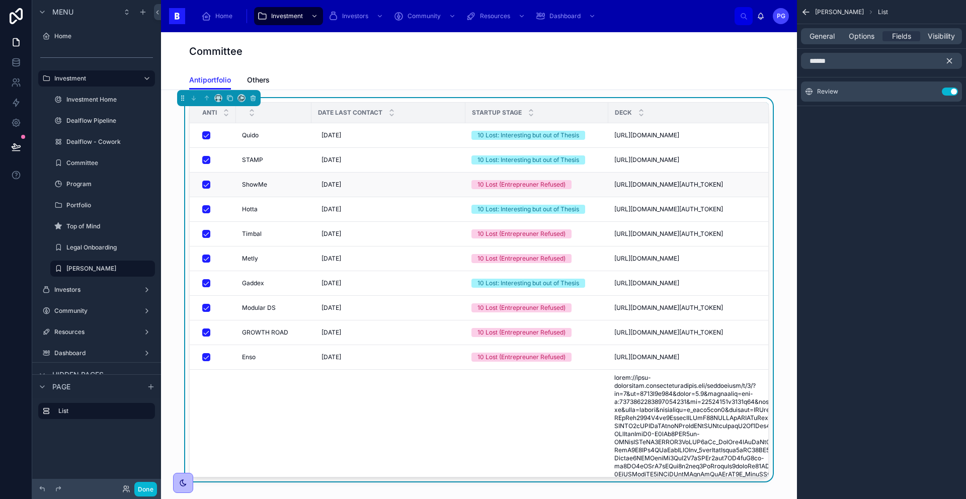
scroll to position [0, 109]
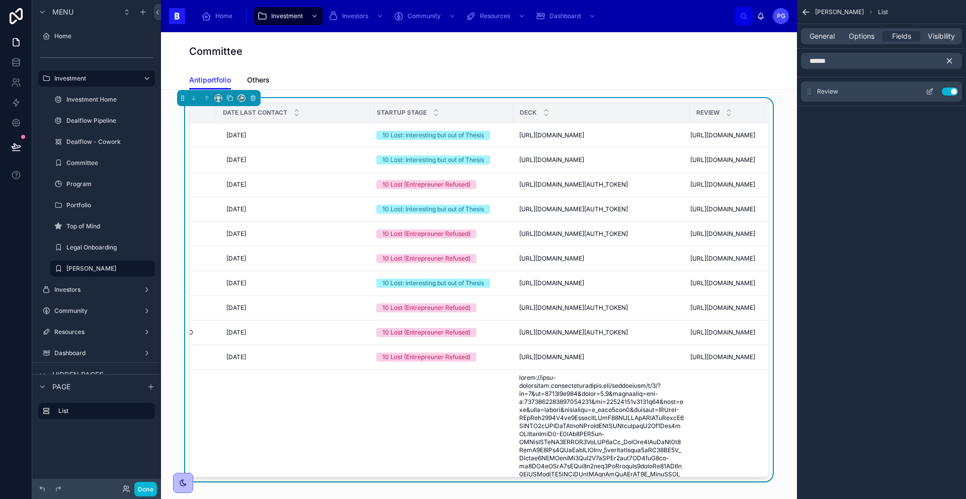
click at [929, 91] on icon "scrollable content" at bounding box center [929, 92] width 8 height 8
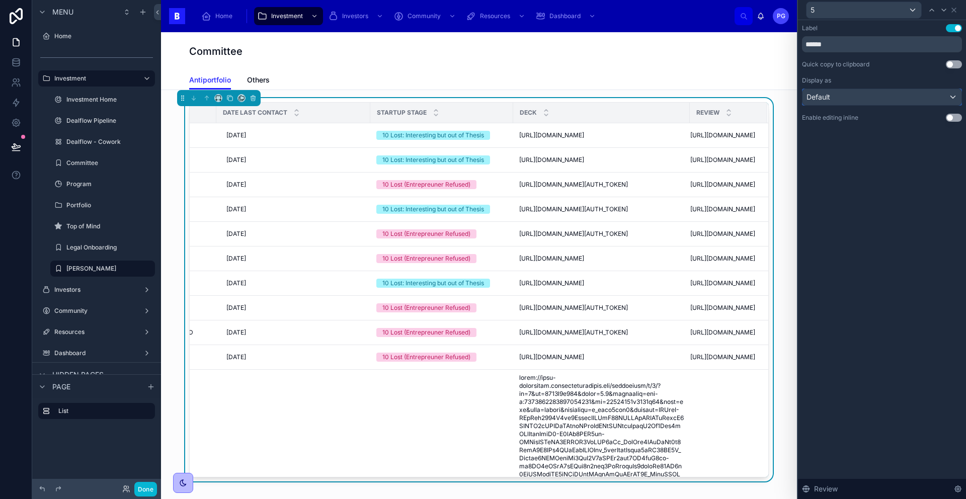
click at [900, 102] on div "Default" at bounding box center [881, 97] width 159 height 16
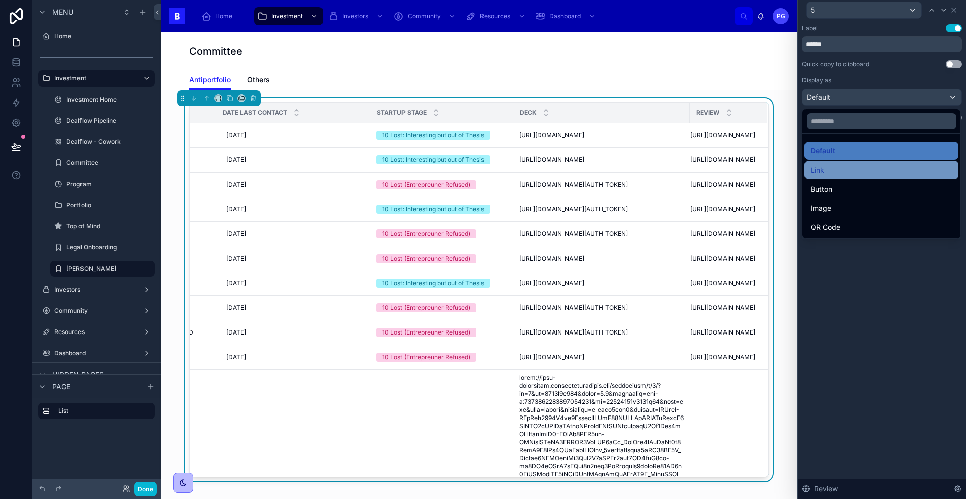
click at [863, 171] on div "Link" at bounding box center [881, 170] width 142 height 12
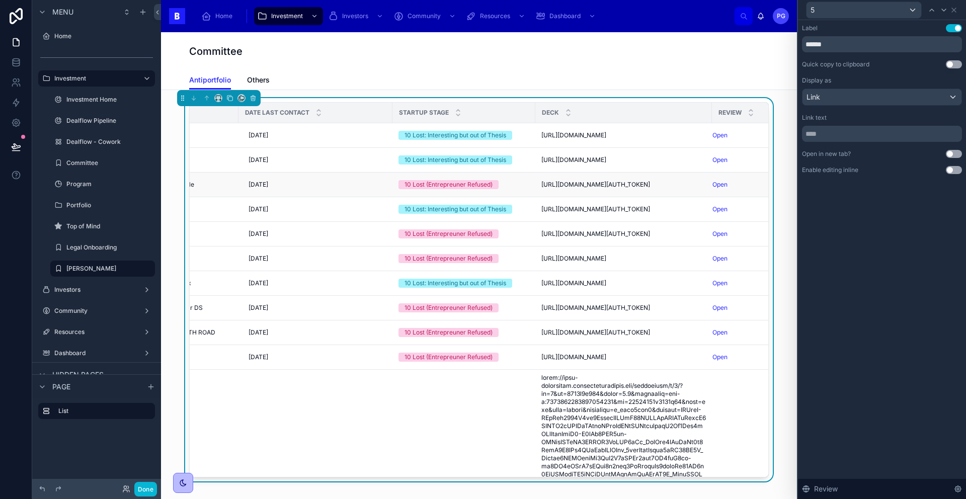
scroll to position [0, 101]
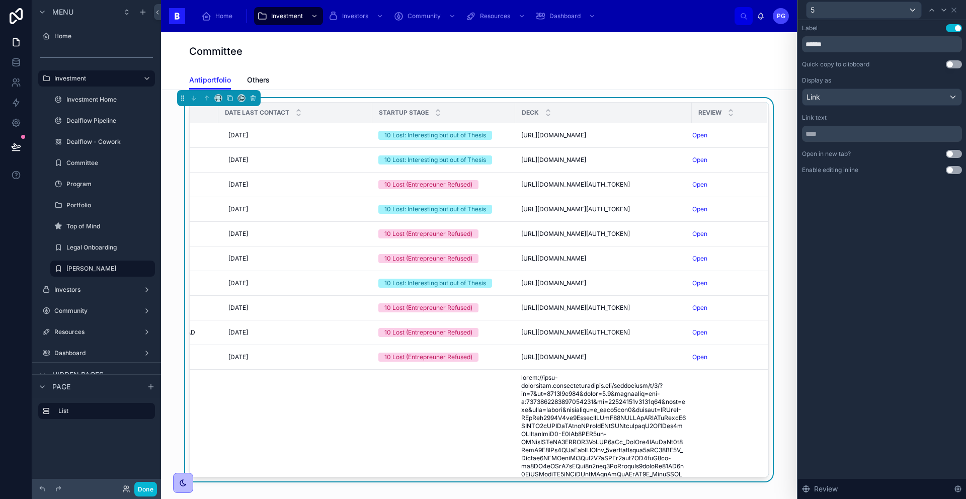
click at [952, 154] on button "Use setting" at bounding box center [953, 154] width 16 height 8
click at [831, 95] on div "Link" at bounding box center [881, 97] width 159 height 16
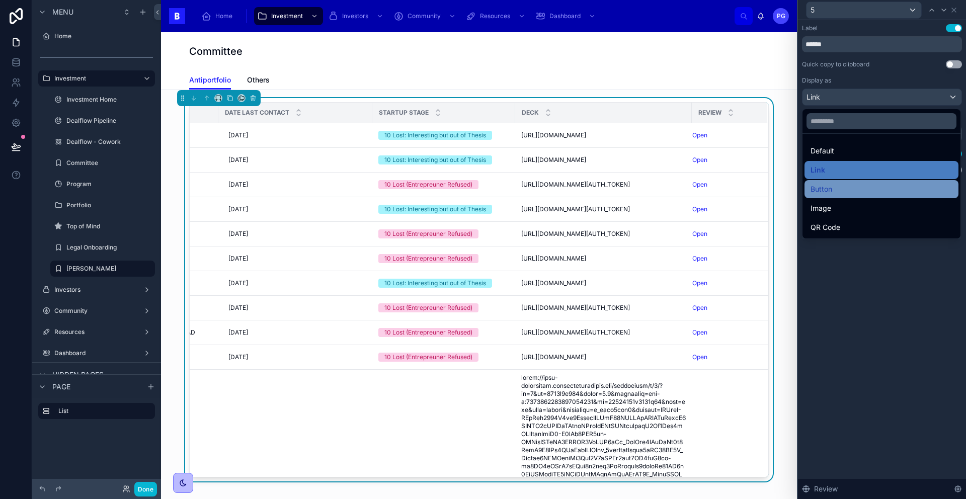
click at [844, 188] on div "Button" at bounding box center [881, 189] width 142 height 12
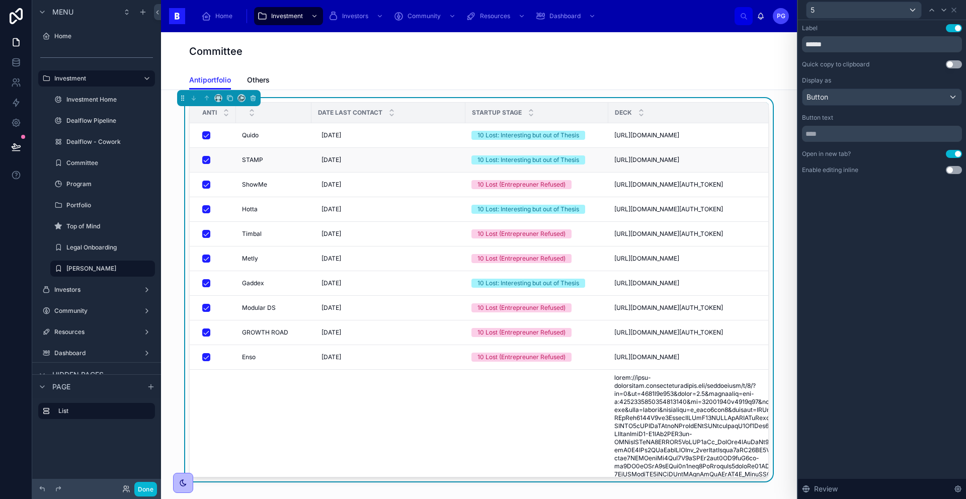
scroll to position [0, 101]
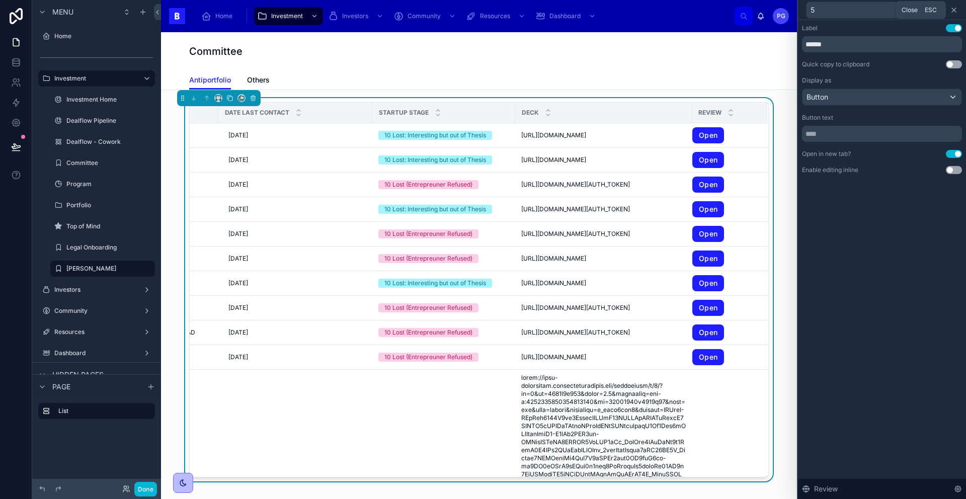
click at [957, 11] on icon at bounding box center [953, 10] width 8 height 8
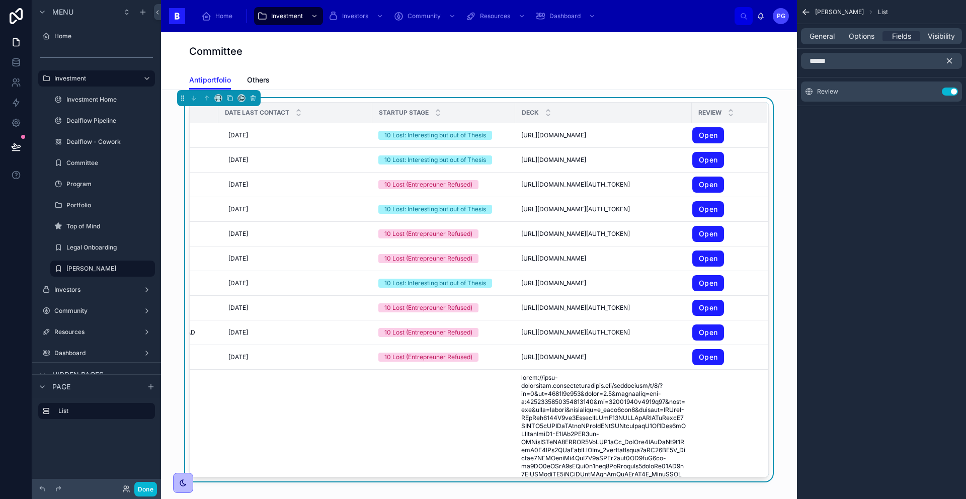
drag, startPoint x: 950, startPoint y: 58, endPoint x: 941, endPoint y: 64, distance: 10.5
click at [949, 58] on icon "scrollable content" at bounding box center [948, 60] width 9 height 9
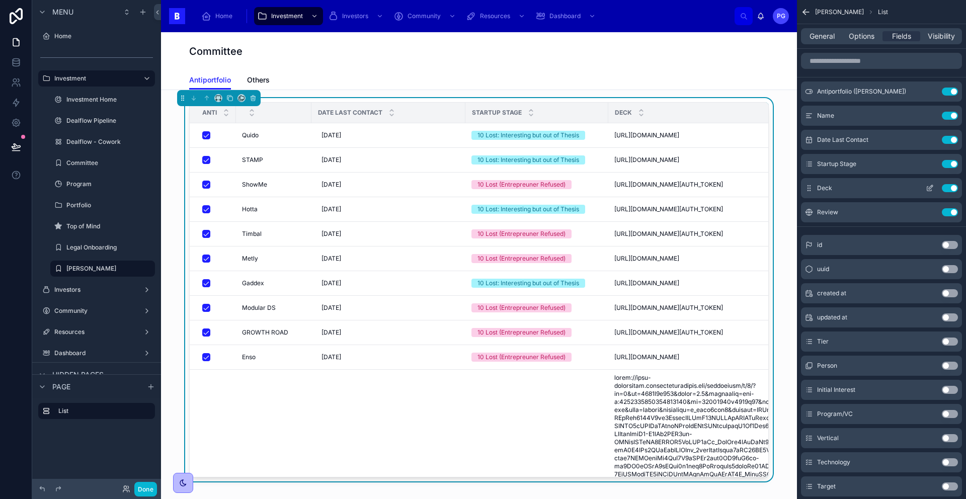
click at [930, 188] on icon "scrollable content" at bounding box center [930, 187] width 4 height 4
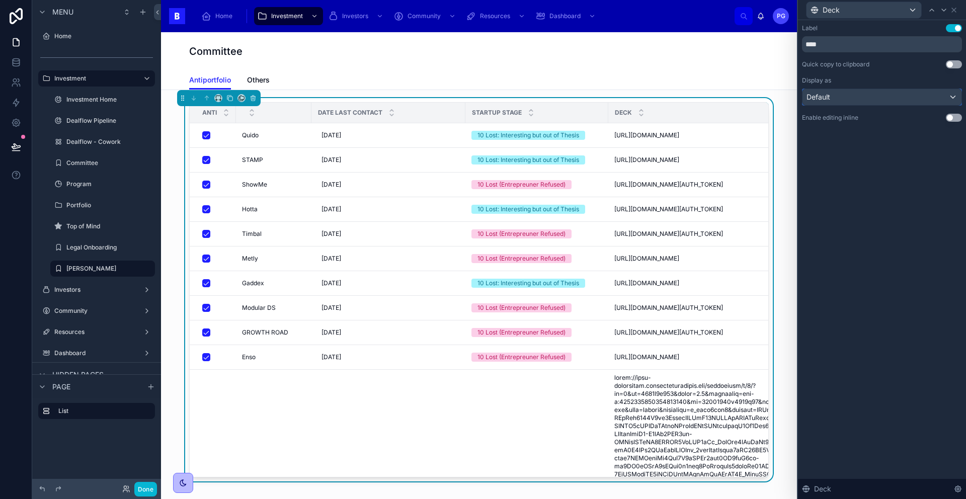
click at [862, 100] on div "Default" at bounding box center [881, 97] width 159 height 16
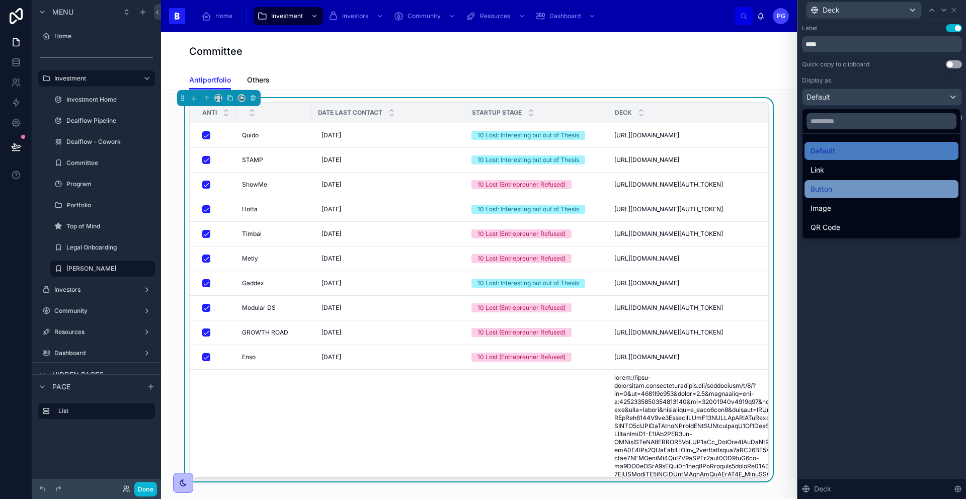
click at [854, 189] on div "Button" at bounding box center [881, 189] width 142 height 12
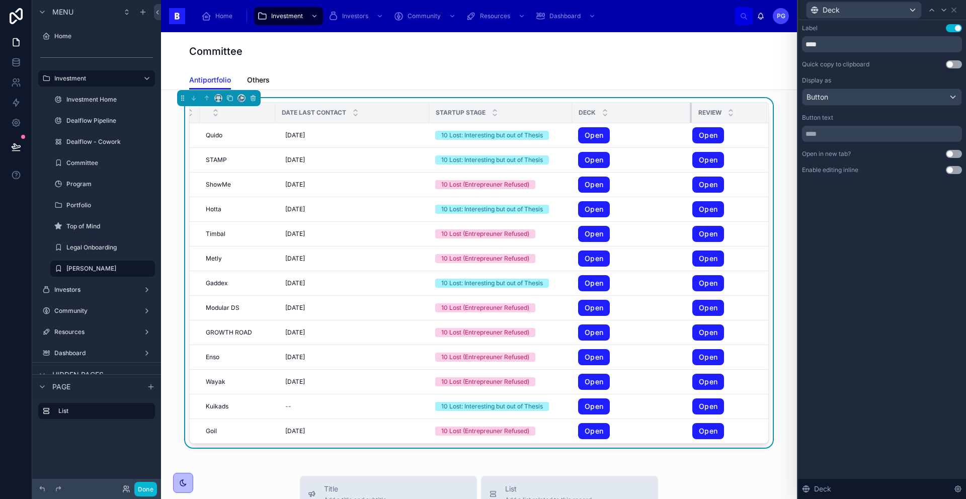
scroll to position [0, 15]
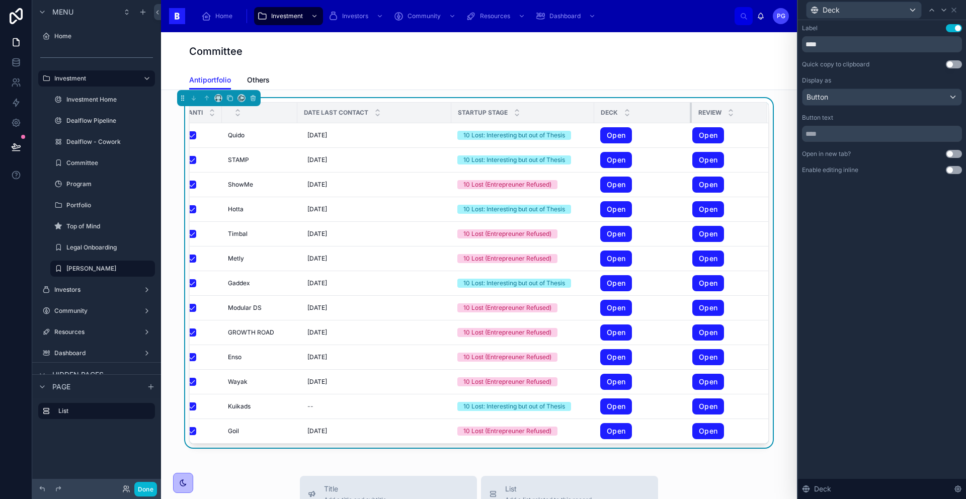
drag, startPoint x: 686, startPoint y: 113, endPoint x: 627, endPoint y: 120, distance: 60.2
click at [616, 114] on th "Deck" at bounding box center [643, 113] width 98 height 21
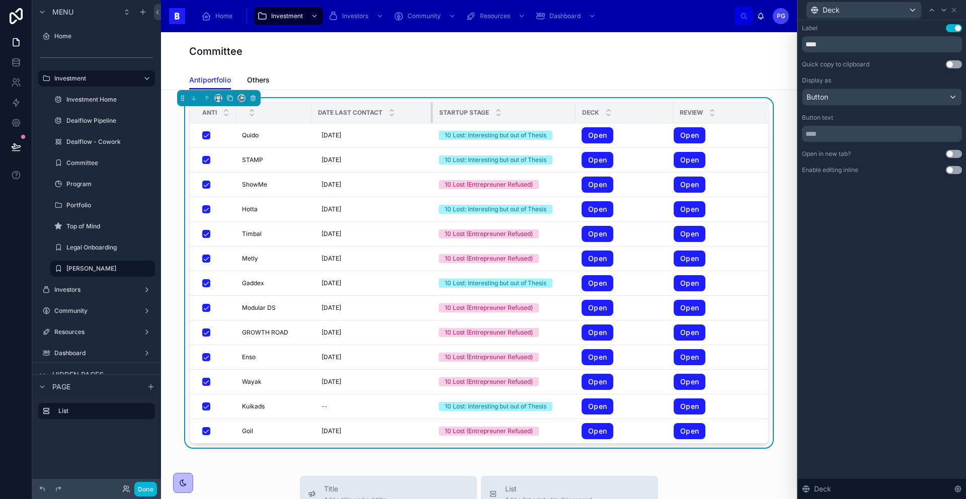
drag, startPoint x: 451, startPoint y: 113, endPoint x: 430, endPoint y: 115, distance: 21.2
click at [430, 114] on div at bounding box center [432, 113] width 4 height 20
drag, startPoint x: 958, startPoint y: 154, endPoint x: 949, endPoint y: 53, distance: 101.4
click at [957, 154] on button "Use setting" at bounding box center [953, 154] width 16 height 8
click at [953, 11] on icon at bounding box center [953, 10] width 8 height 8
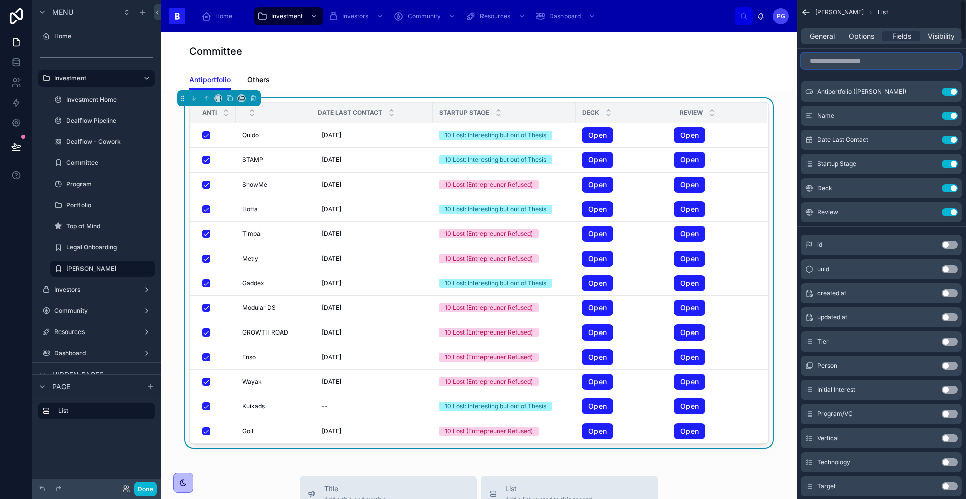
click at [861, 62] on input "scrollable content" at bounding box center [881, 61] width 161 height 16
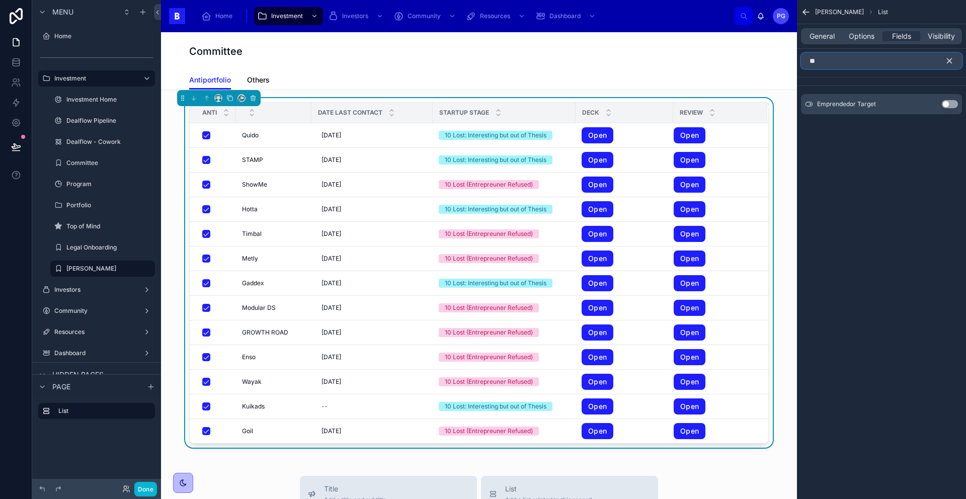
type input "*"
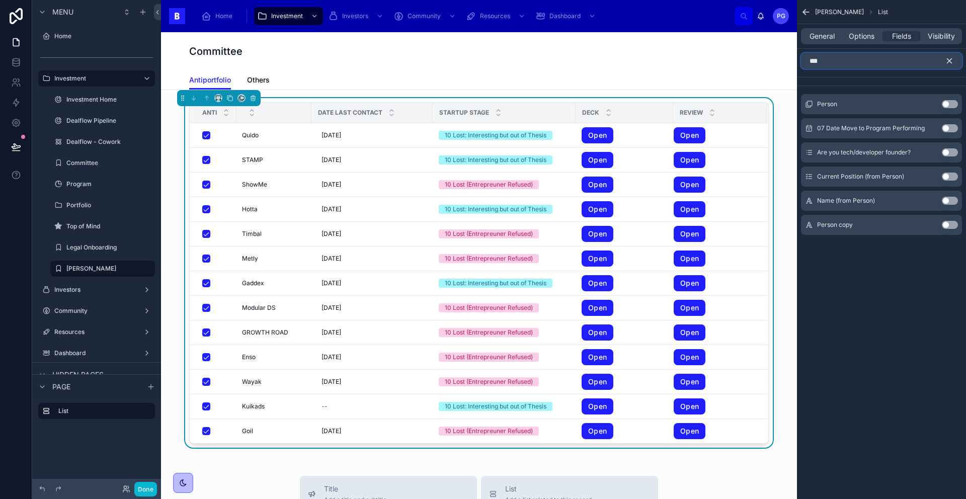
type input "***"
click at [949, 105] on button "Use setting" at bounding box center [949, 104] width 16 height 8
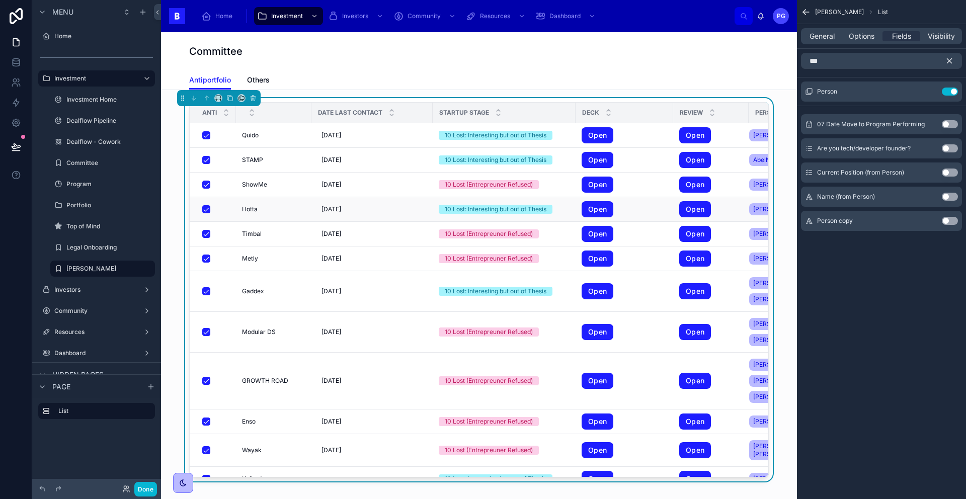
scroll to position [0, 64]
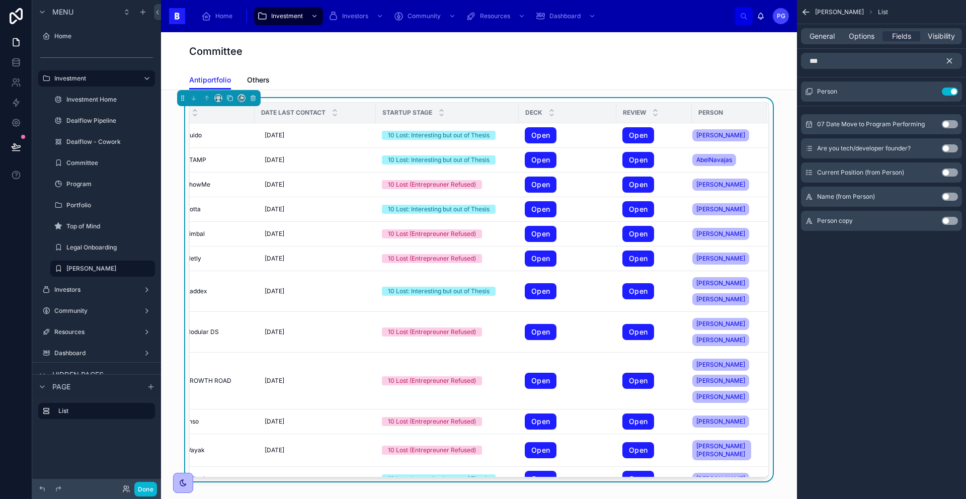
click at [954, 57] on button "scrollable content" at bounding box center [952, 61] width 17 height 16
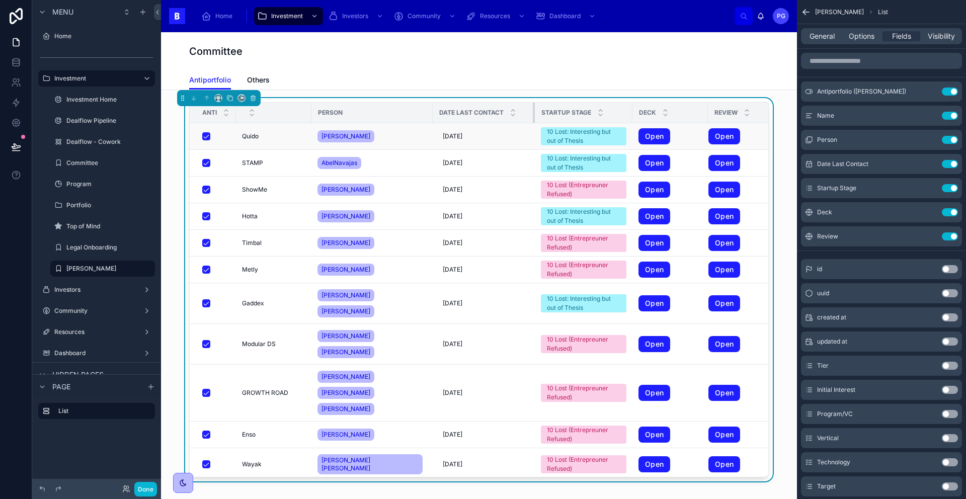
drag, startPoint x: 567, startPoint y: 113, endPoint x: 538, endPoint y: 130, distance: 33.6
click at [533, 114] on div at bounding box center [535, 113] width 4 height 20
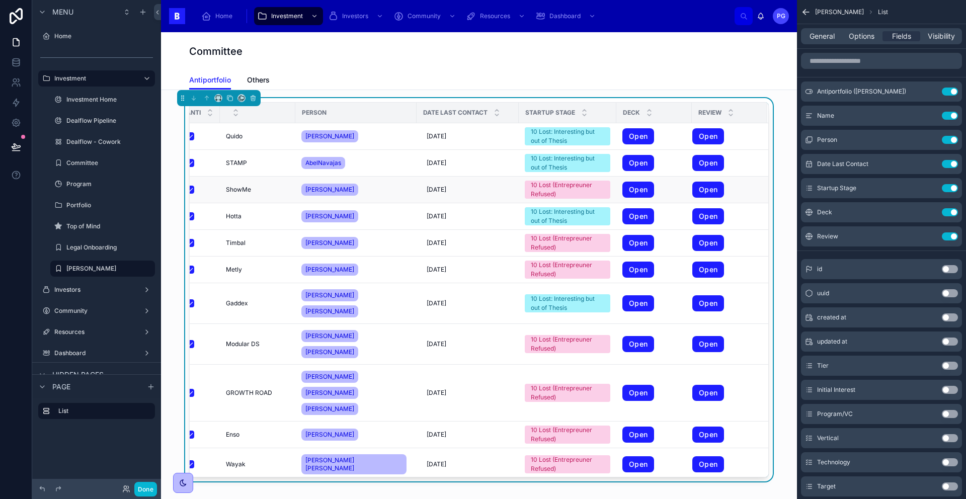
scroll to position [0, 0]
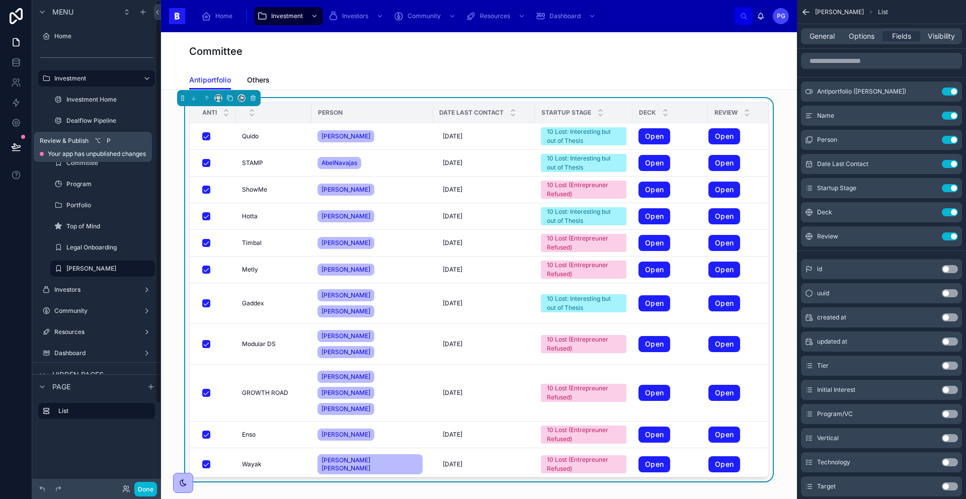
click at [13, 146] on icon at bounding box center [16, 146] width 9 height 5
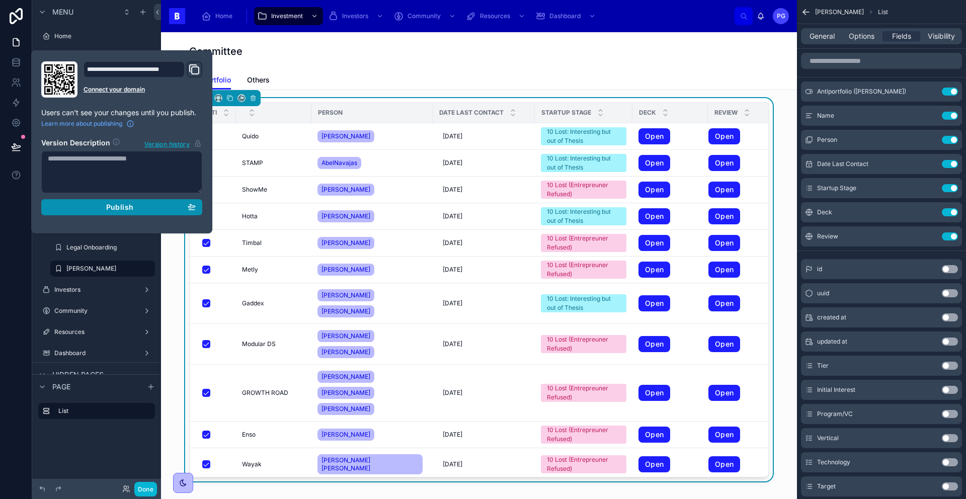
click at [107, 206] on span "Publish" at bounding box center [119, 207] width 27 height 9
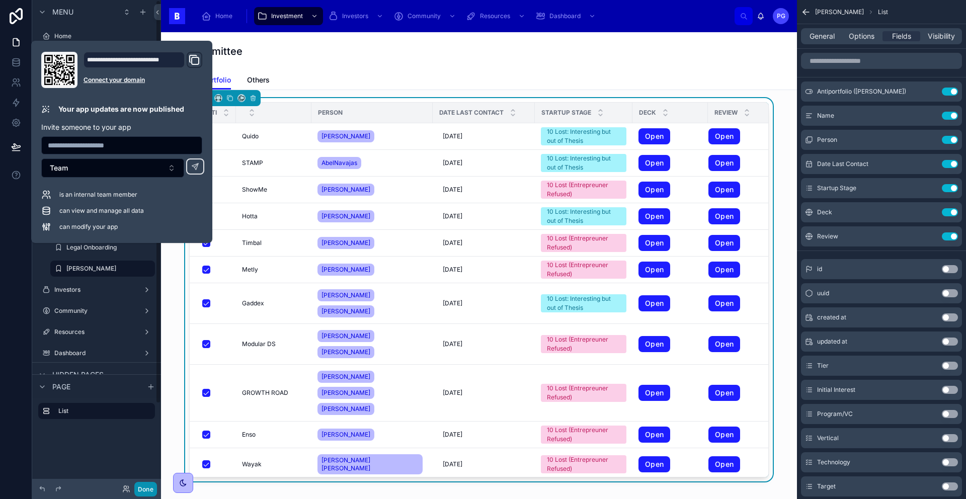
click at [146, 487] on button "Done" at bounding box center [145, 489] width 23 height 15
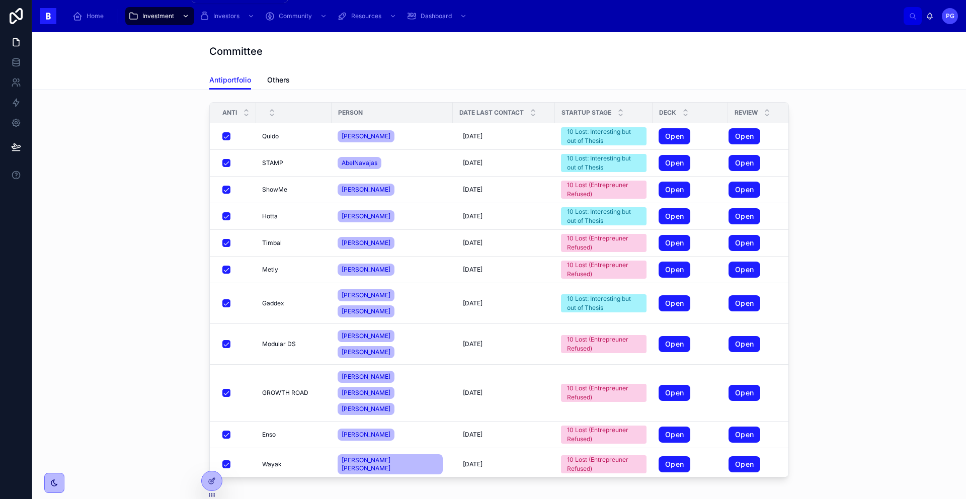
click at [170, 16] on span "Investment" at bounding box center [158, 16] width 32 height 8
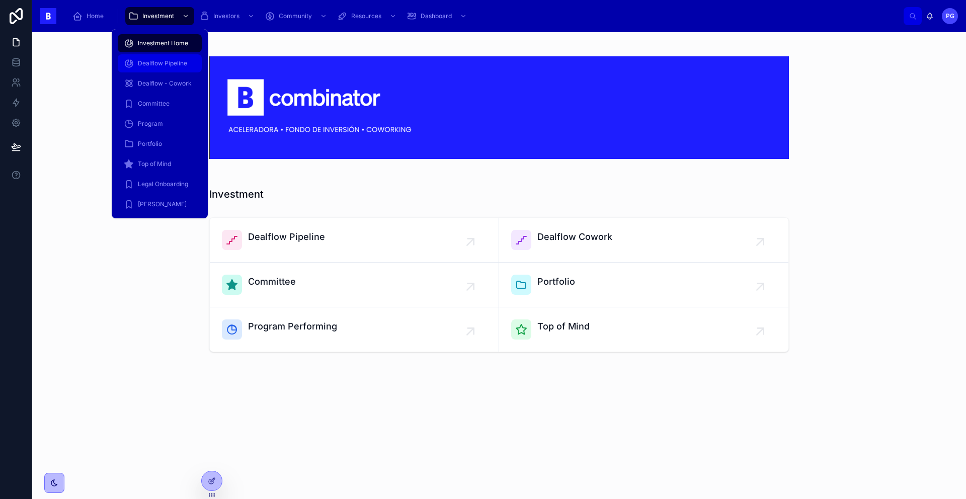
click at [165, 63] on span "Dealflow Pipeline" at bounding box center [162, 63] width 49 height 8
